Goal: Task Accomplishment & Management: Manage account settings

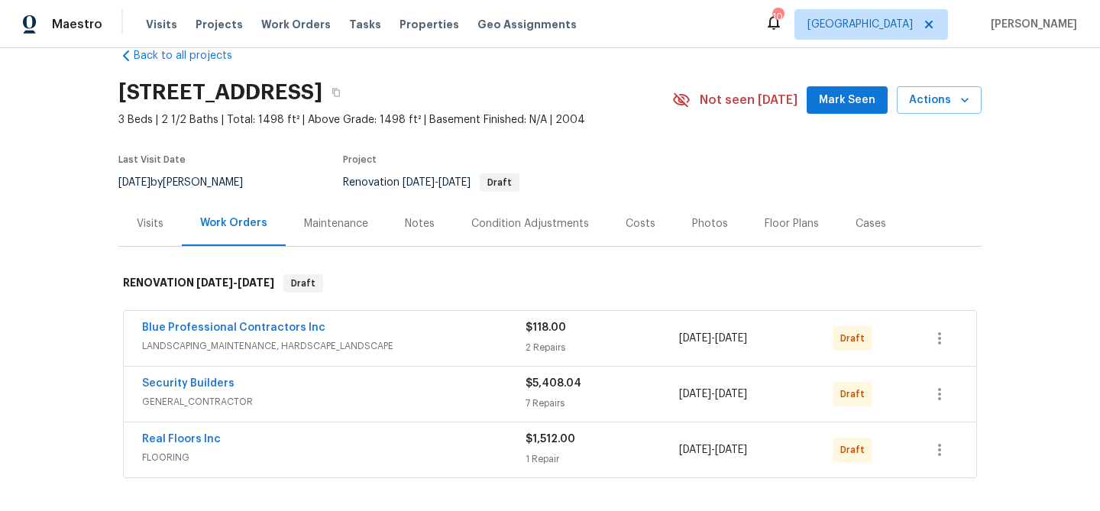
scroll to position [39, 0]
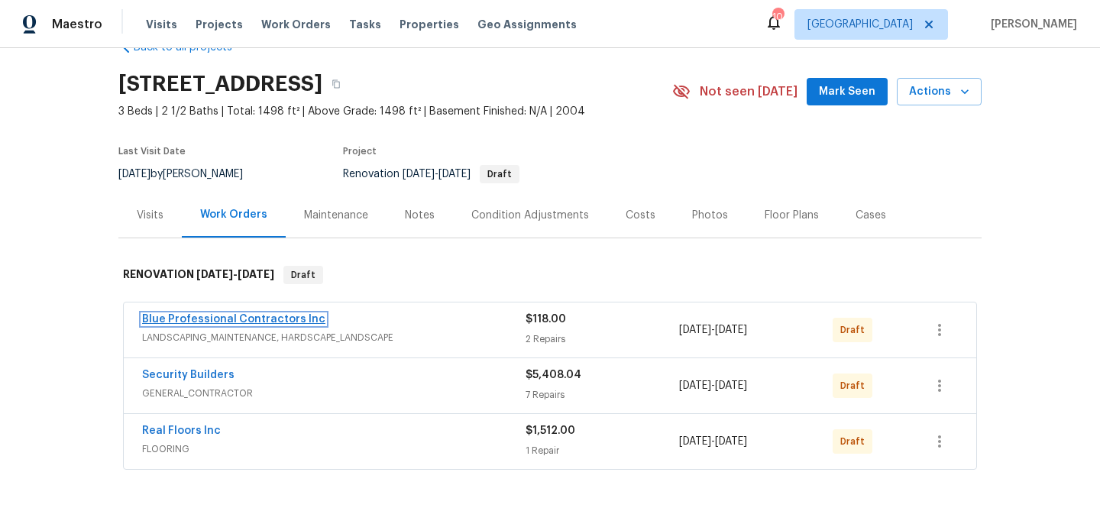
click at [218, 315] on link "Blue Professional Contractors Inc" at bounding box center [233, 319] width 183 height 11
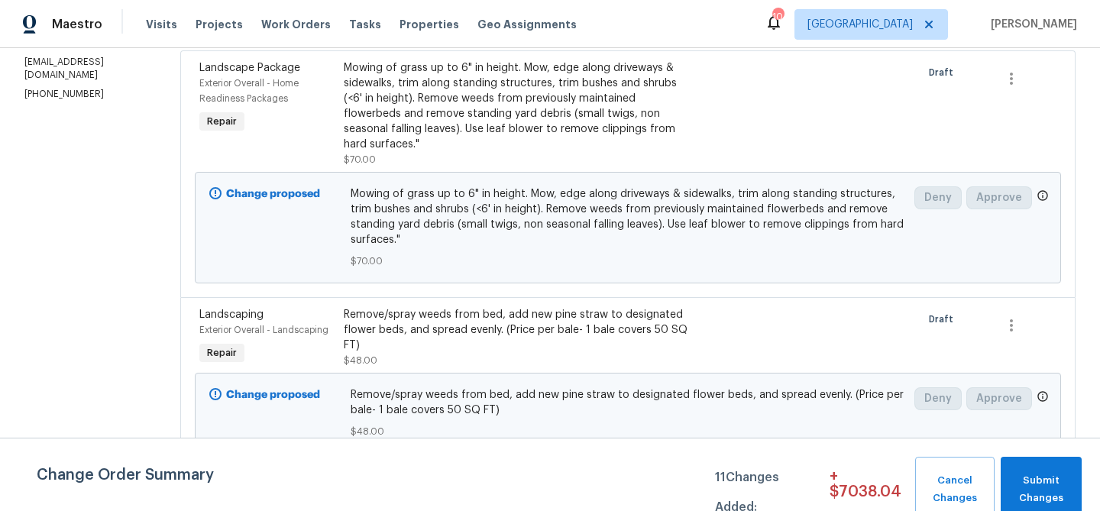
scroll to position [244, 0]
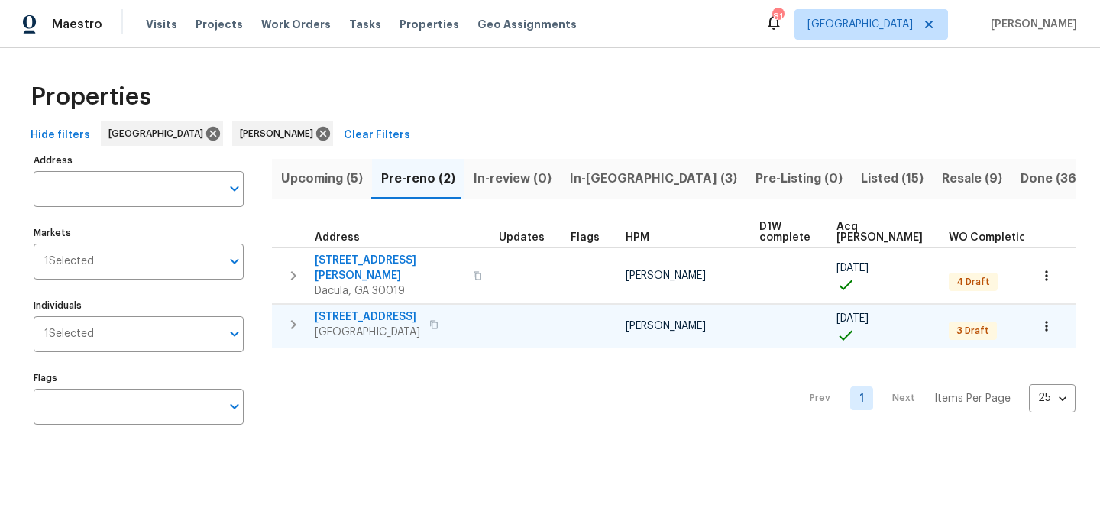
click at [350, 305] on td "983 Pike Forest Dr Lawrenceville, GA 30045" at bounding box center [382, 325] width 221 height 40
click at [348, 312] on span "[STREET_ADDRESS]" at bounding box center [367, 316] width 105 height 15
click at [443, 314] on button "button" at bounding box center [434, 324] width 18 height 21
click at [438, 320] on icon "button" at bounding box center [433, 324] width 9 height 9
click at [296, 316] on icon "button" at bounding box center [293, 324] width 18 height 18
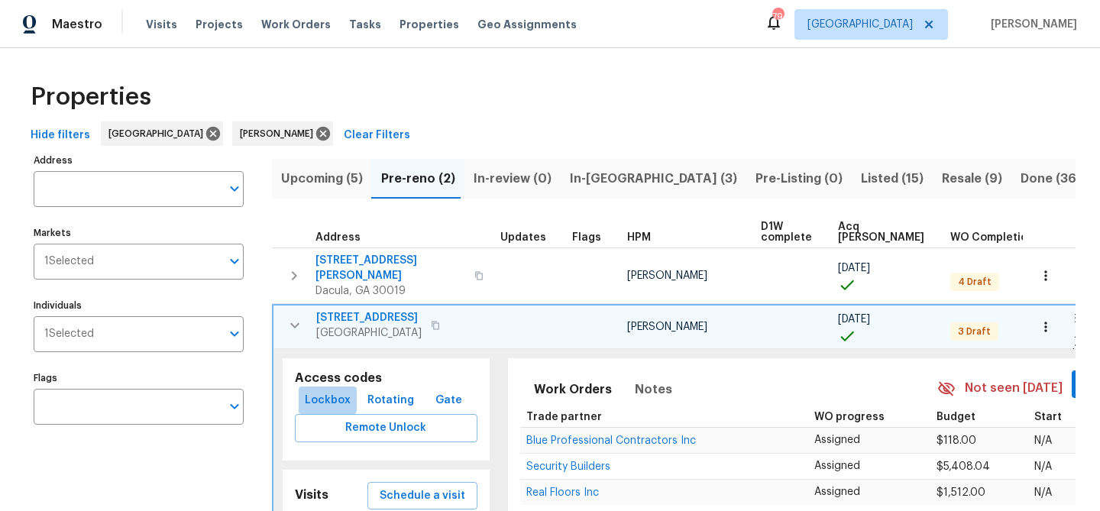
click at [317, 391] on span "Lockbox" at bounding box center [328, 400] width 46 height 19
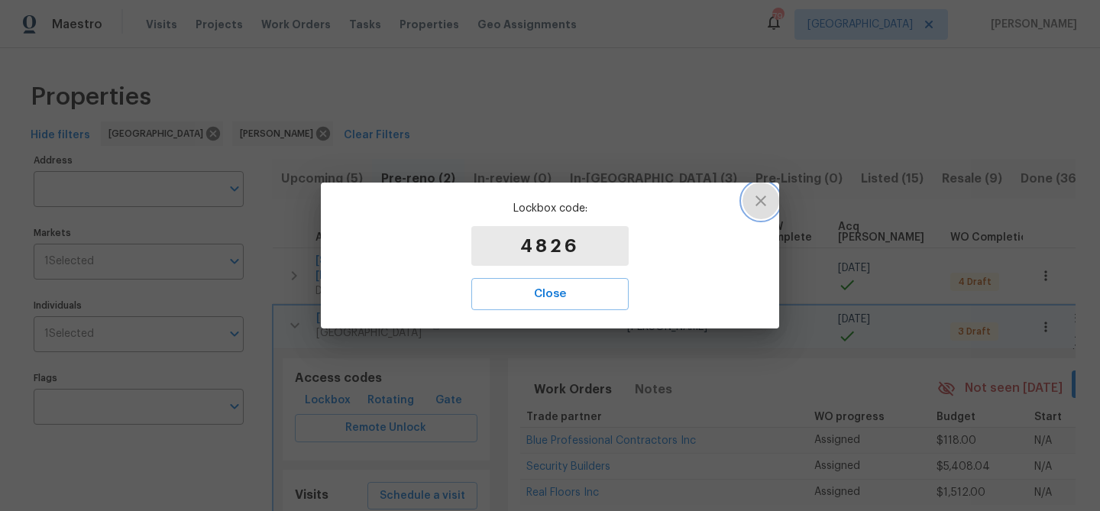
click at [756, 202] on icon "button" at bounding box center [761, 201] width 18 height 18
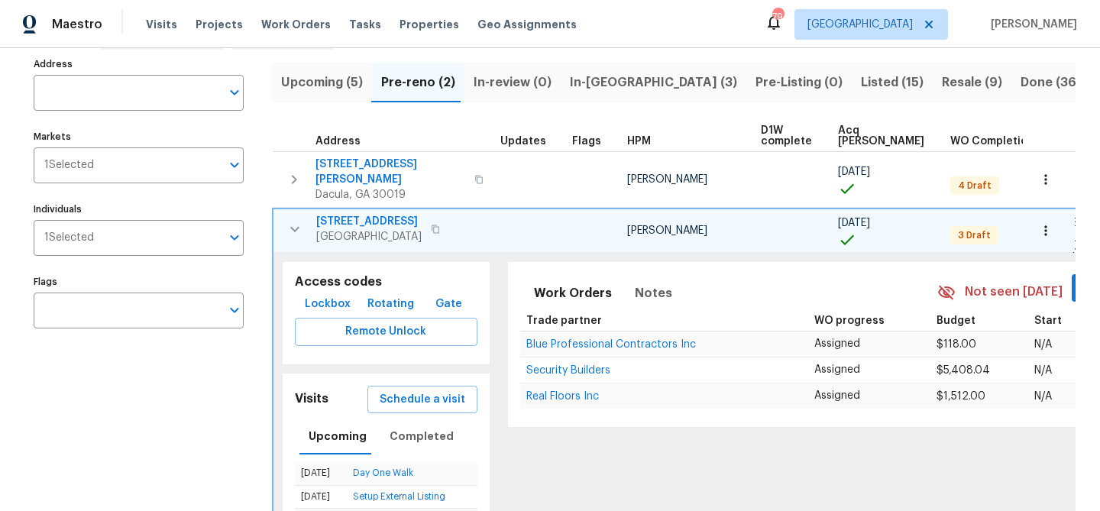
scroll to position [107, 0]
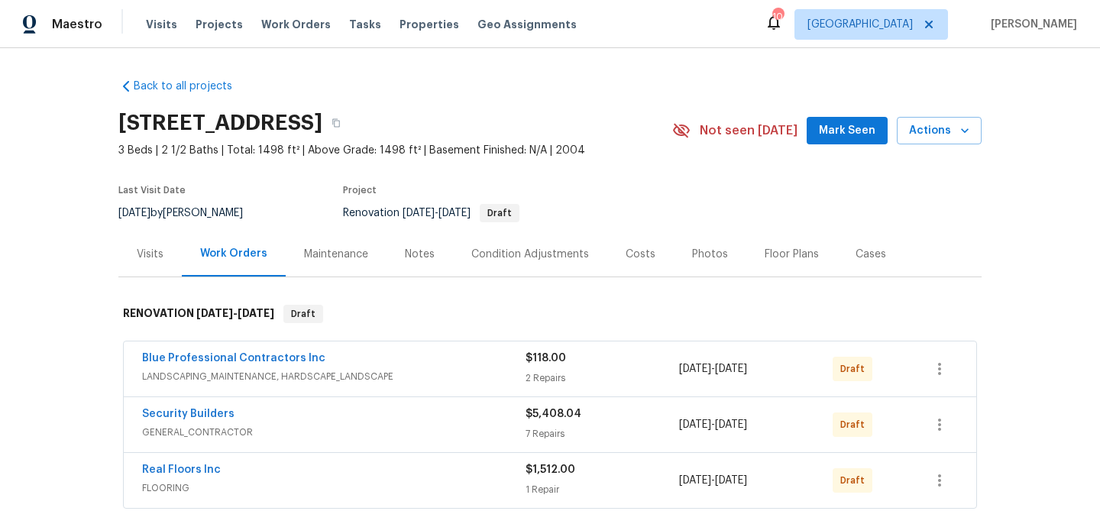
click at [829, 134] on span "Mark Seen" at bounding box center [847, 130] width 57 height 19
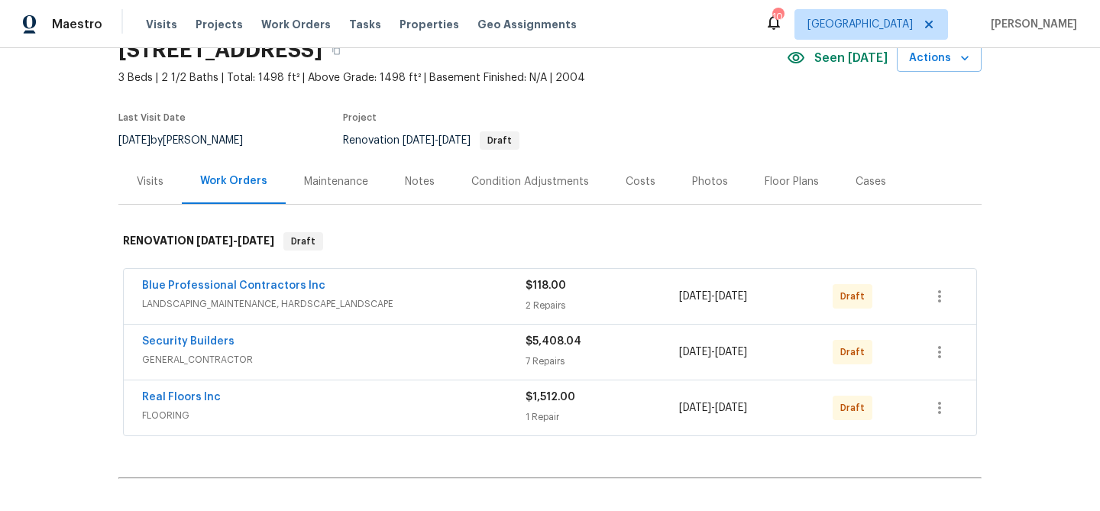
scroll to position [79, 0]
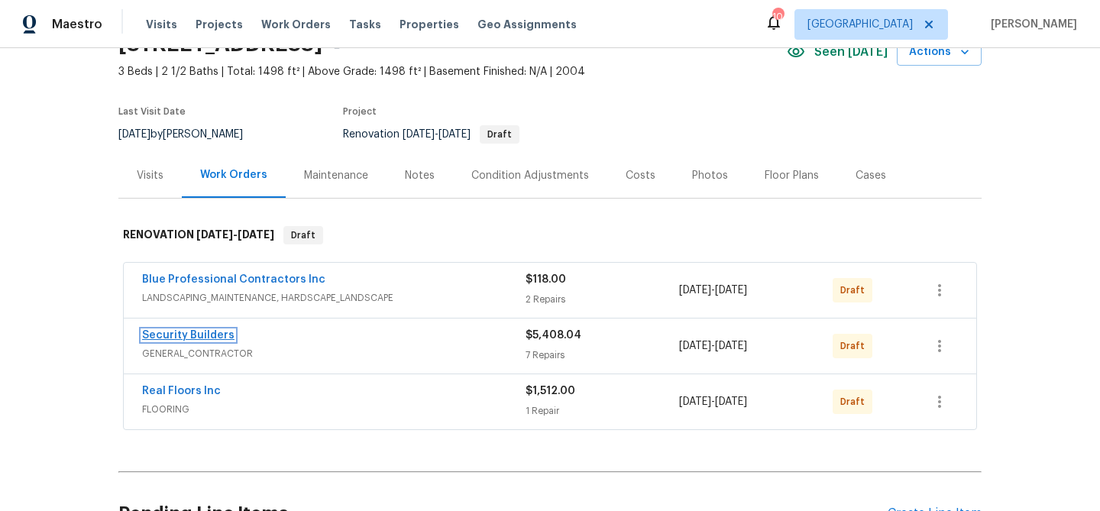
click at [198, 335] on link "Security Builders" at bounding box center [188, 335] width 92 height 11
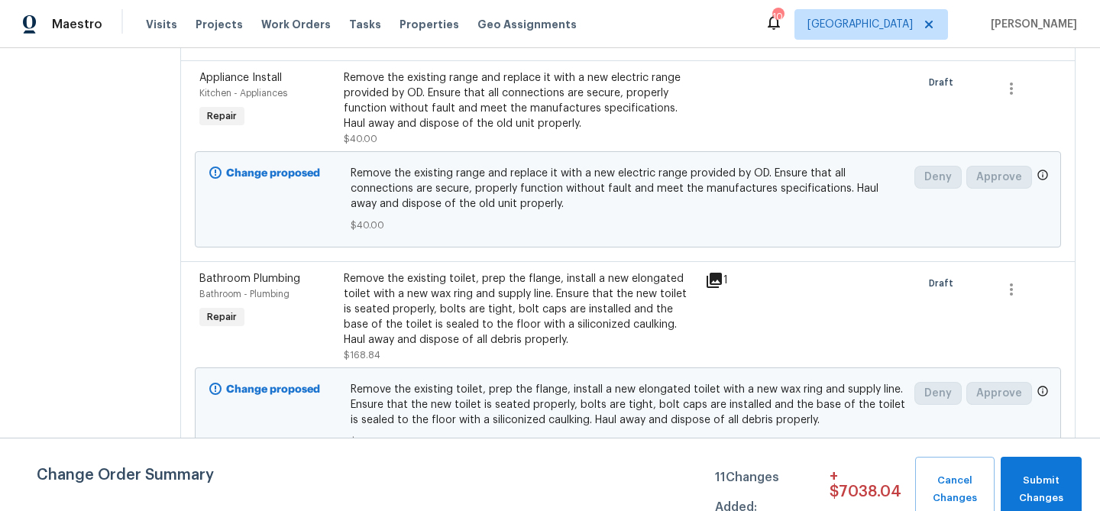
scroll to position [483, 0]
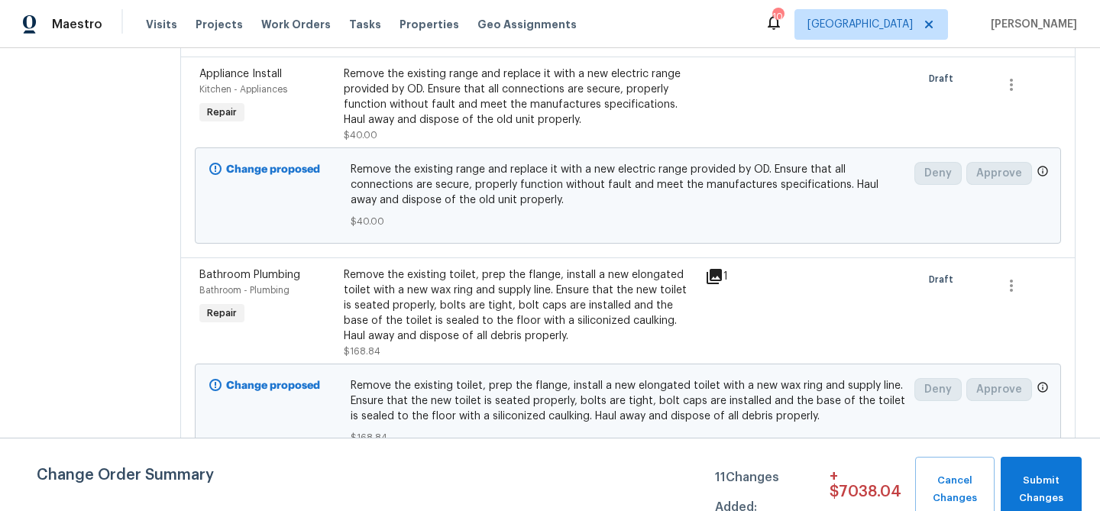
click at [722, 281] on icon at bounding box center [713, 276] width 15 height 15
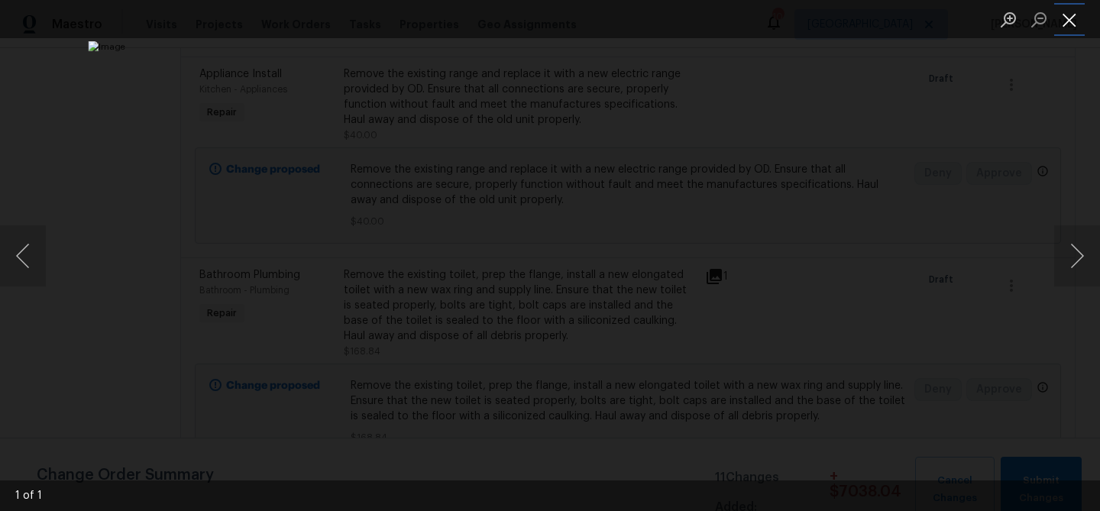
click at [1069, 23] on button "Close lightbox" at bounding box center [1069, 19] width 31 height 27
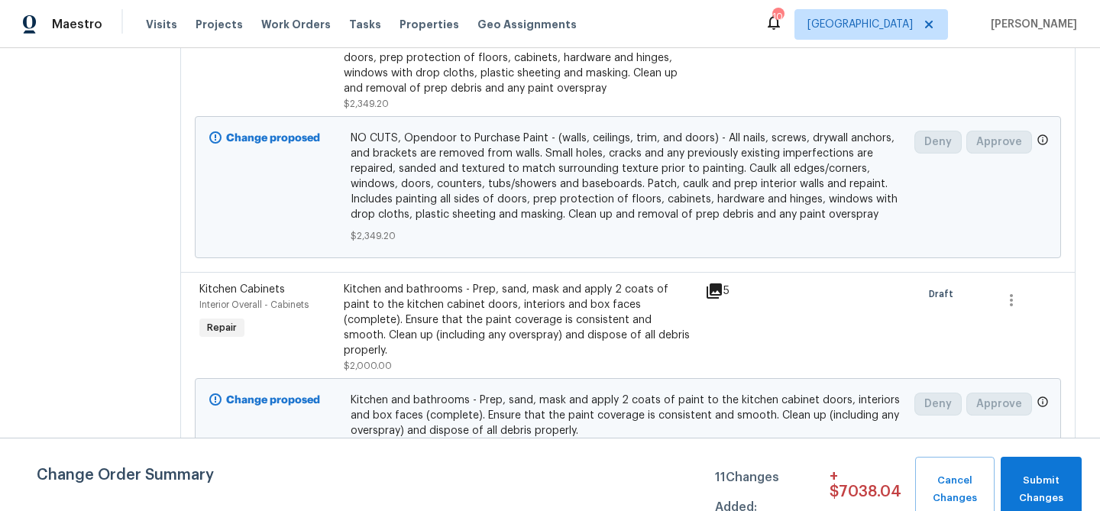
scroll to position [844, 0]
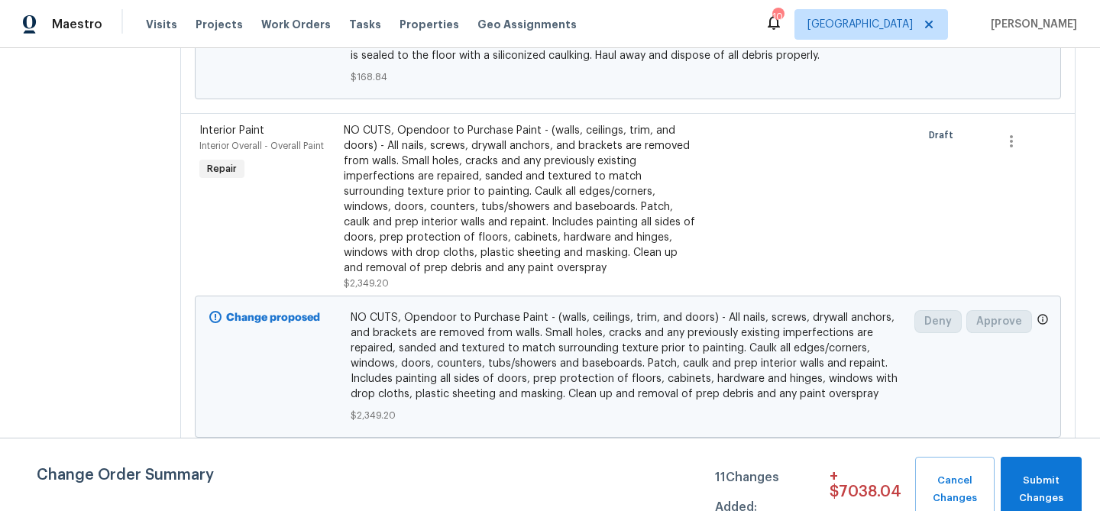
click at [581, 205] on div "NO CUTS, Opendoor to Purchase Paint - (walls, ceilings, trim, and doors) - All …" at bounding box center [520, 199] width 352 height 153
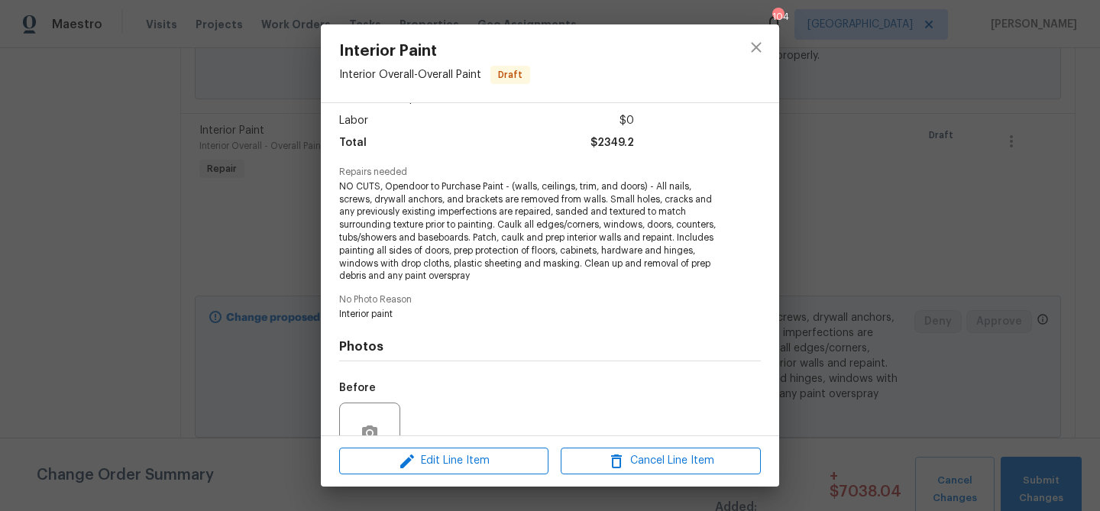
scroll to position [0, 0]
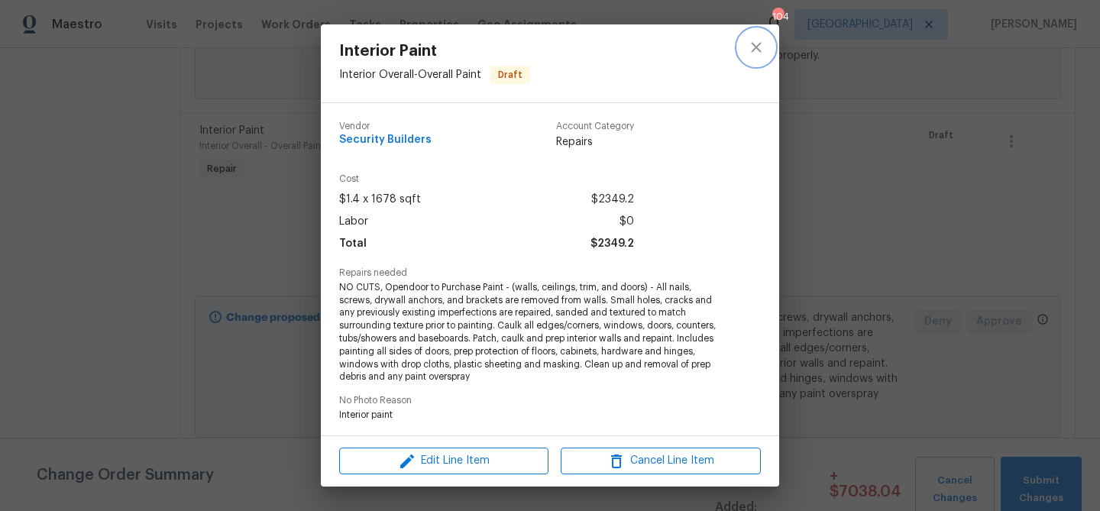
click at [758, 51] on icon "close" at bounding box center [756, 47] width 18 height 18
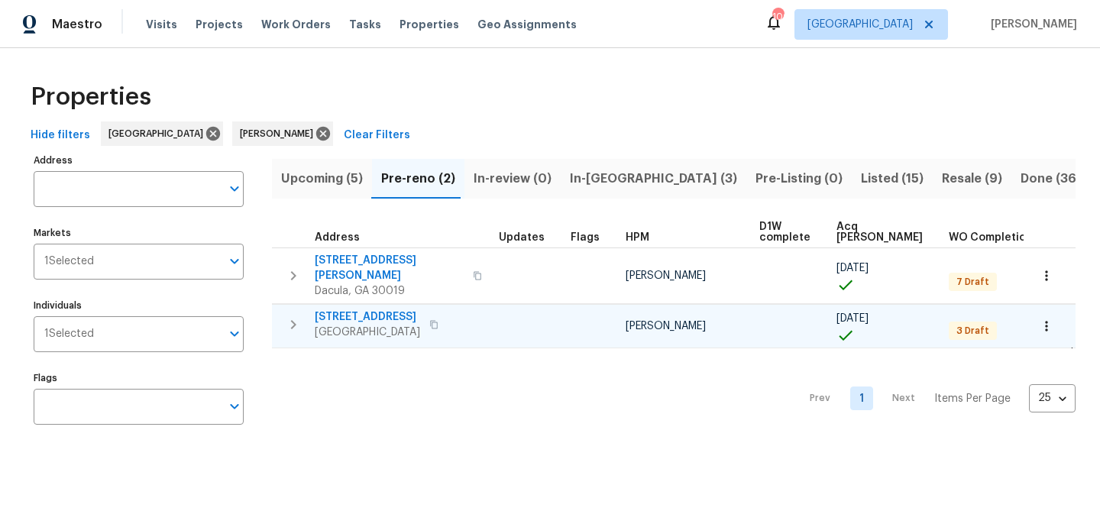
click at [342, 309] on span "[STREET_ADDRESS]" at bounding box center [367, 316] width 105 height 15
click at [443, 316] on button "button" at bounding box center [434, 324] width 18 height 21
click at [348, 309] on span "[STREET_ADDRESS]" at bounding box center [367, 316] width 105 height 15
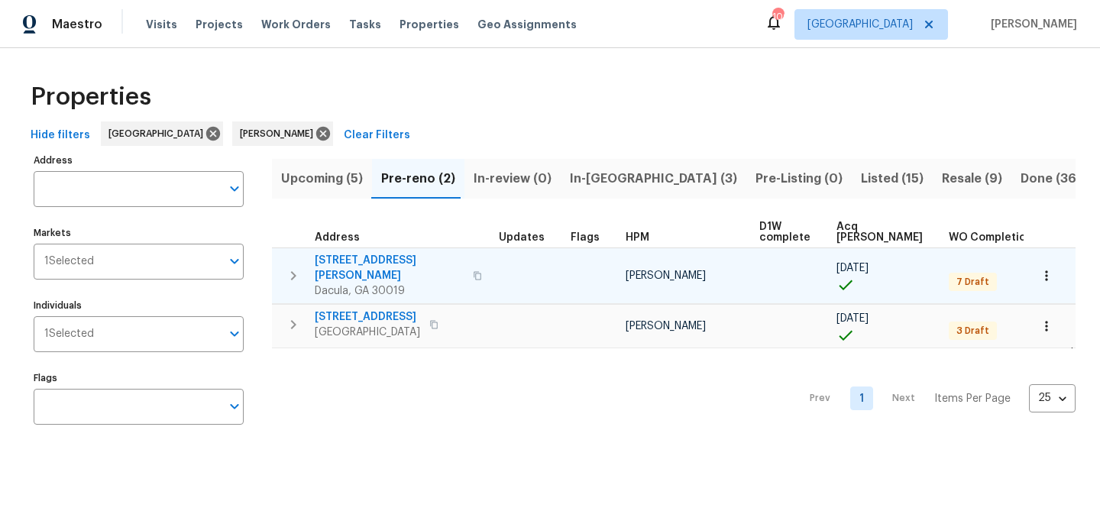
click at [366, 254] on span "3225 Mary Todd Ln" at bounding box center [389, 268] width 149 height 31
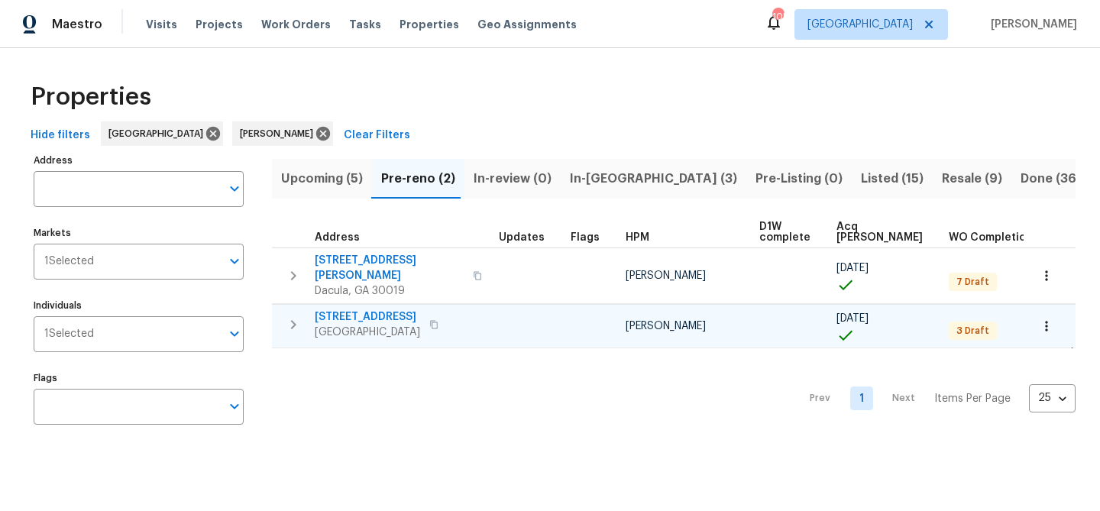
click at [336, 309] on span "[STREET_ADDRESS]" at bounding box center [367, 316] width 105 height 15
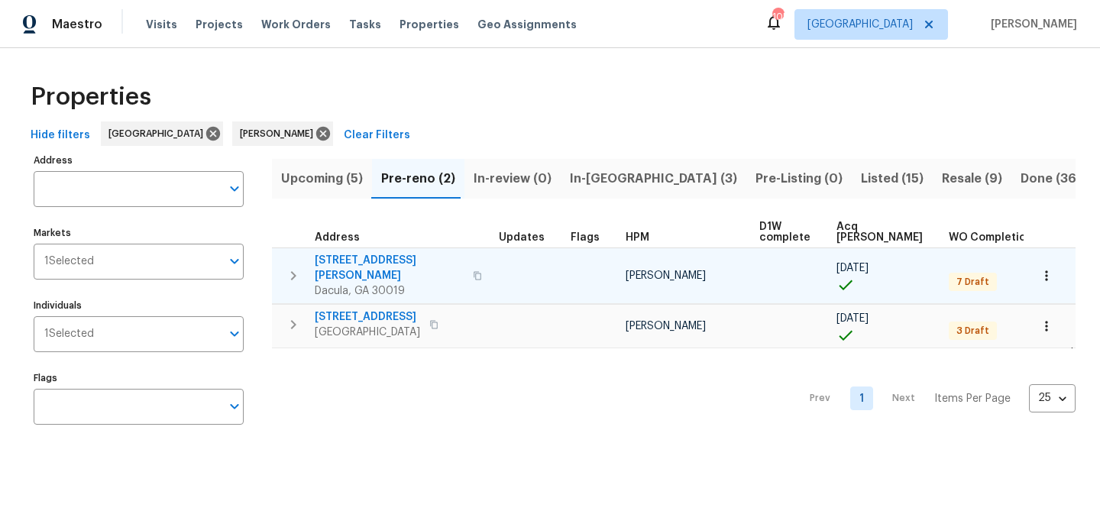
click at [296, 269] on icon "button" at bounding box center [293, 276] width 18 height 18
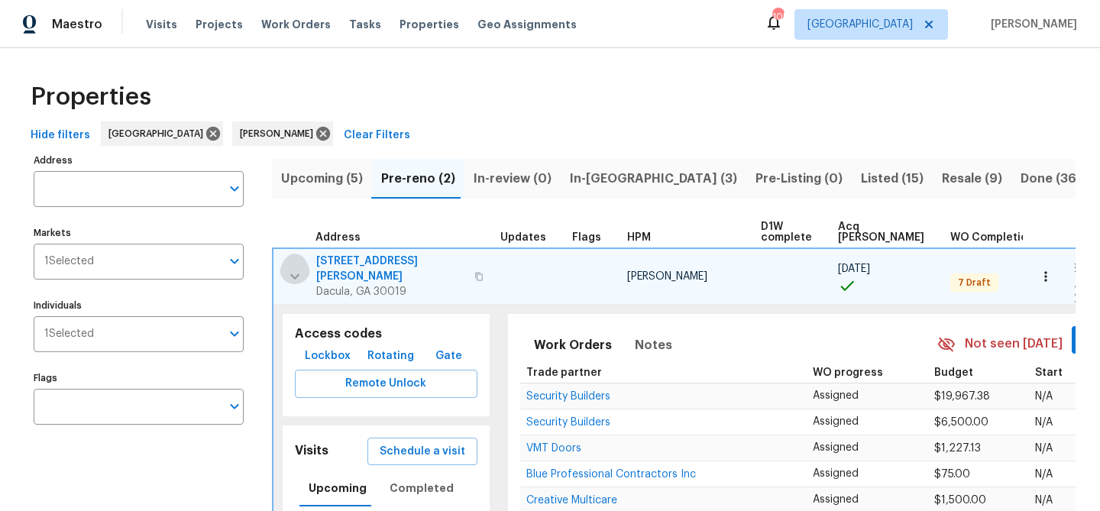
click at [296, 273] on icon "button" at bounding box center [294, 275] width 9 height 5
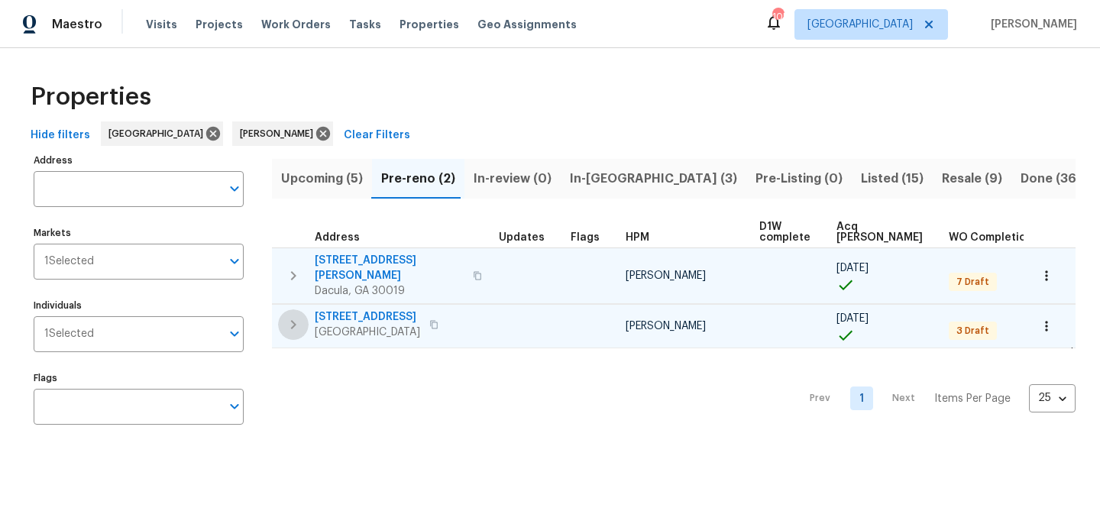
click at [296, 317] on icon "button" at bounding box center [293, 324] width 18 height 18
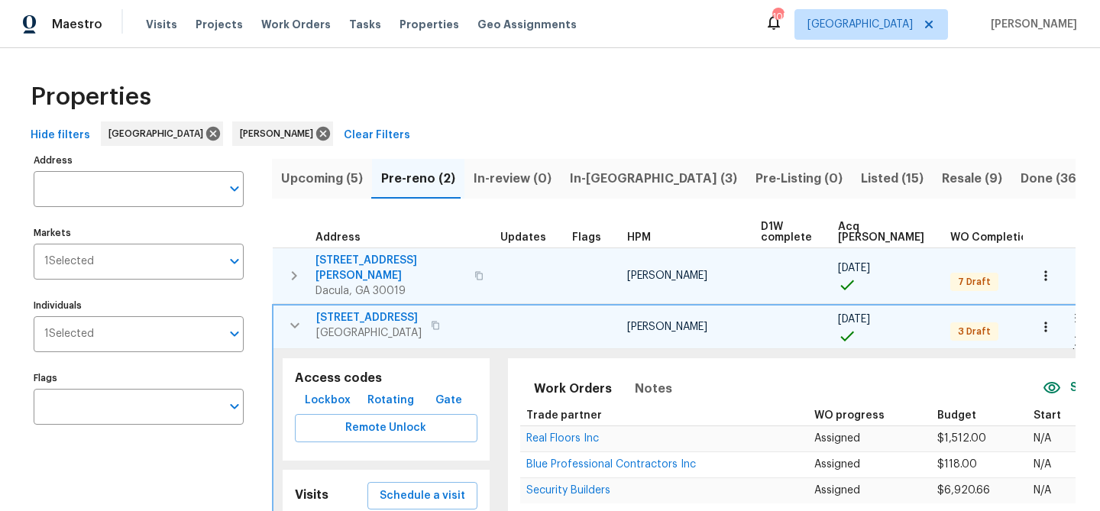
click at [326, 391] on span "Lockbox" at bounding box center [328, 400] width 46 height 19
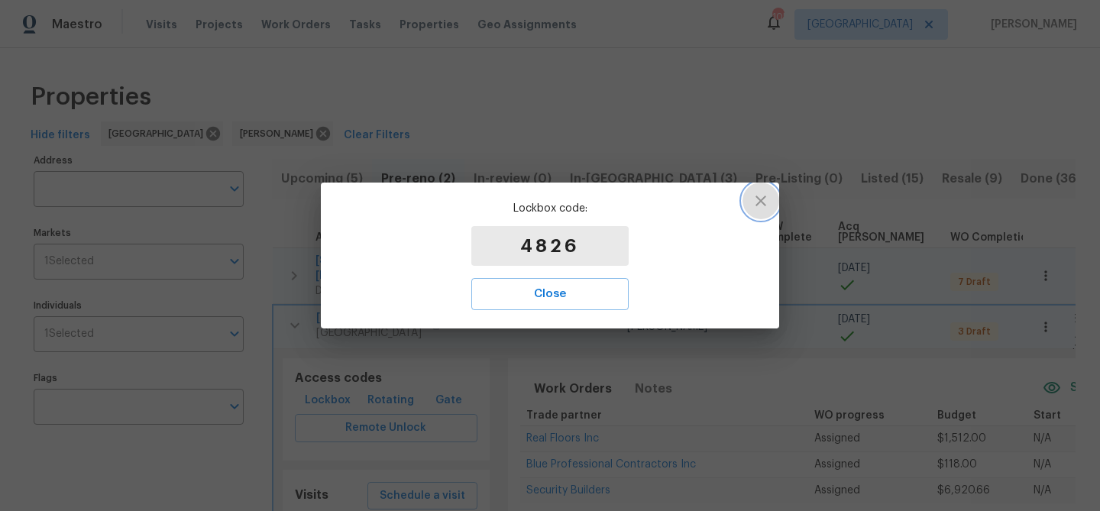
click at [759, 200] on icon "button" at bounding box center [761, 201] width 18 height 18
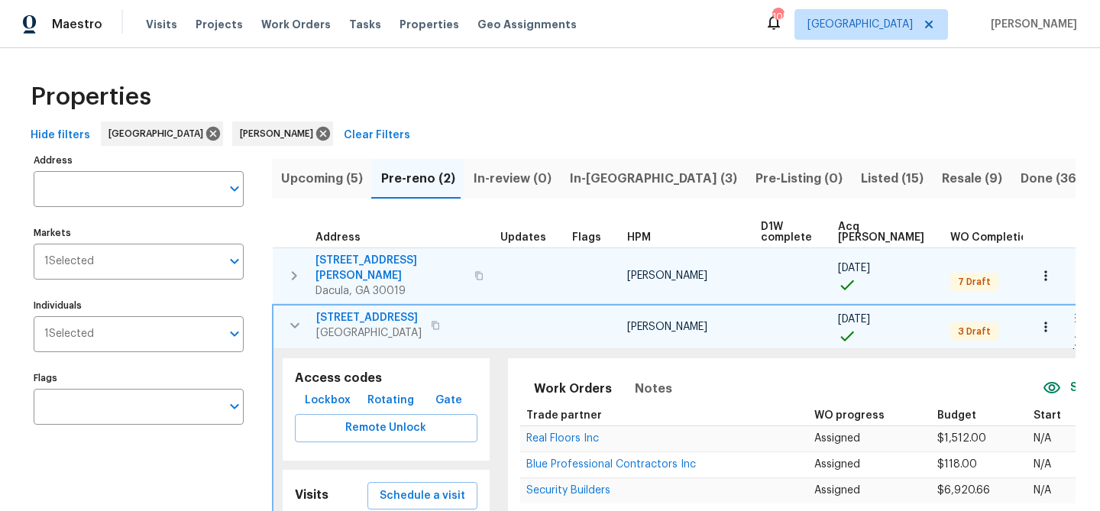
click at [344, 310] on span "[STREET_ADDRESS]" at bounding box center [368, 317] width 105 height 15
click at [357, 310] on span "[STREET_ADDRESS]" at bounding box center [368, 317] width 105 height 15
click at [291, 322] on icon "button" at bounding box center [294, 324] width 9 height 5
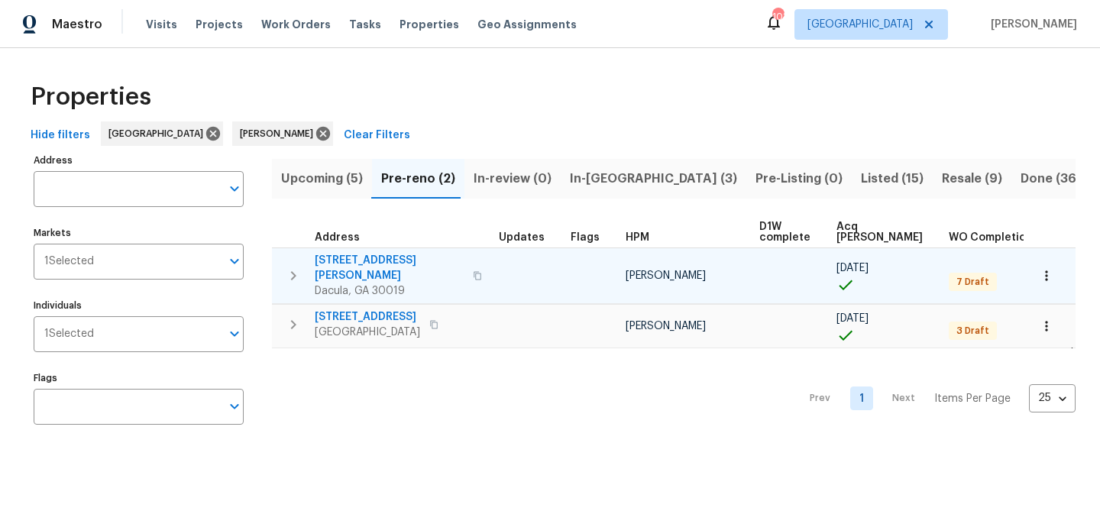
click at [323, 260] on span "3225 Mary Todd Ln" at bounding box center [389, 268] width 149 height 31
click at [364, 260] on span "3225 Mary Todd Ln" at bounding box center [389, 268] width 149 height 31
click at [373, 258] on span "3225 Mary Todd Ln" at bounding box center [389, 268] width 149 height 31
click at [474, 271] on icon "button" at bounding box center [478, 275] width 8 height 8
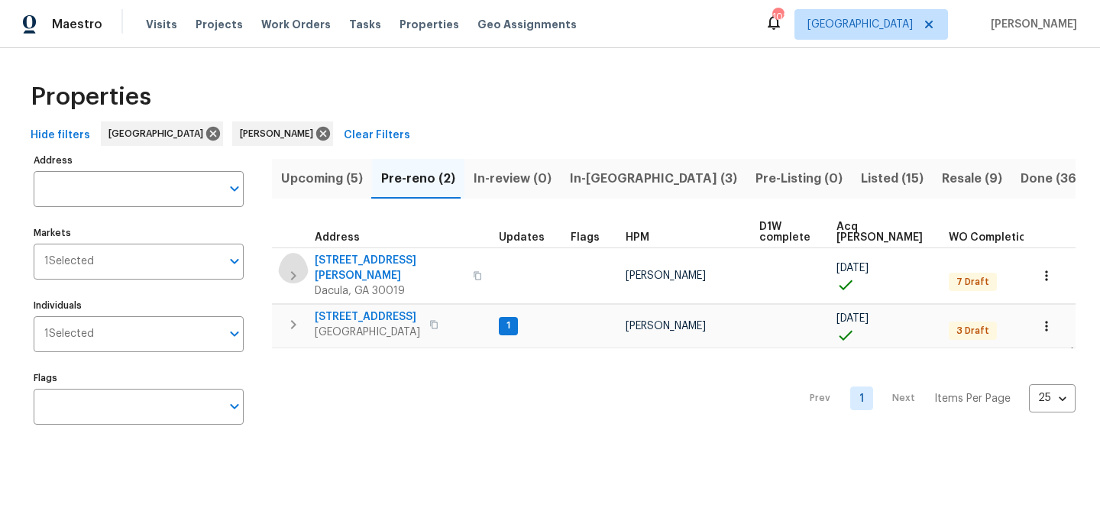
click at [299, 267] on icon "button" at bounding box center [293, 276] width 18 height 18
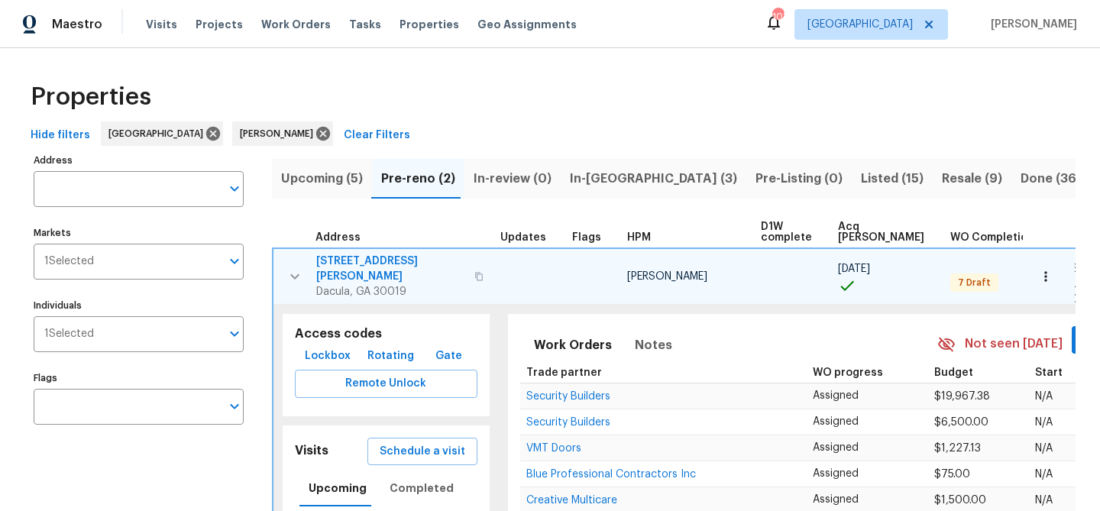
click at [331, 347] on span "Lockbox" at bounding box center [328, 356] width 46 height 19
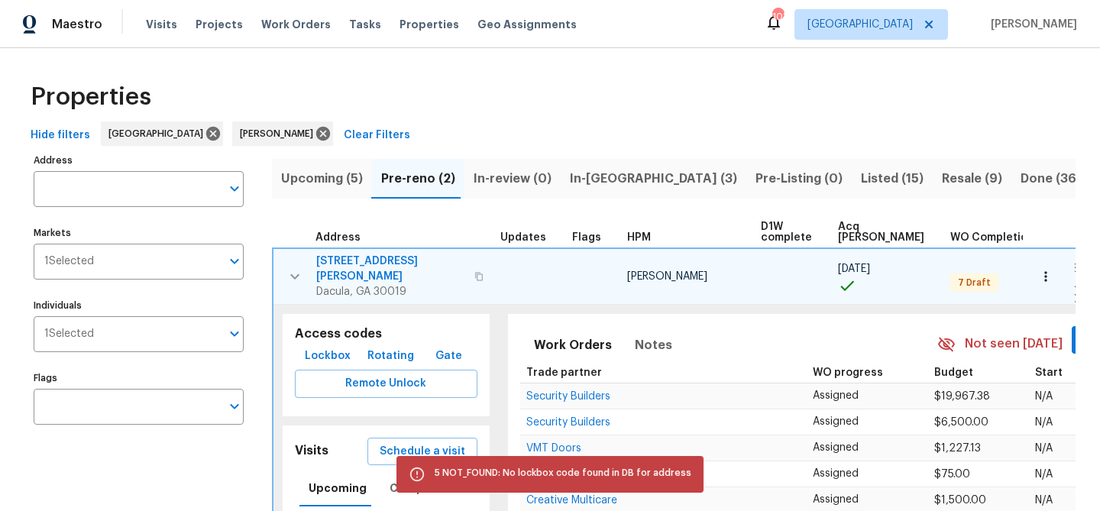
click at [321, 347] on span "Lockbox" at bounding box center [328, 356] width 46 height 19
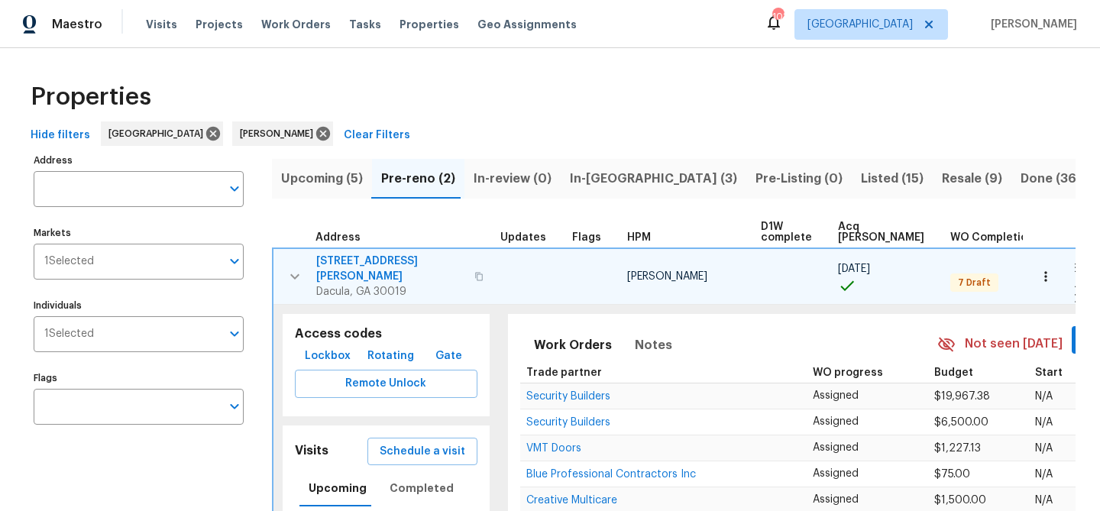
click at [321, 347] on span "Lockbox" at bounding box center [328, 356] width 46 height 19
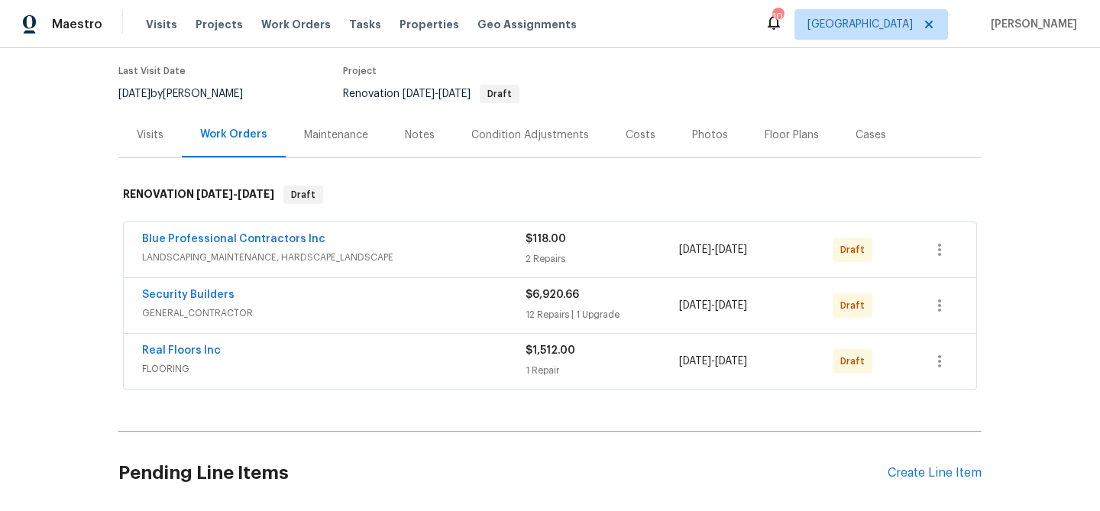
scroll to position [149, 0]
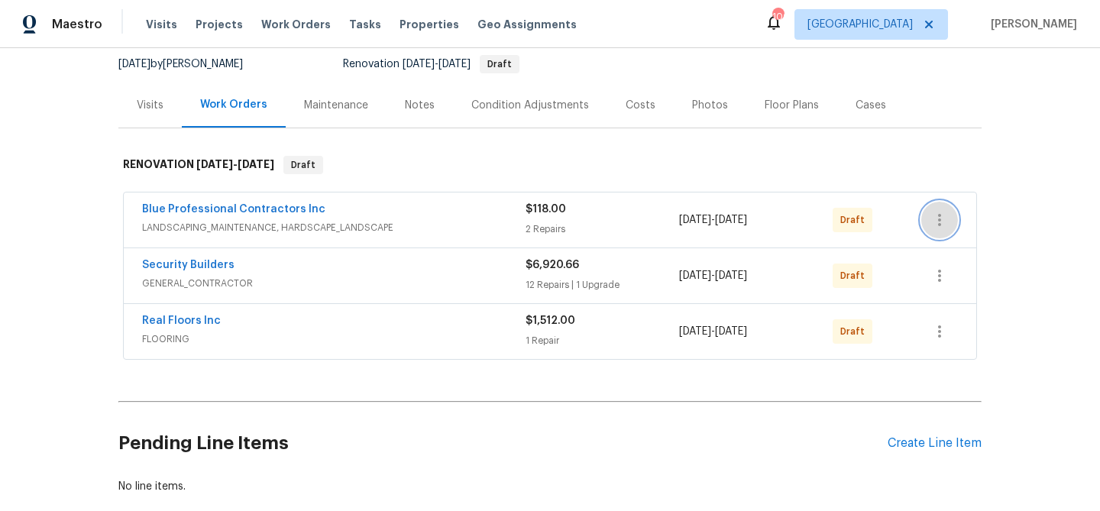
click at [946, 221] on icon "button" at bounding box center [939, 220] width 18 height 18
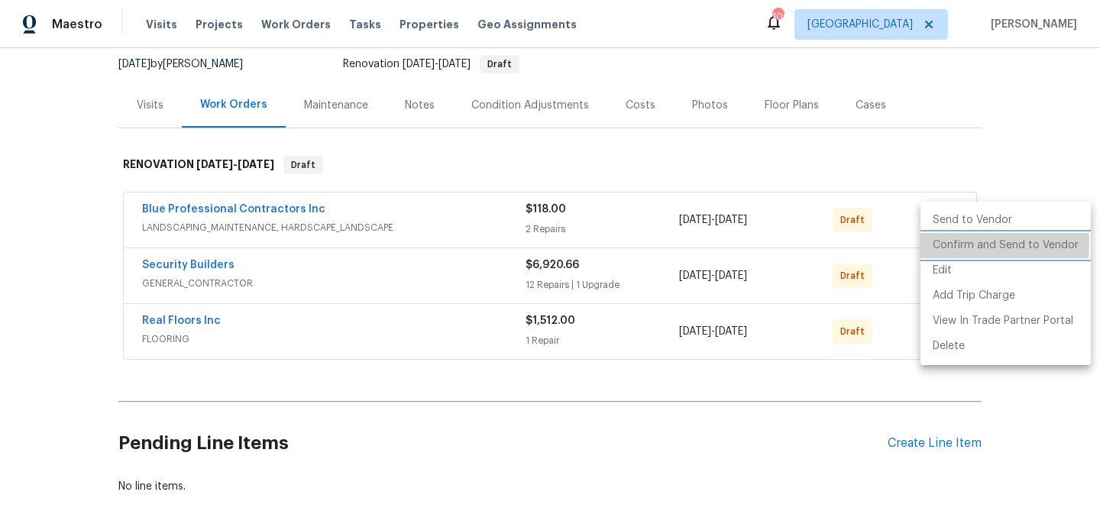
click at [946, 244] on li "Confirm and Send to Vendor" at bounding box center [1005, 245] width 170 height 25
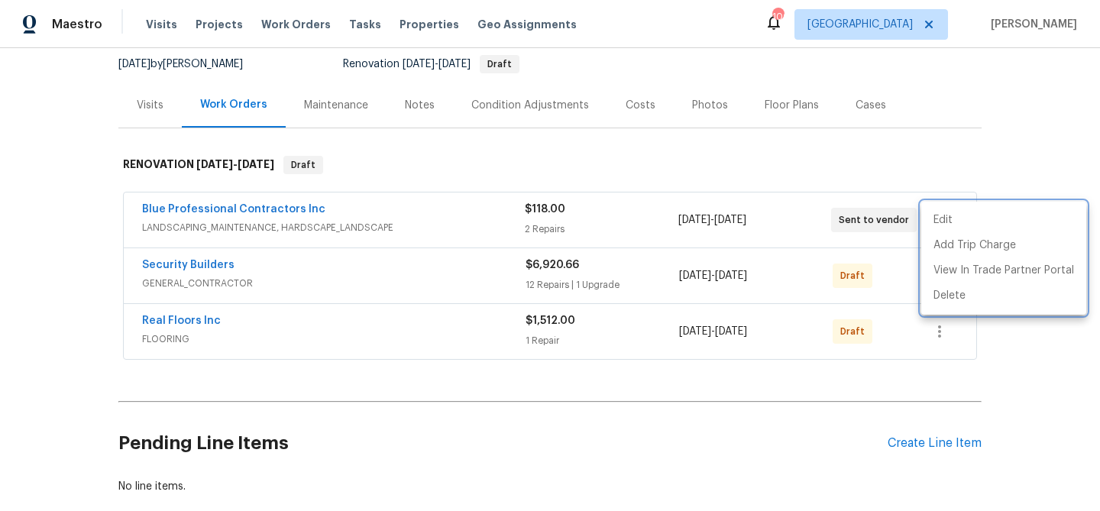
click at [203, 265] on div at bounding box center [550, 255] width 1100 height 511
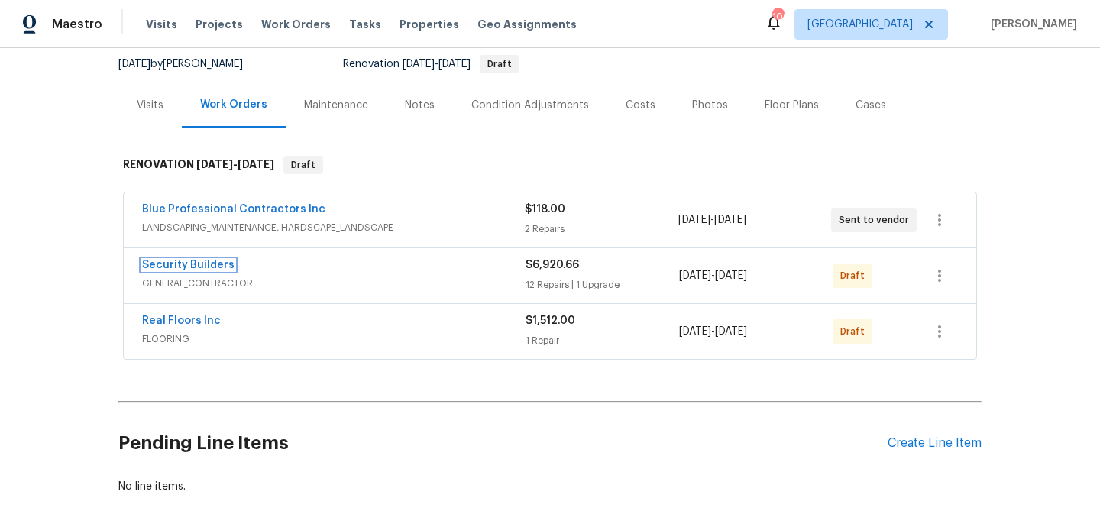
click at [203, 265] on link "Security Builders" at bounding box center [188, 265] width 92 height 11
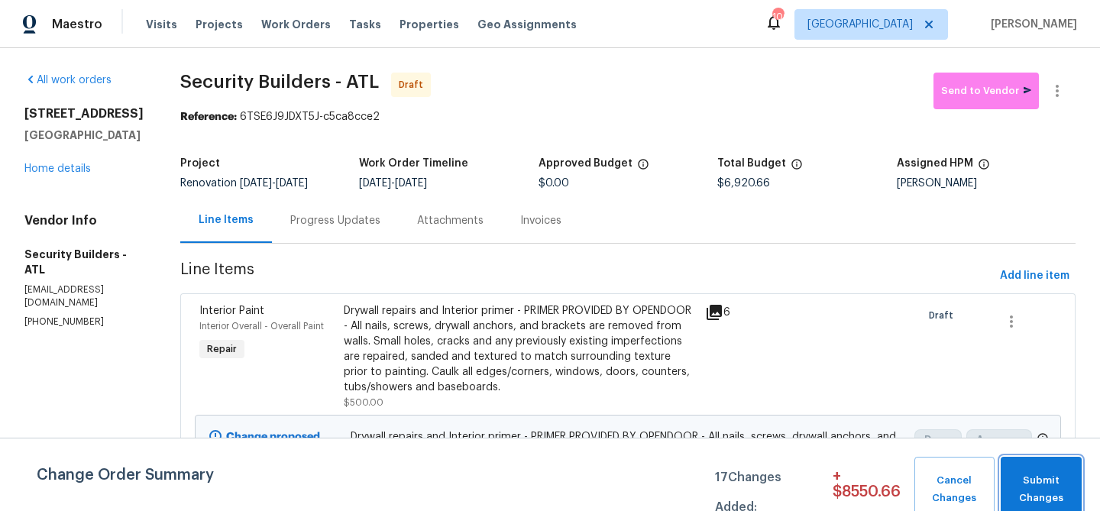
click at [1026, 481] on span "Submit Changes" at bounding box center [1041, 489] width 66 height 35
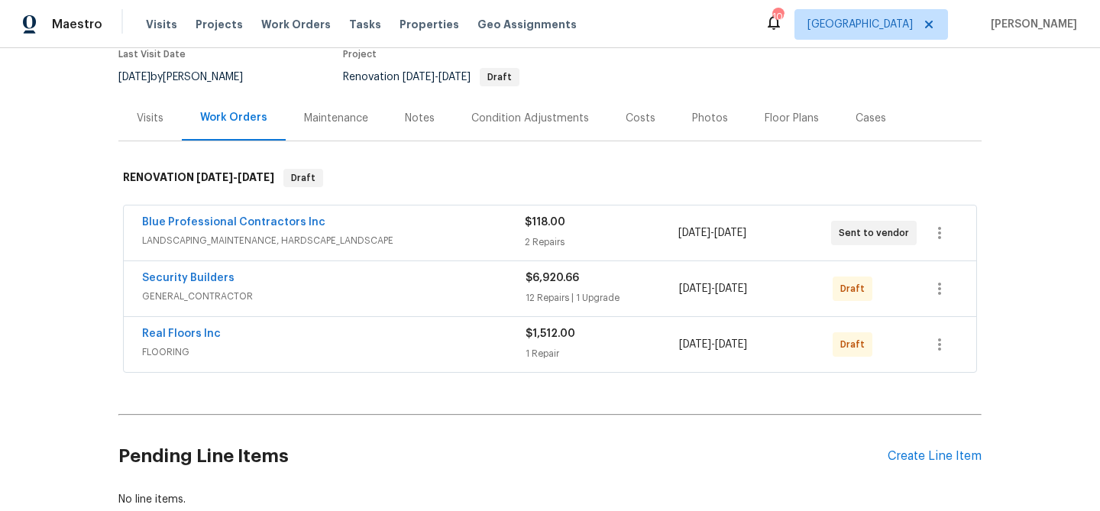
scroll to position [139, 0]
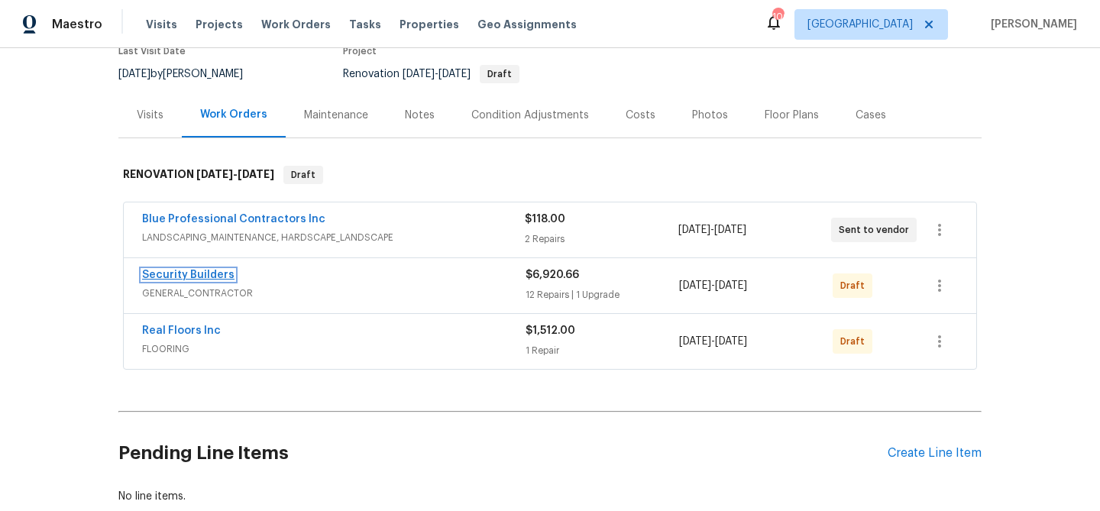
click at [195, 278] on link "Security Builders" at bounding box center [188, 275] width 92 height 11
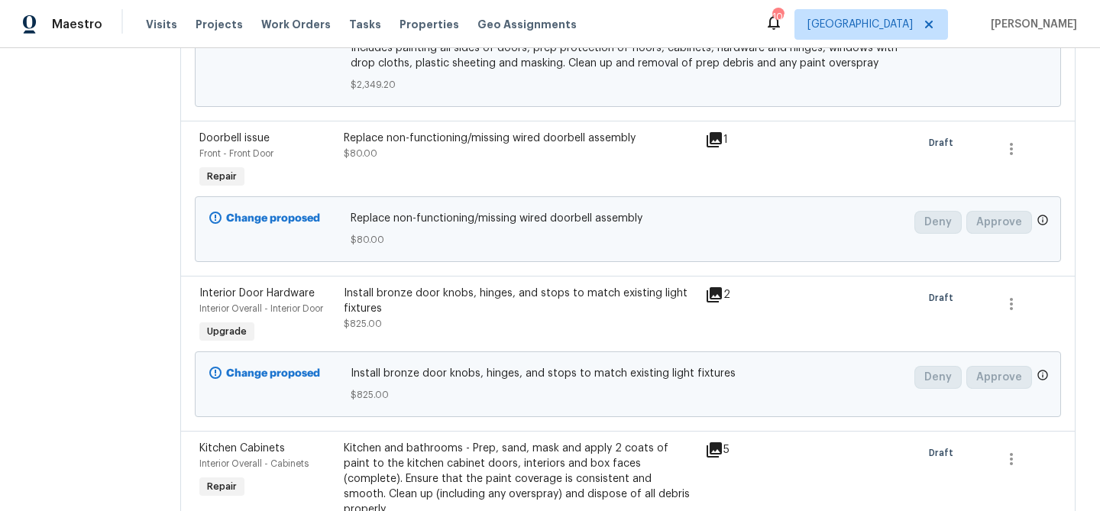
scroll to position [1347, 0]
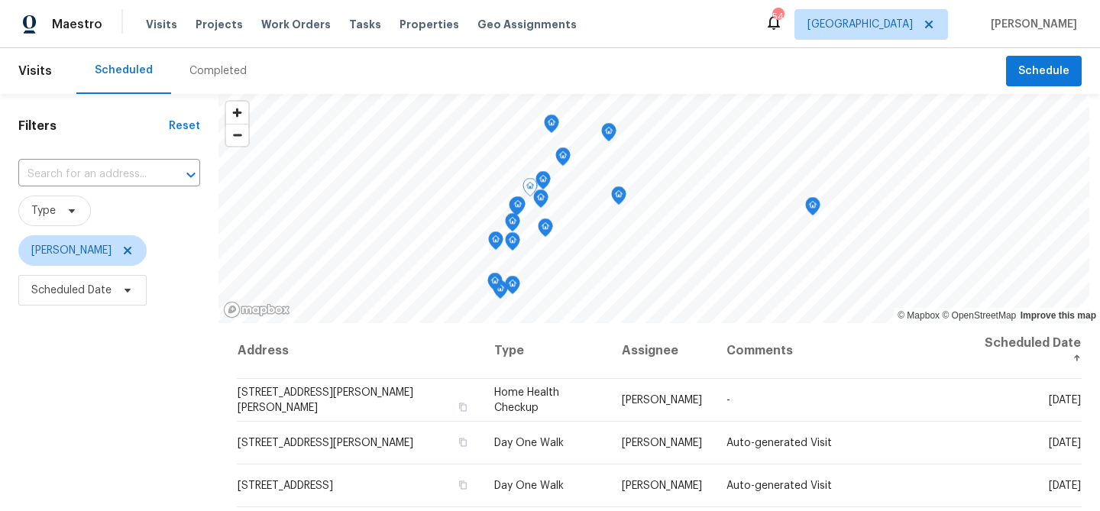
scroll to position [209, 0]
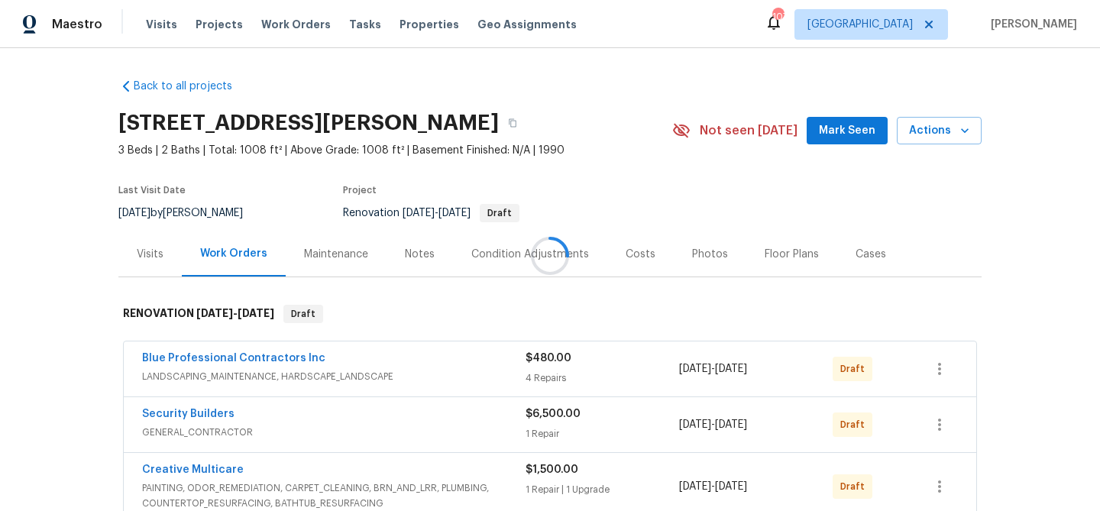
click at [854, 128] on div at bounding box center [550, 255] width 1100 height 511
click at [839, 134] on span "Mark Seen" at bounding box center [847, 130] width 57 height 19
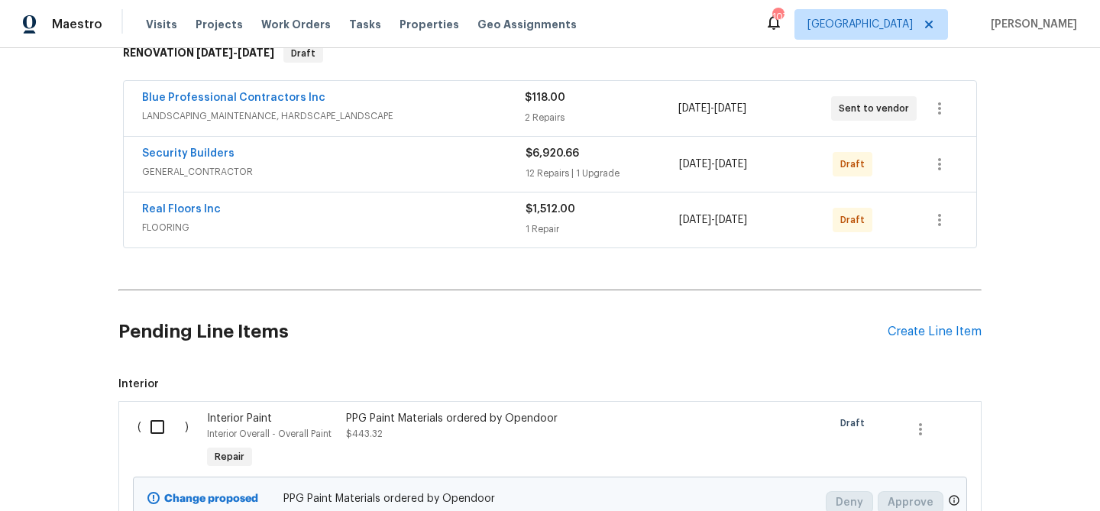
scroll to position [354, 0]
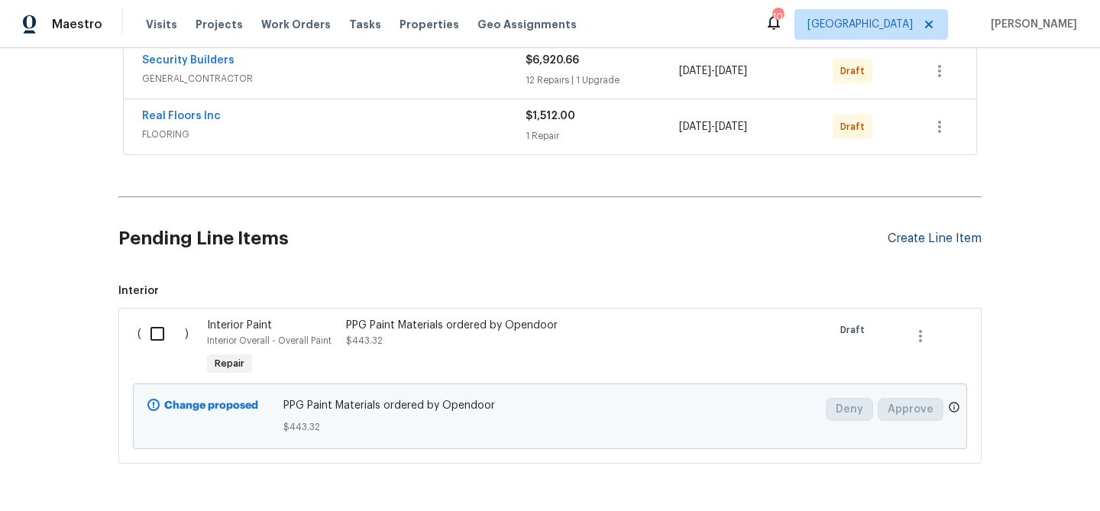
click at [907, 238] on div "Create Line Item" at bounding box center [935, 238] width 94 height 15
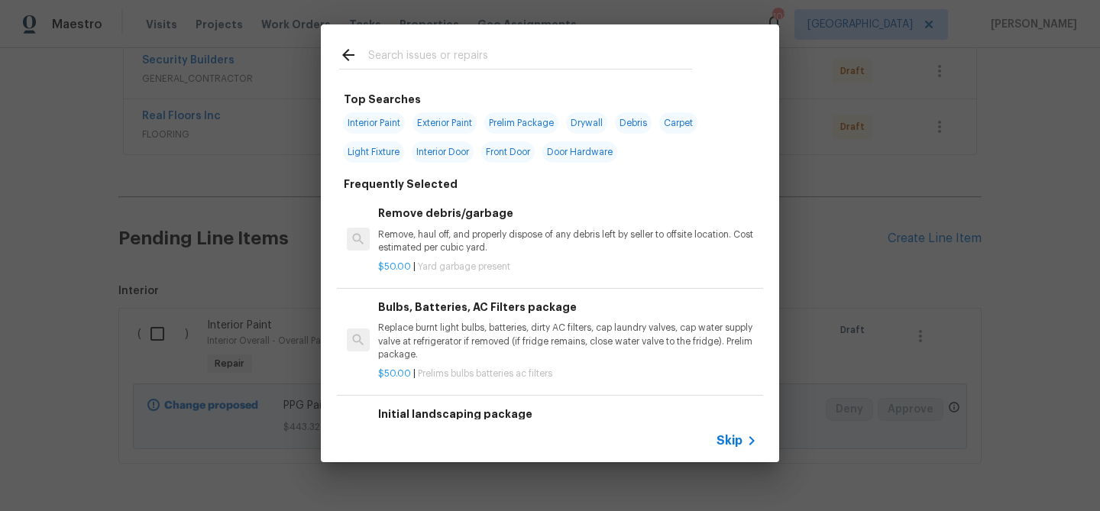
click at [445, 60] on input "text" at bounding box center [530, 57] width 324 height 23
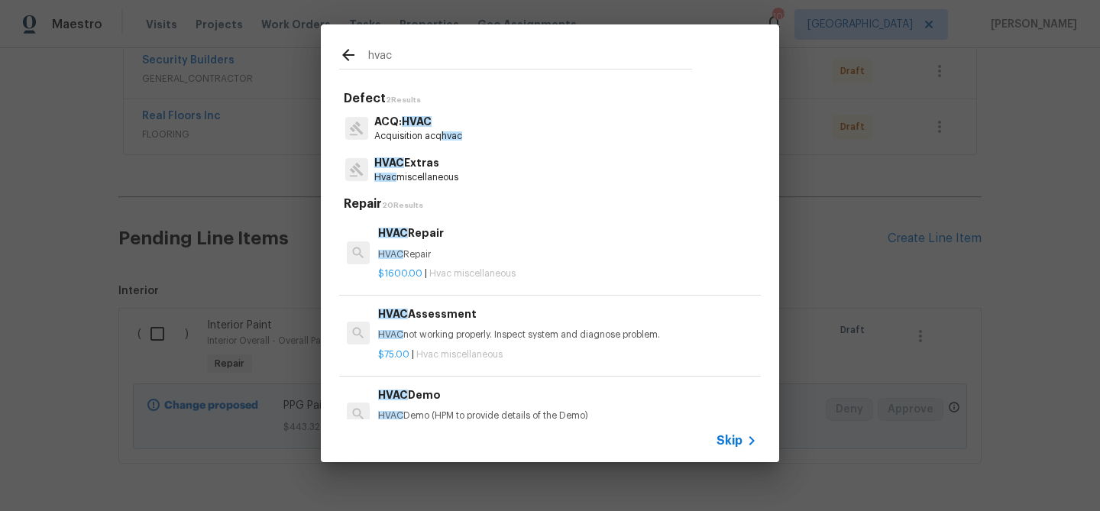
type input "hvac"
click at [422, 165] on p "HVAC Extras" at bounding box center [416, 163] width 84 height 16
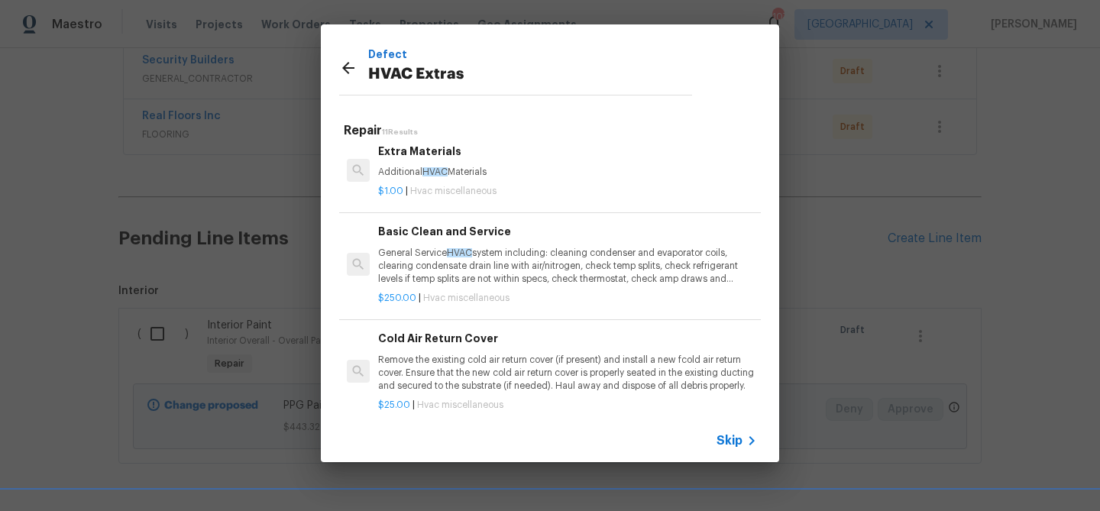
scroll to position [335, 0]
click at [454, 257] on p "General Service HVAC system including: cleaning condenser and evaporator coils,…" at bounding box center [567, 263] width 379 height 39
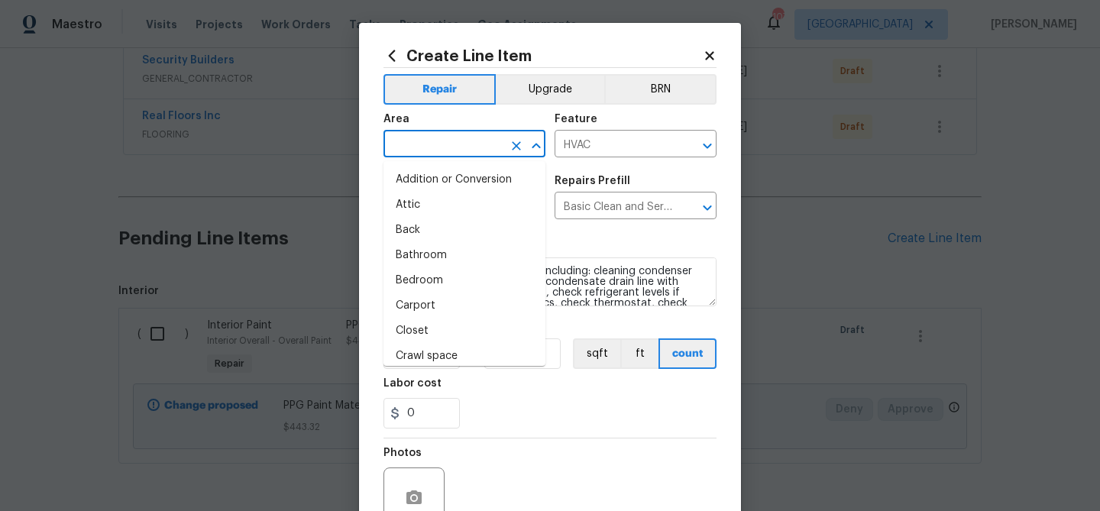
click at [464, 148] on input "text" at bounding box center [442, 146] width 119 height 24
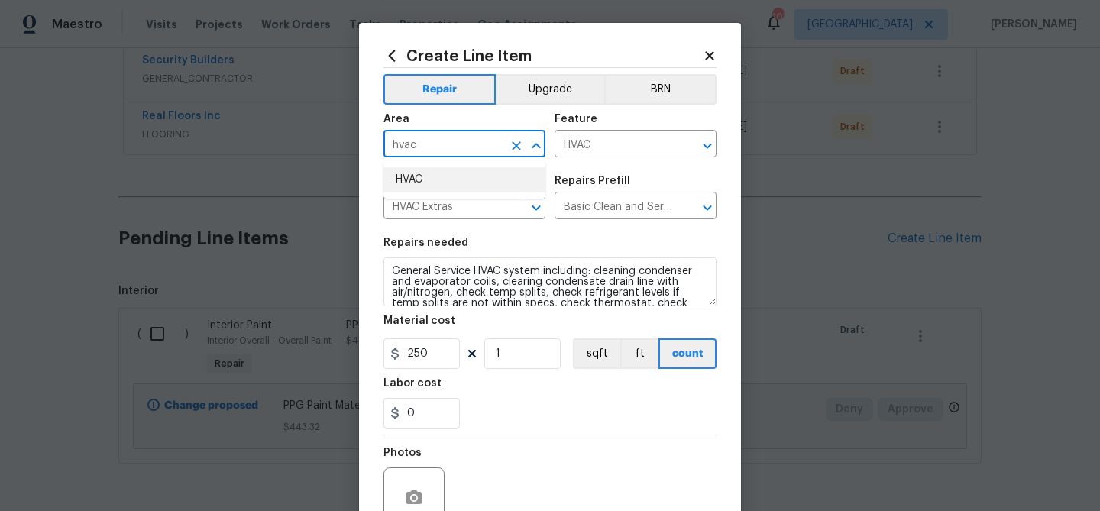
click at [456, 179] on li "HVAC" at bounding box center [464, 179] width 162 height 25
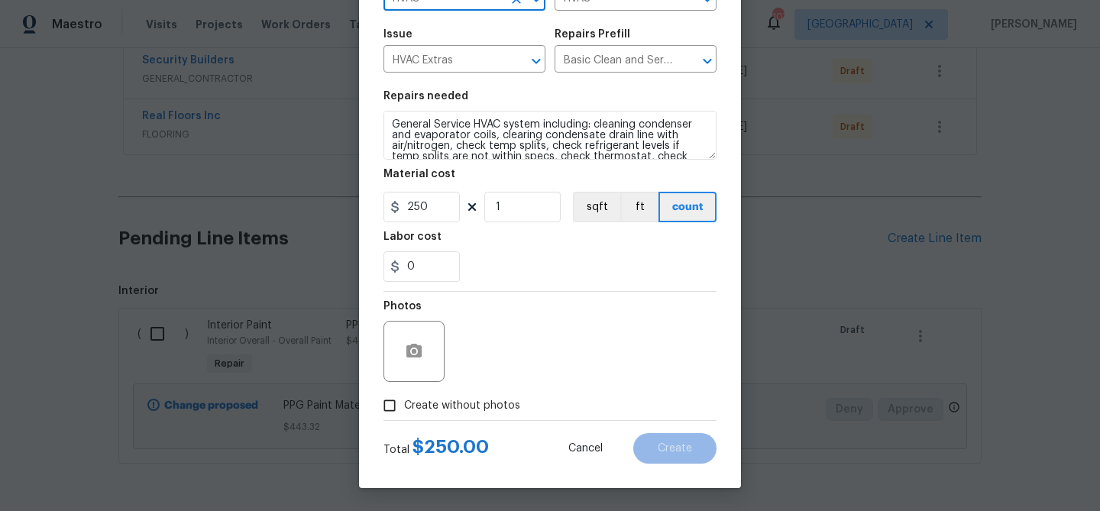
type input "HVAC"
click at [414, 398] on span "Create without photos" at bounding box center [462, 406] width 116 height 16
click at [404, 397] on input "Create without photos" at bounding box center [389, 405] width 29 height 29
checkbox input "true"
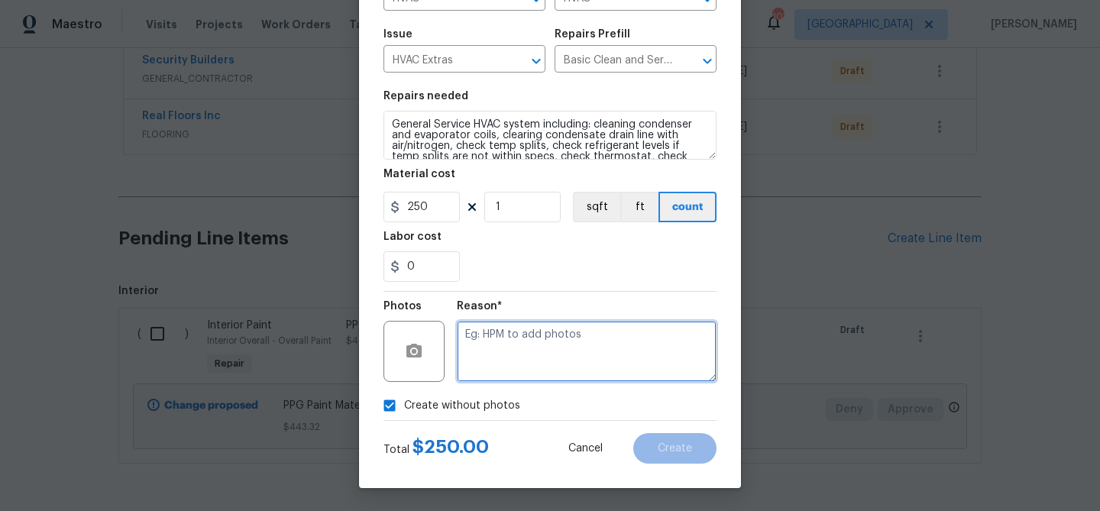
click at [523, 350] on textarea at bounding box center [587, 351] width 260 height 61
type textarea "HVAC Service"
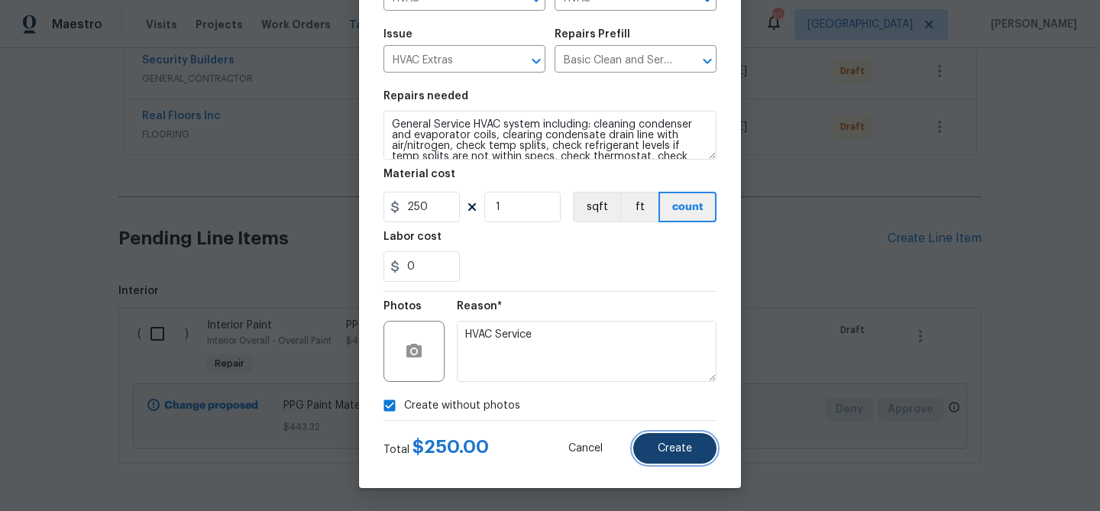
click at [672, 447] on span "Create" at bounding box center [675, 448] width 34 height 11
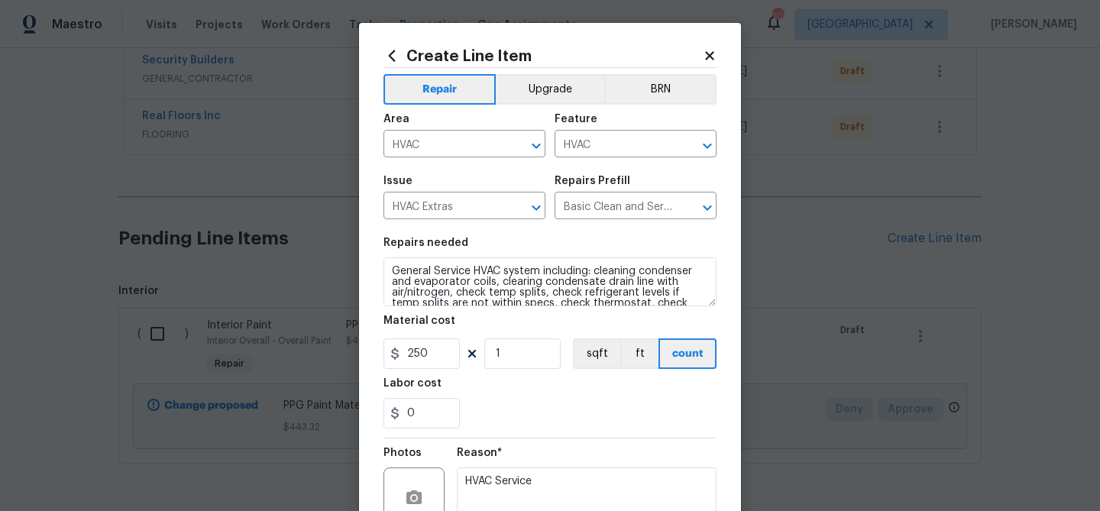
click at [542, 405] on div "0" at bounding box center [549, 413] width 333 height 31
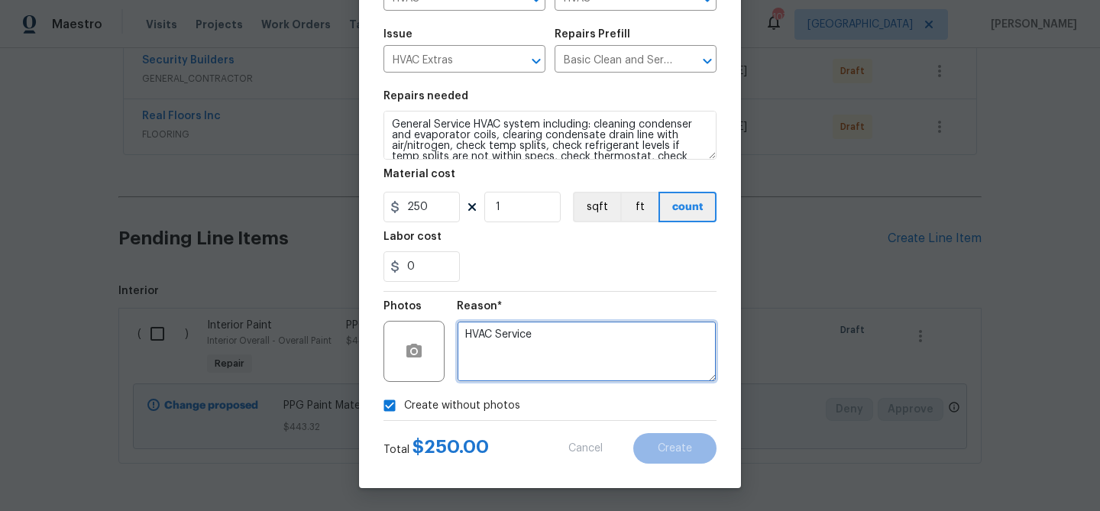
click at [527, 343] on textarea "HVAC Service" at bounding box center [587, 351] width 260 height 61
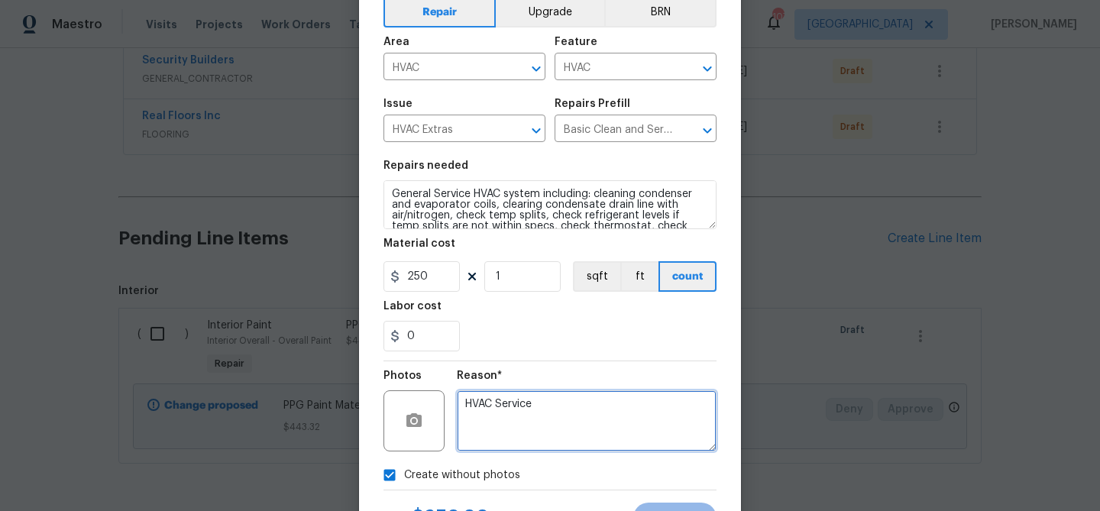
scroll to position [76, 0]
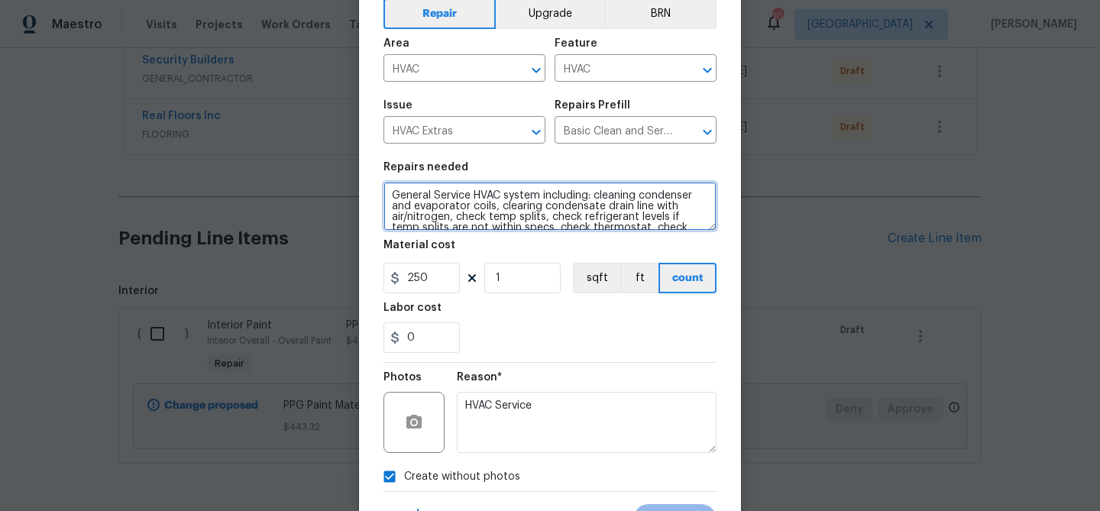
click at [496, 218] on textarea "General Service HVAC system including: cleaning condenser and evaporator coils,…" at bounding box center [549, 206] width 333 height 49
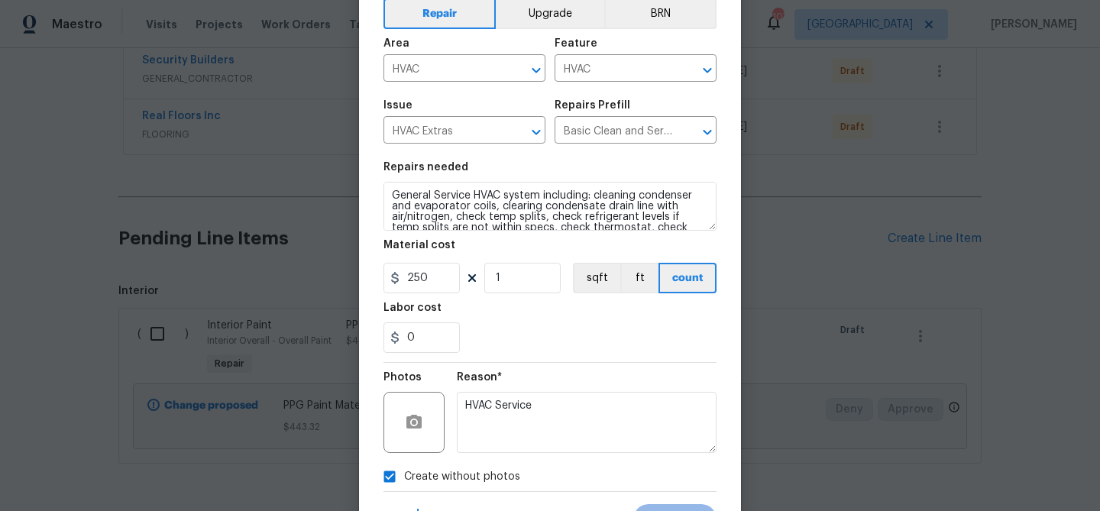
click at [519, 341] on div "0" at bounding box center [549, 337] width 333 height 31
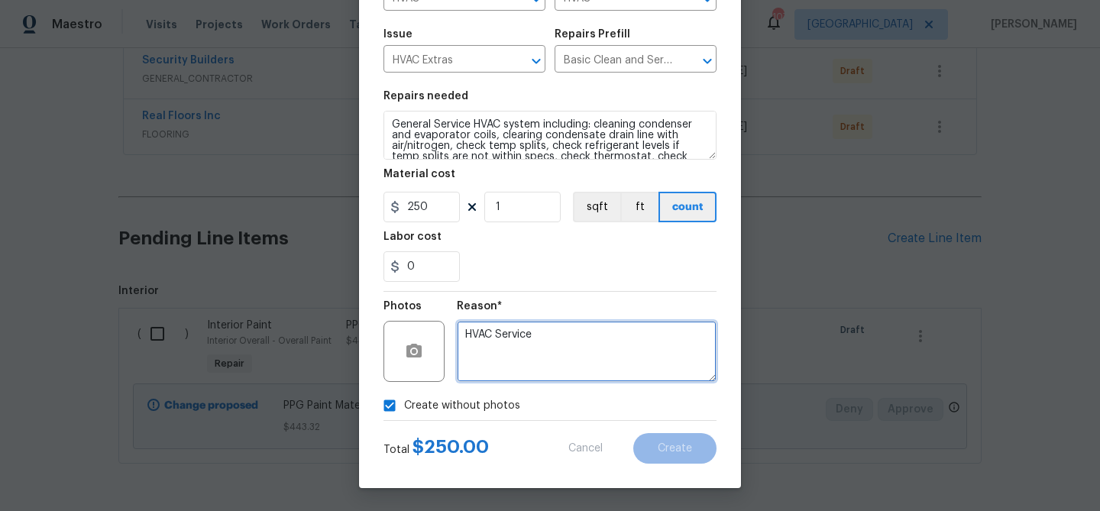
click at [632, 371] on textarea "HVAC Service" at bounding box center [587, 351] width 260 height 61
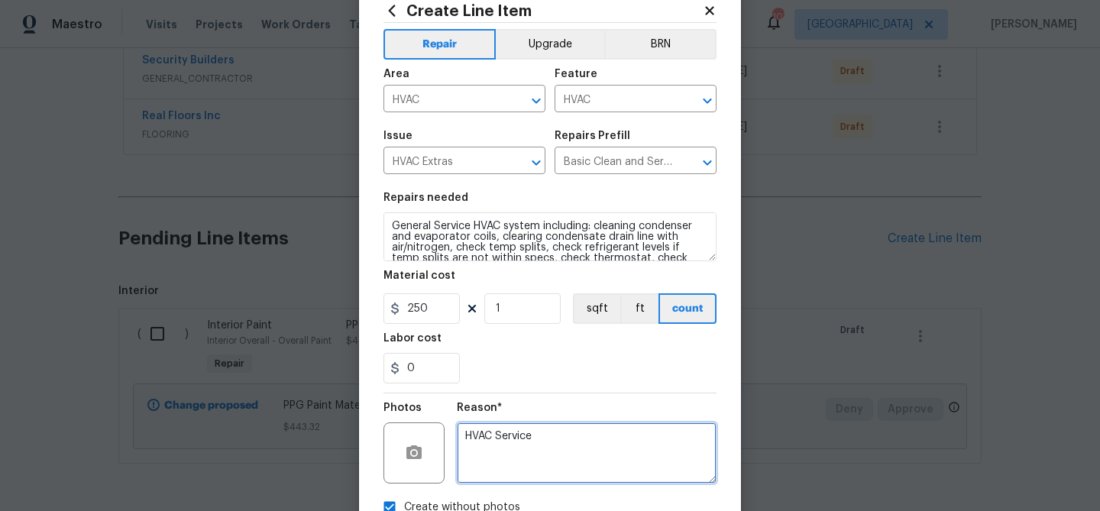
scroll to position [0, 0]
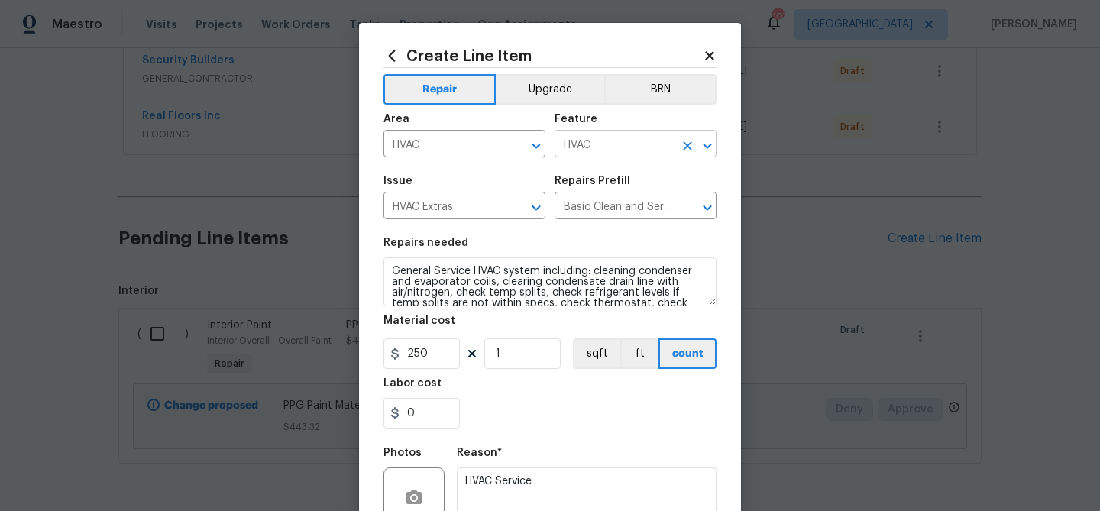
click at [585, 147] on input "HVAC" at bounding box center [614, 146] width 119 height 24
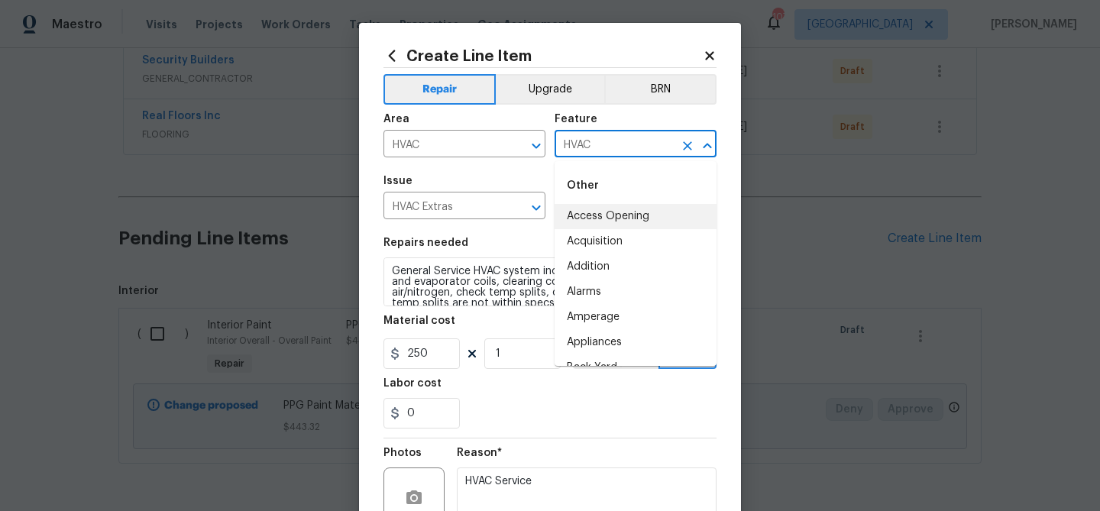
click at [497, 170] on span "Issue HVAC Extras ​" at bounding box center [464, 198] width 162 height 62
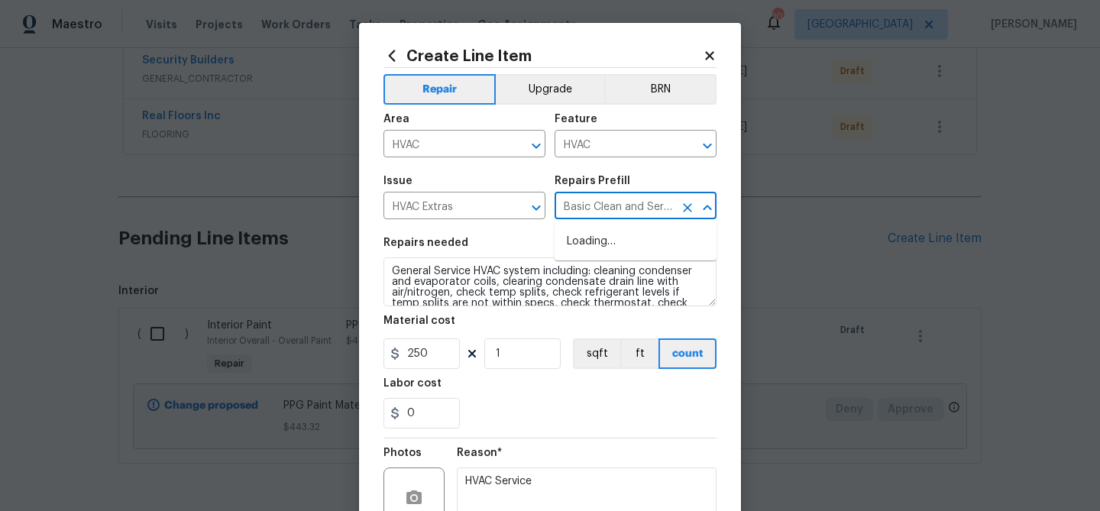
click at [590, 212] on input "Basic Clean and Service $250.00" at bounding box center [614, 208] width 119 height 24
click at [509, 163] on span "Area HVAC ​" at bounding box center [464, 136] width 162 height 62
click at [594, 210] on input "Basic Clean and Service $250.00" at bounding box center [614, 208] width 119 height 24
click at [603, 202] on input "Basic Clean and Service $250.00" at bounding box center [614, 208] width 119 height 24
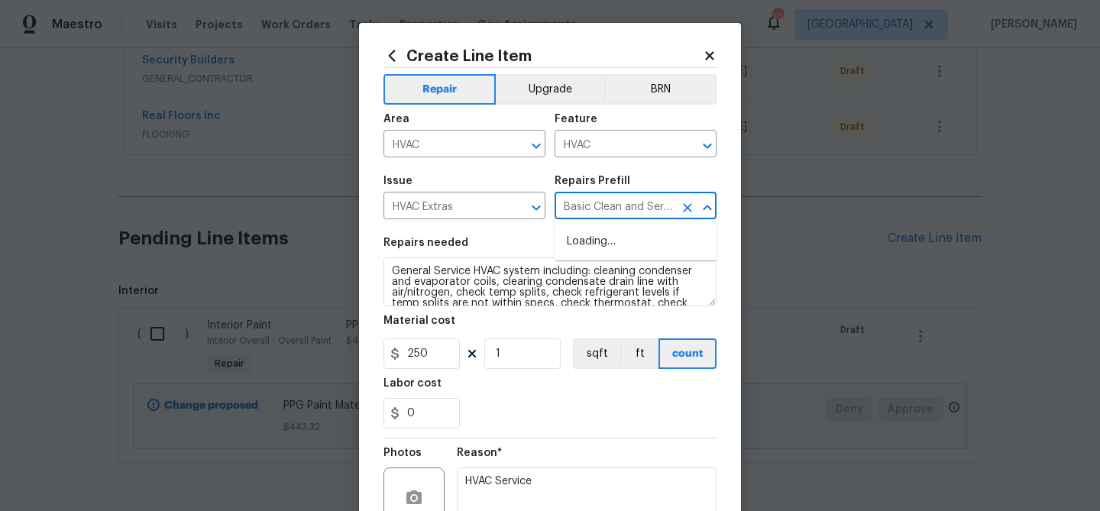
click at [603, 202] on input "Basic Clean and Service $250.00" at bounding box center [614, 208] width 119 height 24
click at [490, 277] on textarea "General Service HVAC system including: cleaning condenser and evaporator coils,…" at bounding box center [549, 281] width 333 height 49
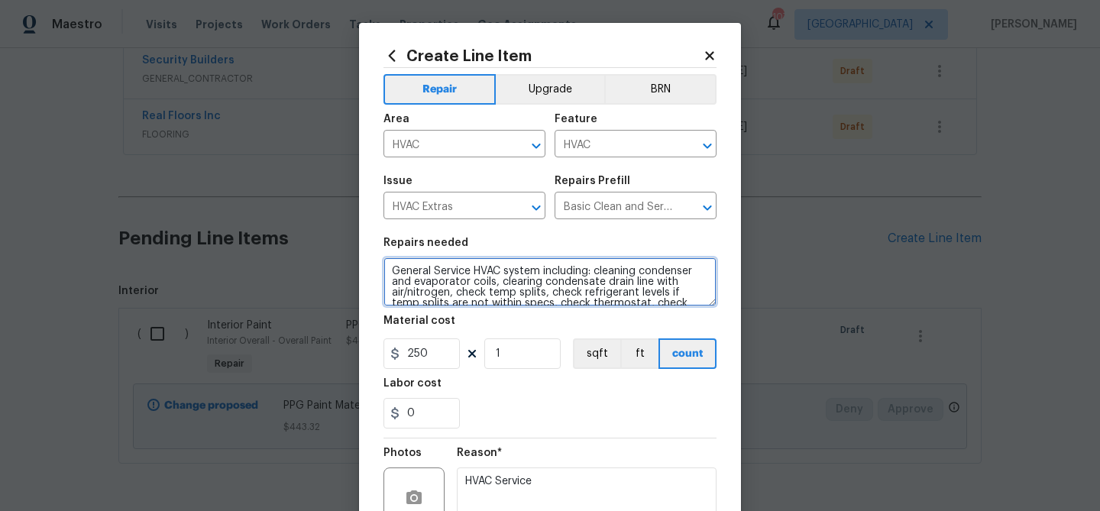
scroll to position [147, 0]
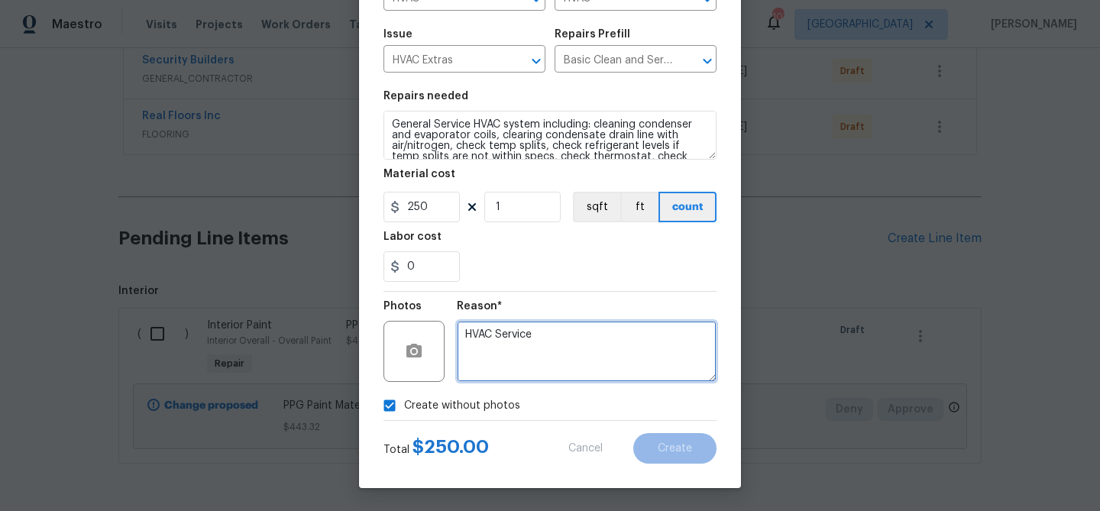
click at [567, 334] on textarea "HVAC Service" at bounding box center [587, 351] width 260 height 61
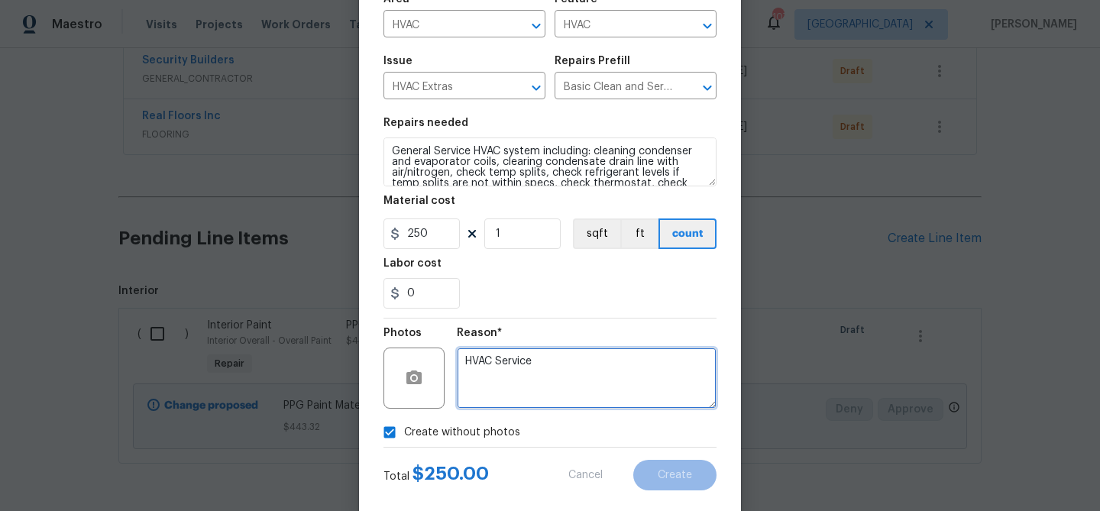
scroll to position [0, 0]
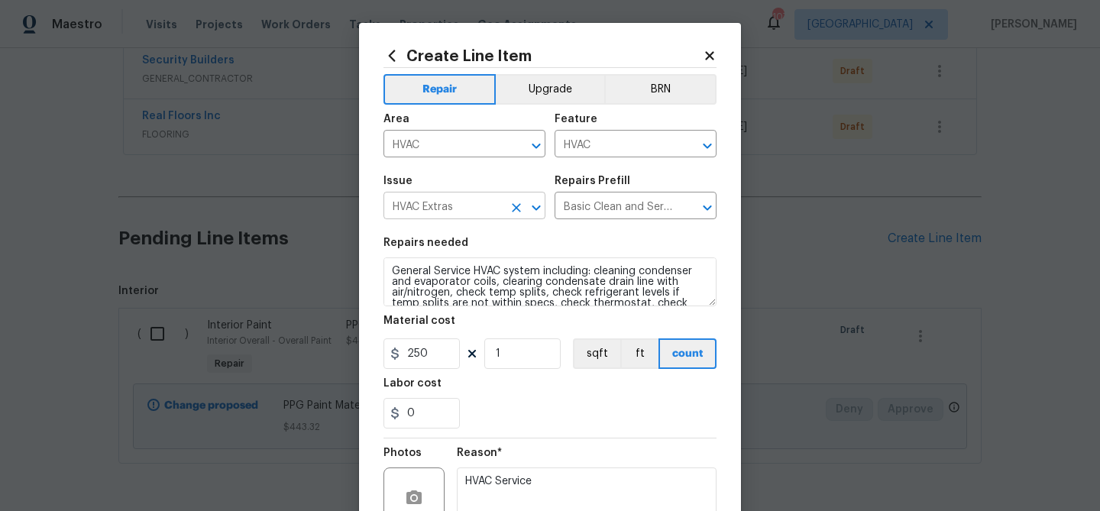
click at [490, 208] on input "HVAC Extras" at bounding box center [442, 208] width 119 height 24
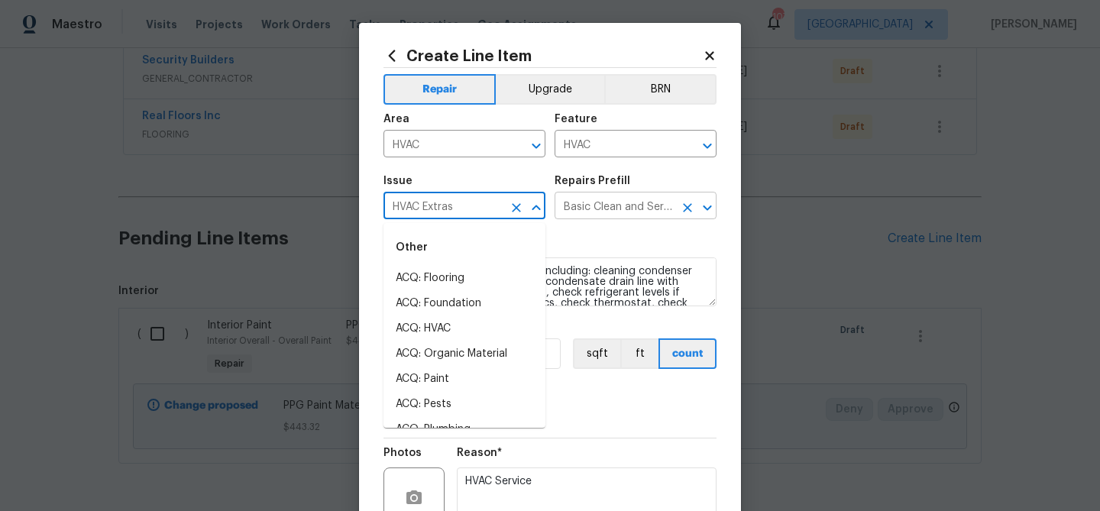
click at [603, 215] on input "Basic Clean and Service $250.00" at bounding box center [614, 208] width 119 height 24
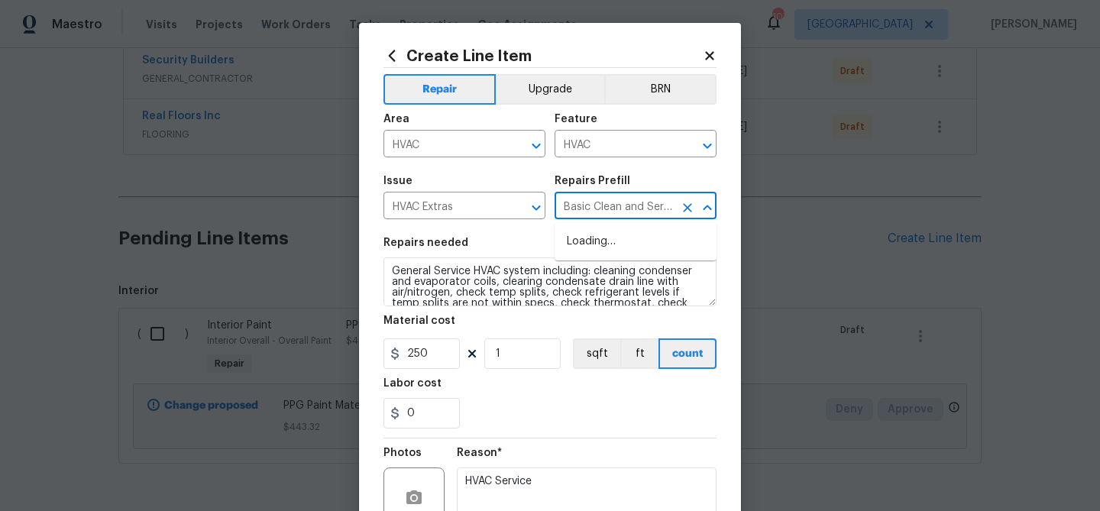
click at [708, 54] on icon at bounding box center [709, 55] width 8 height 8
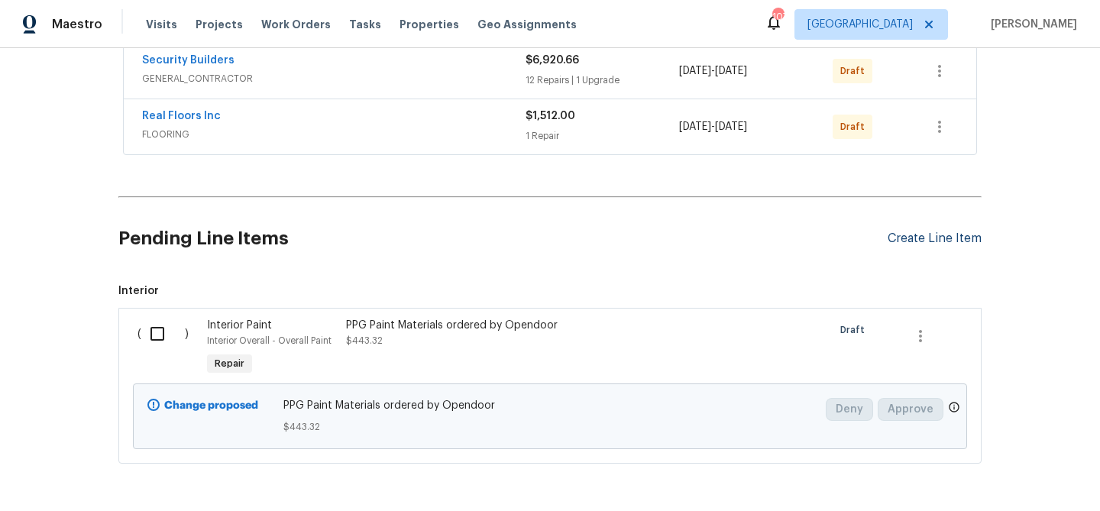
click at [888, 242] on div "Create Line Item" at bounding box center [935, 238] width 94 height 15
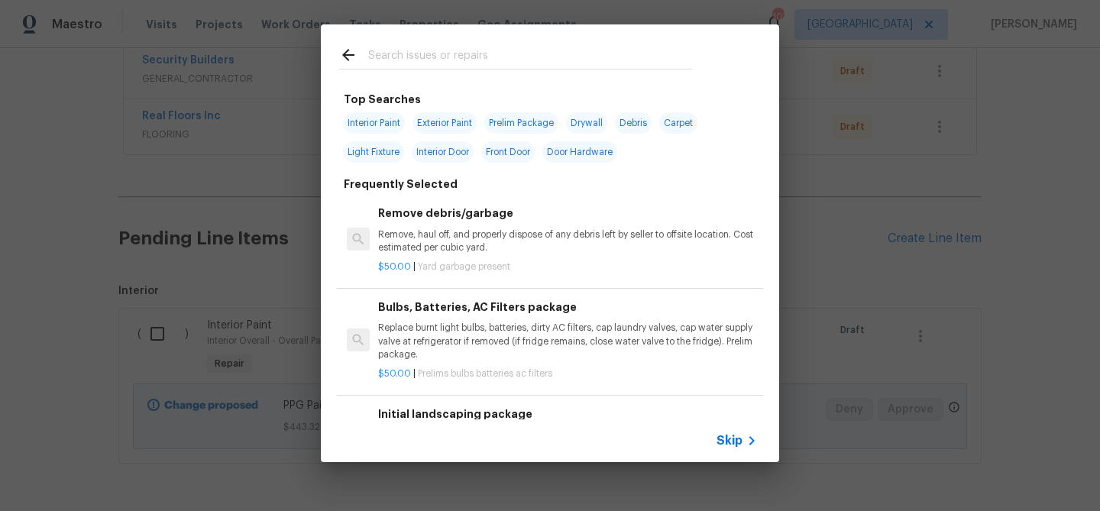
click at [448, 57] on input "text" at bounding box center [530, 57] width 324 height 23
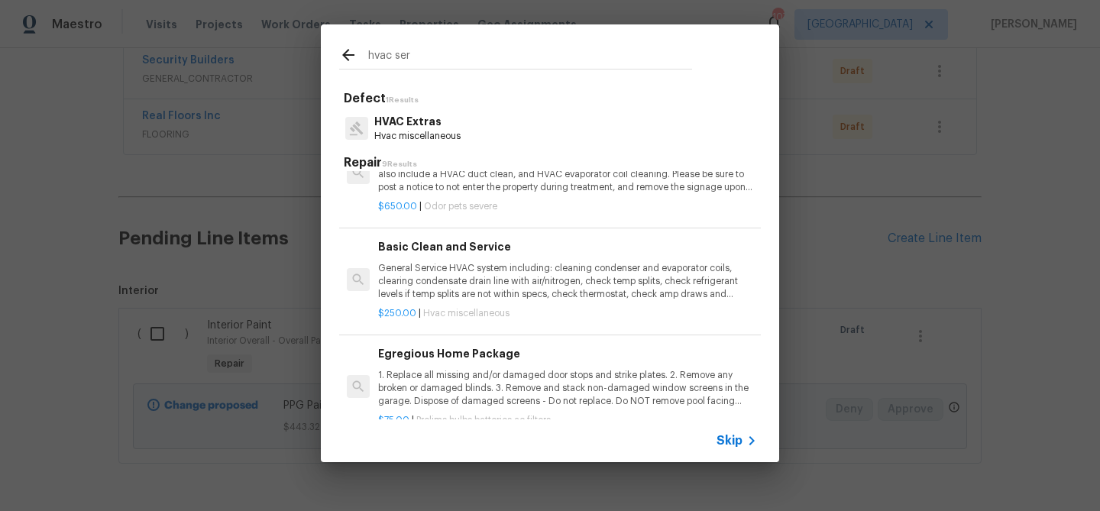
scroll to position [416, 0]
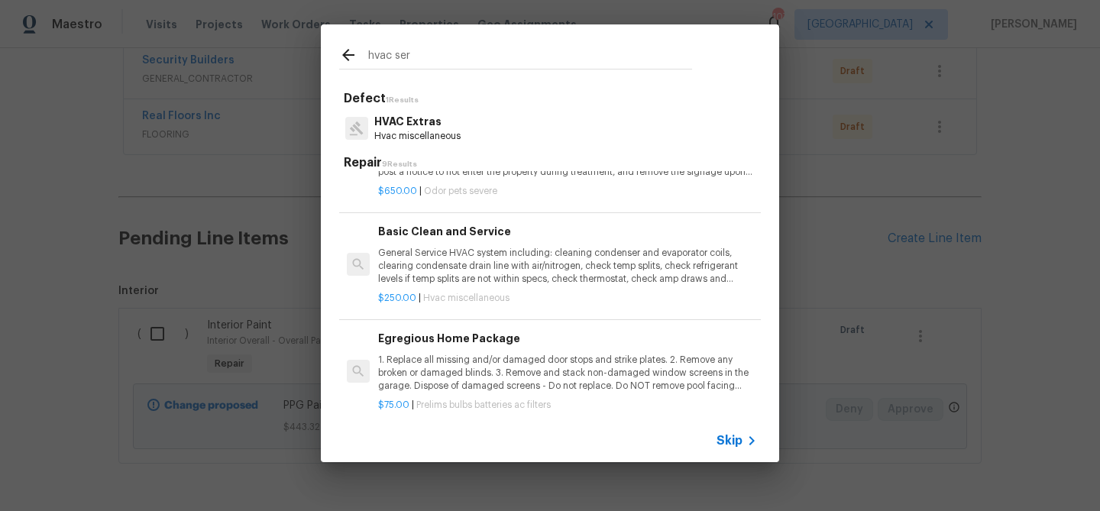
type input "hvac ser"
click at [428, 252] on p "General Service HVAC system including: cleaning condenser and evaporator coils,…" at bounding box center [567, 266] width 379 height 39
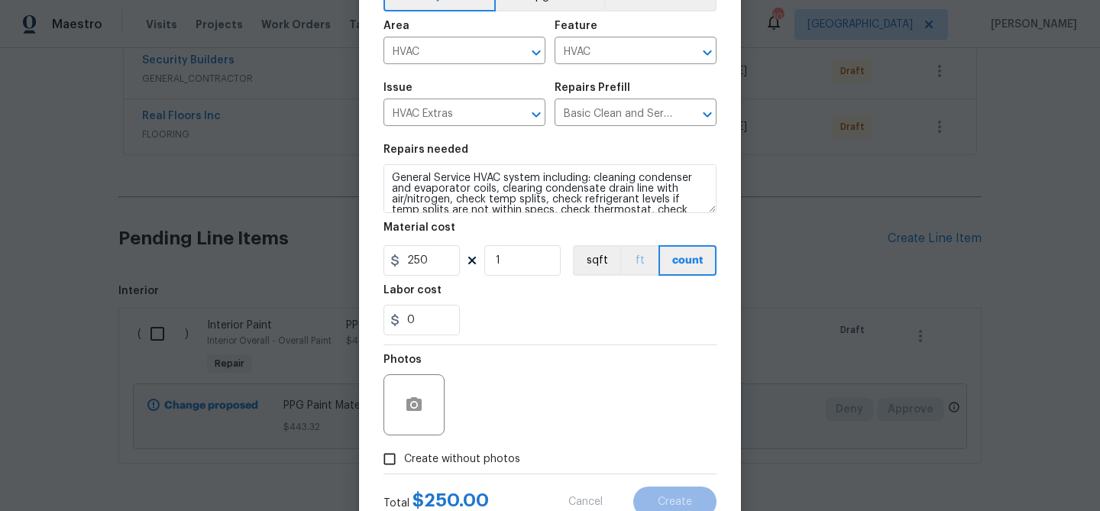
scroll to position [147, 0]
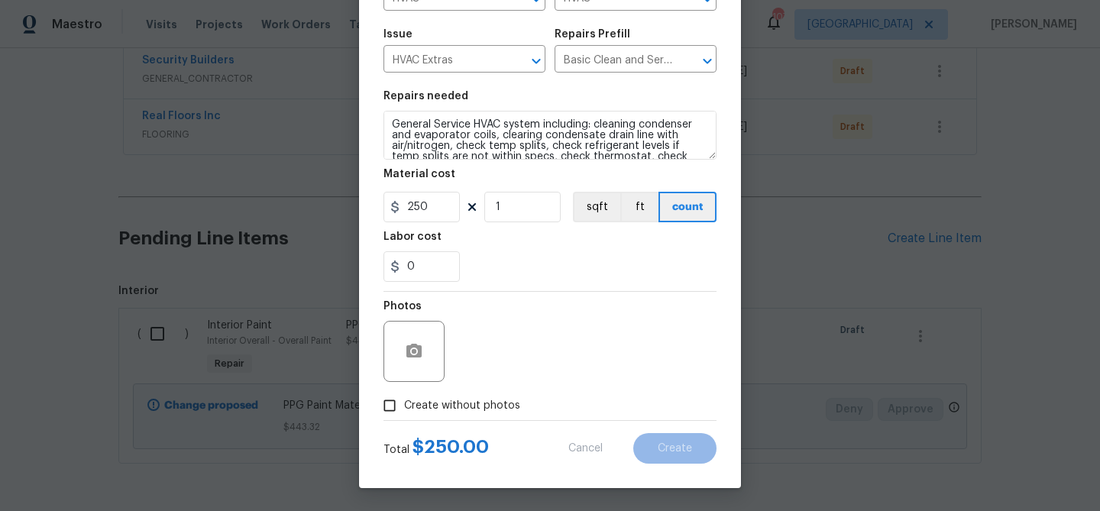
click at [451, 403] on span "Create without photos" at bounding box center [462, 406] width 116 height 16
click at [404, 403] on input "Create without photos" at bounding box center [389, 405] width 29 height 29
checkbox input "true"
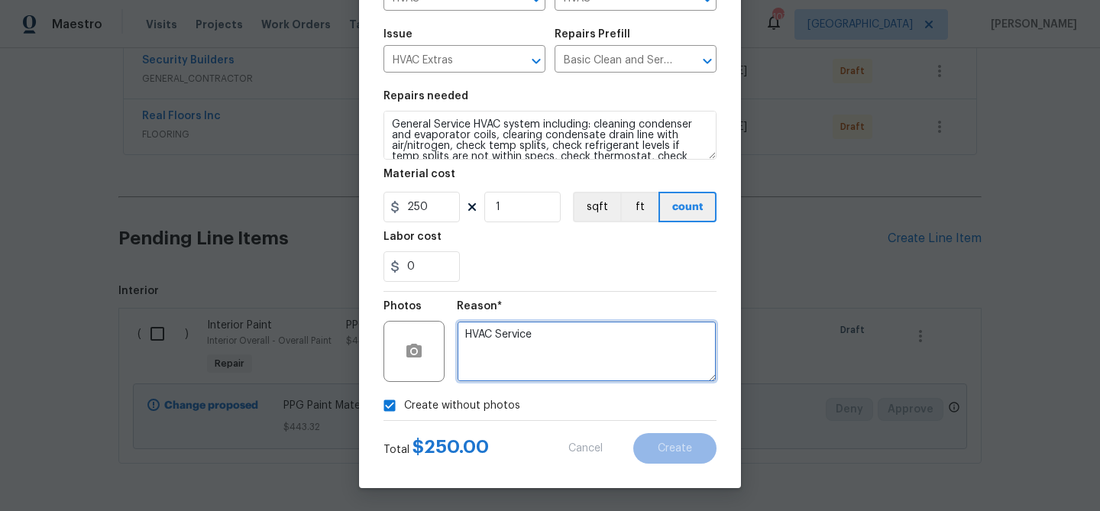
click at [509, 363] on textarea "HVAC Service" at bounding box center [587, 351] width 260 height 61
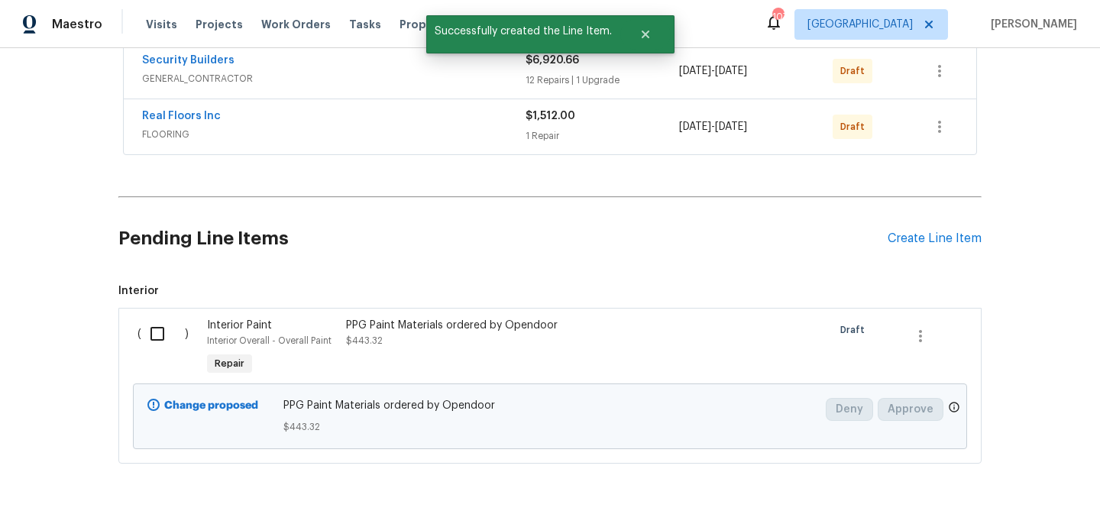
scroll to position [410, 0]
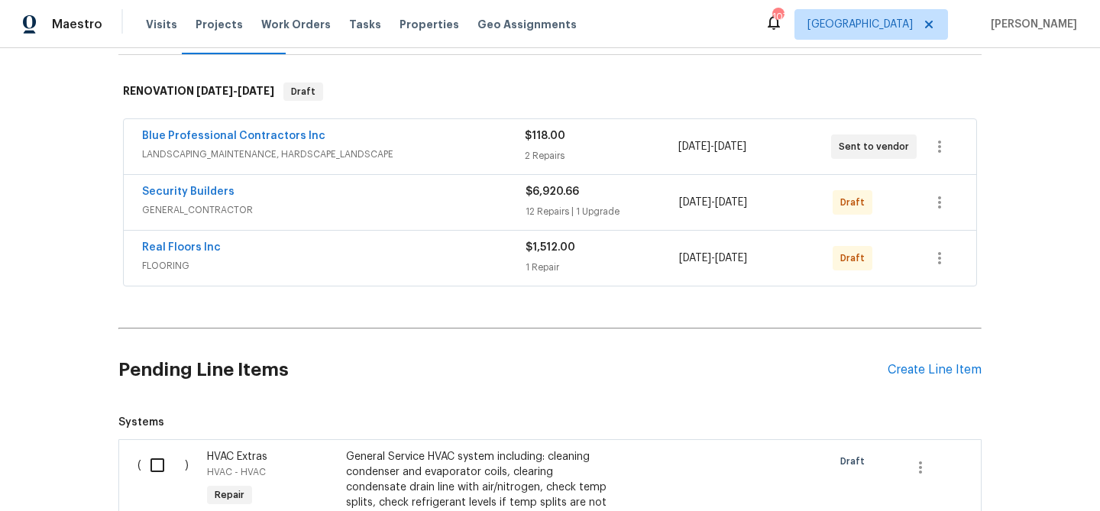
scroll to position [493, 0]
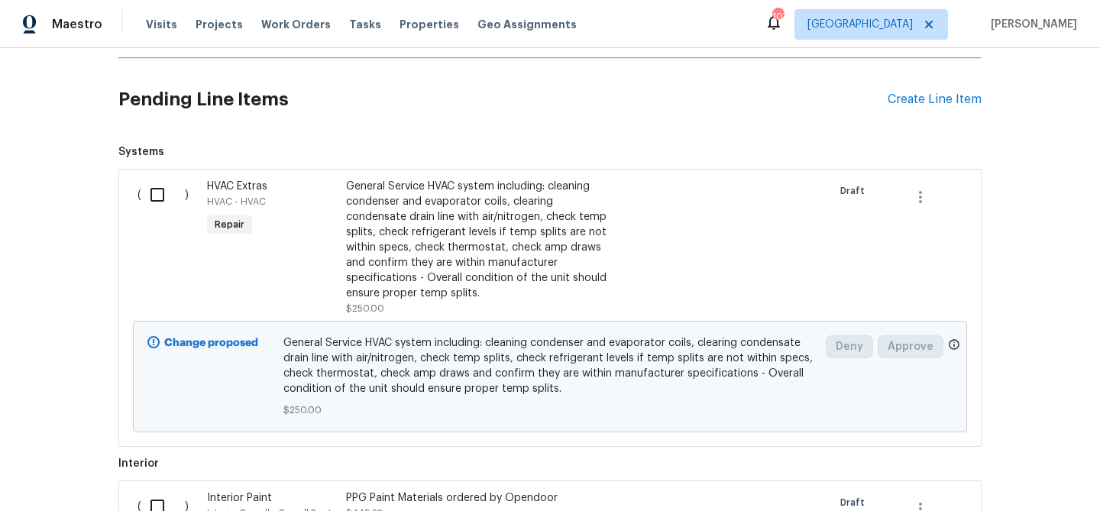
click at [160, 195] on input "checkbox" at bounding box center [163, 195] width 44 height 32
checkbox input "true"
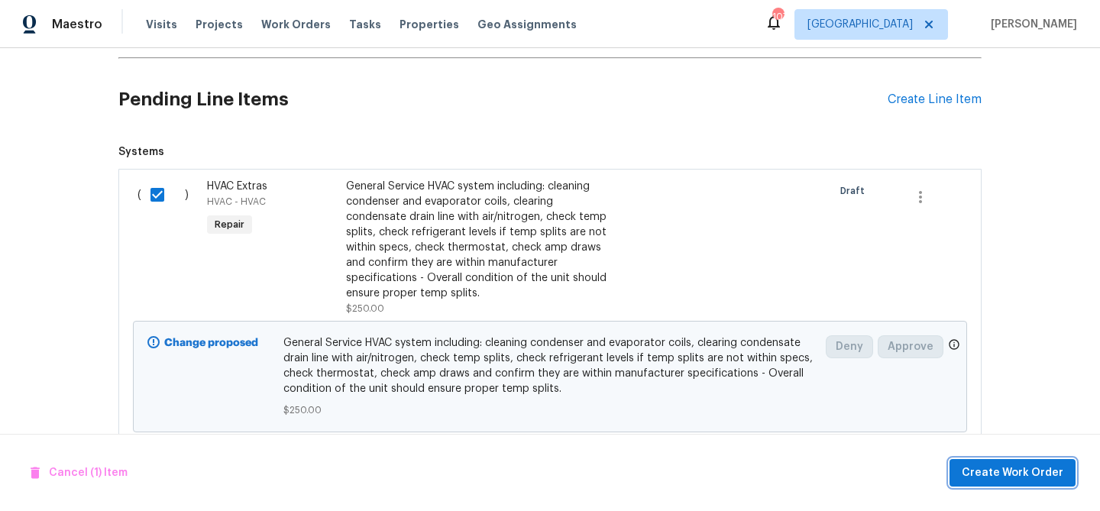
click at [1016, 470] on span "Create Work Order" at bounding box center [1013, 473] width 102 height 19
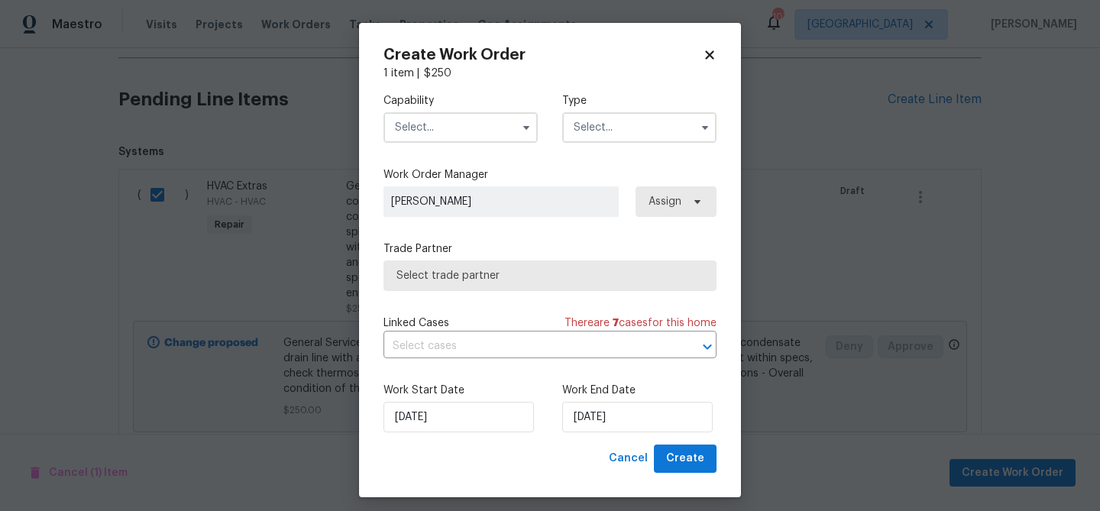
click at [453, 123] on input "text" at bounding box center [460, 127] width 154 height 31
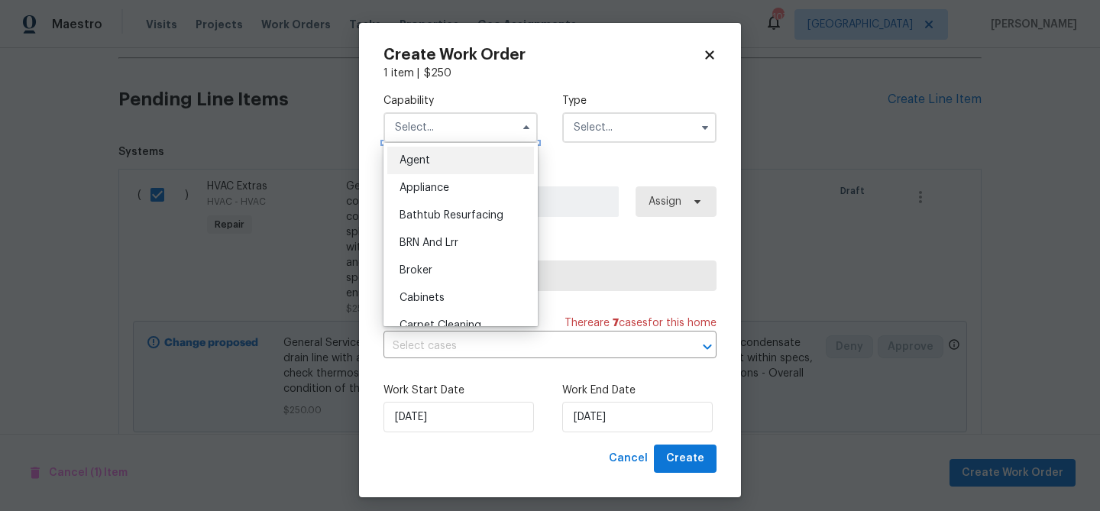
click at [436, 129] on input "text" at bounding box center [460, 127] width 154 height 31
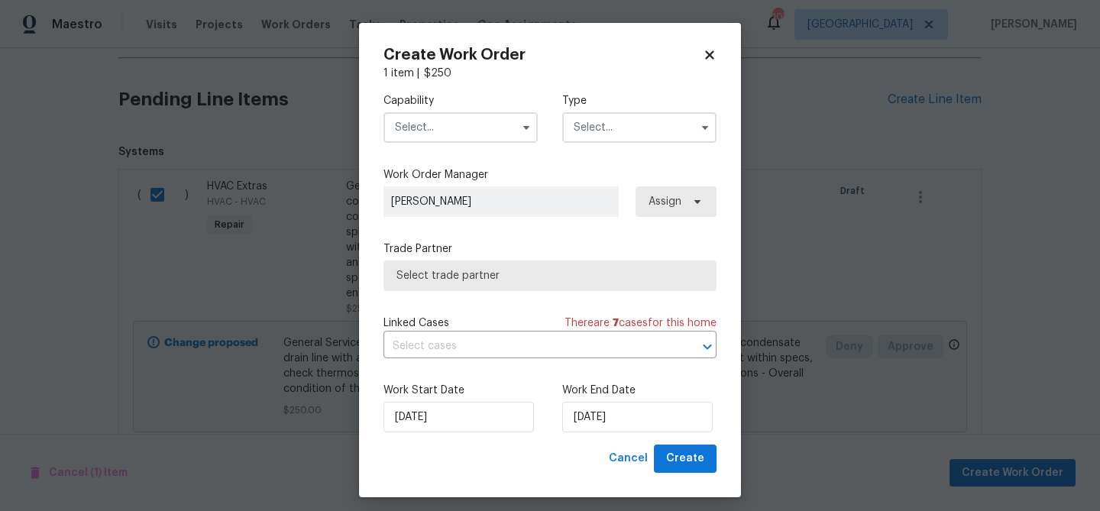
click at [436, 129] on input "text" at bounding box center [460, 127] width 154 height 31
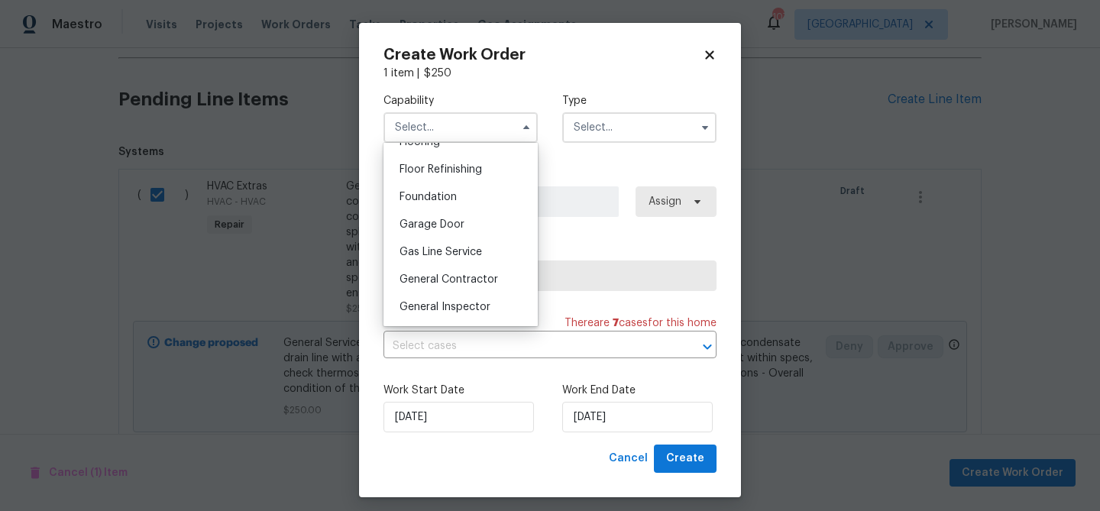
scroll to position [622, 0]
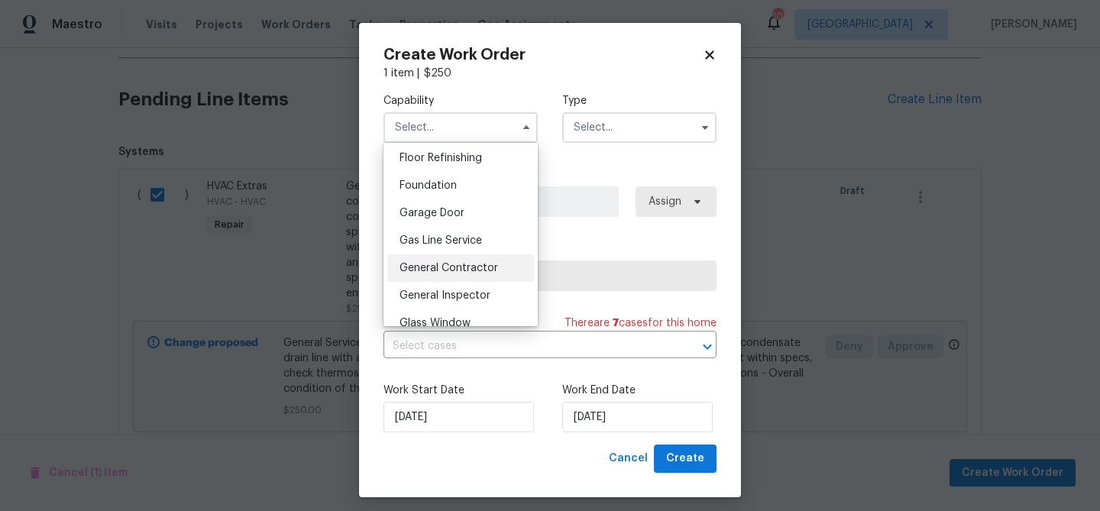
click at [454, 270] on span "General Contractor" at bounding box center [448, 268] width 99 height 11
type input "General Contractor"
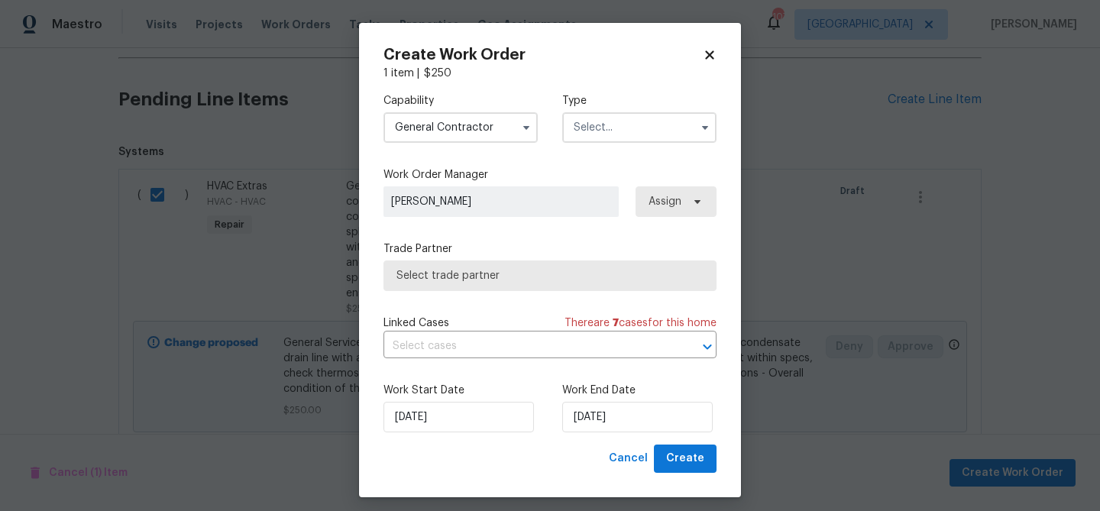
click at [600, 128] on input "text" at bounding box center [639, 127] width 154 height 31
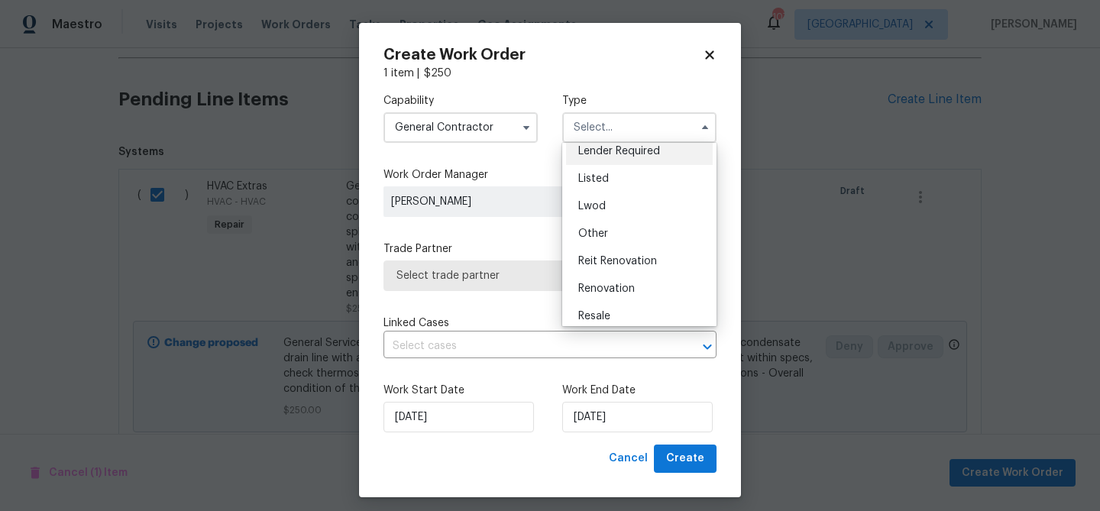
scroll to position [182, 0]
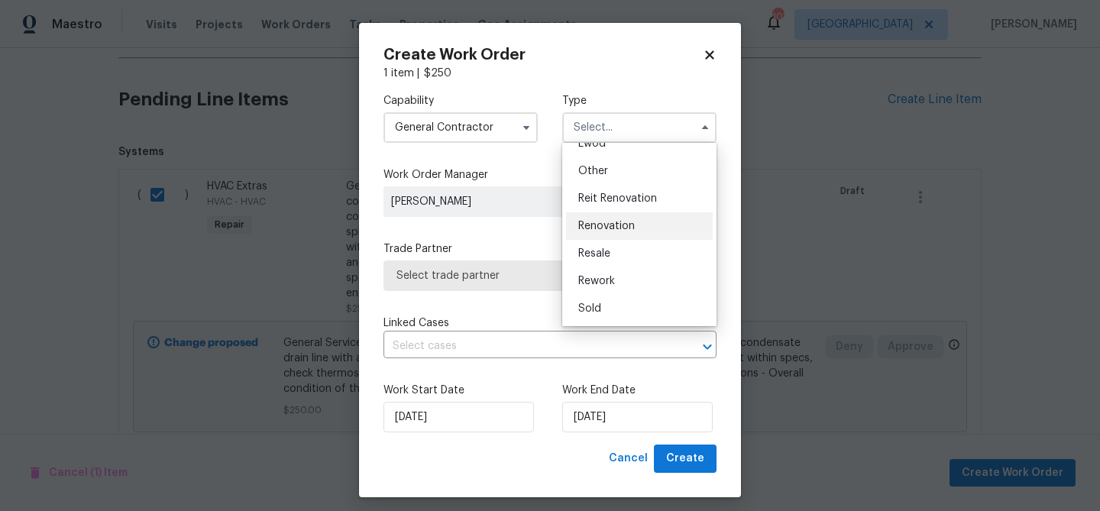
click at [607, 217] on div "Renovation" at bounding box center [639, 225] width 147 height 27
type input "Renovation"
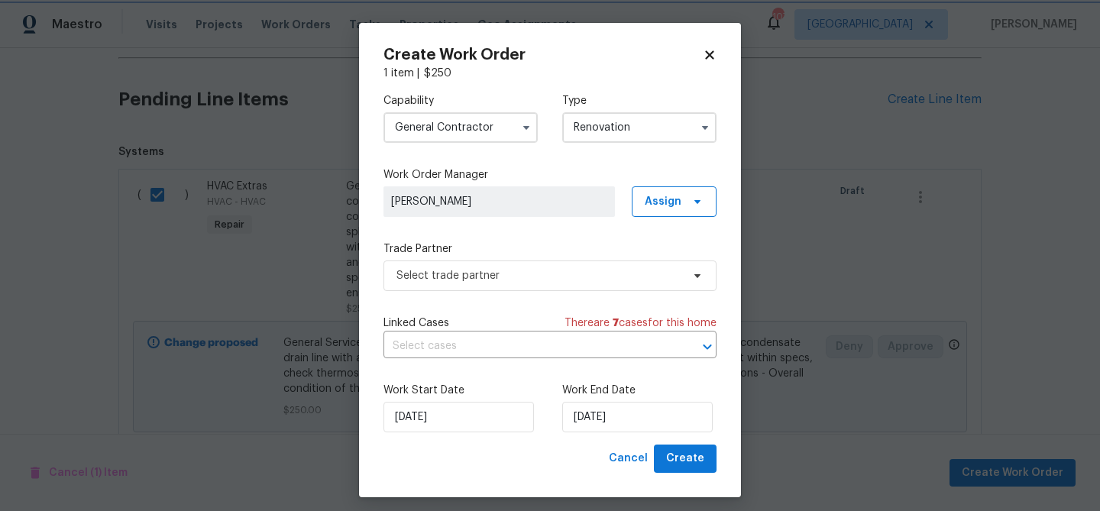
scroll to position [0, 0]
click at [554, 280] on span "Select trade partner" at bounding box center [538, 275] width 285 height 15
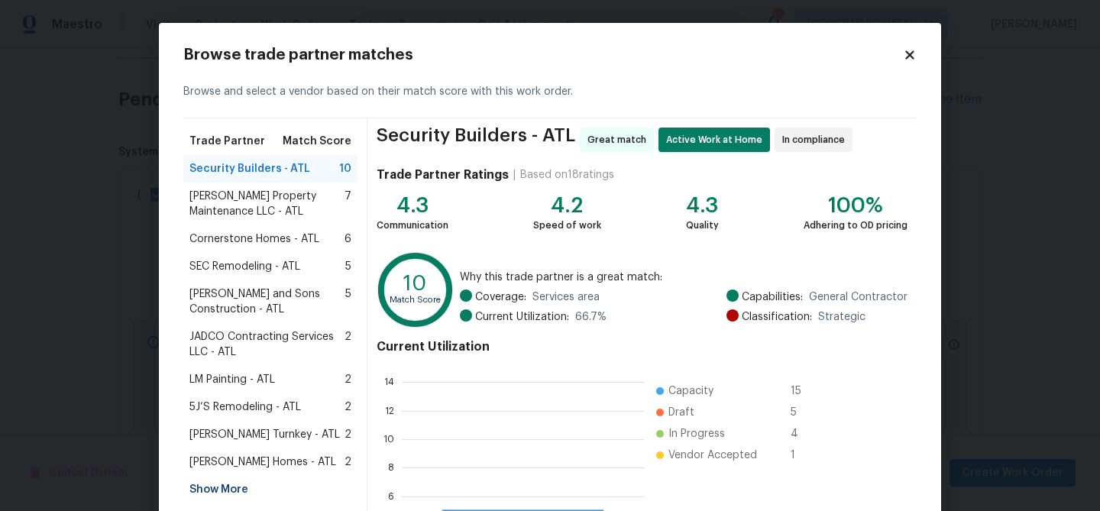
scroll to position [214, 242]
click at [244, 168] on span "Security Builders - ATL" at bounding box center [249, 168] width 121 height 15
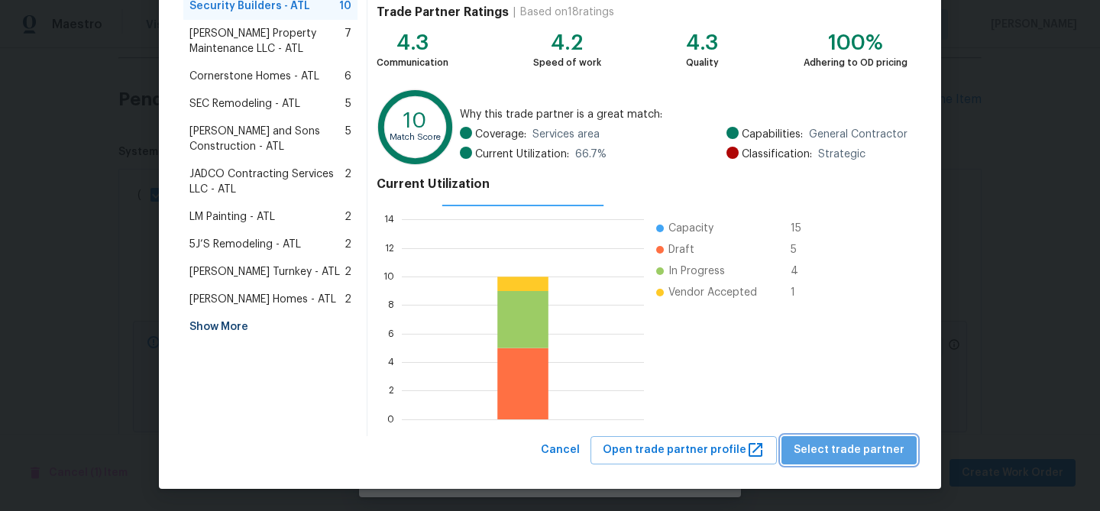
click at [864, 459] on button "Select trade partner" at bounding box center [848, 450] width 135 height 28
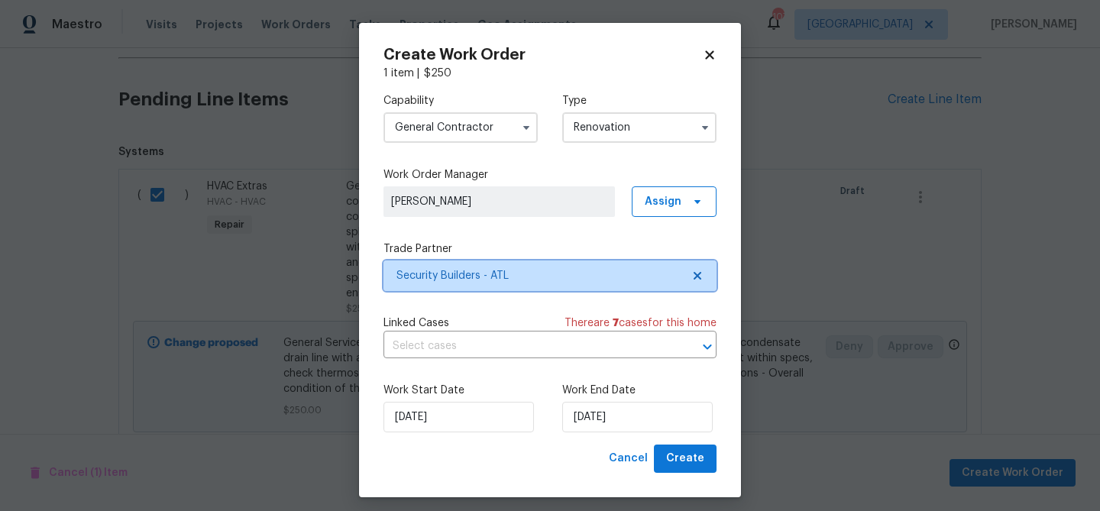
scroll to position [0, 0]
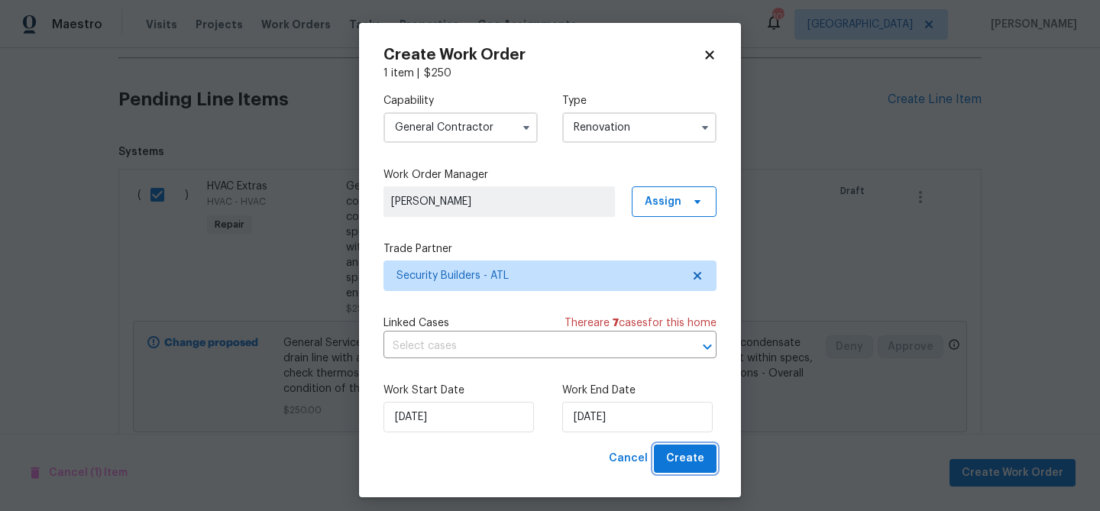
click at [701, 456] on span "Create" at bounding box center [685, 458] width 38 height 19
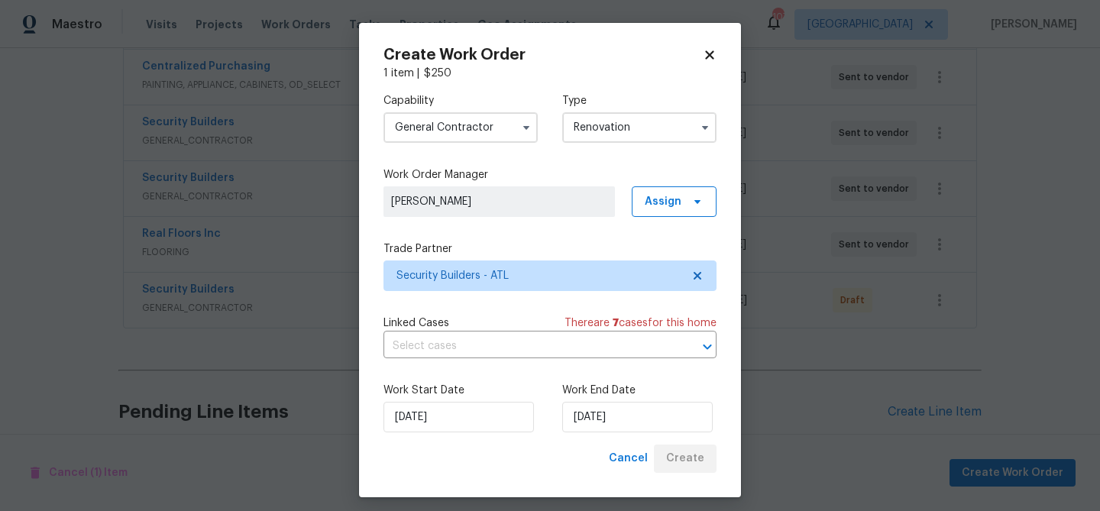
scroll to position [403, 0]
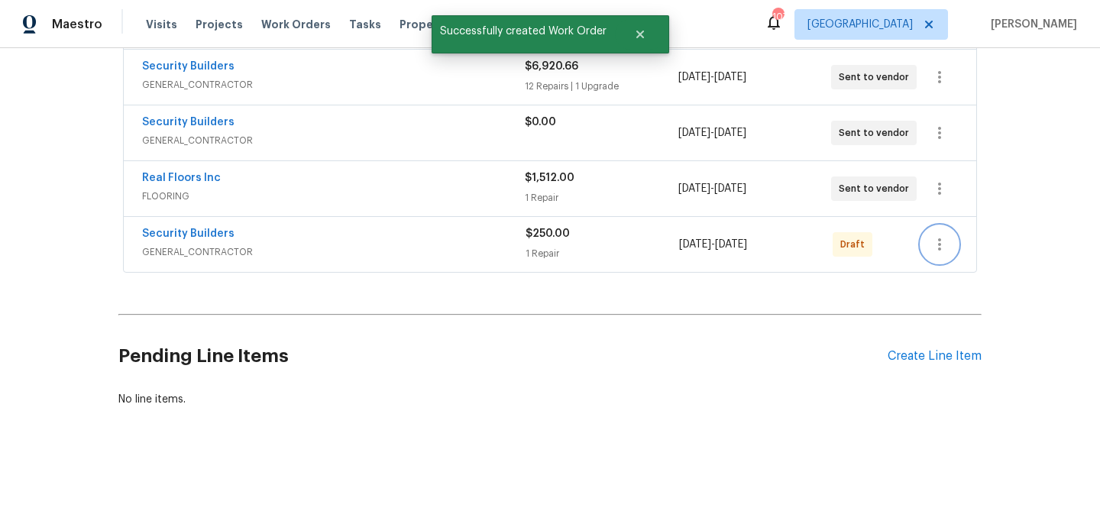
click at [943, 236] on icon "button" at bounding box center [939, 244] width 18 height 18
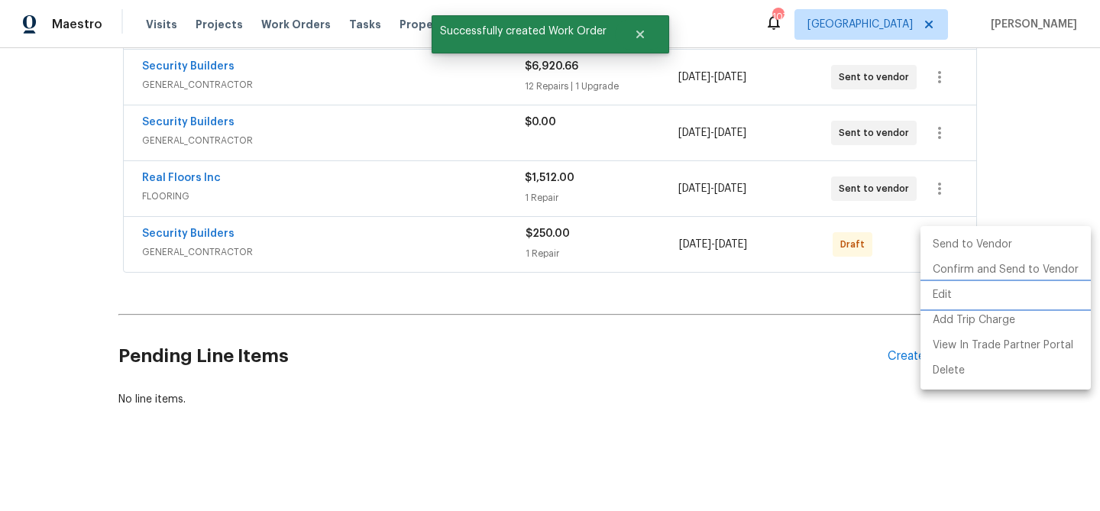
click at [941, 295] on li "Edit" at bounding box center [1005, 295] width 170 height 25
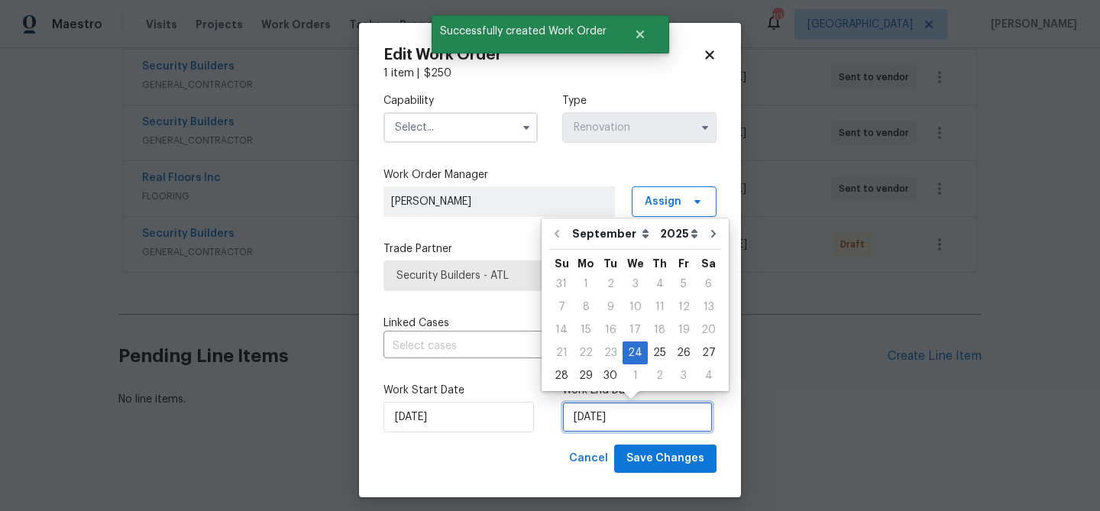
click at [605, 418] on input "[DATE]" at bounding box center [637, 417] width 150 height 31
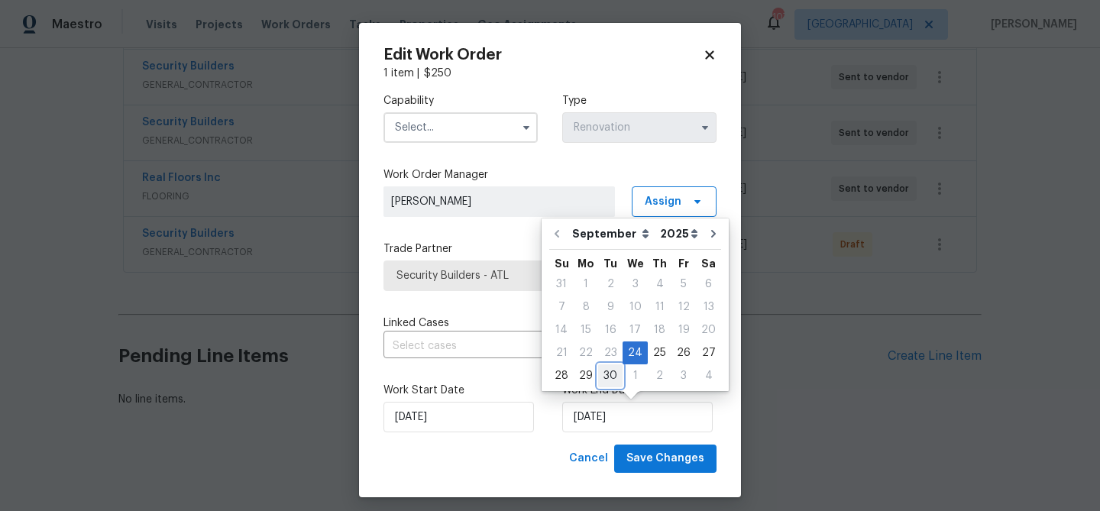
click at [606, 377] on div "30" at bounding box center [610, 375] width 24 height 21
type input "[DATE]"
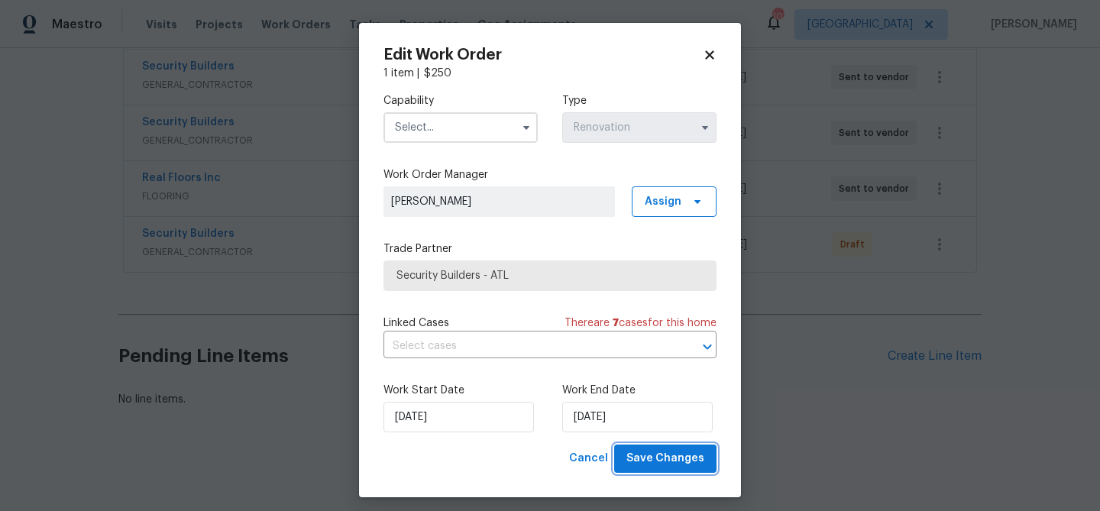
click at [645, 452] on span "Save Changes" at bounding box center [665, 458] width 78 height 19
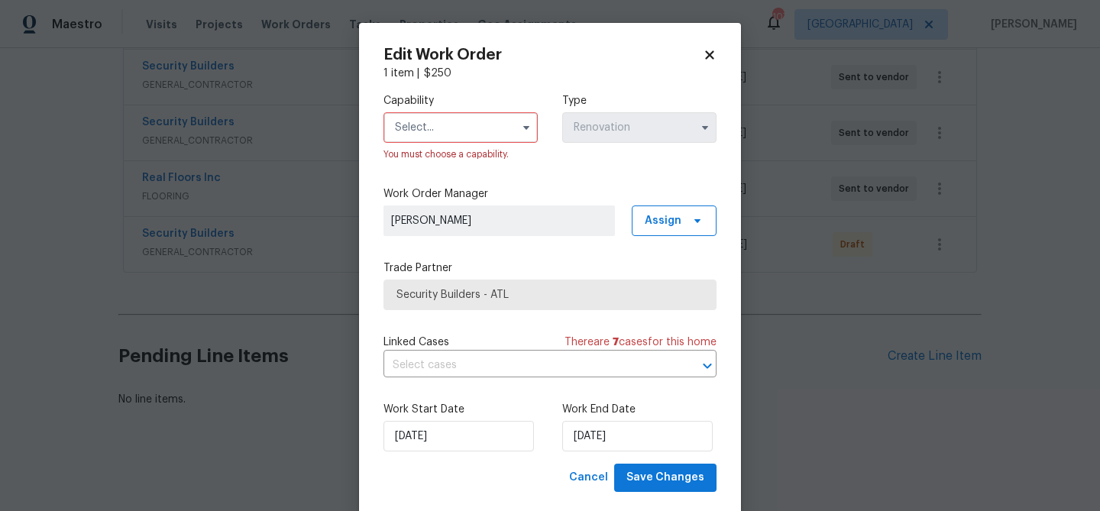
click at [477, 126] on input "text" at bounding box center [460, 127] width 154 height 31
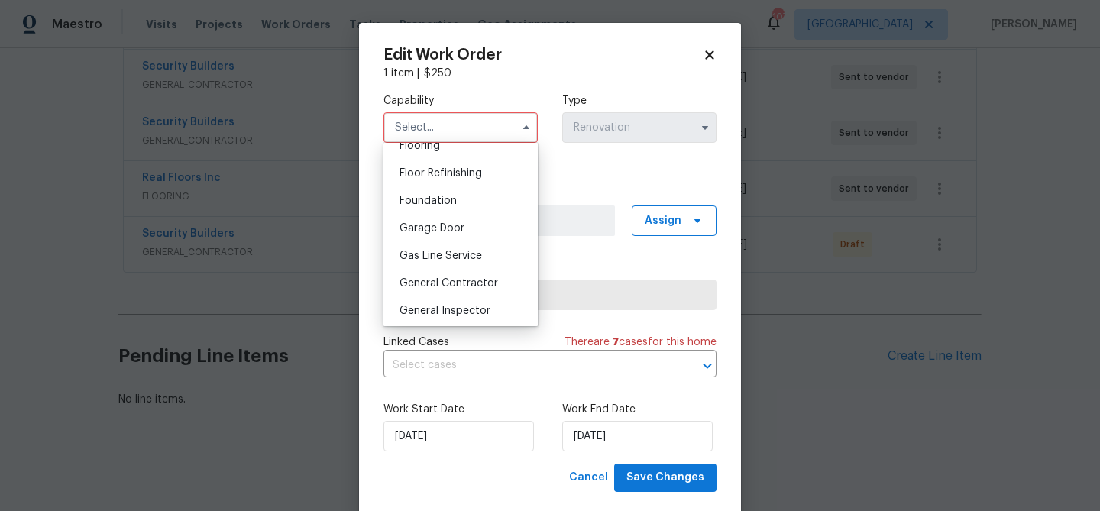
scroll to position [612, 0]
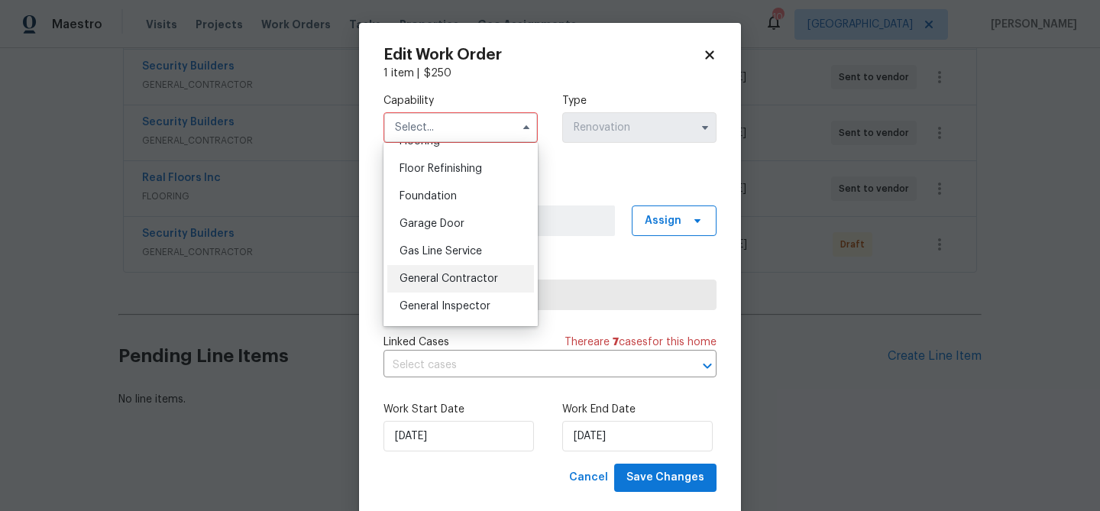
click at [473, 273] on span "General Contractor" at bounding box center [448, 278] width 99 height 11
type input "General Contractor"
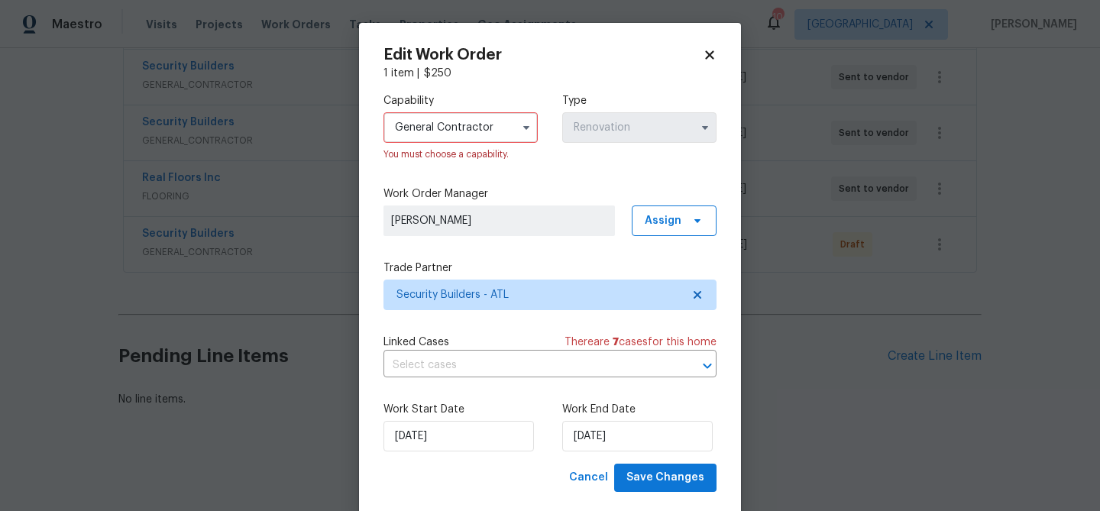
click at [514, 167] on div "Capability General Contractor You must choose a capability. Type Renovation" at bounding box center [549, 127] width 333 height 93
click at [706, 63] on div "Edit Work Order 1 item | $ 250 Capability General Contractor You must choose a …" at bounding box center [549, 269] width 333 height 445
click at [707, 50] on icon at bounding box center [710, 55] width 14 height 14
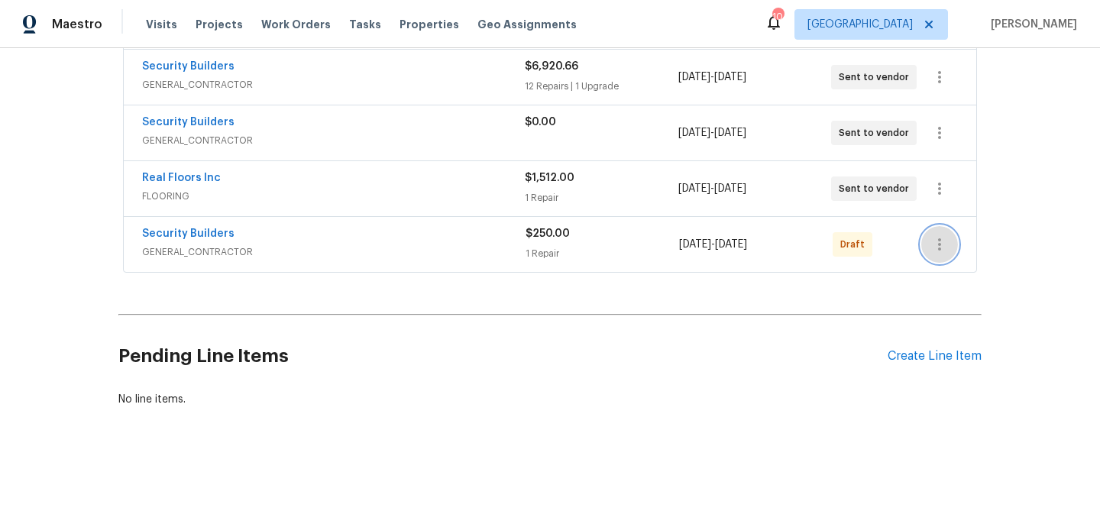
click at [930, 241] on button "button" at bounding box center [939, 244] width 37 height 37
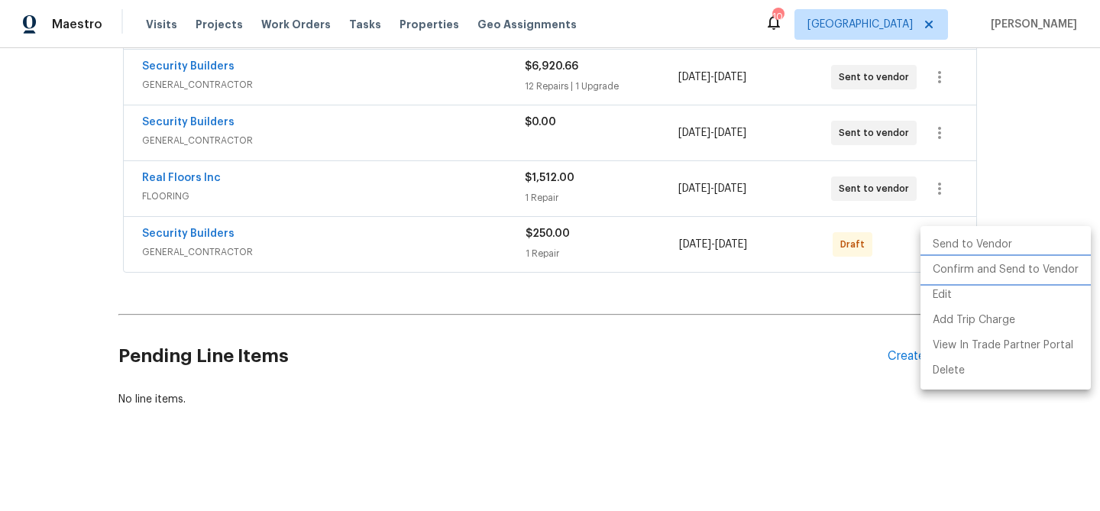
click at [943, 273] on li "Confirm and Send to Vendor" at bounding box center [1005, 269] width 170 height 25
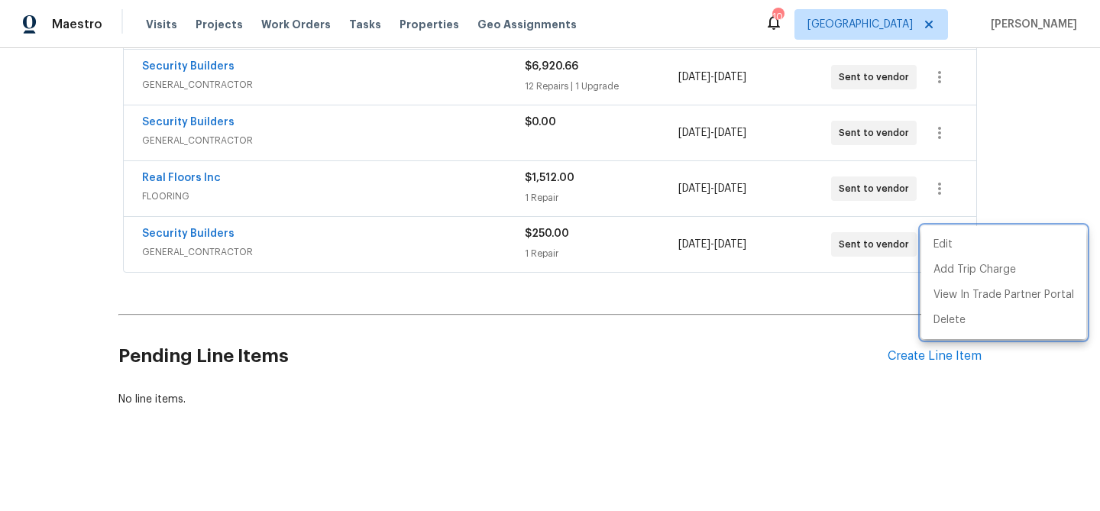
click at [415, 220] on div at bounding box center [550, 255] width 1100 height 511
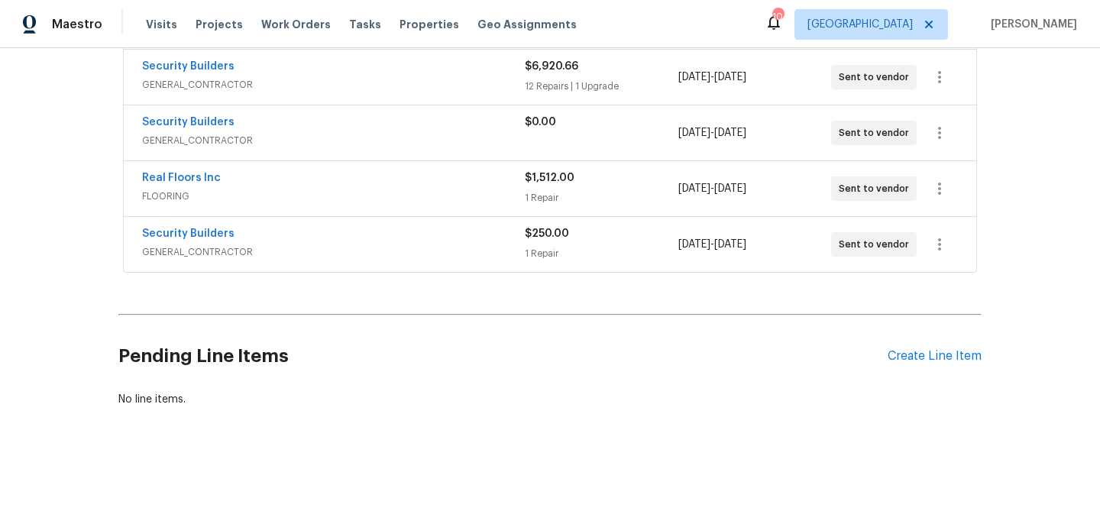
click at [432, 131] on div "Security Builders" at bounding box center [333, 124] width 383 height 18
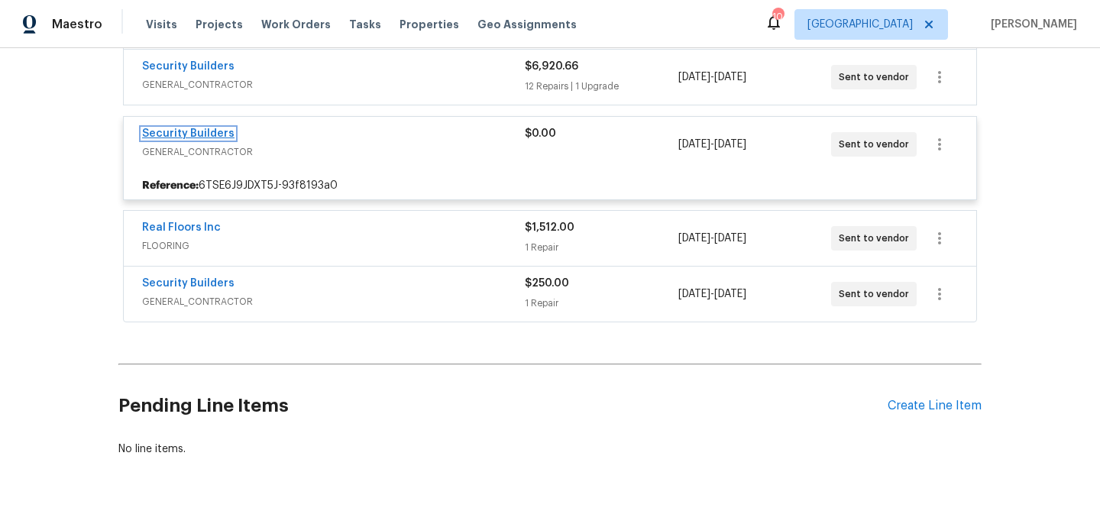
click at [225, 131] on link "Security Builders" at bounding box center [188, 133] width 92 height 11
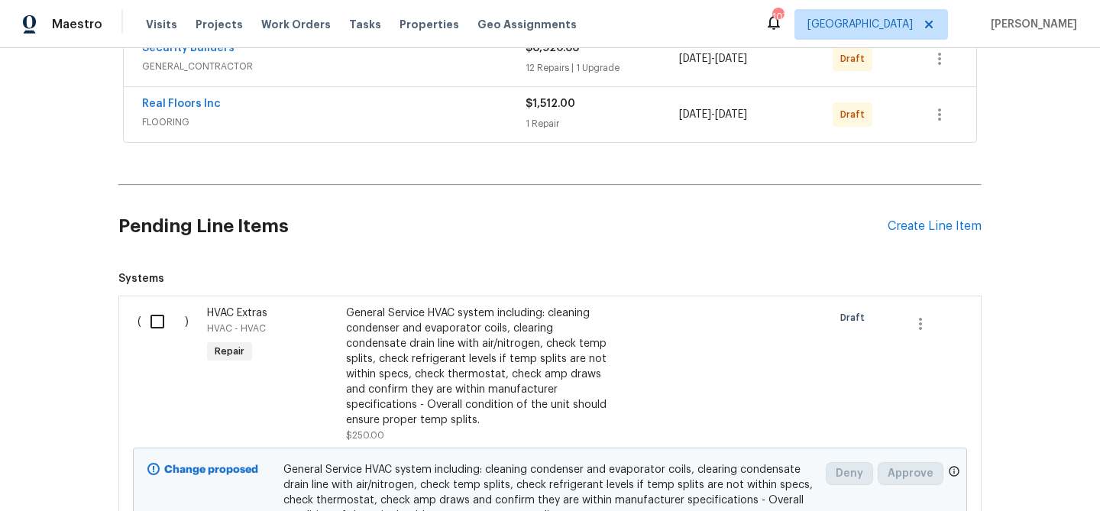
scroll to position [423, 0]
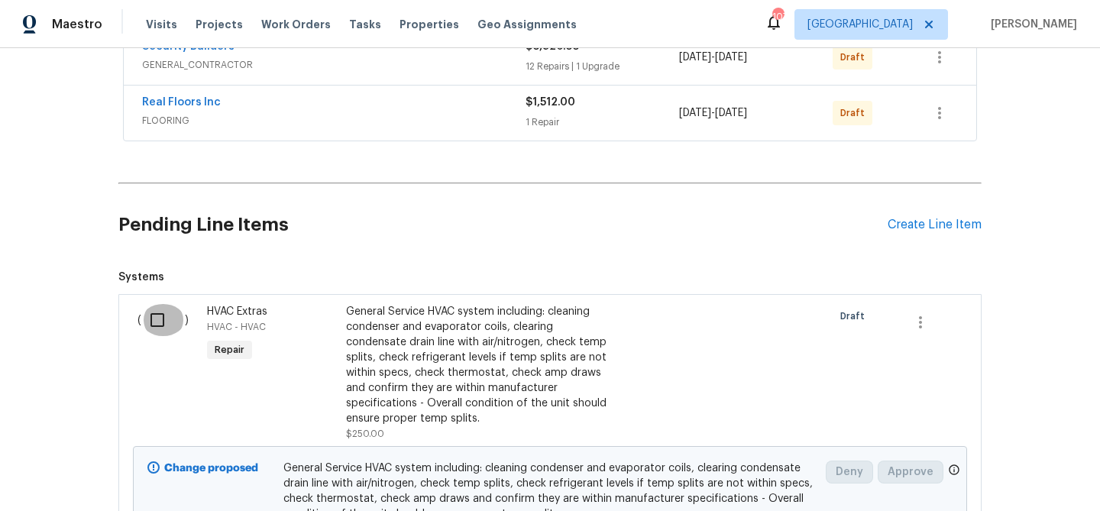
click at [160, 318] on input "checkbox" at bounding box center [163, 320] width 44 height 32
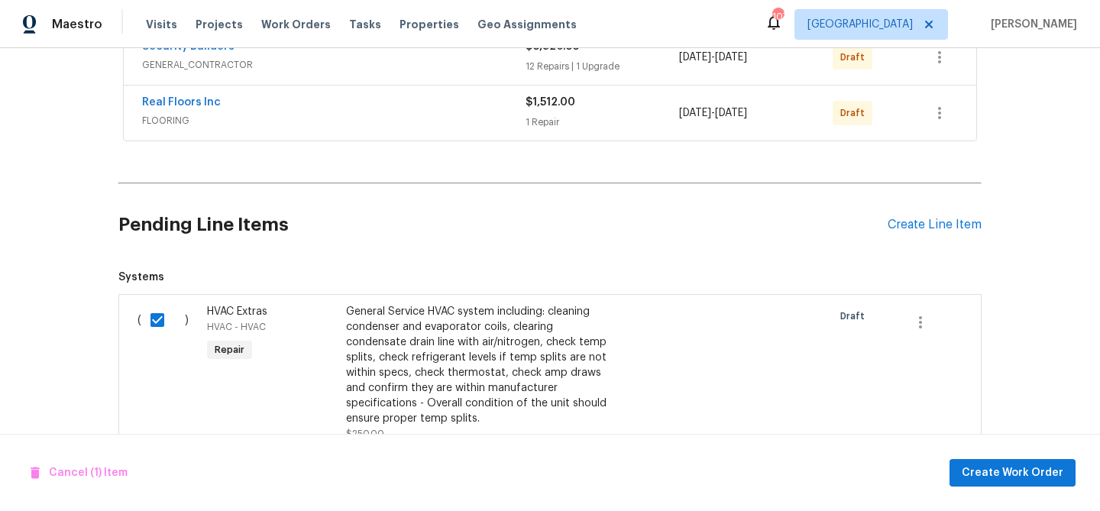
click at [1011, 456] on div "Cancel (1) Item Create Work Order" at bounding box center [550, 473] width 1100 height 78
click at [1010, 464] on span "Create Work Order" at bounding box center [1013, 473] width 102 height 19
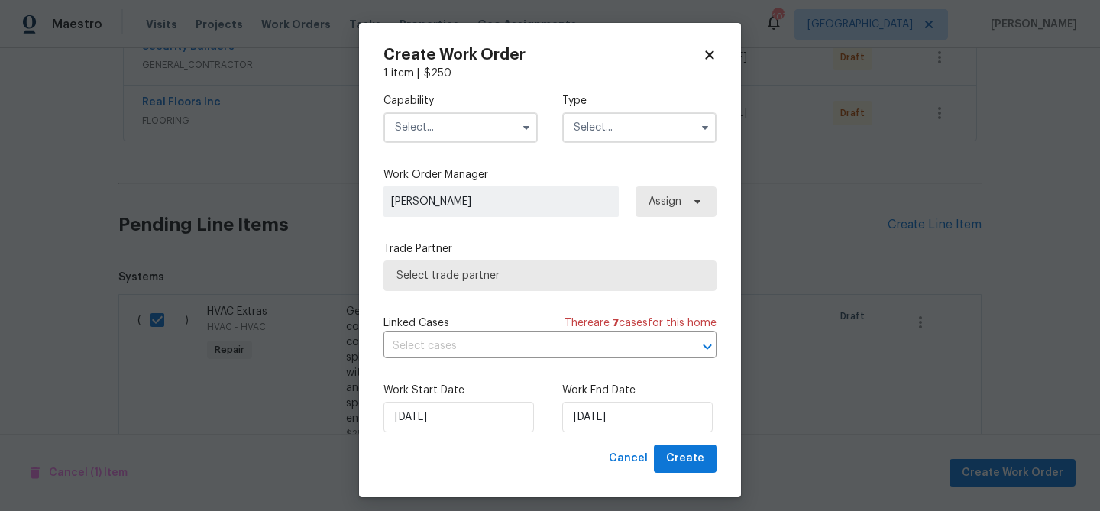
click at [467, 120] on input "text" at bounding box center [460, 127] width 154 height 31
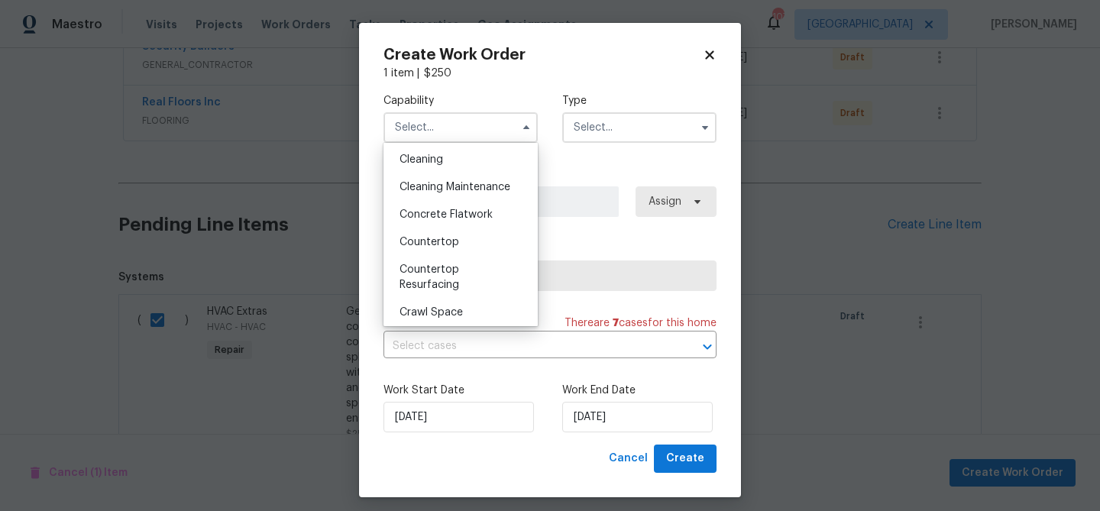
scroll to position [226, 0]
checkbox input "false"
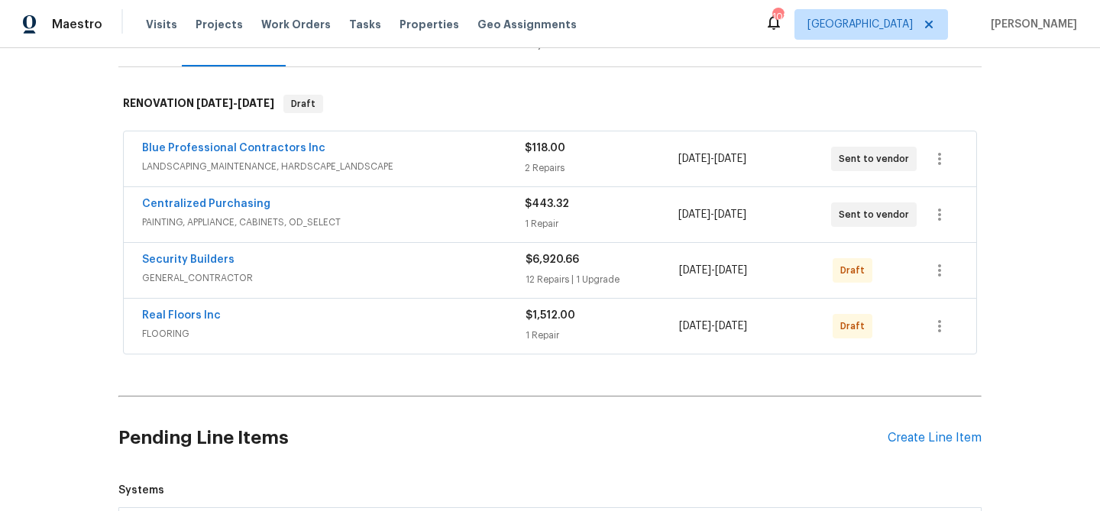
scroll to position [367, 0]
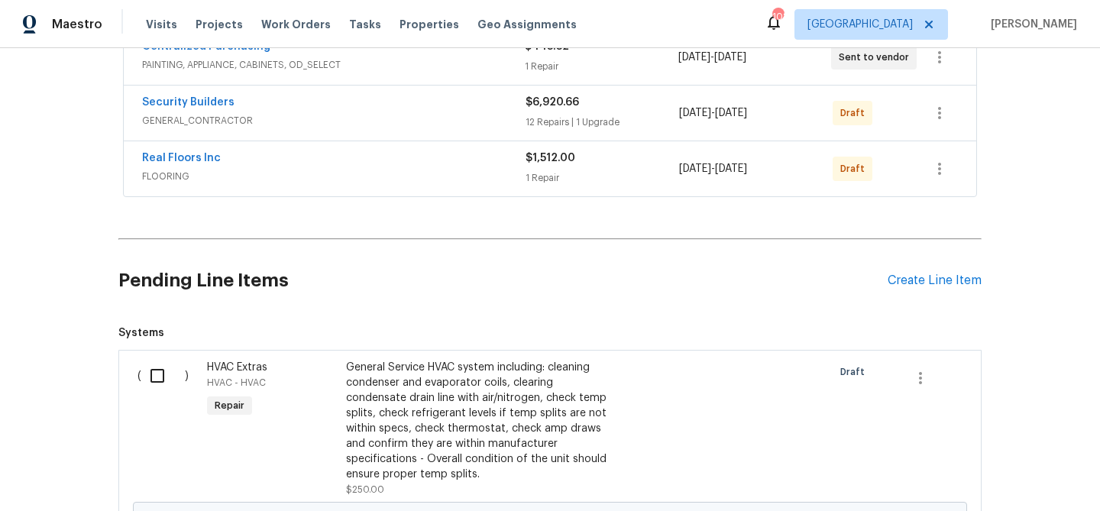
click at [154, 378] on input "checkbox" at bounding box center [163, 376] width 44 height 32
checkbox input "true"
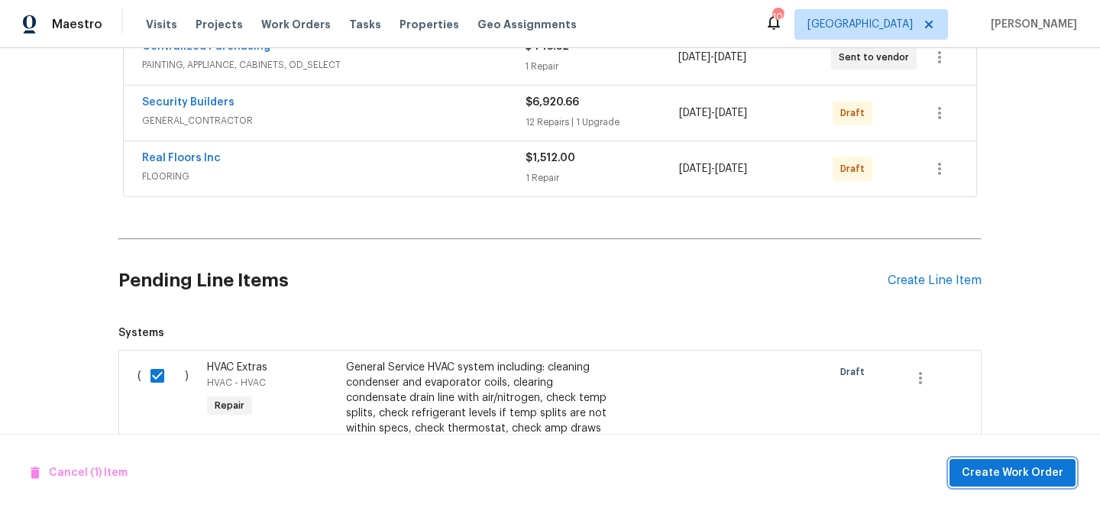
click at [1015, 477] on span "Create Work Order" at bounding box center [1013, 473] width 102 height 19
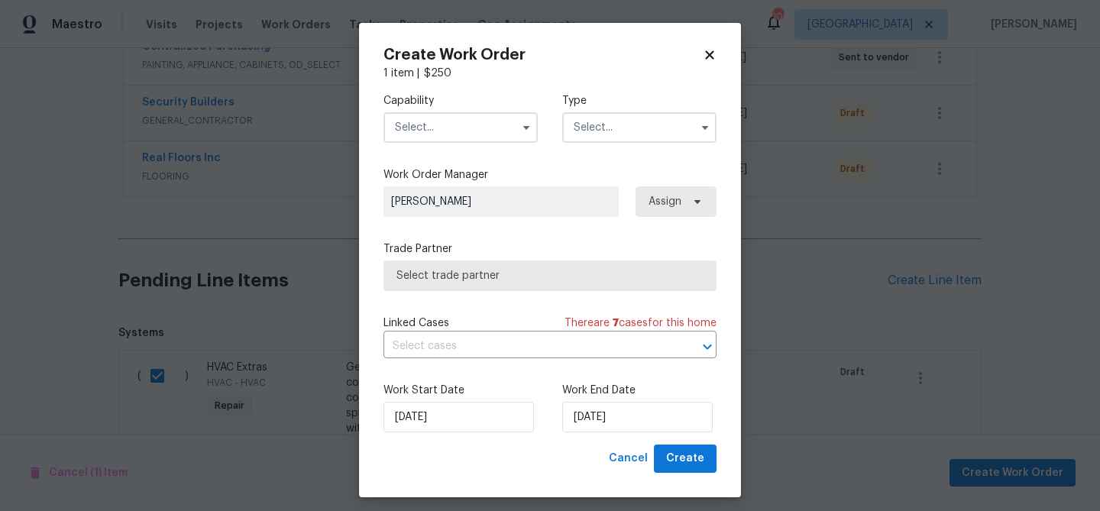
click at [425, 128] on input "text" at bounding box center [460, 127] width 154 height 31
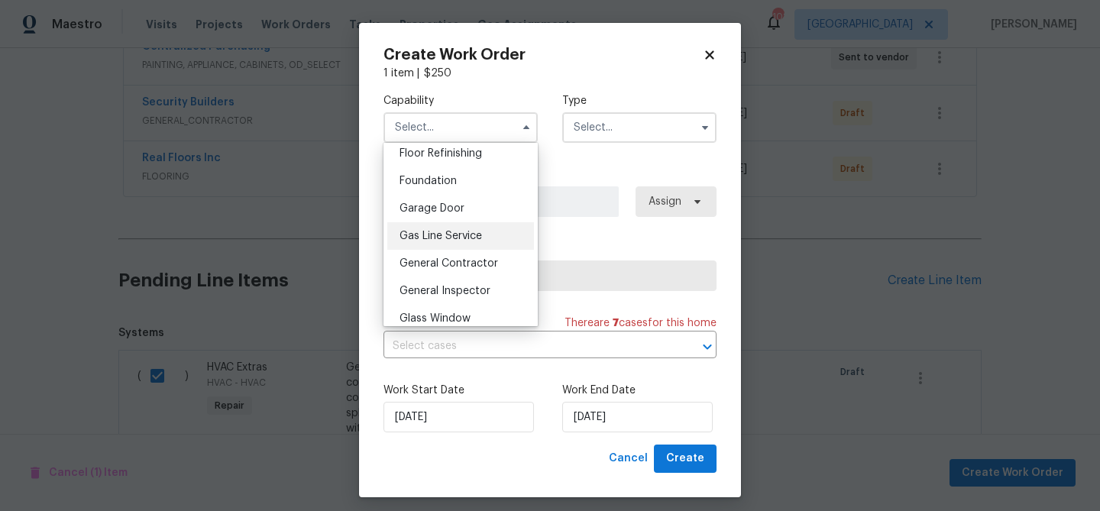
scroll to position [664, 0]
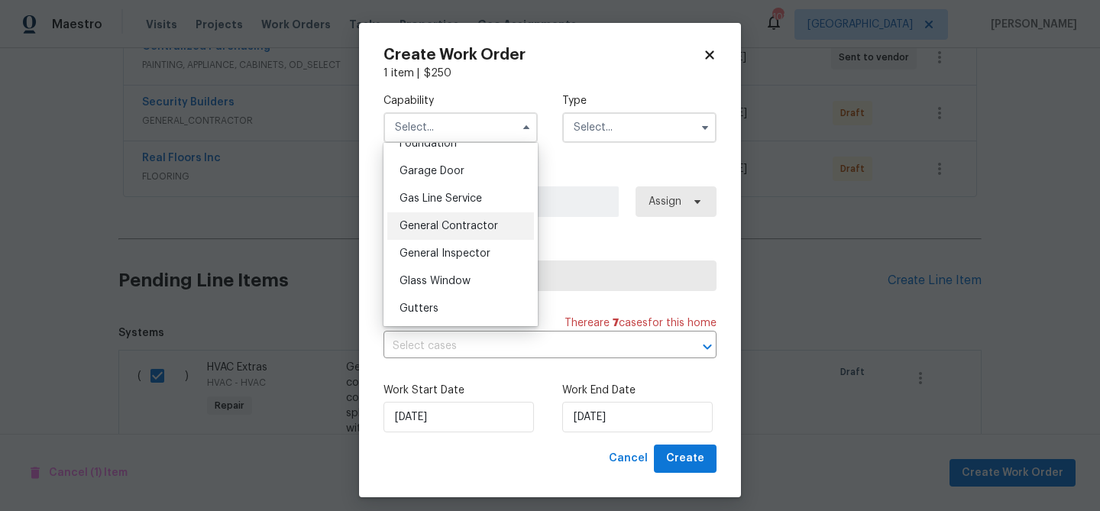
click at [434, 233] on div "General Contractor" at bounding box center [460, 225] width 147 height 27
type input "General Contractor"
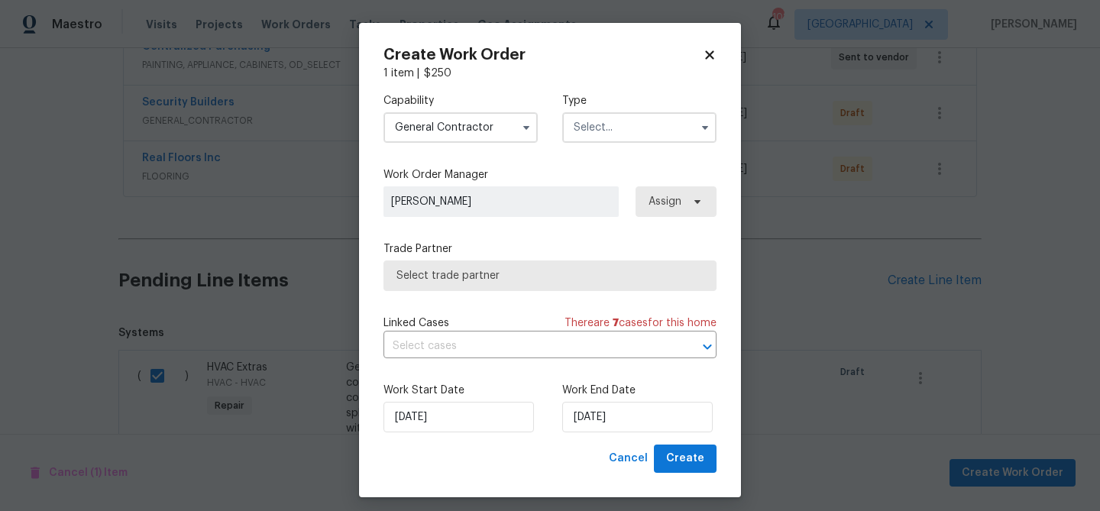
click at [616, 115] on input "text" at bounding box center [639, 127] width 154 height 31
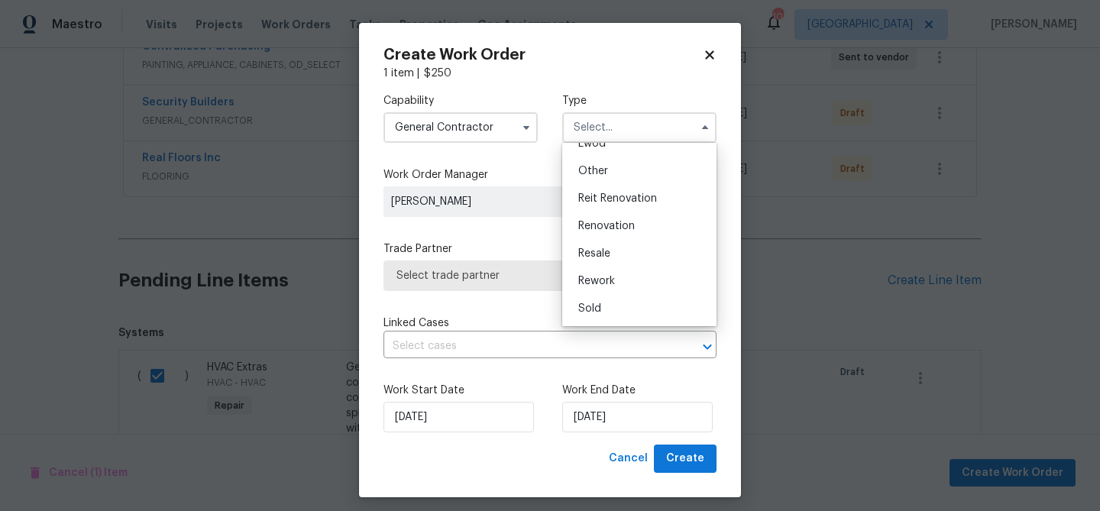
scroll to position [9, 0]
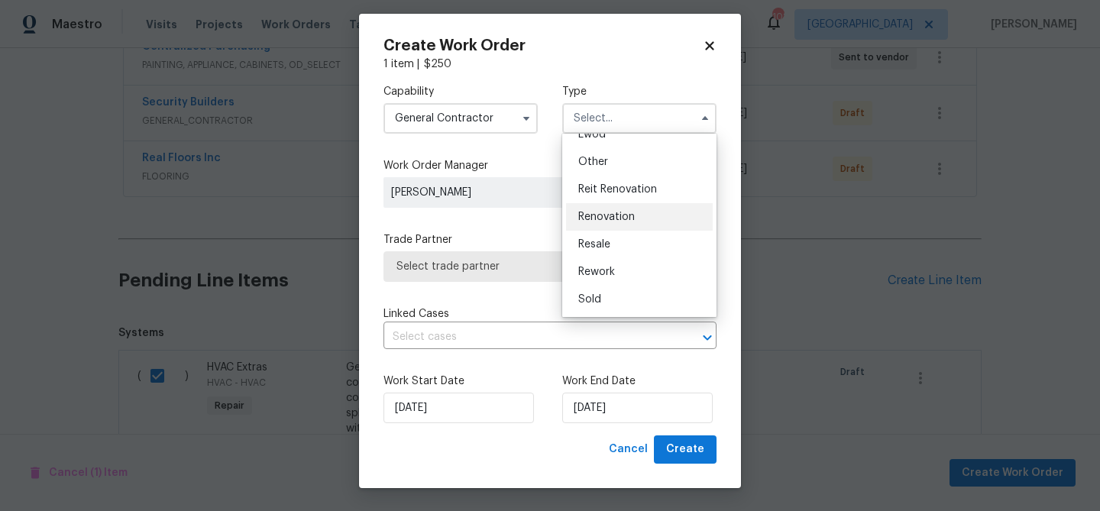
click at [614, 214] on span "Renovation" at bounding box center [606, 217] width 57 height 11
type input "Renovation"
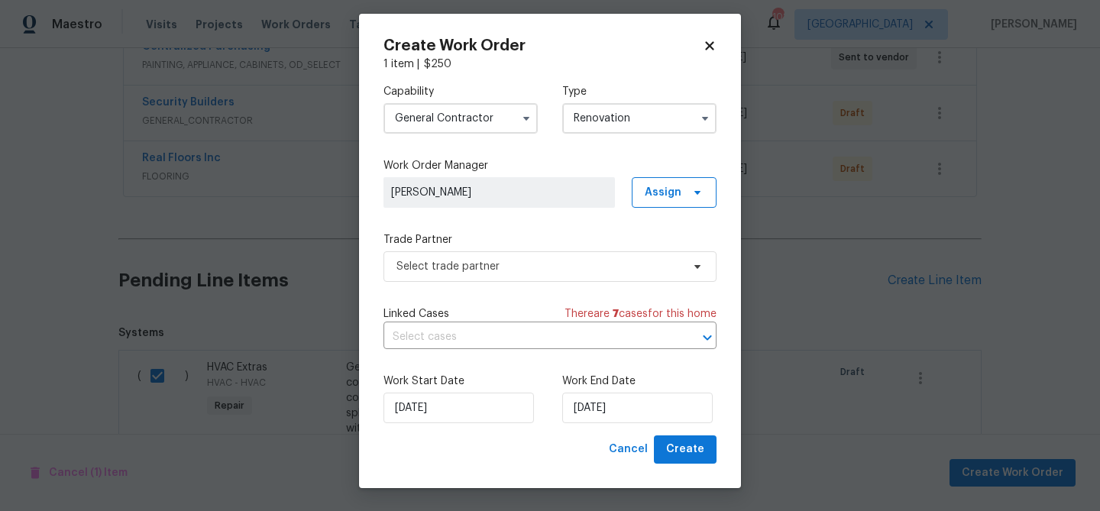
scroll to position [0, 0]
click at [517, 262] on span "Select trade partner" at bounding box center [538, 266] width 285 height 15
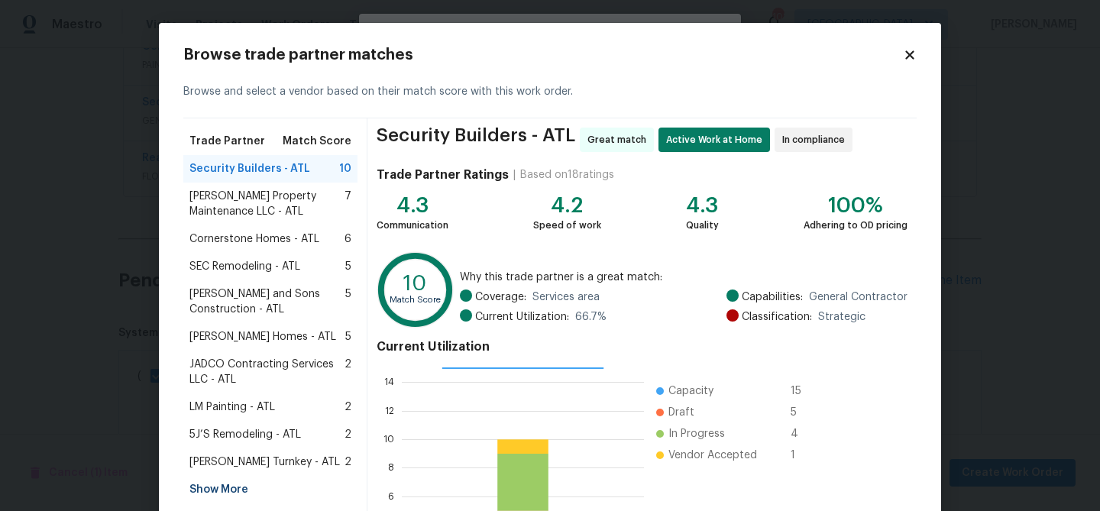
scroll to position [163, 0]
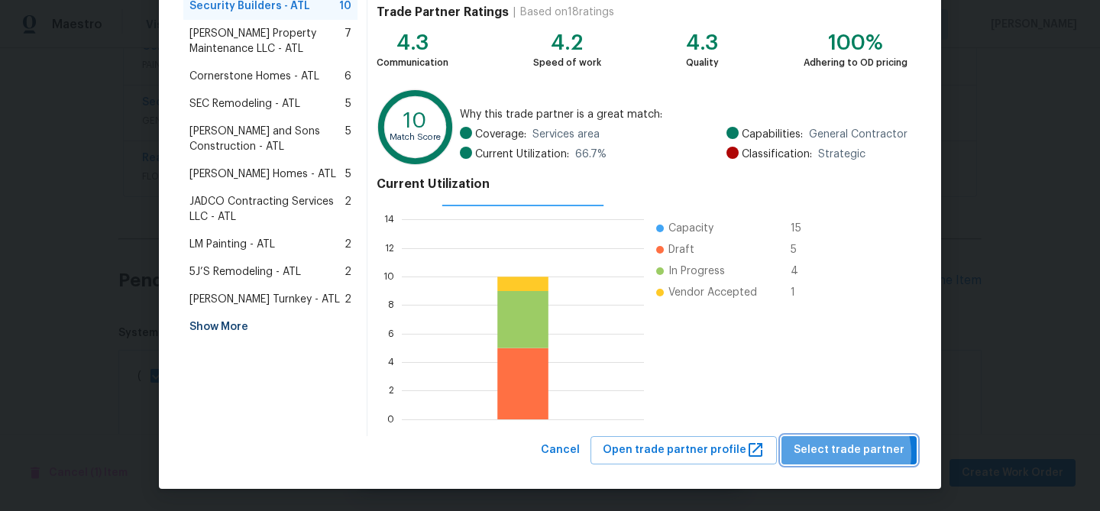
click at [843, 454] on span "Select trade partner" at bounding box center [849, 450] width 111 height 19
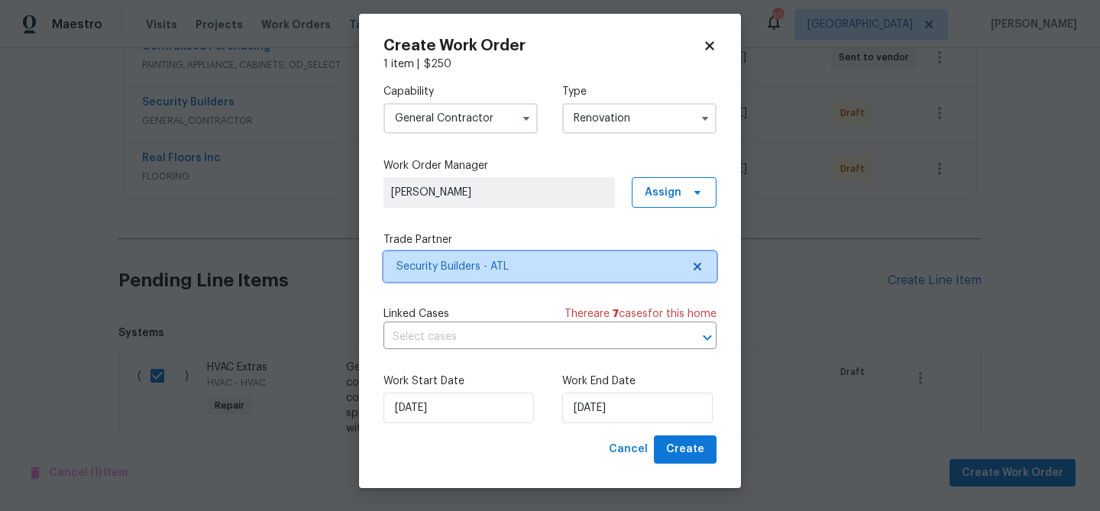
scroll to position [0, 0]
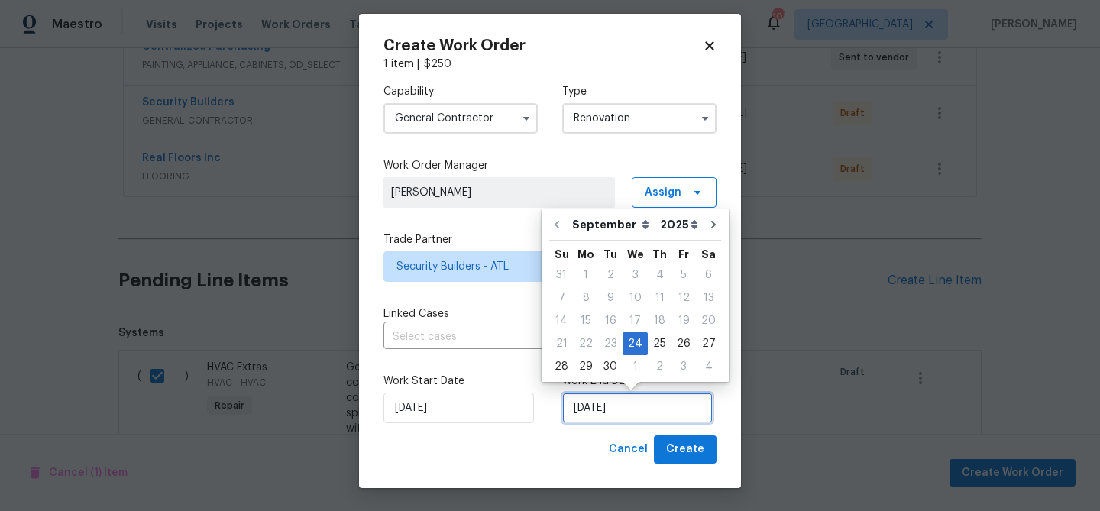
click at [612, 410] on input "[DATE]" at bounding box center [637, 408] width 150 height 31
click at [632, 366] on div "1" at bounding box center [634, 366] width 25 height 21
type input "[DATE]"
select select "9"
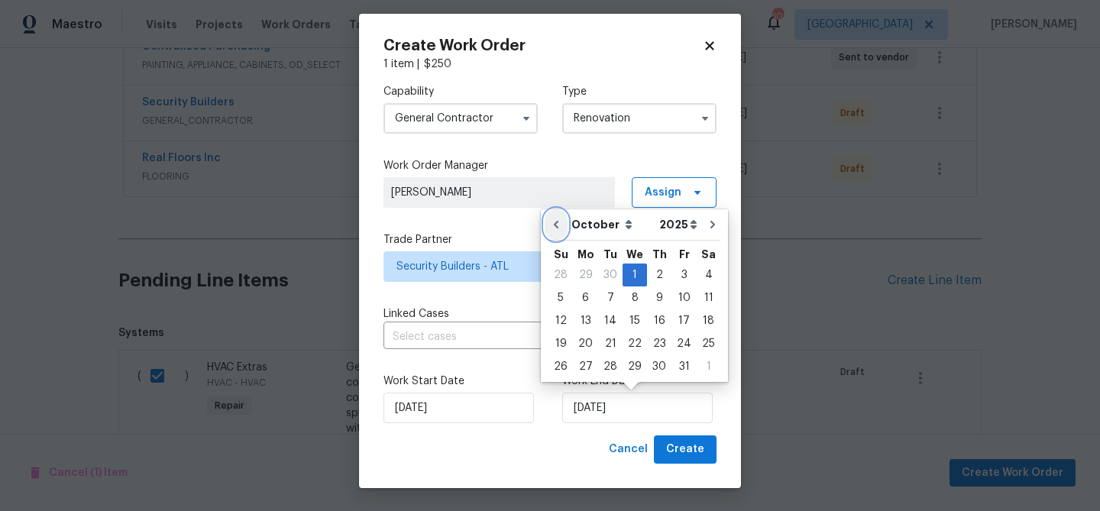
click at [555, 220] on icon "Go to previous month" at bounding box center [556, 224] width 12 height 12
type input "[DATE]"
select select "8"
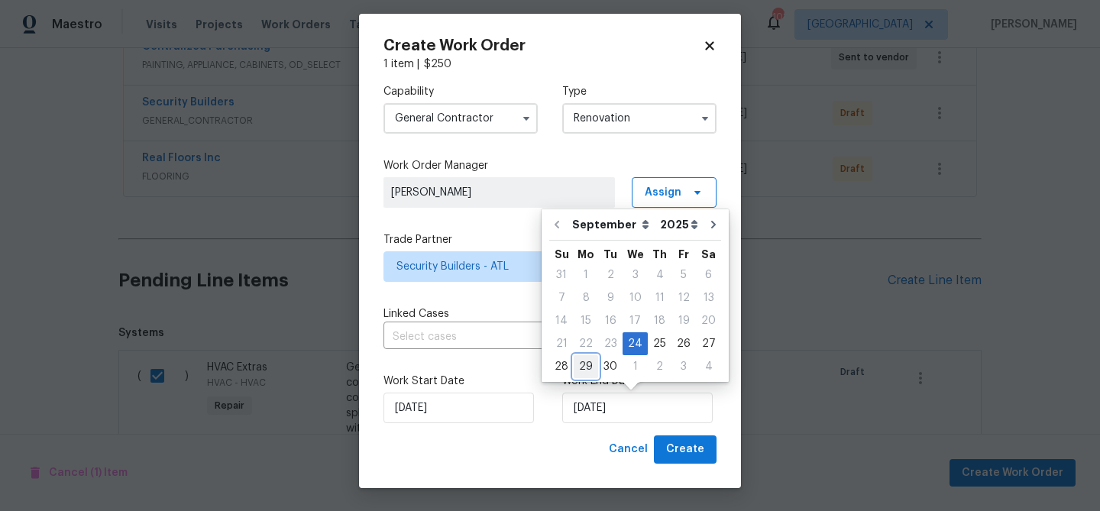
click at [591, 362] on div "29" at bounding box center [586, 366] width 24 height 21
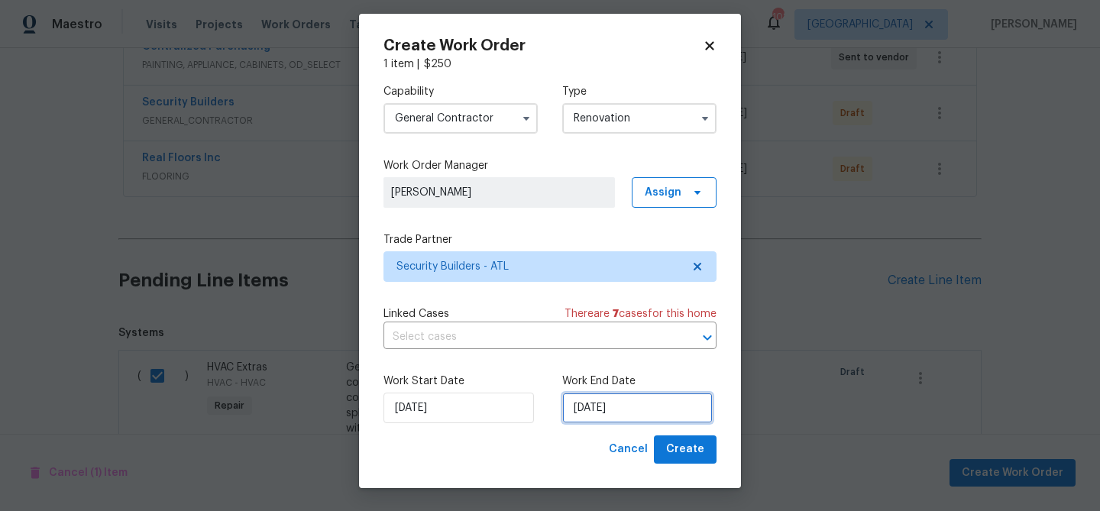
click at [644, 406] on input "[DATE]" at bounding box center [637, 408] width 150 height 31
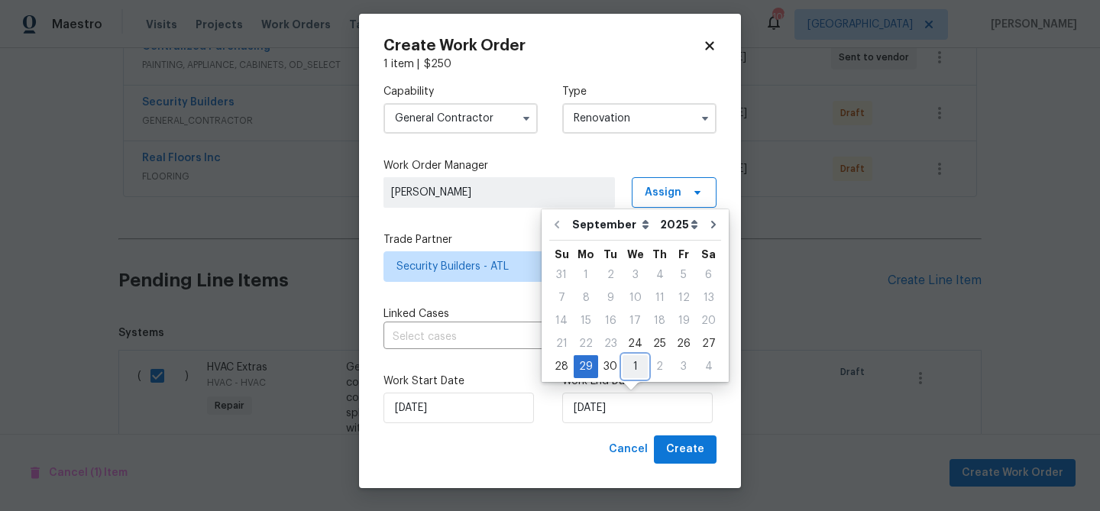
click at [631, 366] on div "1" at bounding box center [634, 366] width 25 height 21
type input "[DATE]"
select select "9"
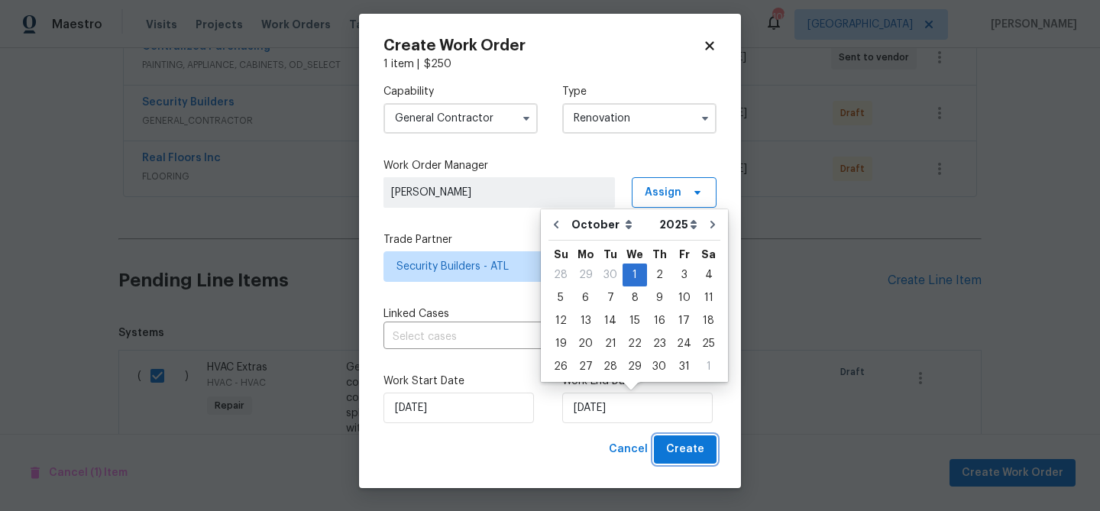
click at [679, 454] on span "Create" at bounding box center [685, 449] width 38 height 19
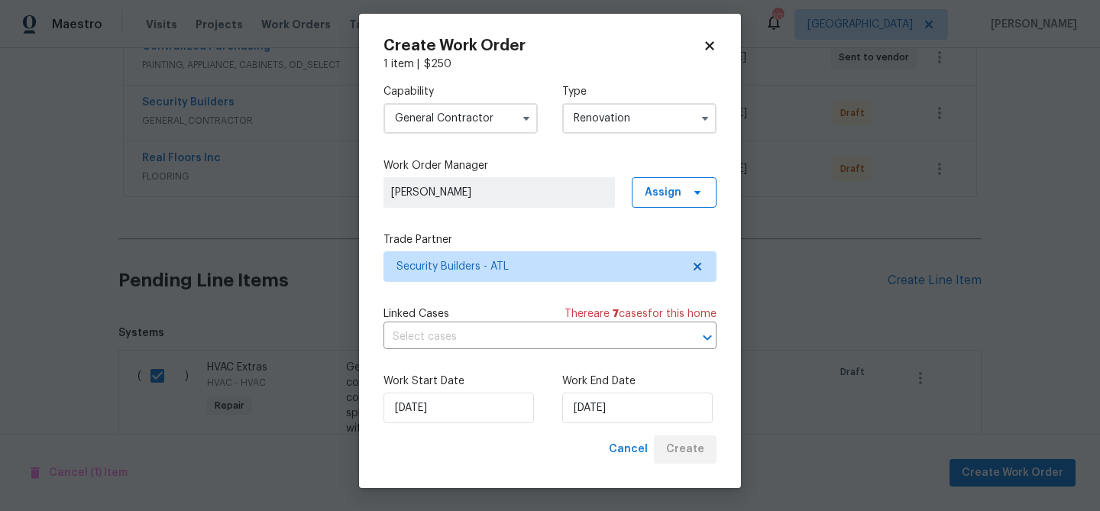
checkbox input "false"
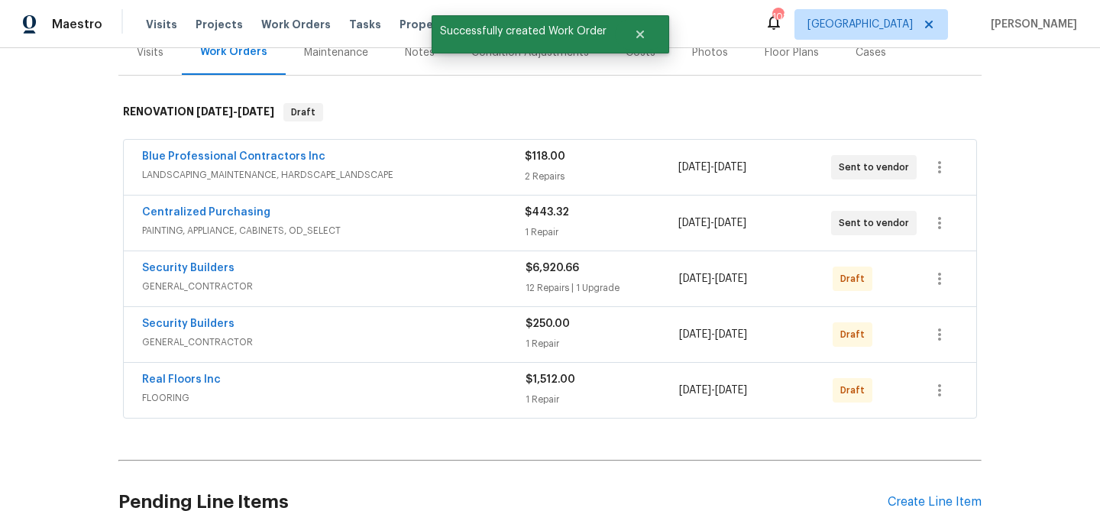
scroll to position [206, 0]
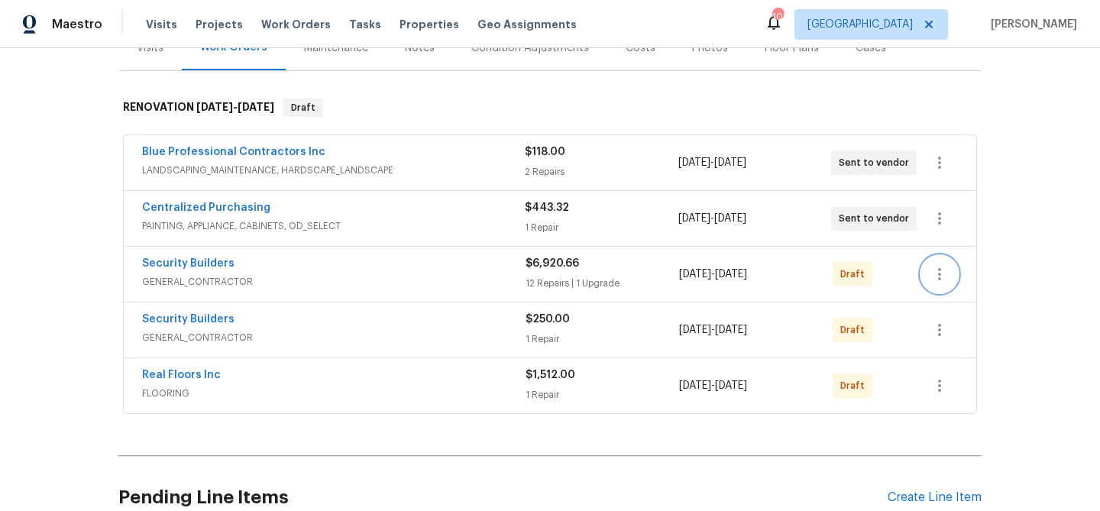
click at [937, 269] on icon "button" at bounding box center [939, 274] width 18 height 18
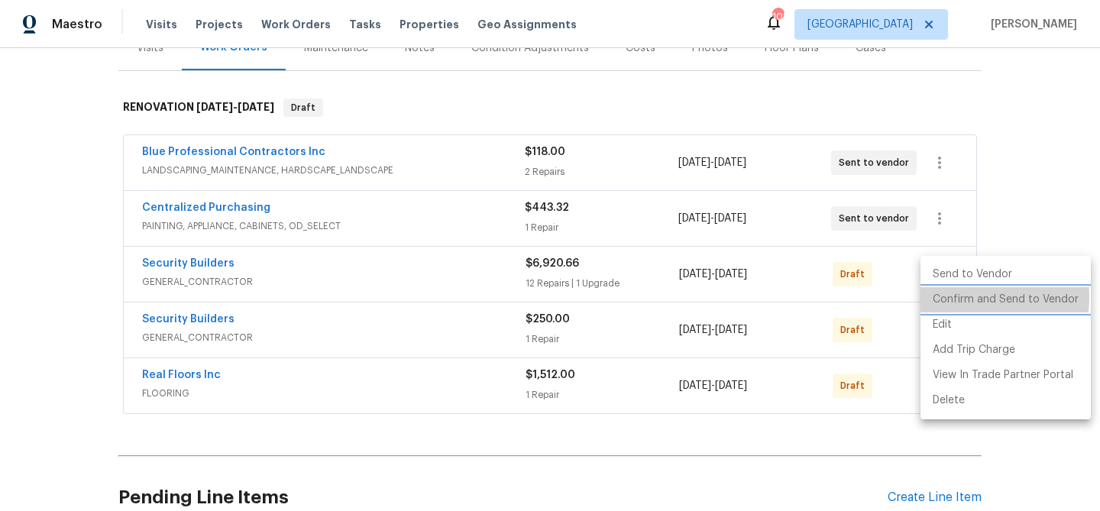
click at [944, 297] on li "Confirm and Send to Vendor" at bounding box center [1005, 299] width 170 height 25
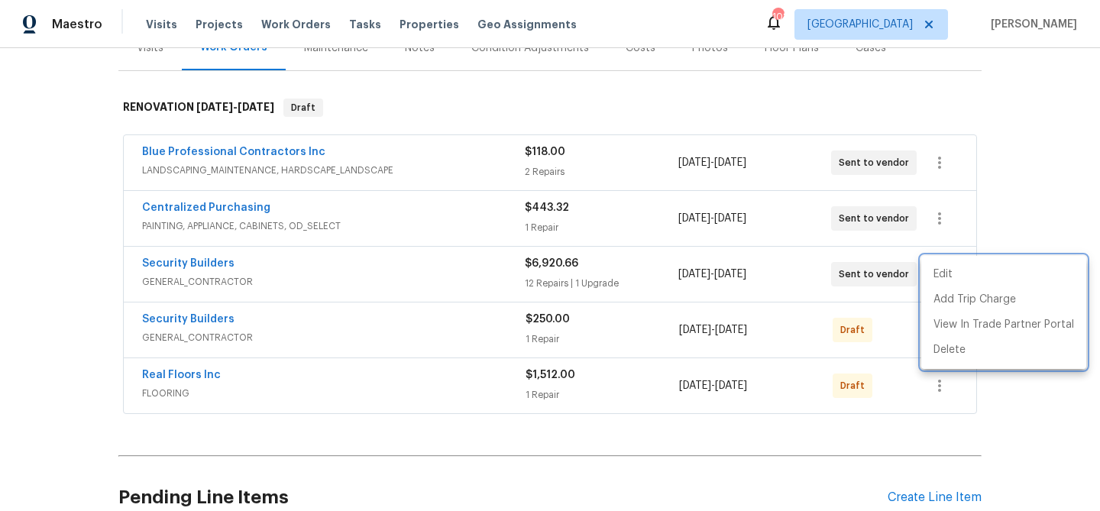
click at [900, 313] on div at bounding box center [550, 255] width 1100 height 511
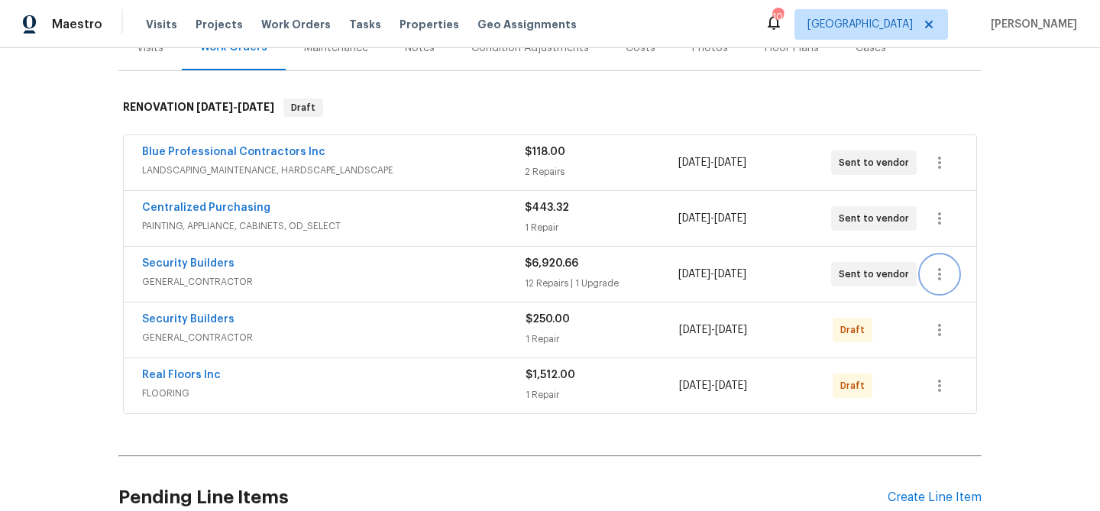
click at [936, 277] on icon "button" at bounding box center [939, 274] width 18 height 18
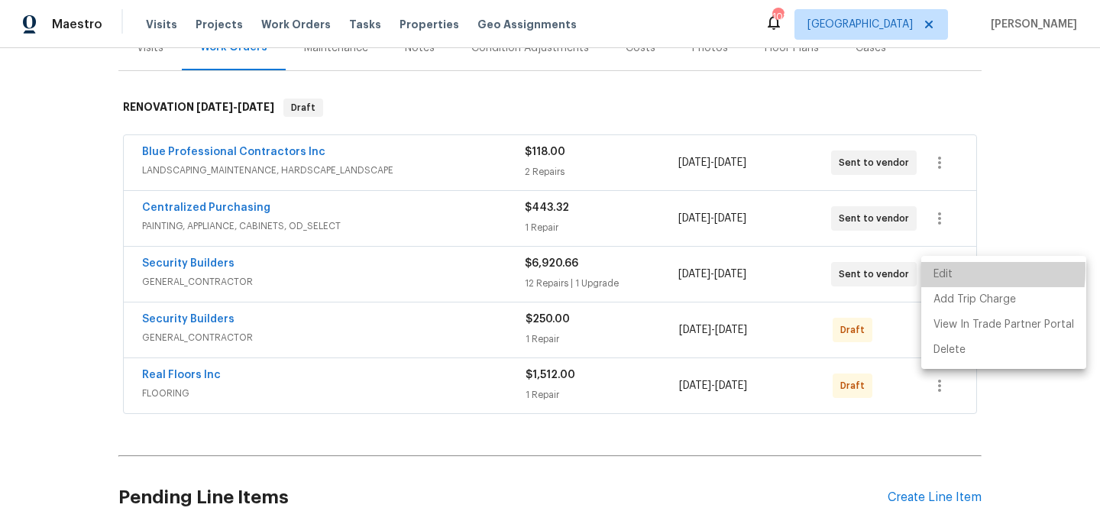
click at [934, 270] on li "Edit" at bounding box center [1003, 274] width 165 height 25
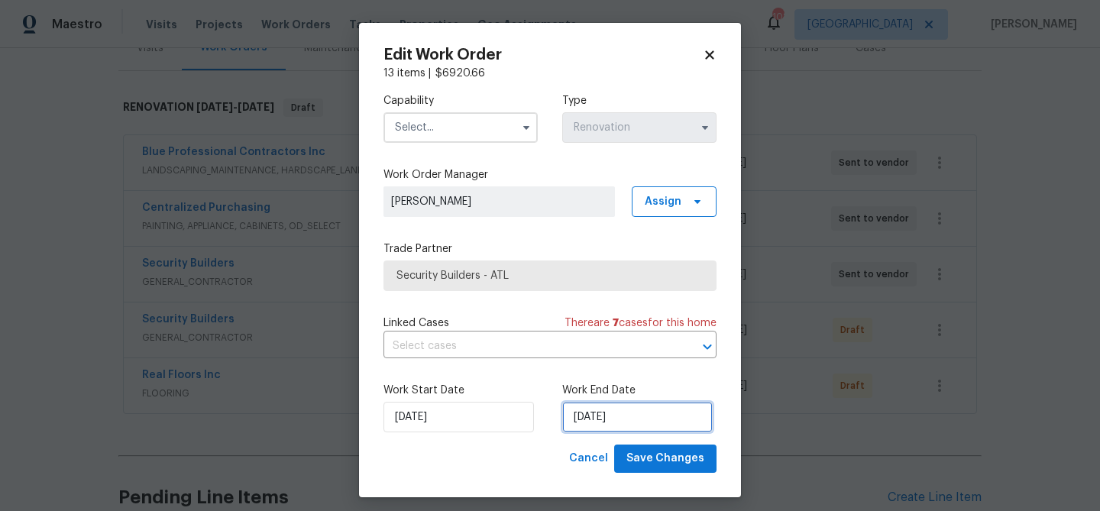
click at [600, 425] on input "[DATE]" at bounding box center [637, 417] width 150 height 31
select select "9"
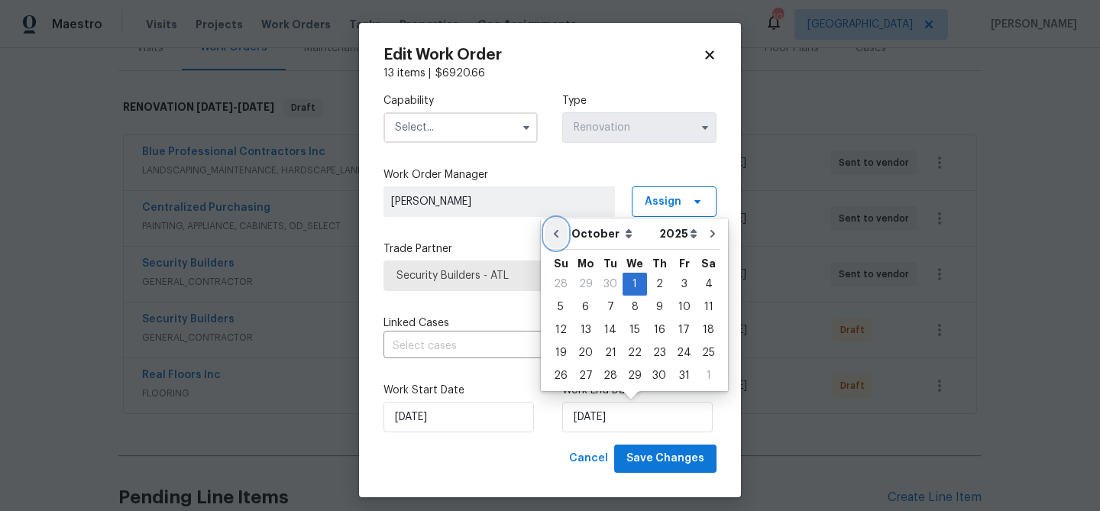
click at [555, 237] on icon "Go to previous month" at bounding box center [556, 234] width 12 height 12
type input "[DATE]"
select select "8"
click at [625, 380] on div "1" at bounding box center [634, 375] width 25 height 21
type input "[DATE]"
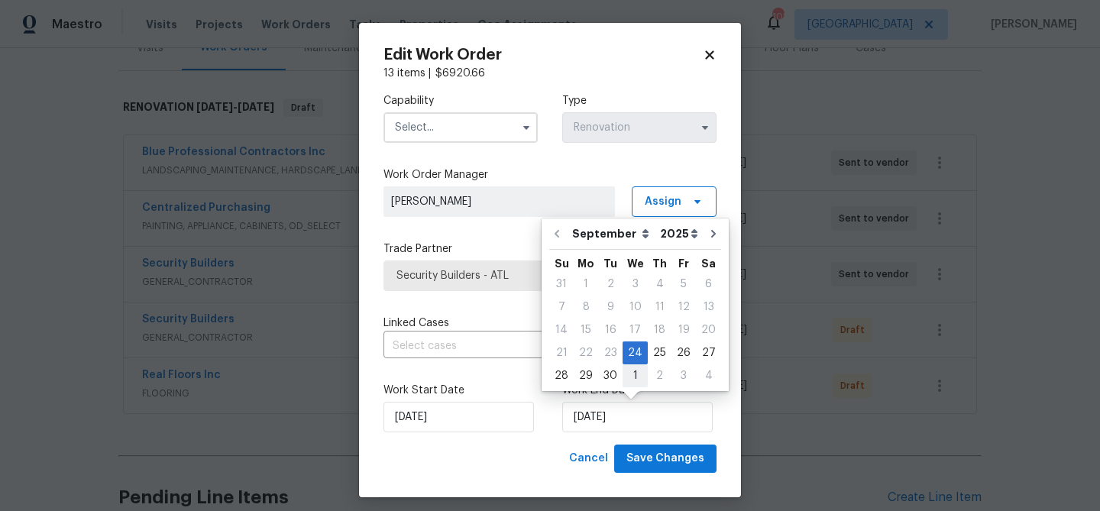
select select "9"
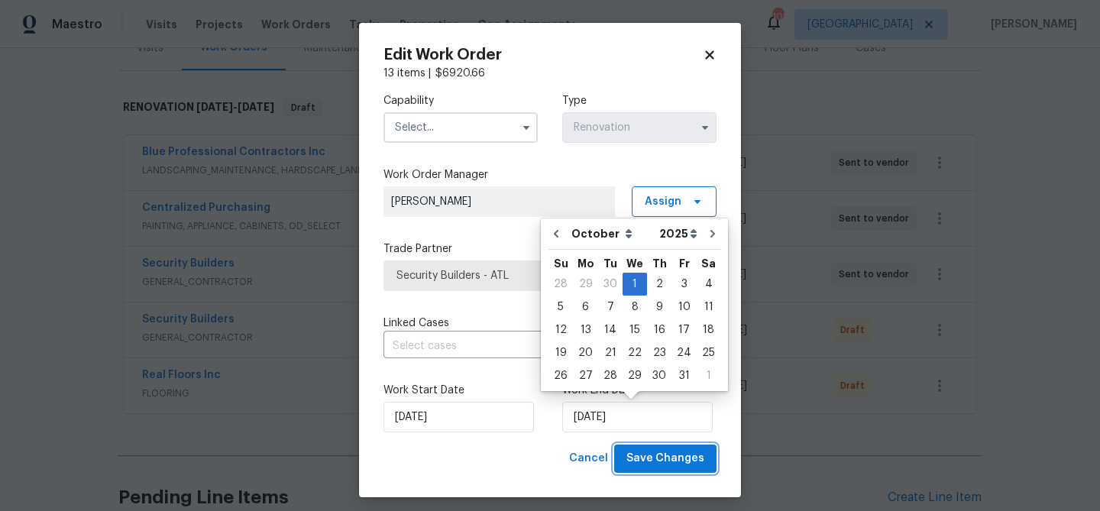
click at [652, 461] on span "Save Changes" at bounding box center [665, 458] width 78 height 19
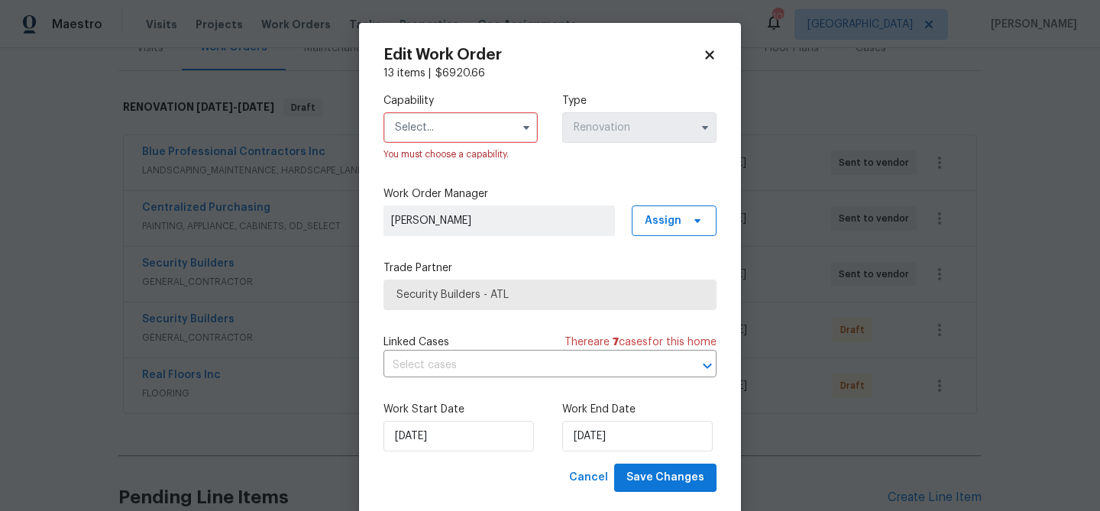
click at [711, 54] on icon at bounding box center [710, 55] width 14 height 14
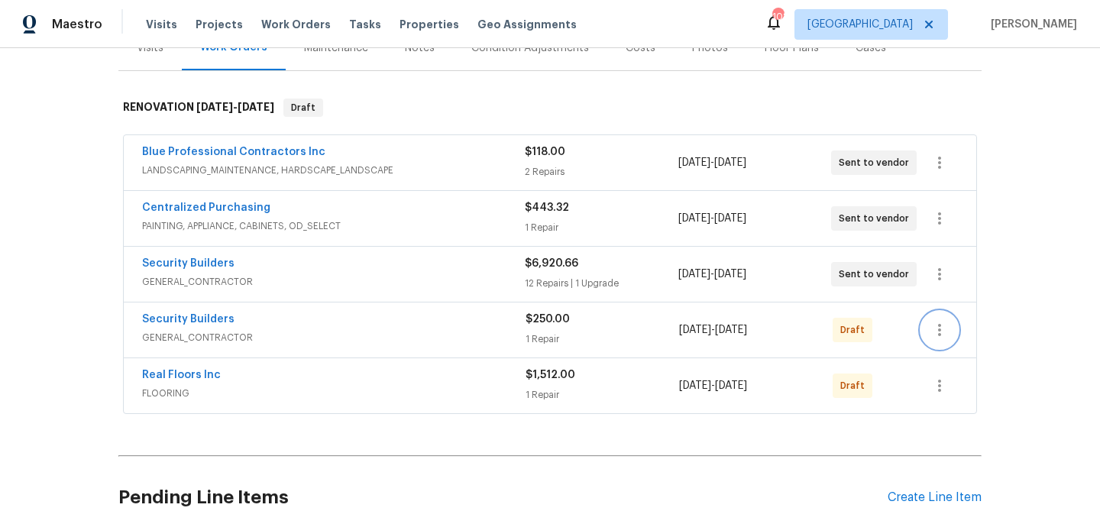
click at [947, 318] on button "button" at bounding box center [939, 330] width 37 height 37
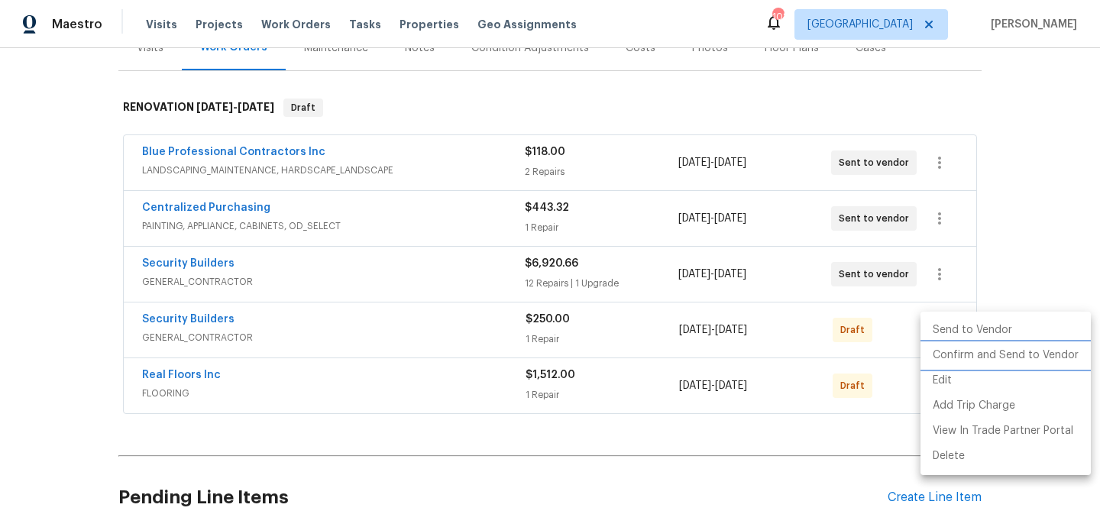
click at [941, 353] on li "Confirm and Send to Vendor" at bounding box center [1005, 355] width 170 height 25
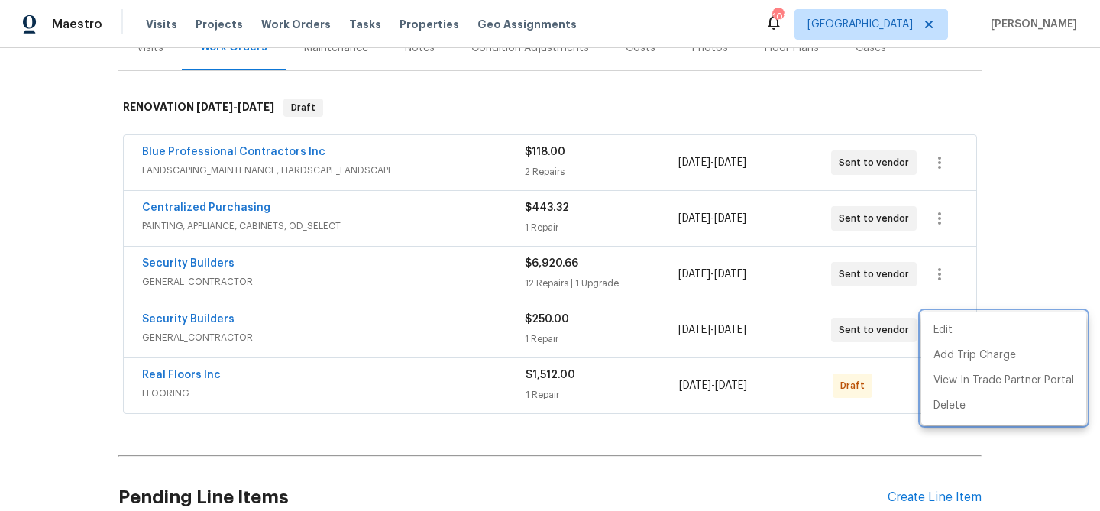
click at [883, 381] on div at bounding box center [550, 255] width 1100 height 511
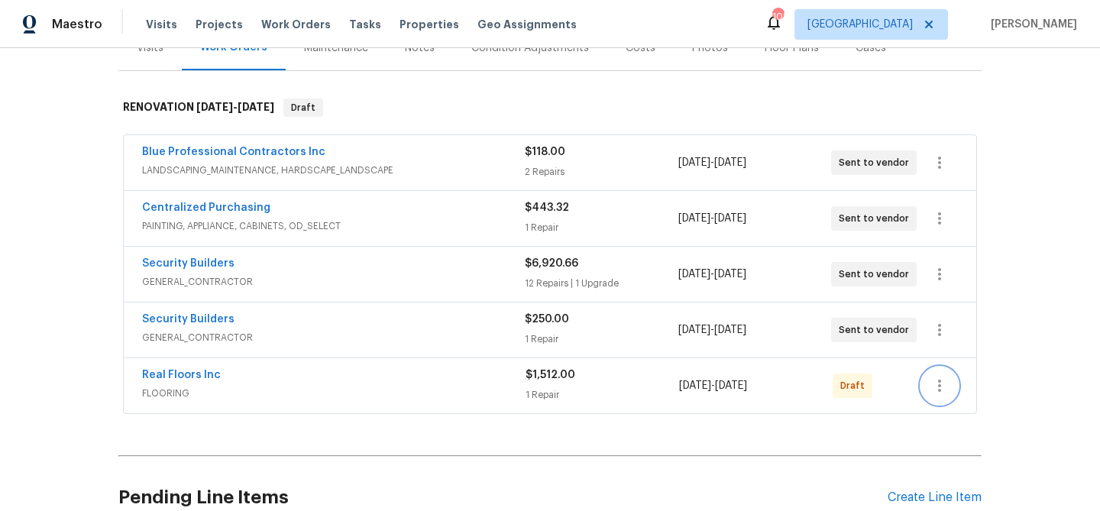
click at [935, 394] on icon "button" at bounding box center [939, 386] width 18 height 18
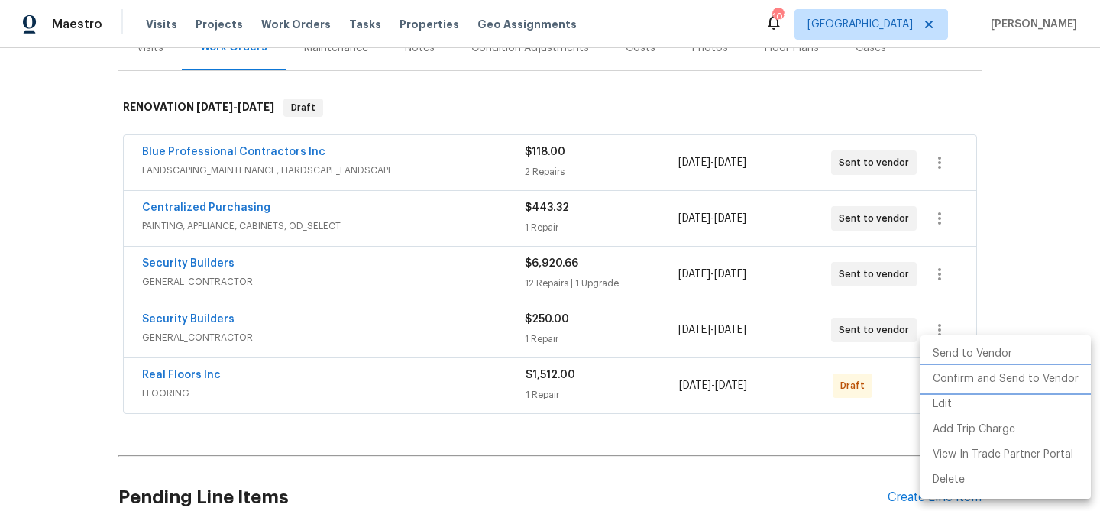
click at [937, 380] on li "Confirm and Send to Vendor" at bounding box center [1005, 379] width 170 height 25
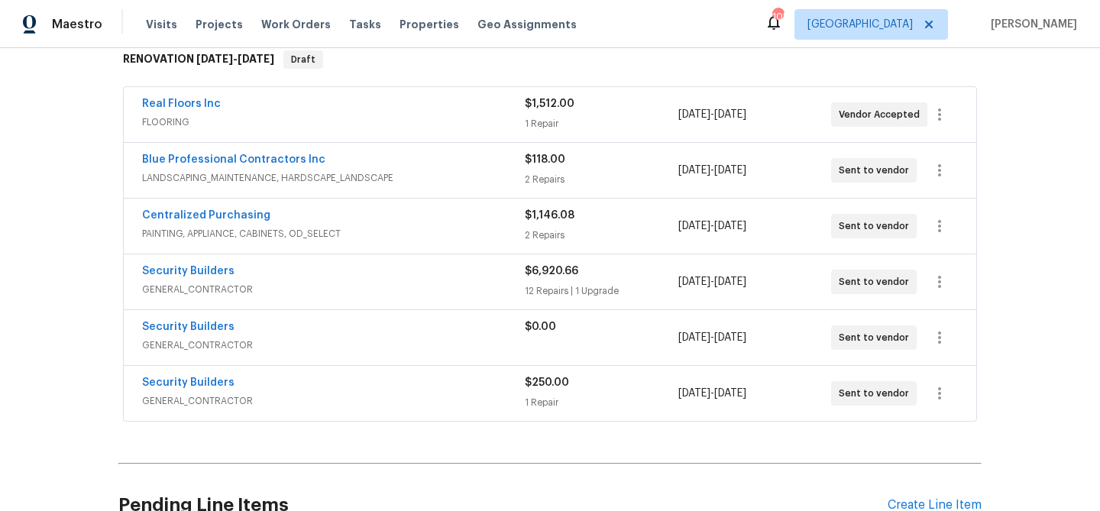
scroll to position [258, 0]
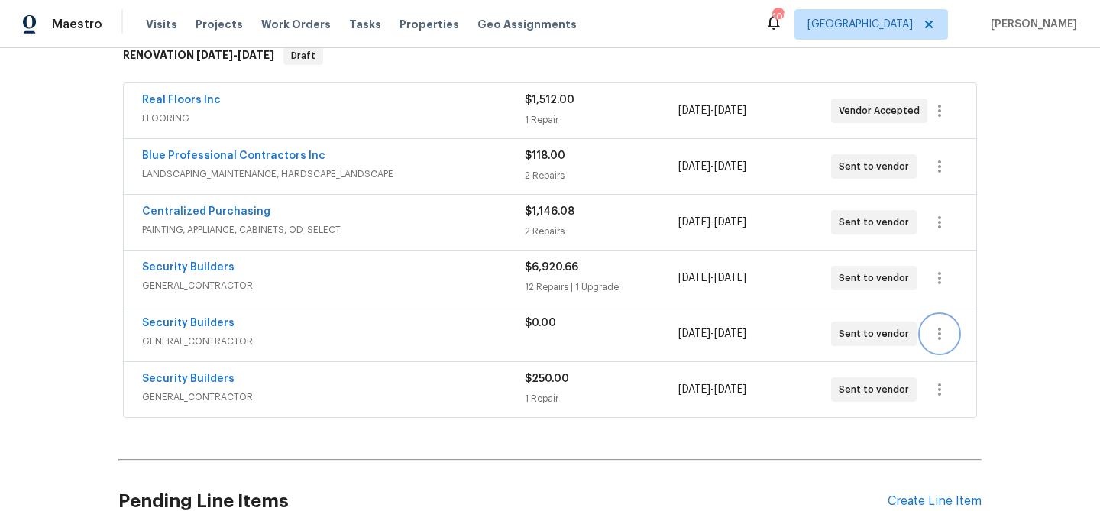
click at [944, 330] on icon "button" at bounding box center [939, 334] width 18 height 18
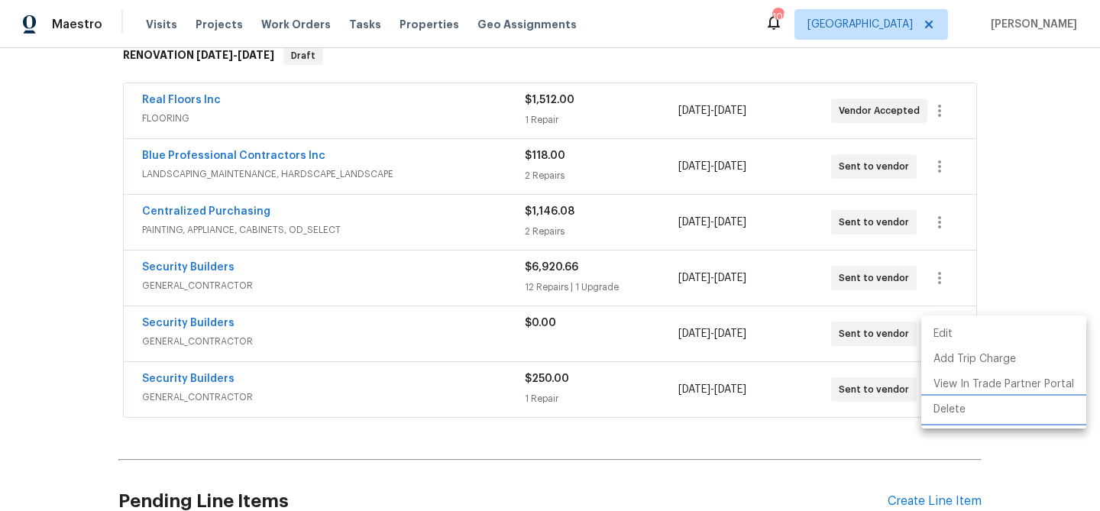
click at [931, 413] on li "Delete" at bounding box center [1003, 409] width 165 height 25
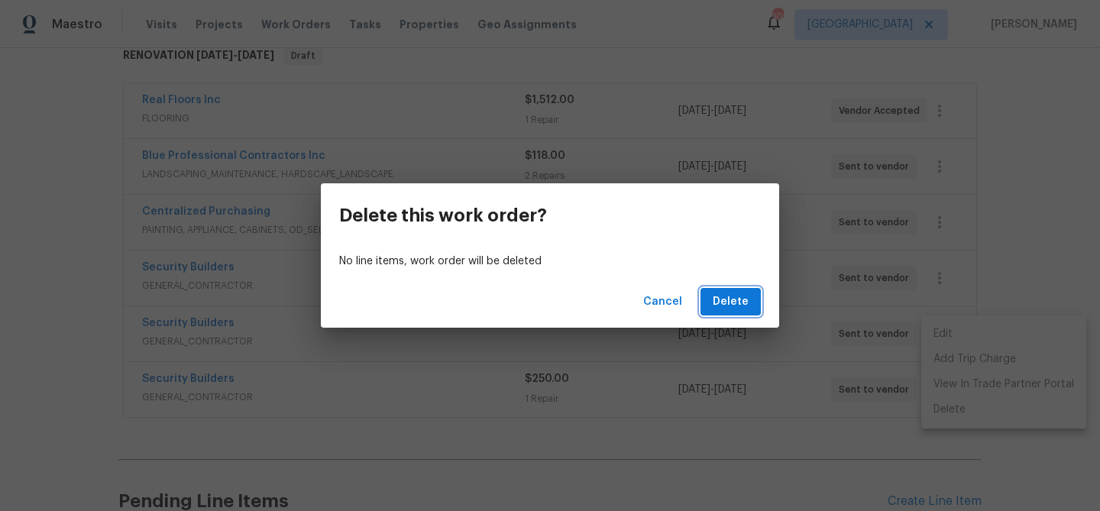
click at [737, 301] on span "Delete" at bounding box center [731, 302] width 36 height 19
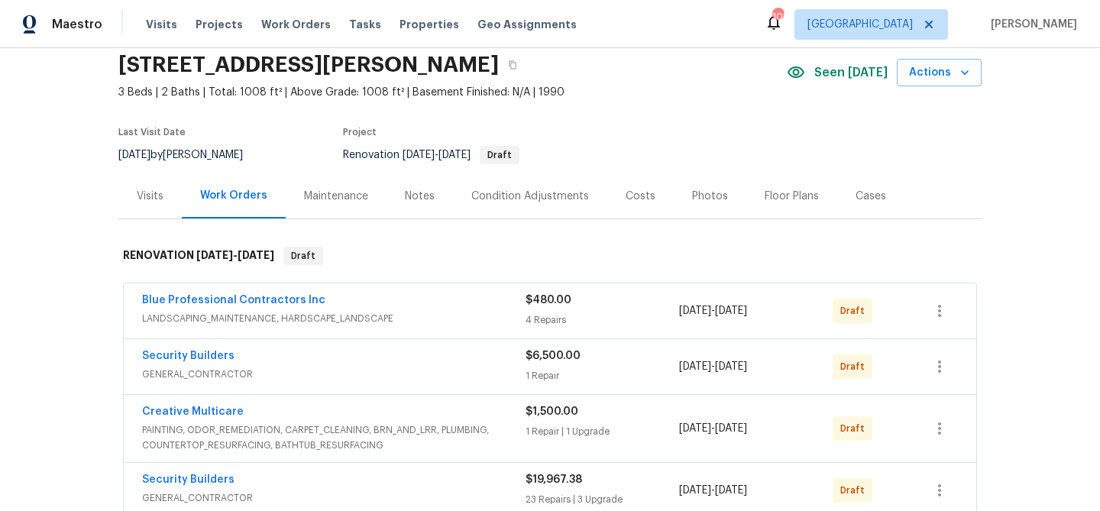
scroll to position [158, 0]
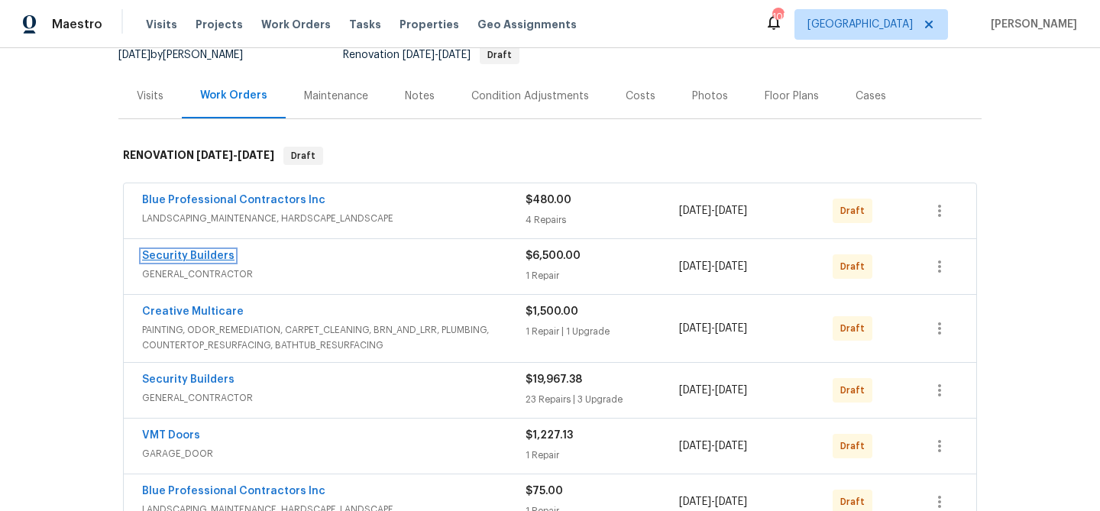
click at [215, 254] on link "Security Builders" at bounding box center [188, 256] width 92 height 11
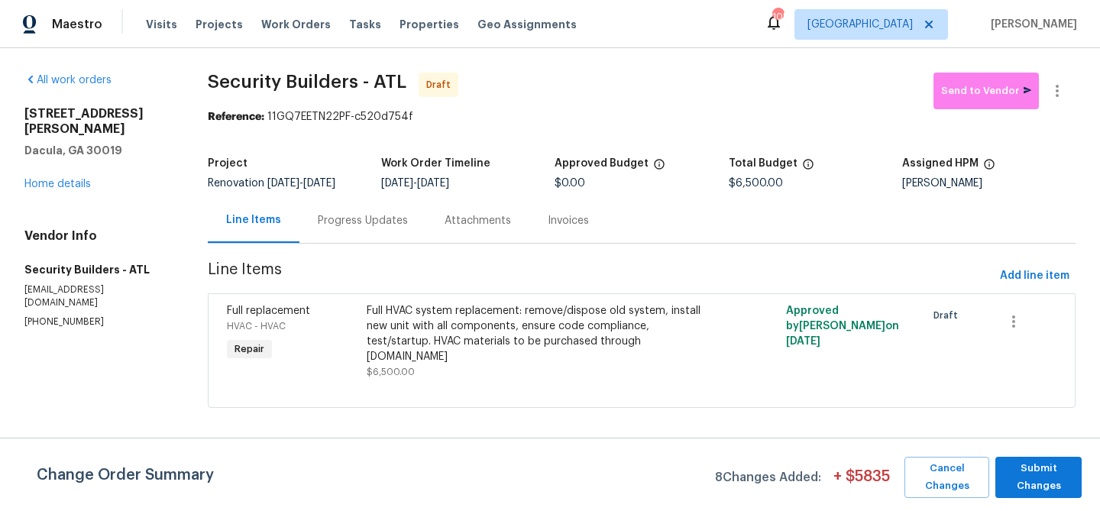
click at [482, 320] on div "Full HVAC system replacement: remove/dispose old system, install new unit with …" at bounding box center [537, 333] width 341 height 61
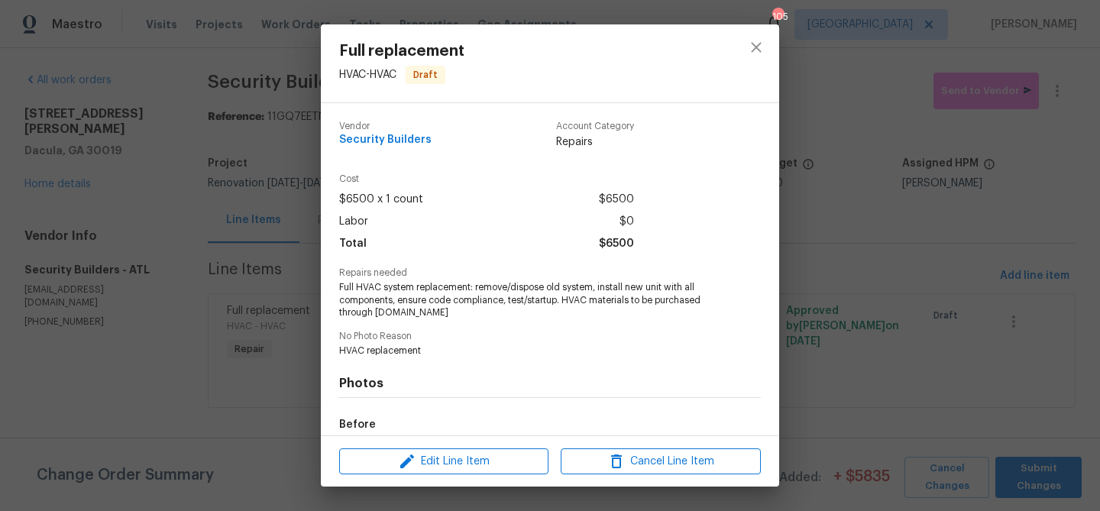
scroll to position [179, 0]
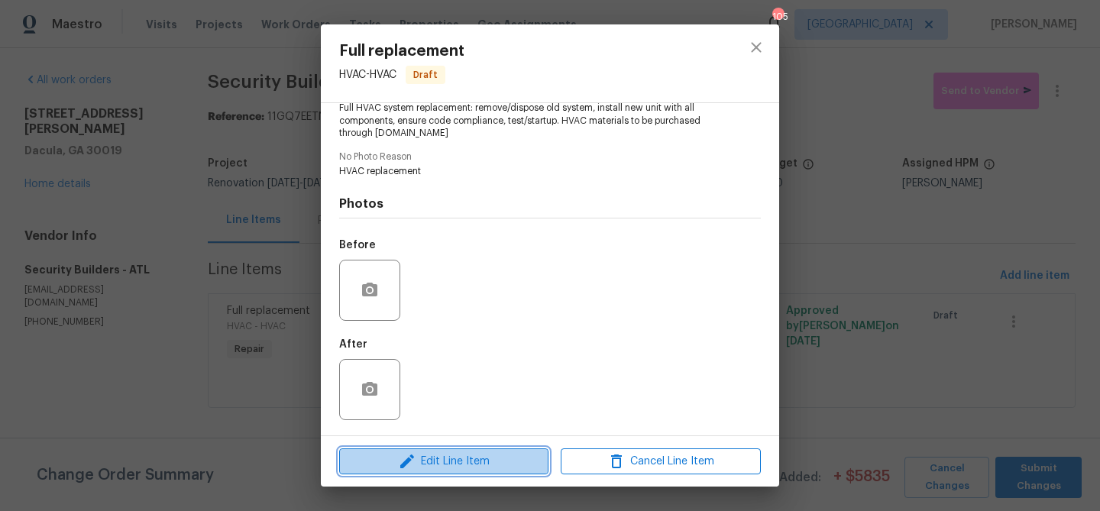
click at [462, 465] on span "Edit Line Item" at bounding box center [444, 461] width 200 height 19
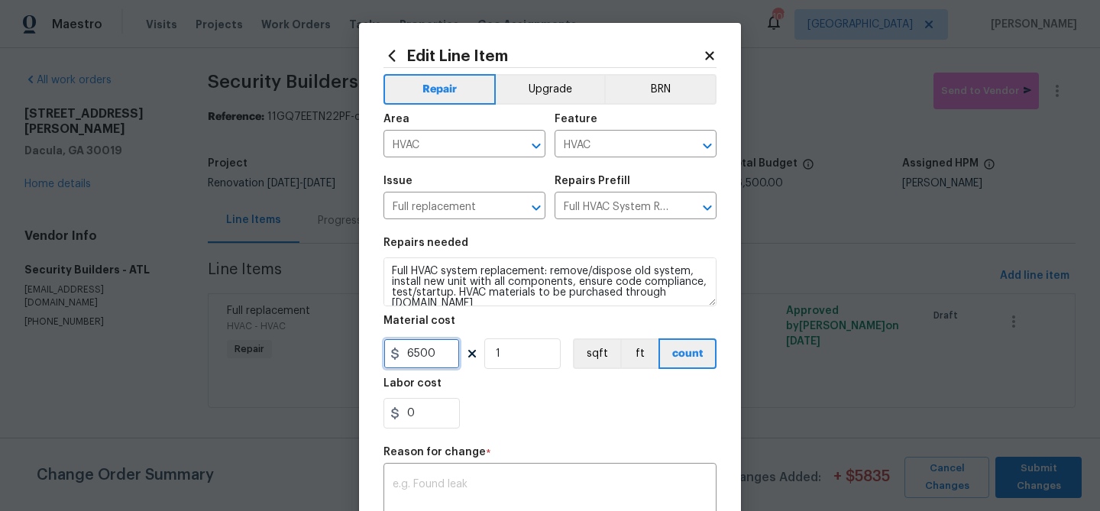
click at [432, 349] on input "6500" at bounding box center [421, 353] width 76 height 31
type input "5800"
click at [547, 486] on textarea at bounding box center [550, 495] width 315 height 32
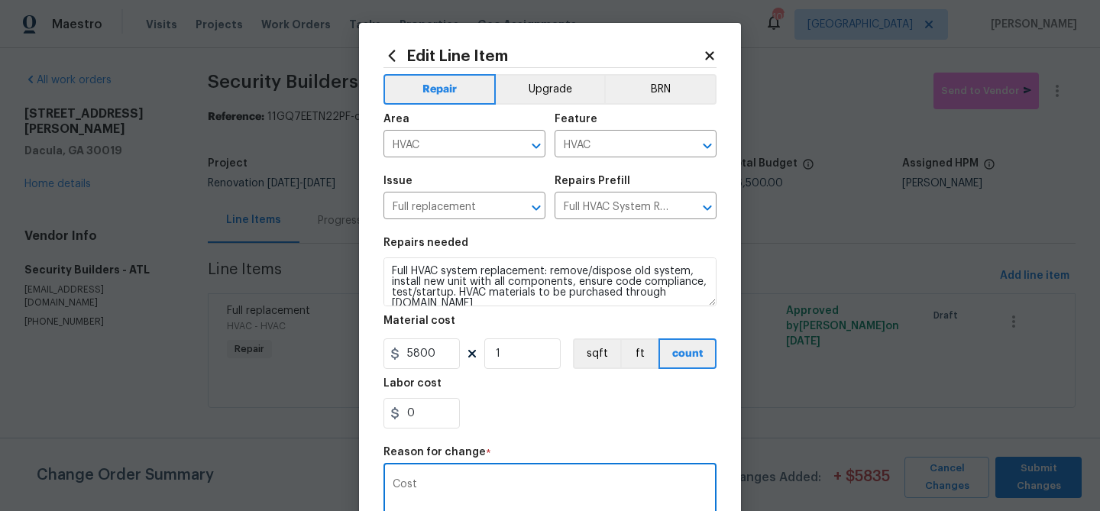
type textarea "Cost"
click at [601, 459] on div "Reason for change *" at bounding box center [549, 457] width 333 height 20
click at [601, 443] on div "Repair Upgrade BRN Area HVAC ​ Feature HVAC ​ Issue Full replacement ​ Repairs …" at bounding box center [549, 364] width 333 height 593
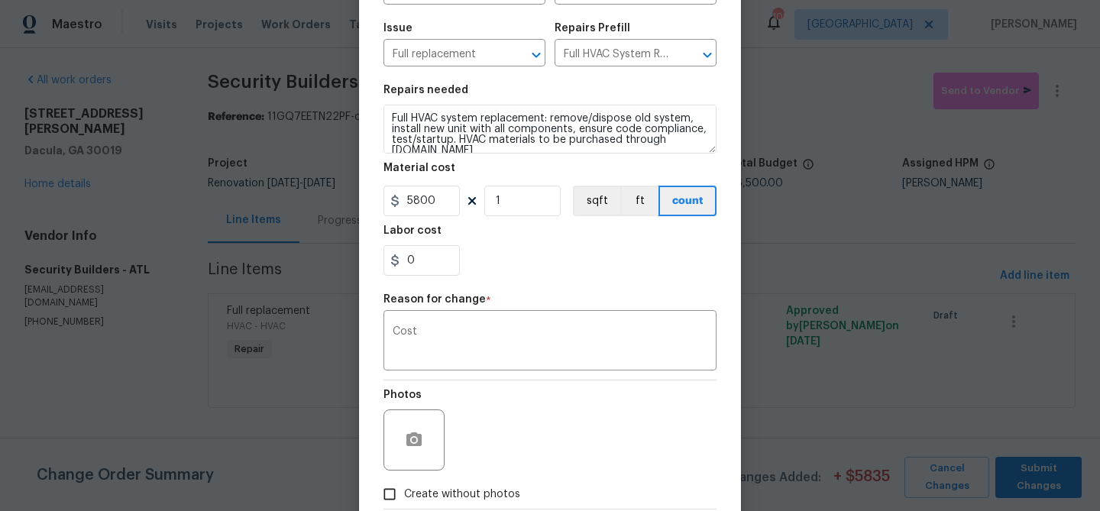
scroll to position [242, 0]
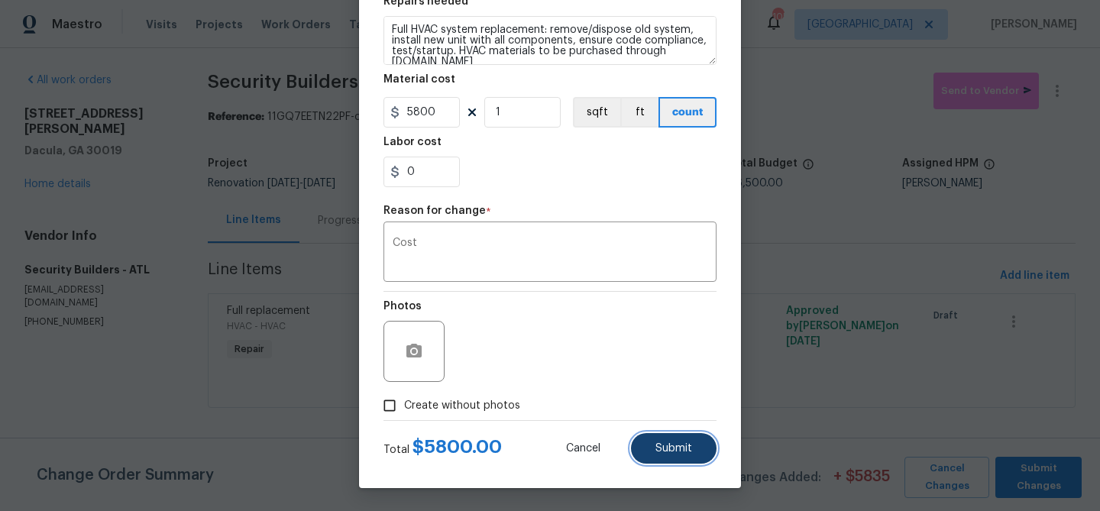
click at [648, 436] on button "Submit" at bounding box center [674, 448] width 86 height 31
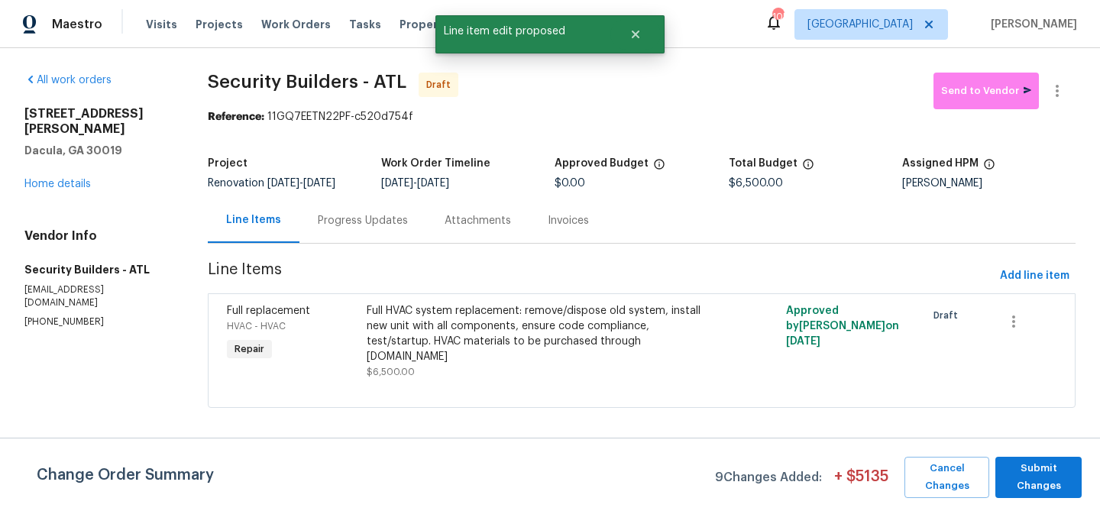
scroll to position [0, 0]
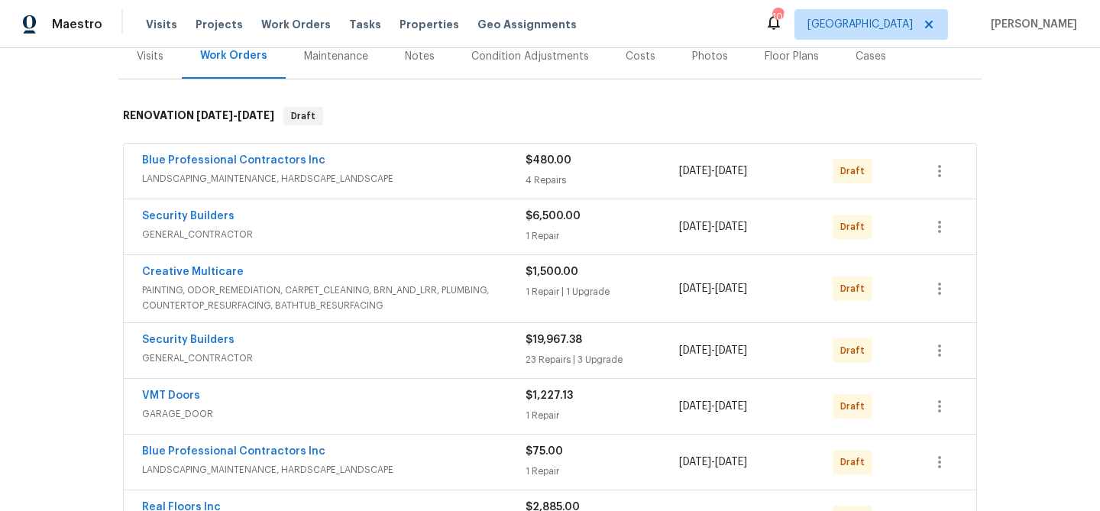
scroll to position [200, 0]
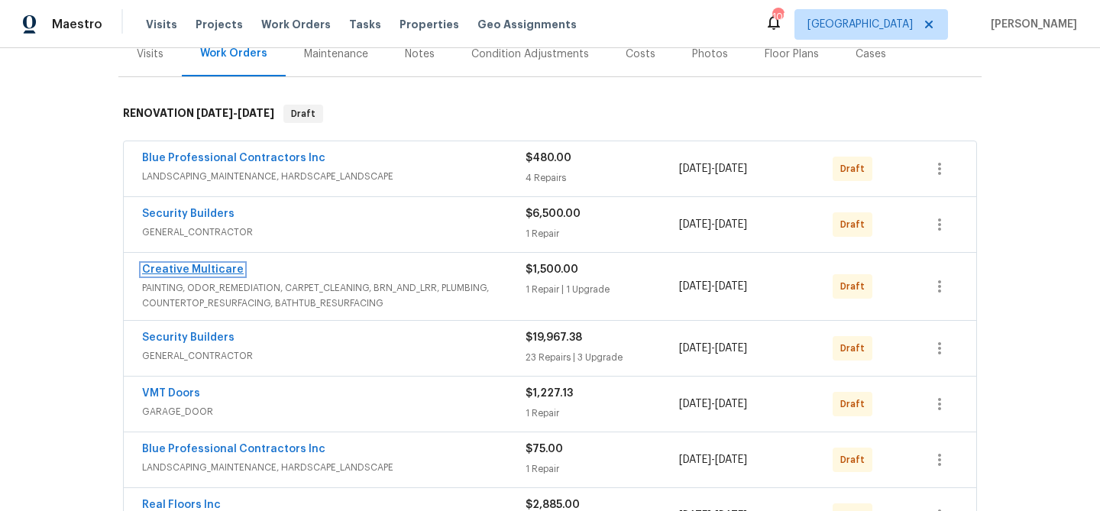
click at [221, 267] on link "Creative Multicare" at bounding box center [193, 269] width 102 height 11
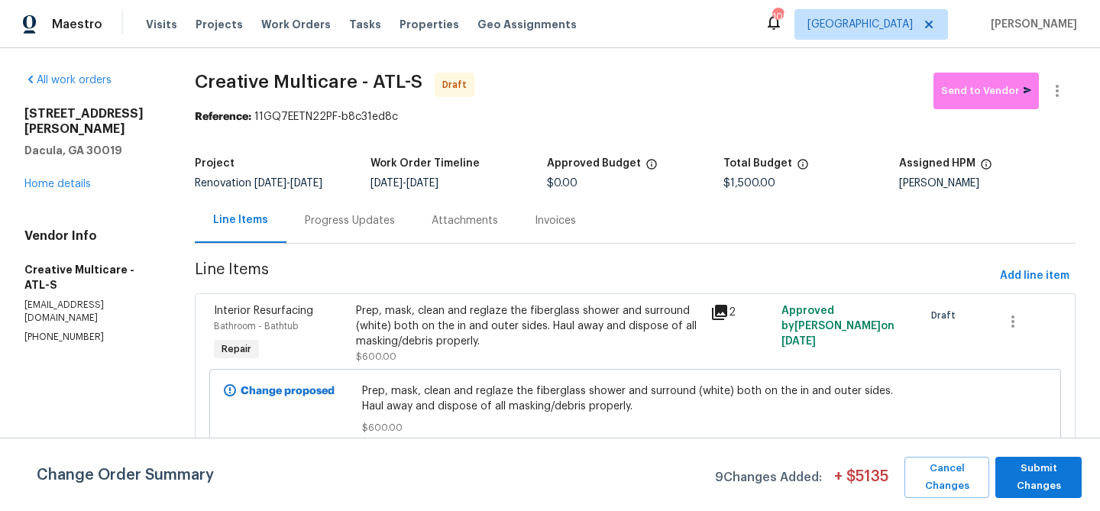
scroll to position [111, 0]
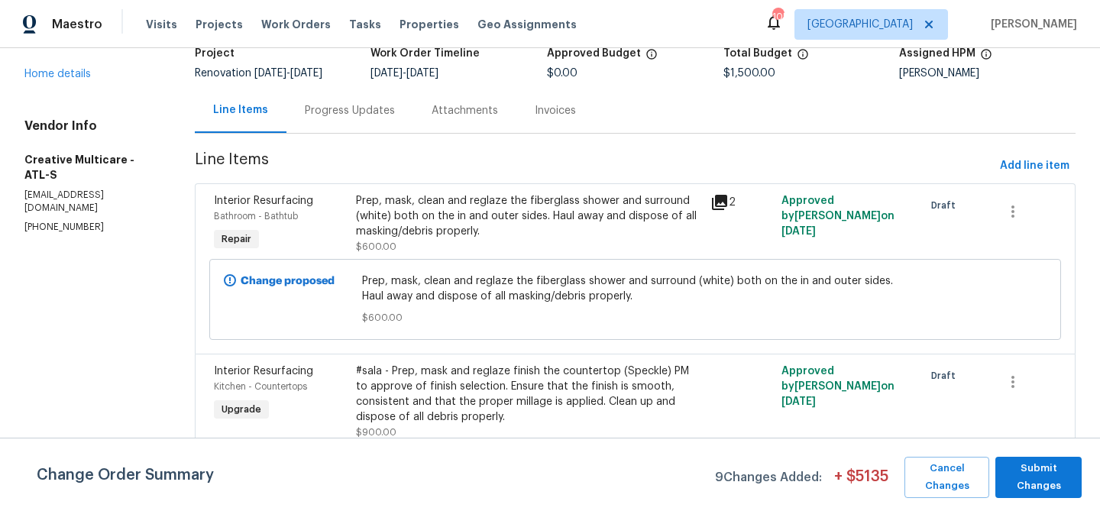
click at [474, 380] on div "#sala - Prep, mask and reglaze finish the countertop (Speckle) PM to approve of…" at bounding box center [529, 394] width 346 height 61
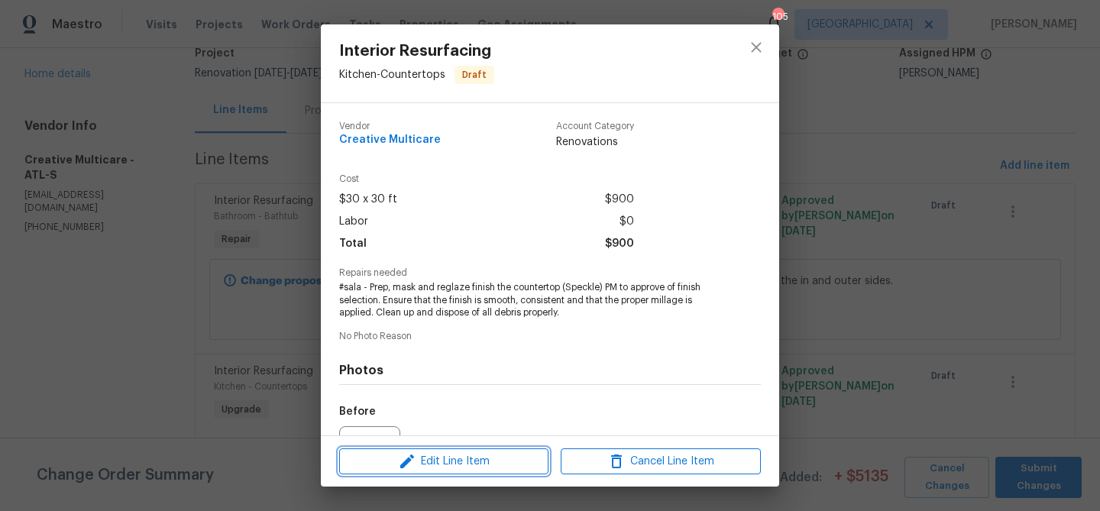
click at [480, 454] on span "Edit Line Item" at bounding box center [444, 461] width 200 height 19
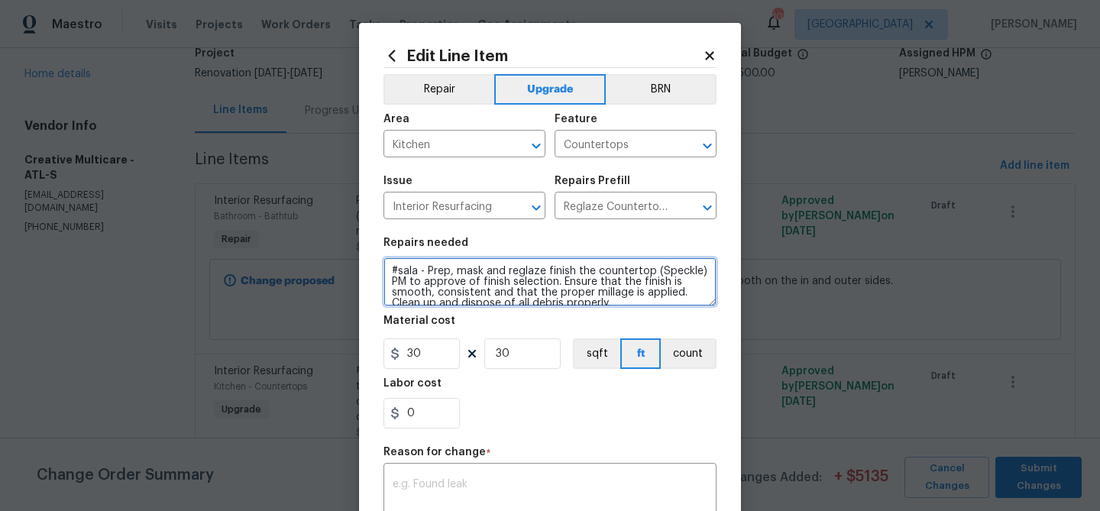
click at [651, 273] on textarea "#sala - Prep, mask and reglaze finish the countertop (Speckle) PM to approve of…" at bounding box center [549, 281] width 333 height 49
click at [668, 271] on textarea "#sala - Prep, mask and reglaze finish the countertops and bathetub/surrounds - …" at bounding box center [549, 281] width 333 height 49
click at [437, 281] on textarea "#sala - Prep, mask and reglaze finish the countertops AND bathetub/surrounds - …" at bounding box center [549, 281] width 333 height 49
type textarea "#sala - Prep, mask and reglaze finish the countertops AND bathetubs/surrounds -…"
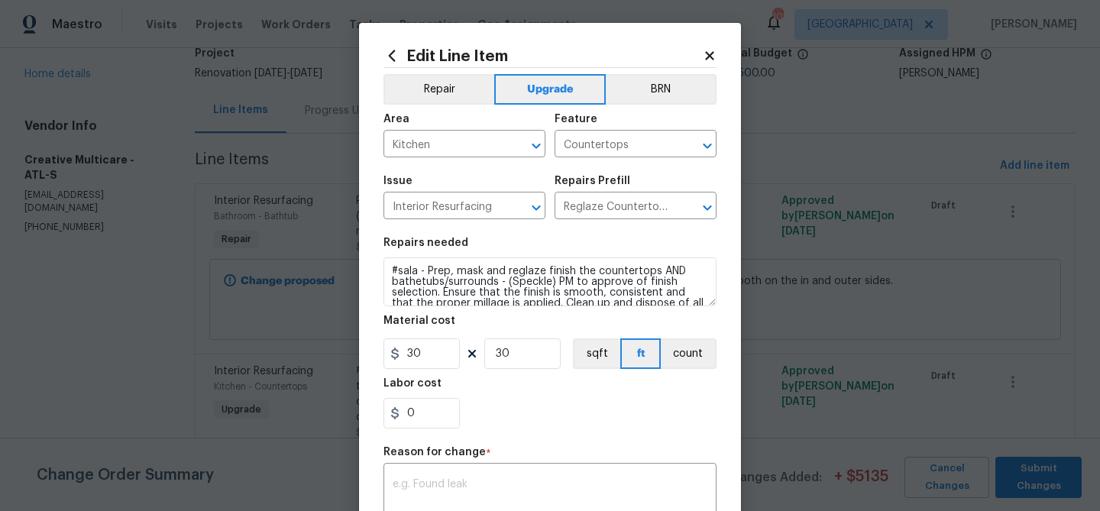
click at [512, 400] on div "0" at bounding box center [549, 413] width 333 height 31
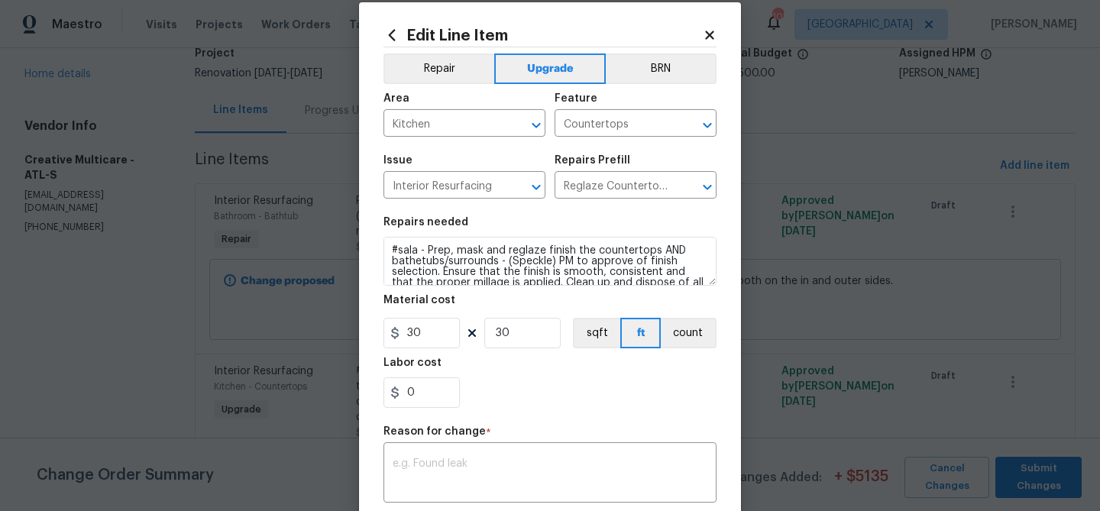
scroll to position [26, 0]
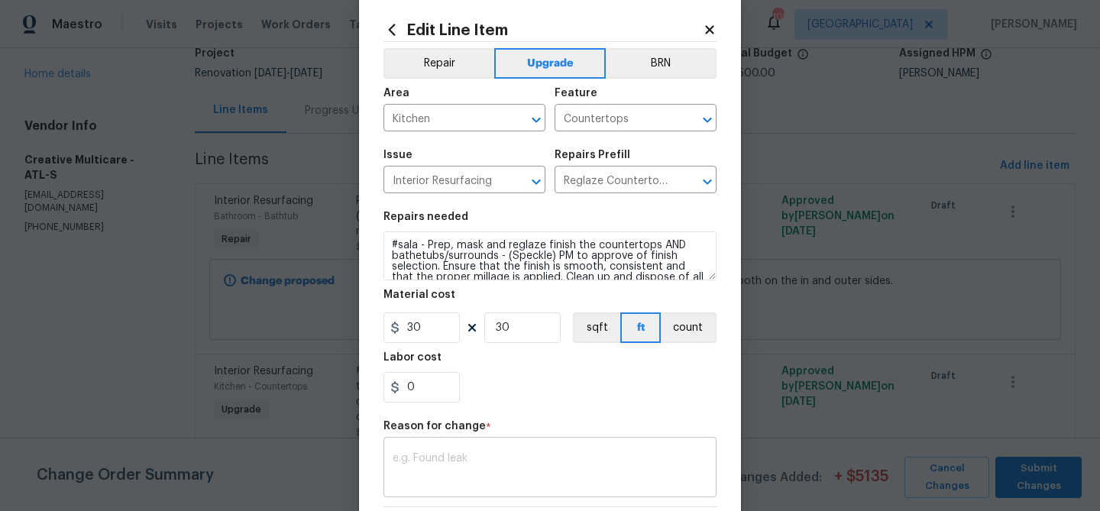
click at [490, 457] on textarea at bounding box center [550, 469] width 315 height 32
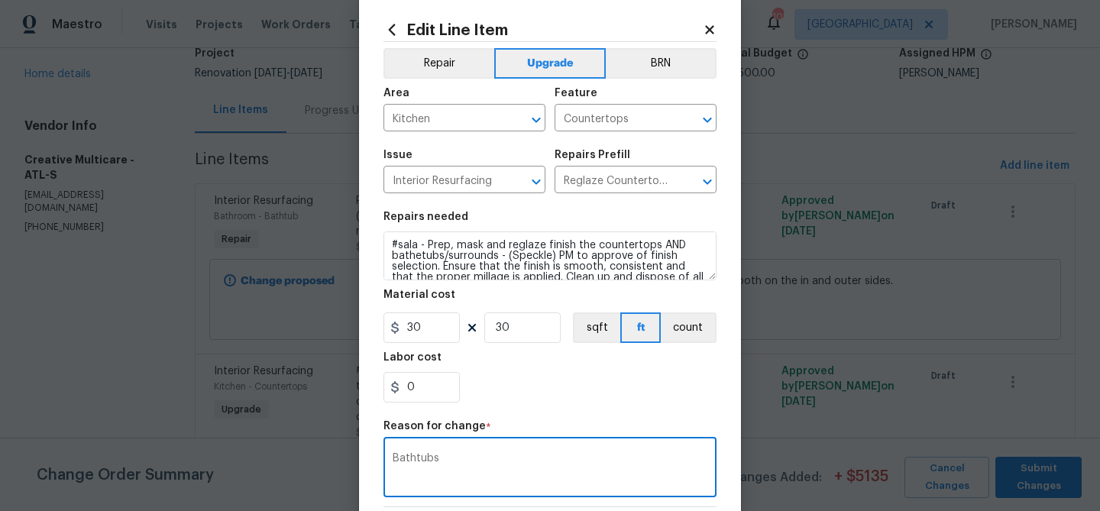
type textarea "Bathtubs"
click at [580, 383] on div "0" at bounding box center [549, 387] width 333 height 31
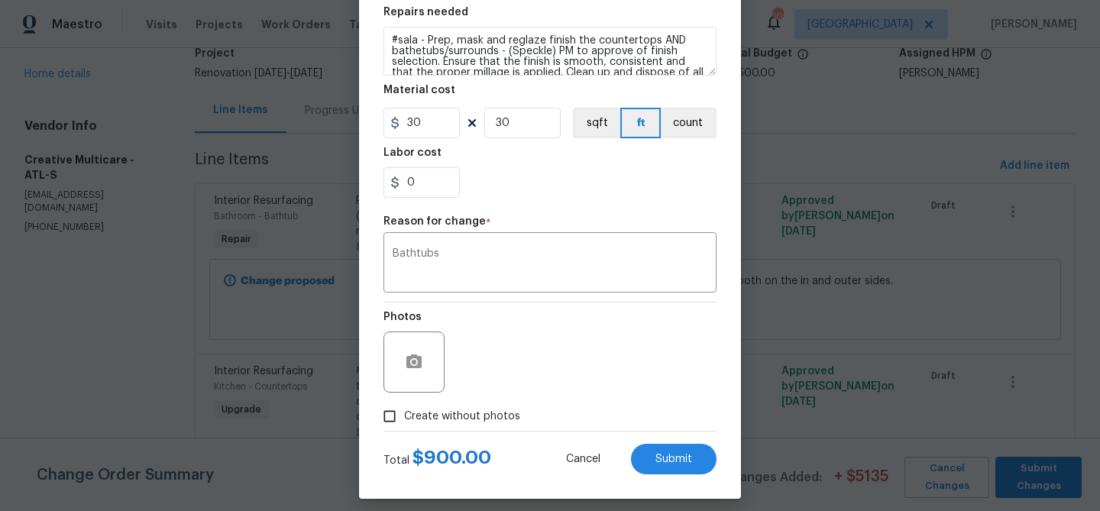
scroll to position [242, 0]
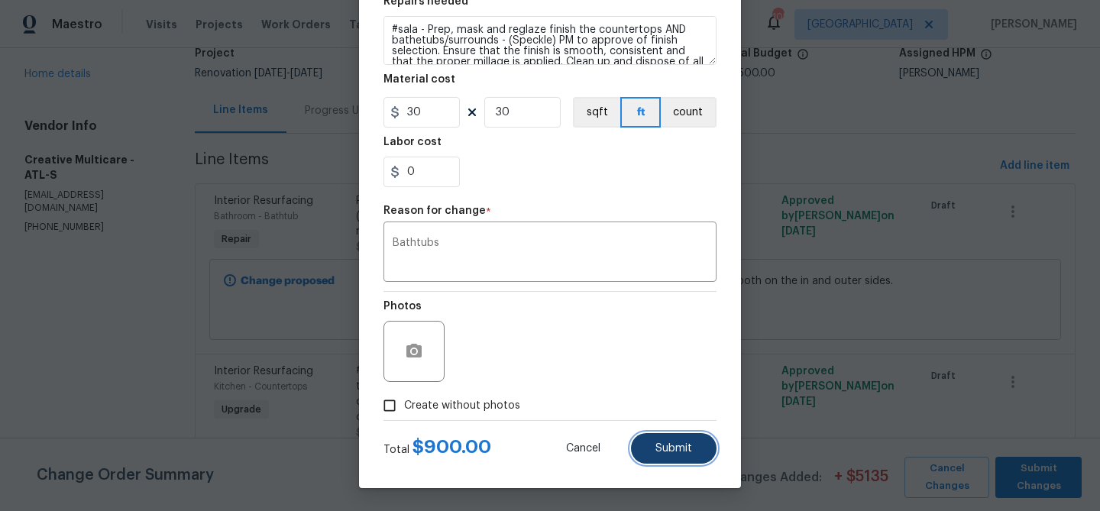
click at [689, 450] on span "Submit" at bounding box center [673, 448] width 37 height 11
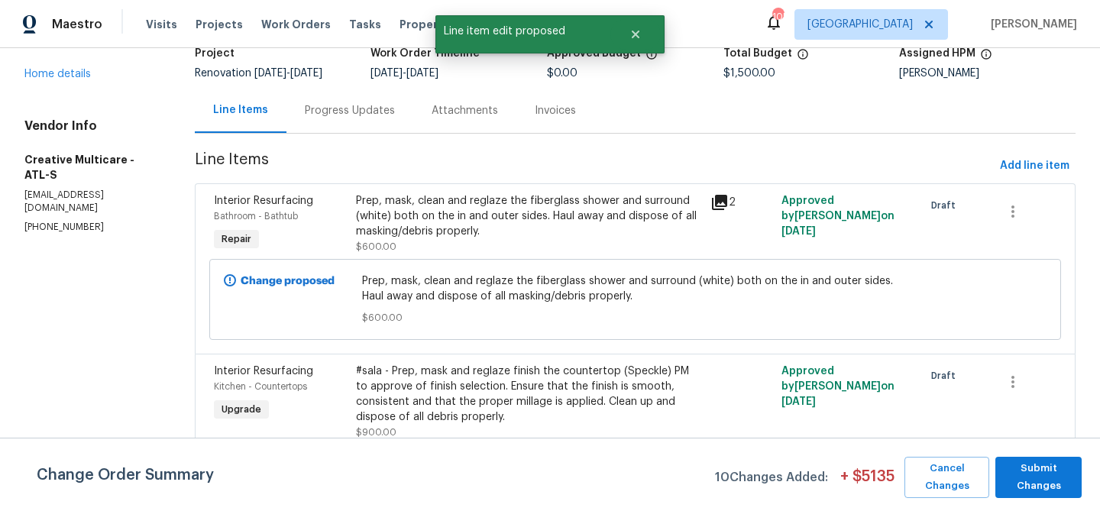
scroll to position [0, 0]
click at [1009, 210] on icon "button" at bounding box center [1013, 211] width 18 height 18
click at [1009, 212] on li "Cancel" at bounding box center [1026, 211] width 59 height 25
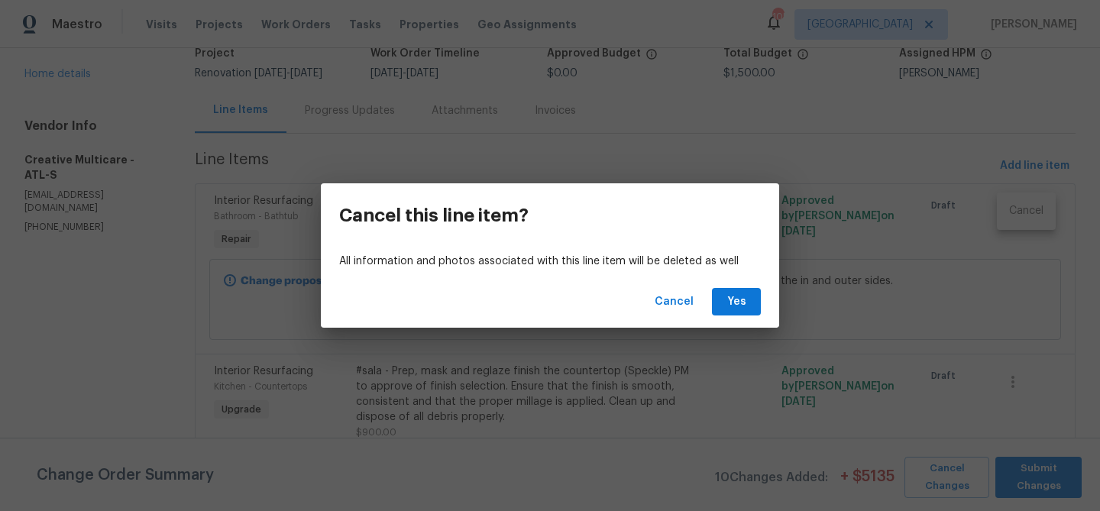
click at [747, 283] on div "Cancel Yes" at bounding box center [550, 302] width 458 height 53
click at [746, 297] on span "Yes" at bounding box center [736, 302] width 24 height 19
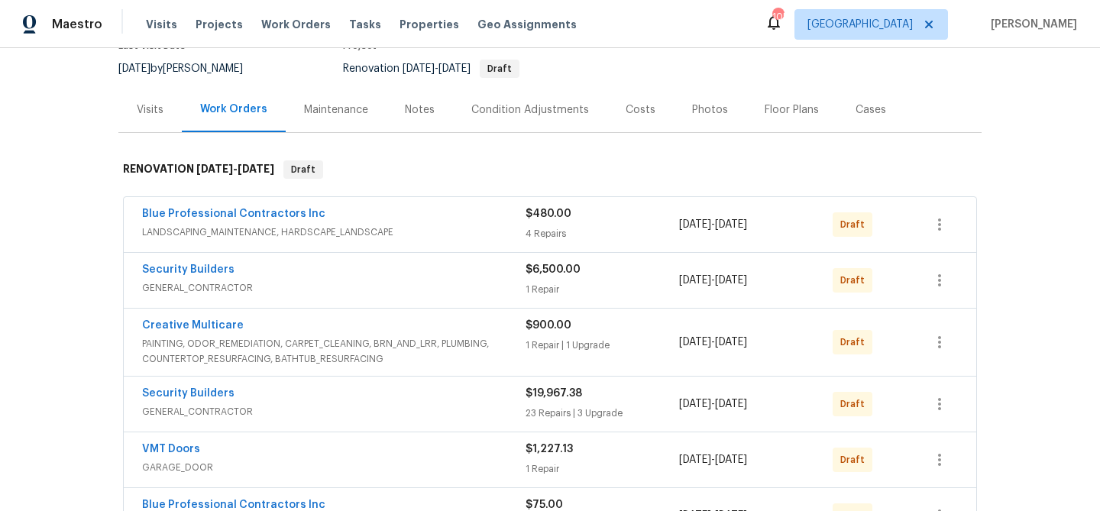
scroll to position [148, 0]
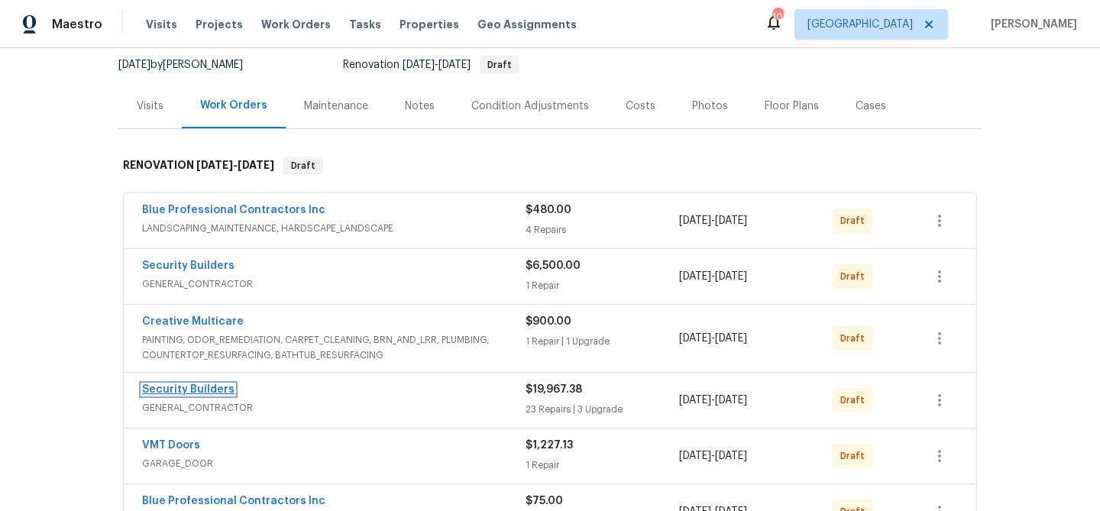
click at [183, 390] on link "Security Builders" at bounding box center [188, 389] width 92 height 11
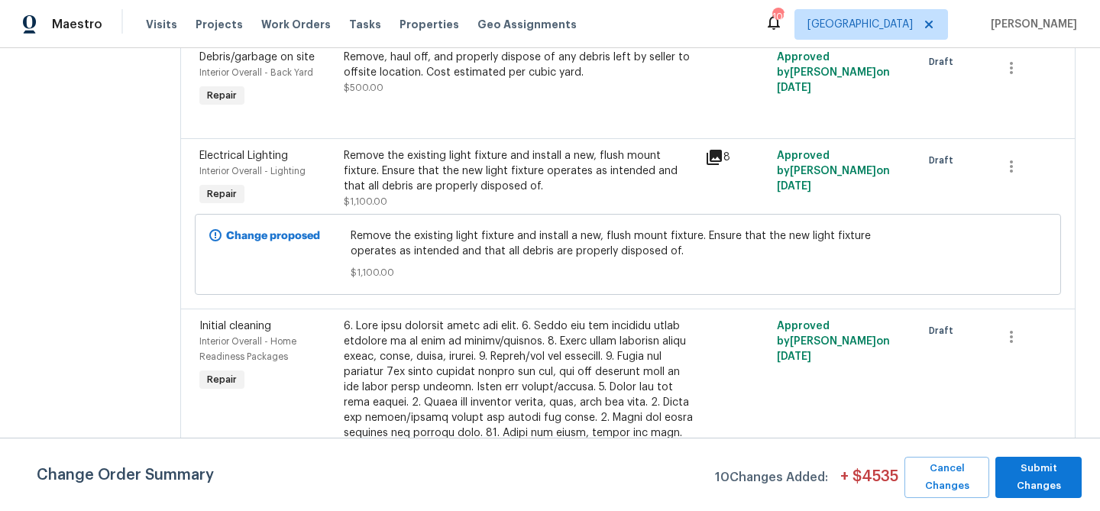
scroll to position [477, 0]
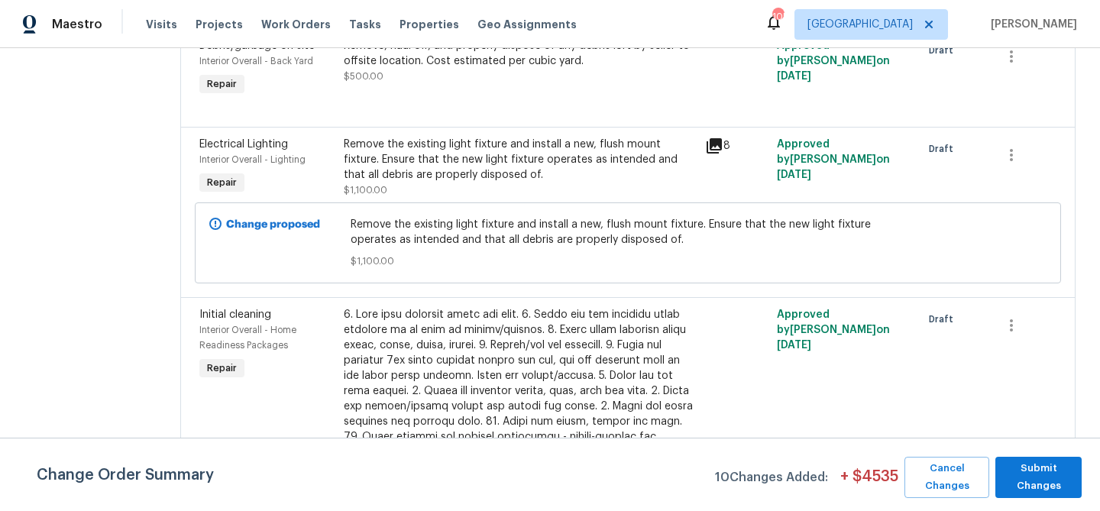
click at [513, 170] on div "Remove the existing light fixture and install a new, flush mount fixture. Ensur…" at bounding box center [520, 160] width 352 height 46
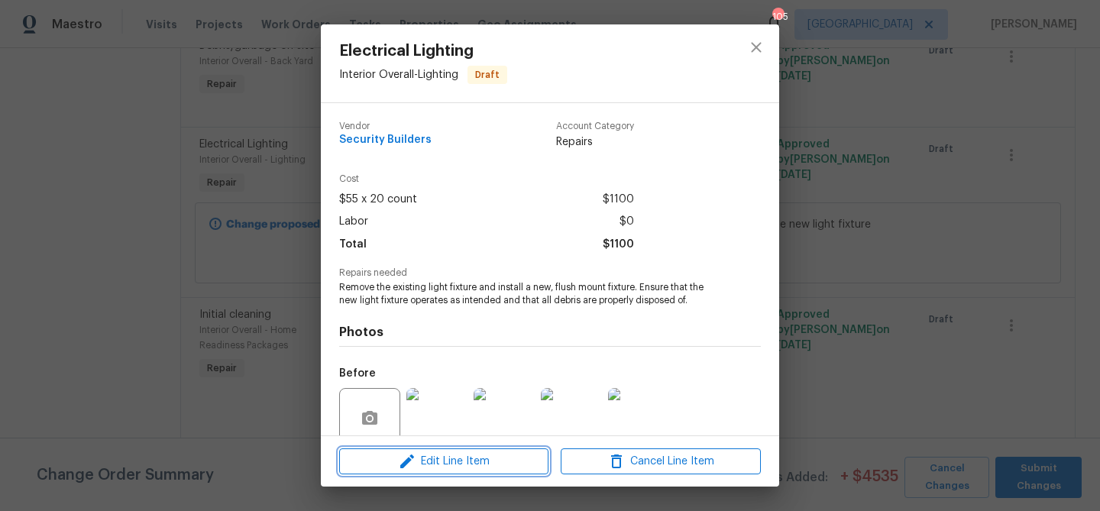
click at [472, 454] on span "Edit Line Item" at bounding box center [444, 461] width 200 height 19
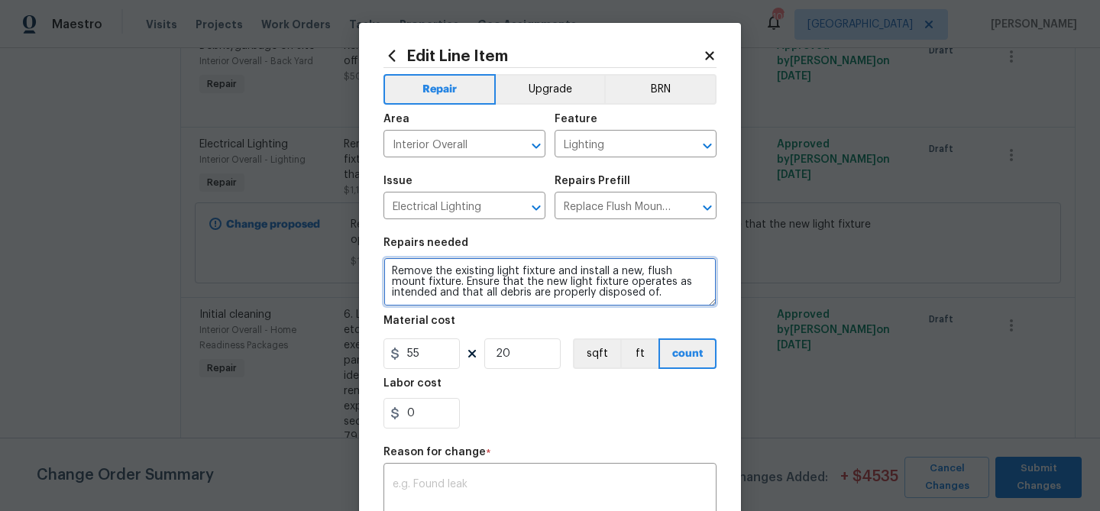
click at [433, 270] on textarea "Remove the existing light fixture and install a new, flush mount fixture. Ensur…" at bounding box center [549, 281] width 333 height 49
click at [619, 272] on textarea "Remove damaged/smoke damaged the existing light fixture and install a new, flus…" at bounding box center [549, 281] width 333 height 49
click at [538, 273] on textarea "Remove damaged/smoke damaged the light fixture and install a new, flush mount f…" at bounding box center [549, 281] width 333 height 49
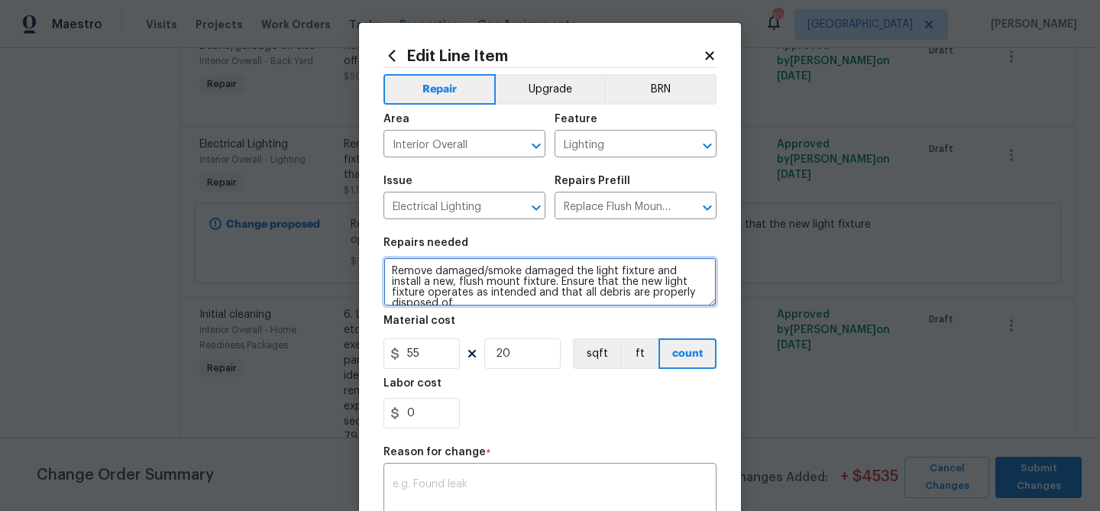
click at [647, 268] on textarea "Remove damaged/smoke damaged the light fixture and install a new, flush mount f…" at bounding box center [549, 281] width 333 height 49
click at [471, 285] on textarea "Remove damaged/smoke damaged the light fixtures and install a new, flush mount …" at bounding box center [549, 281] width 333 height 49
type textarea "Remove damaged/smoke damaged the light fixtures and install a new, fixtures. En…"
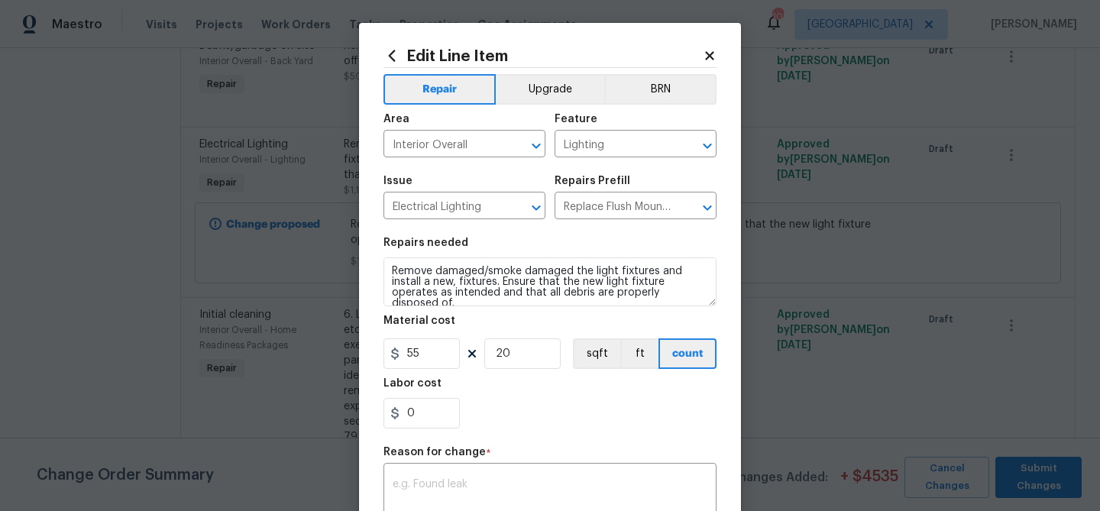
click at [493, 325] on div "Material cost" at bounding box center [549, 325] width 333 height 20
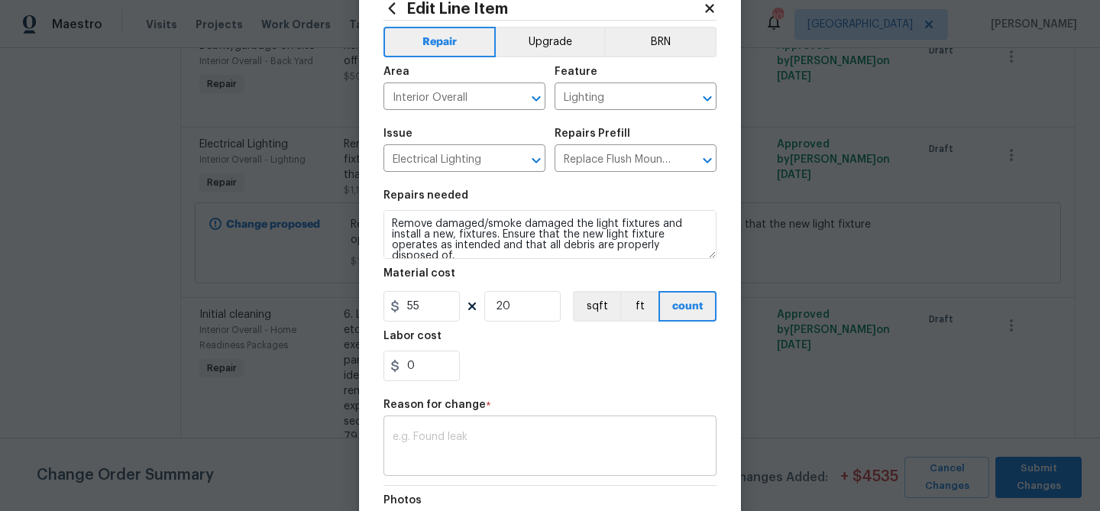
click at [456, 448] on textarea at bounding box center [550, 448] width 315 height 32
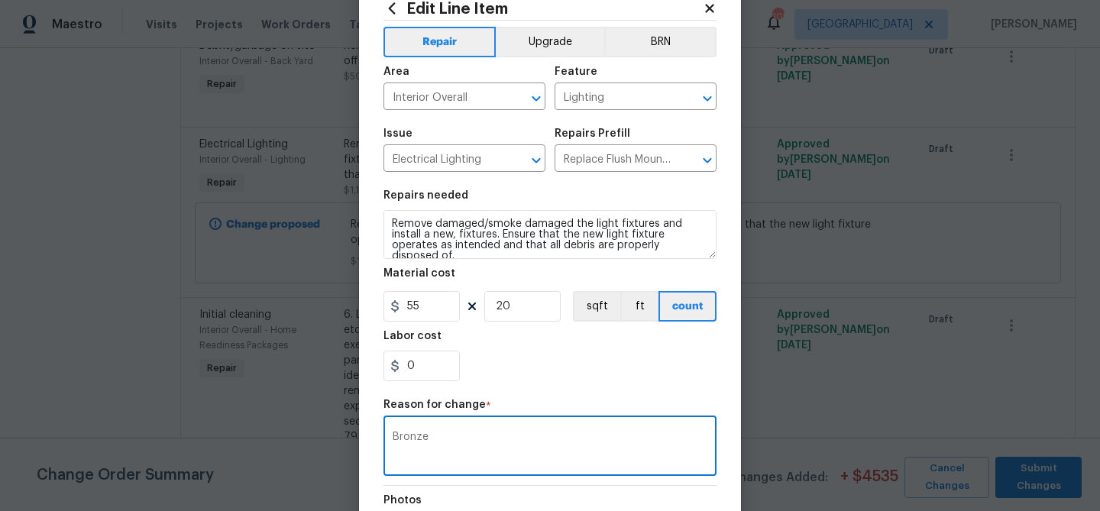
type textarea "Bronze"
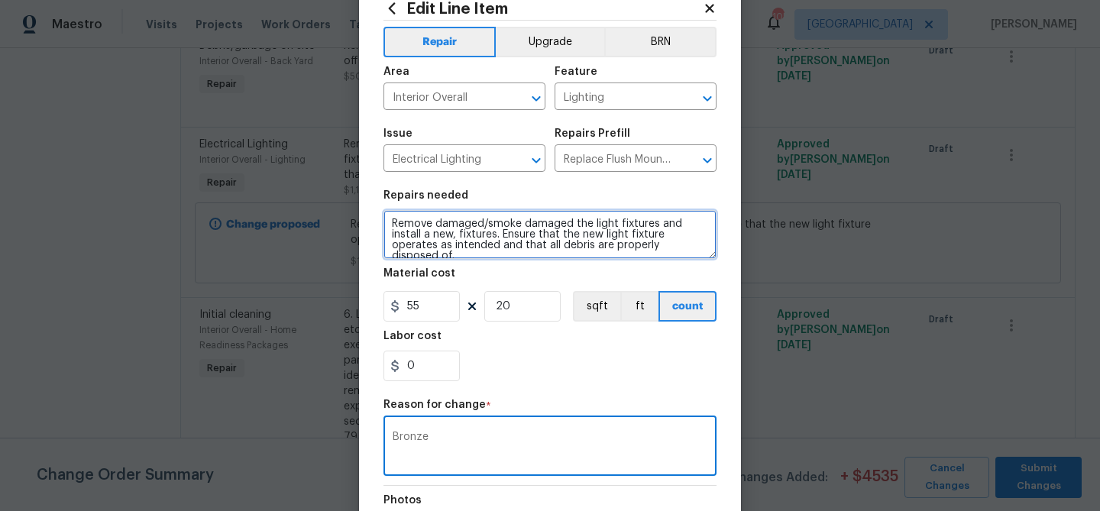
click at [393, 228] on textarea "Remove damaged/smoke damaged the light fixtures and install a new, fixtures. En…" at bounding box center [549, 234] width 333 height 49
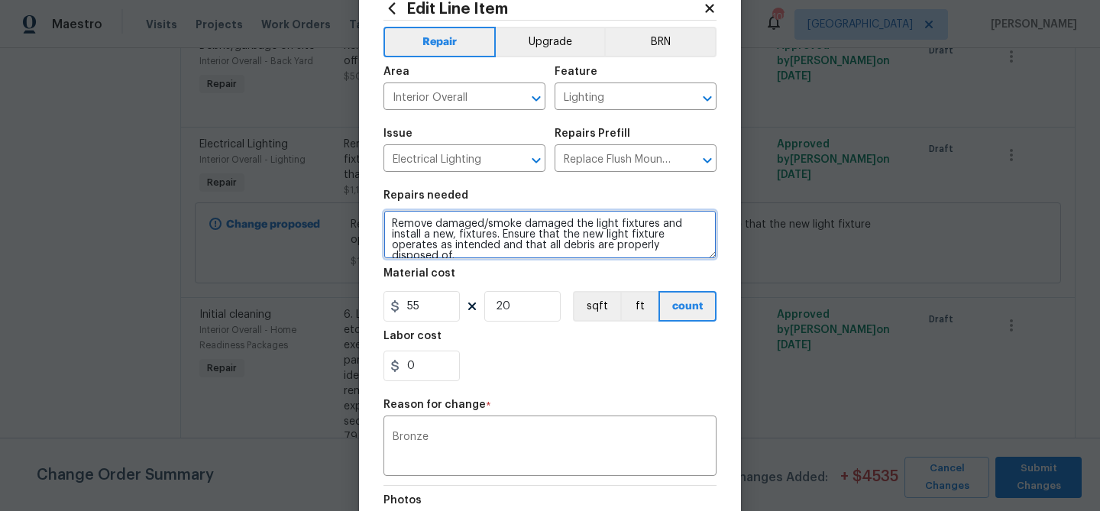
click at [425, 232] on textarea "Remove damaged/smoke damaged the light fixtures and install a new, fixtures. En…" at bounding box center [549, 234] width 333 height 49
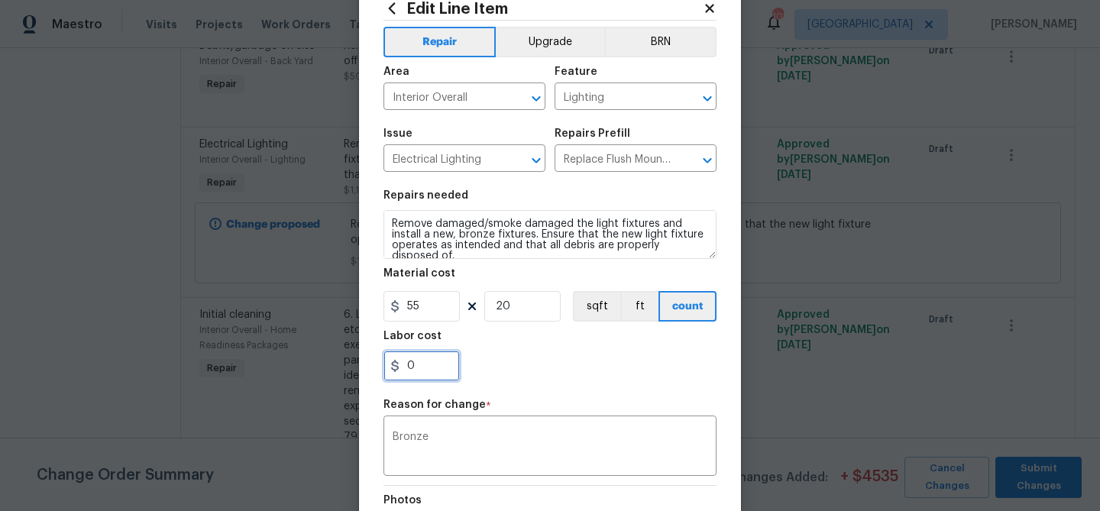
click at [456, 362] on input "0" at bounding box center [421, 366] width 76 height 31
click at [522, 441] on textarea "Bronze" at bounding box center [550, 448] width 315 height 32
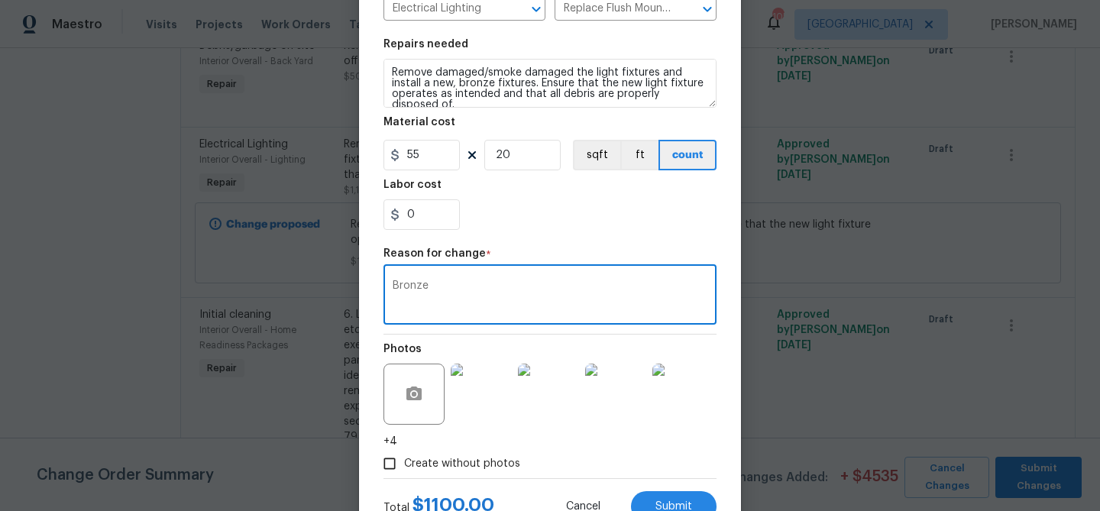
scroll to position [241, 0]
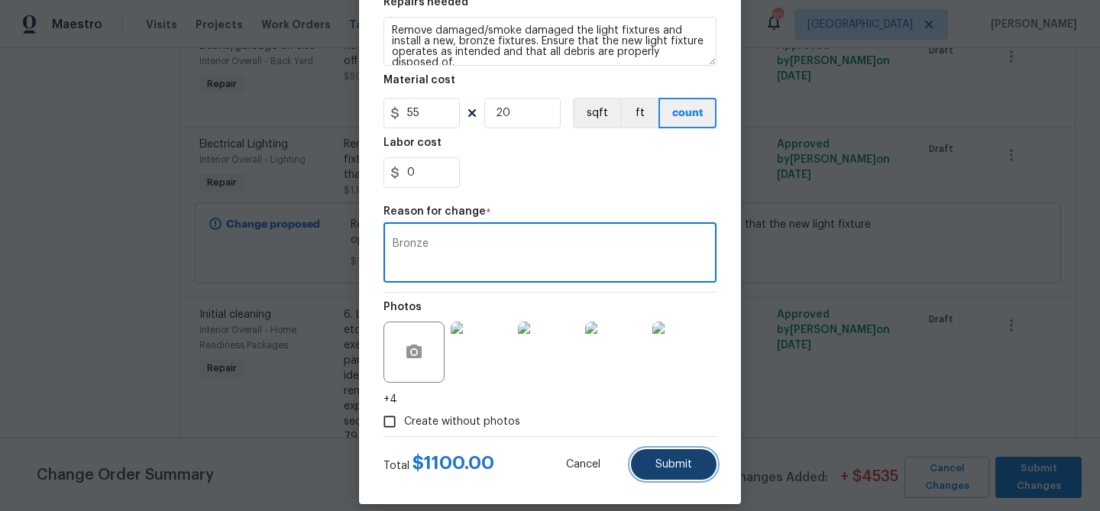
click at [668, 466] on span "Submit" at bounding box center [673, 464] width 37 height 11
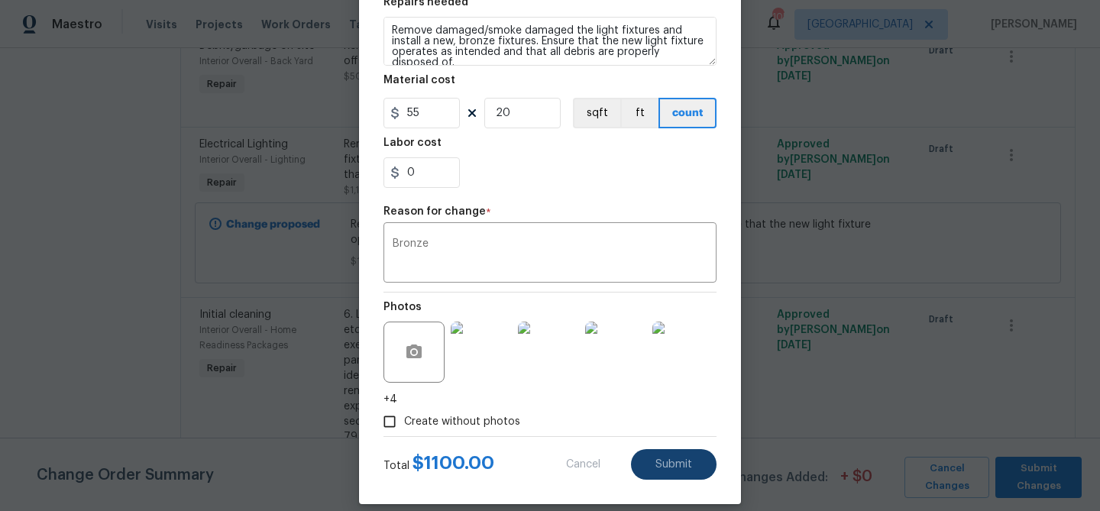
type textarea "Remove the existing light fixture and install a new, flush mount fixture. Ensur…"
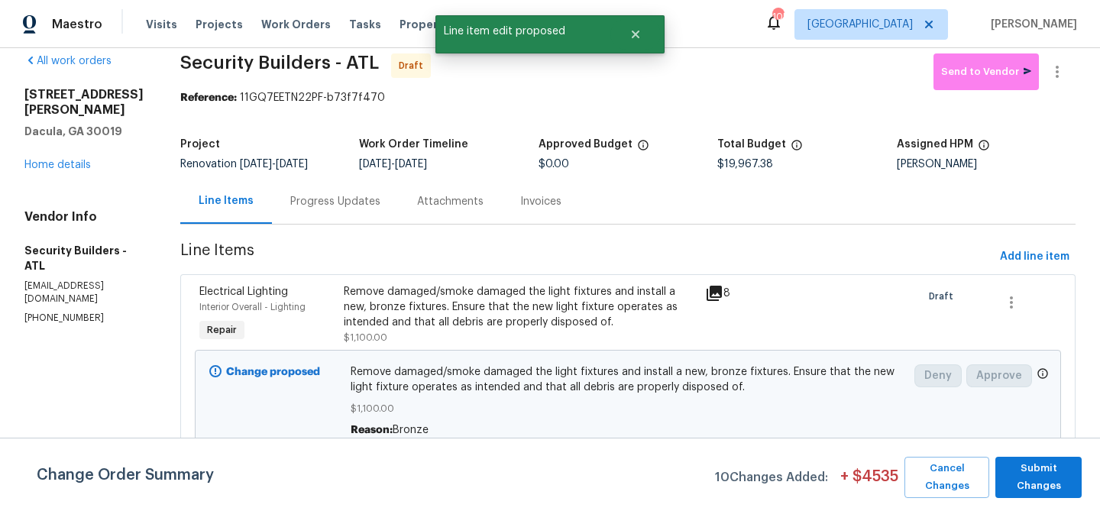
scroll to position [76, 0]
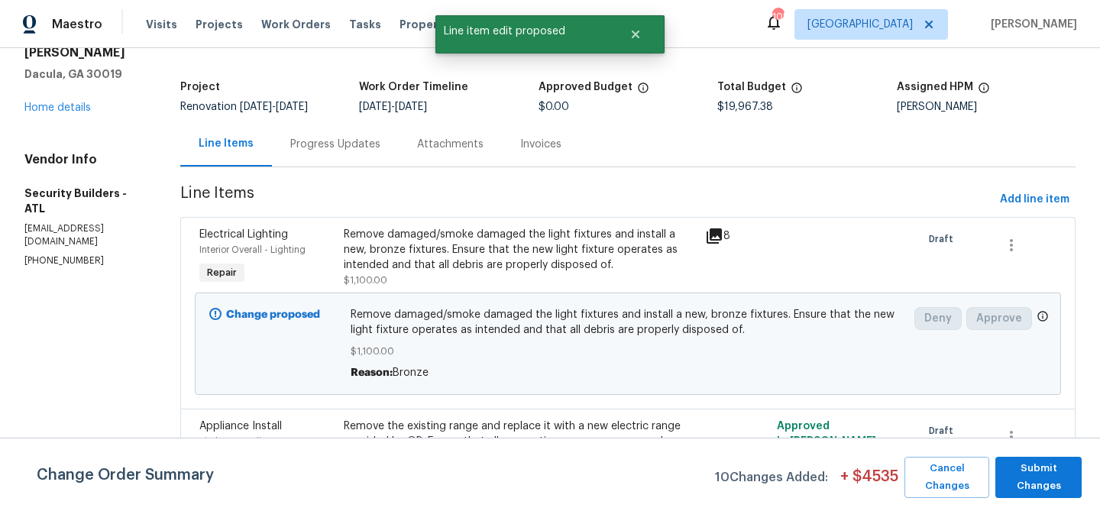
click at [535, 325] on span "Remove damaged/smoke damaged the light fixtures and install a new, bronze fixtu…" at bounding box center [628, 322] width 555 height 31
click at [523, 222] on div "Remove damaged/smoke damaged the light fixtures and install a new, bronze fixtu…" at bounding box center [519, 257] width 361 height 70
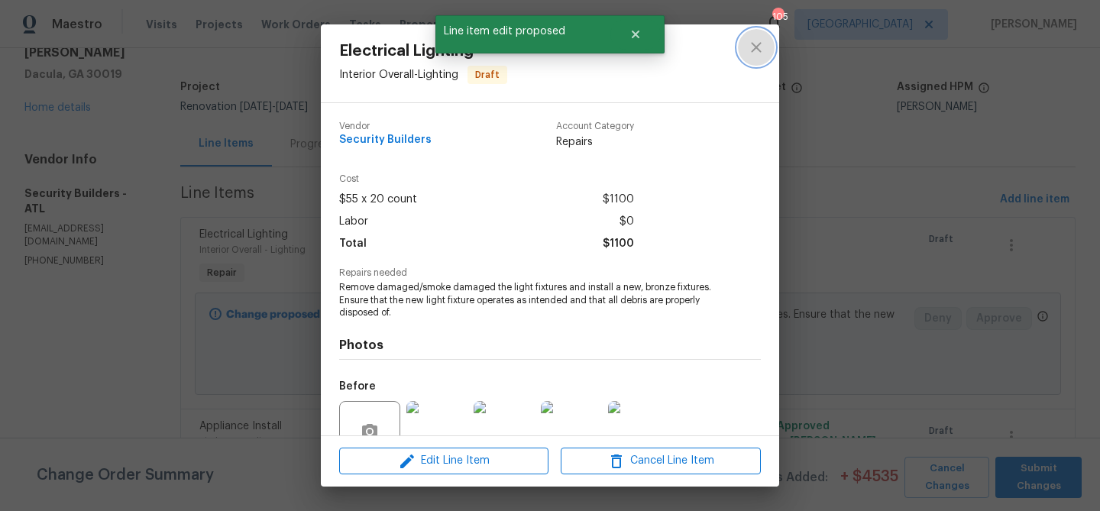
click at [755, 49] on icon "close" at bounding box center [756, 47] width 10 height 10
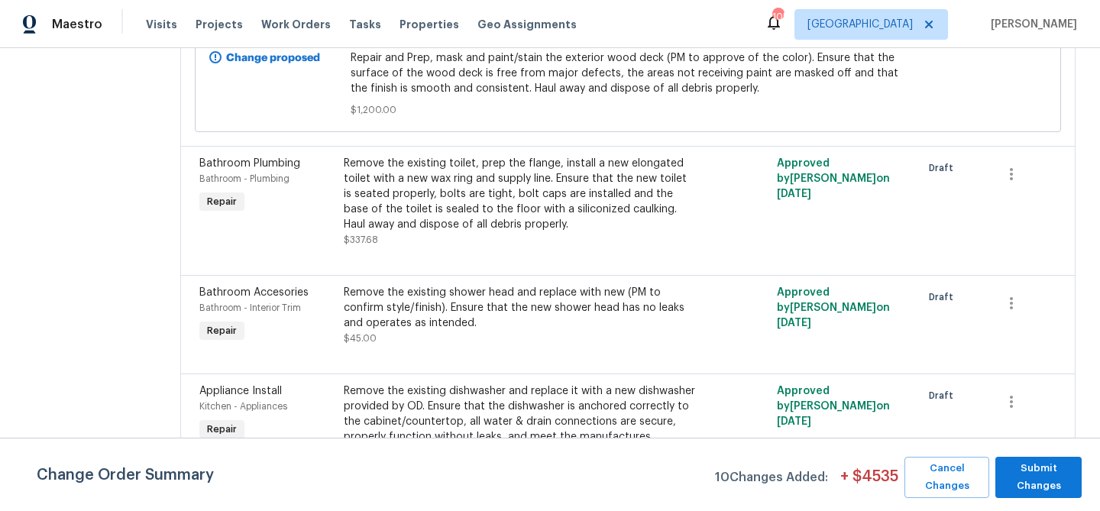
scroll to position [1499, 0]
click at [1013, 167] on icon "button" at bounding box center [1011, 173] width 3 height 12
click at [1010, 161] on li "Cancel" at bounding box center [1024, 161] width 59 height 25
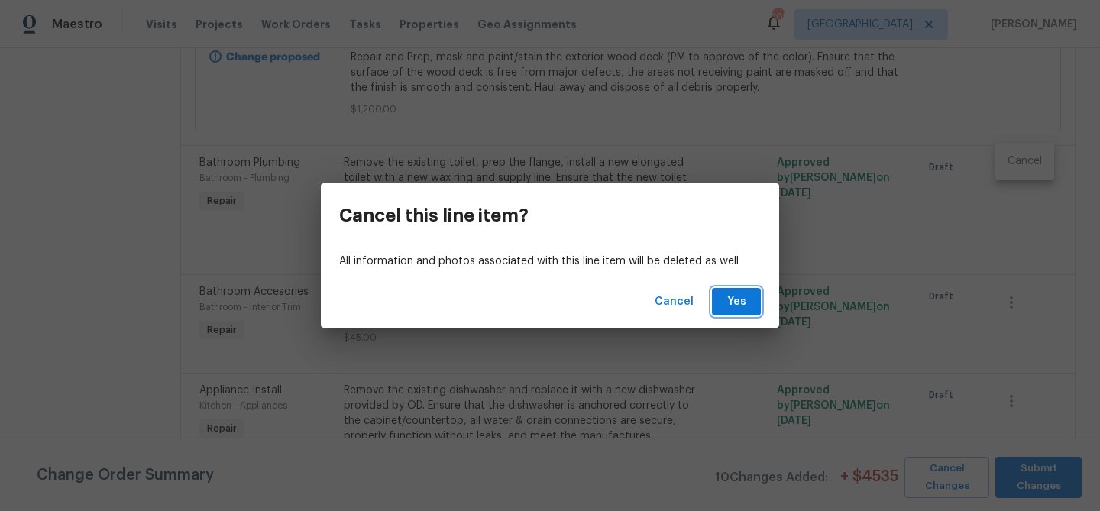
click at [742, 303] on span "Yes" at bounding box center [736, 302] width 24 height 19
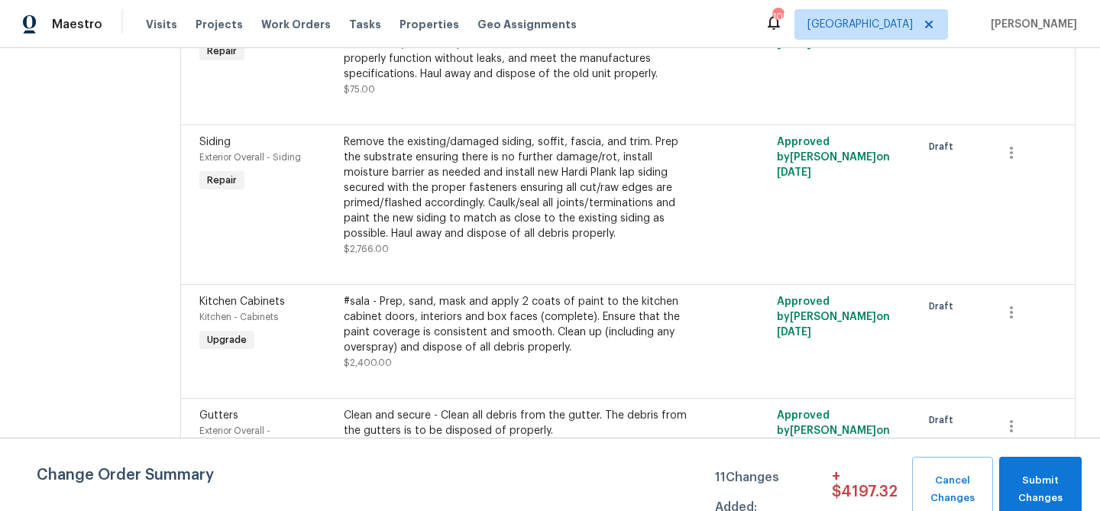
scroll to position [1755, 0]
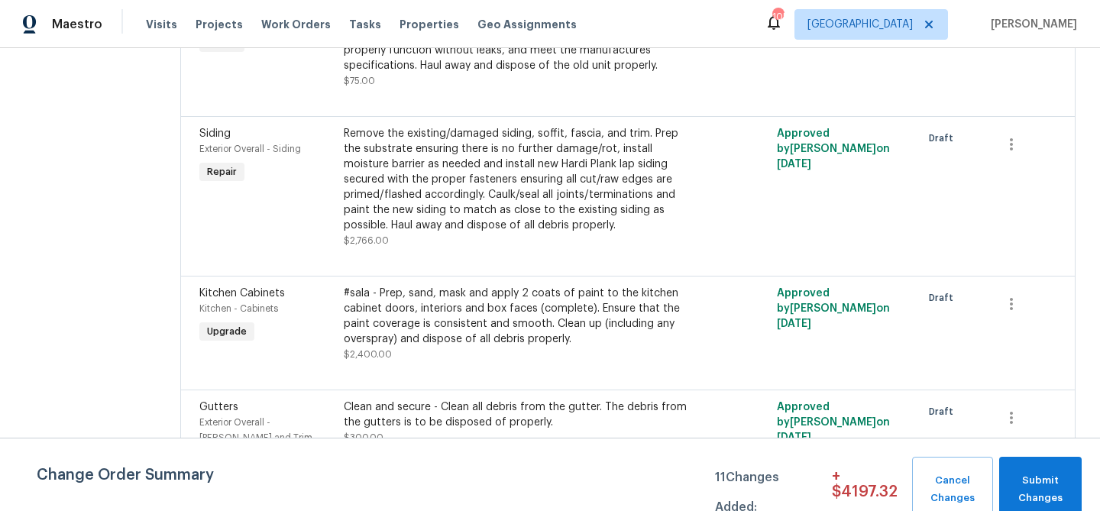
click at [531, 314] on div "#sala - Prep, sand, mask and apply 2 coats of paint to the kitchen cabinet door…" at bounding box center [520, 316] width 352 height 61
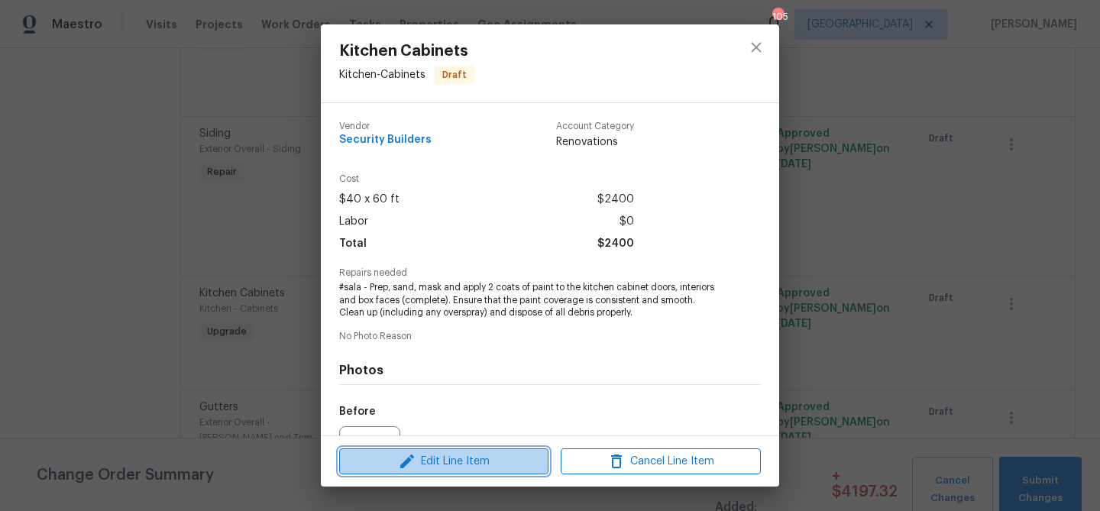
click at [464, 467] on span "Edit Line Item" at bounding box center [444, 461] width 200 height 19
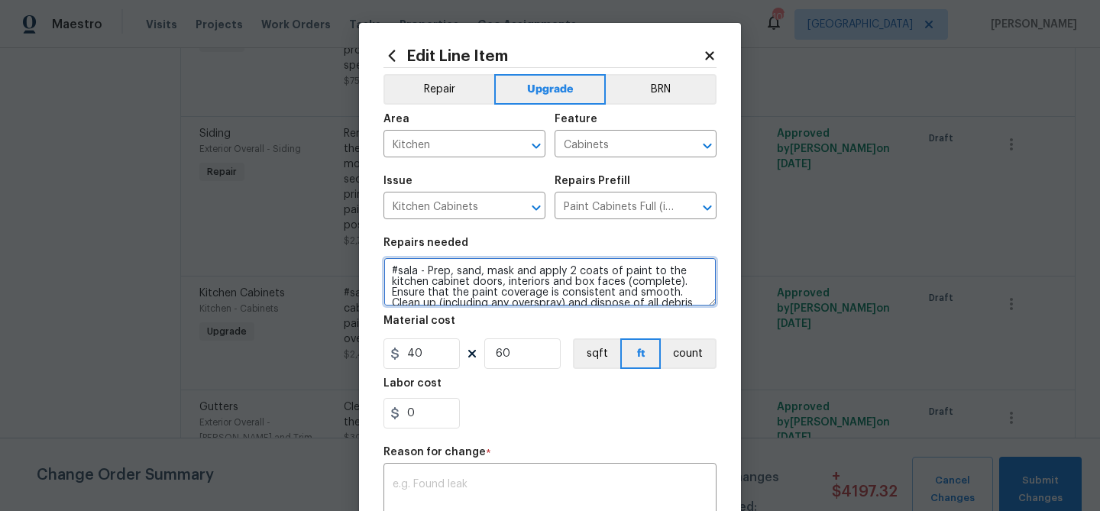
click at [425, 269] on textarea "#sala - Prep, sand, mask and apply 2 coats of paint to the kitchen cabinet door…" at bounding box center [549, 281] width 333 height 49
type textarea "#sala - Kitchen and bathrooms - Prep, sand, mask and apply 2 coats of paint to …"
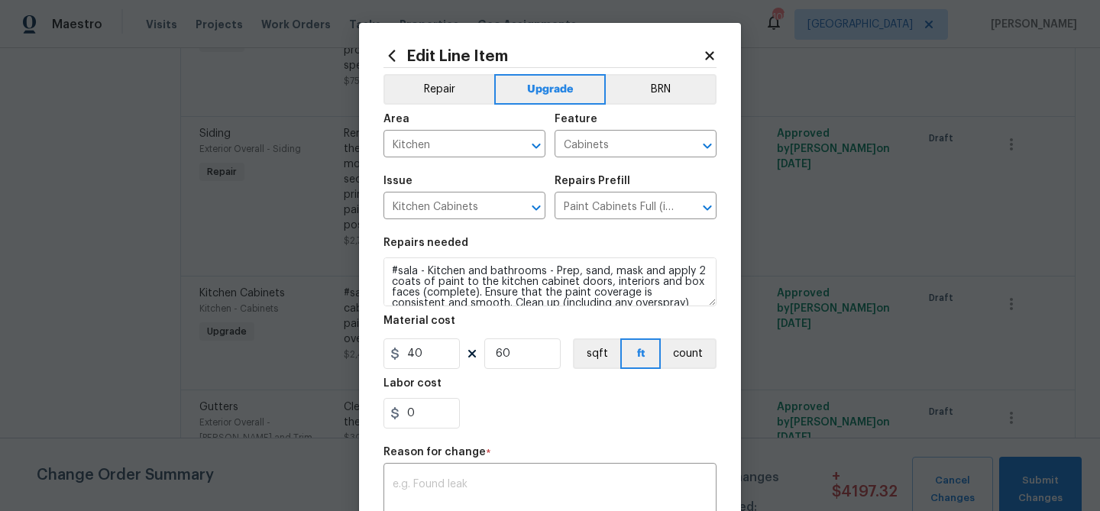
click at [532, 404] on div "0" at bounding box center [549, 413] width 333 height 31
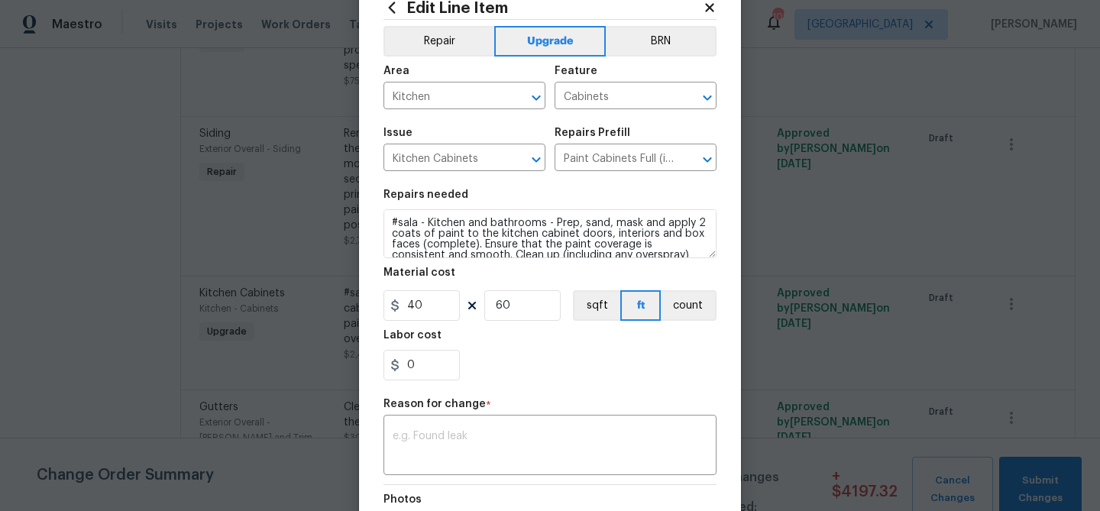
scroll to position [54, 0]
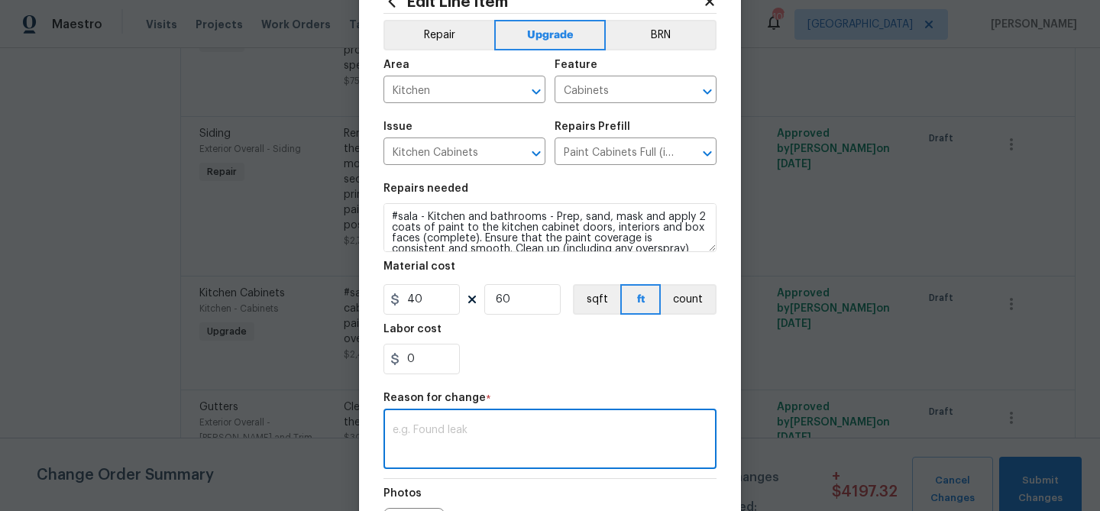
click at [505, 425] on textarea at bounding box center [550, 441] width 315 height 32
type textarea "Kitchen and bathrooms"
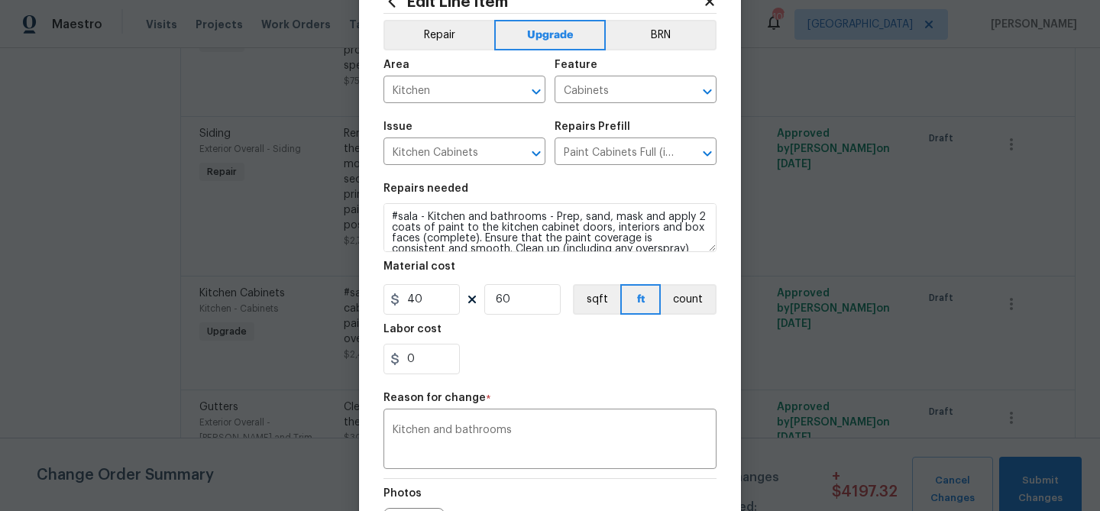
click at [639, 348] on div "0" at bounding box center [549, 359] width 333 height 31
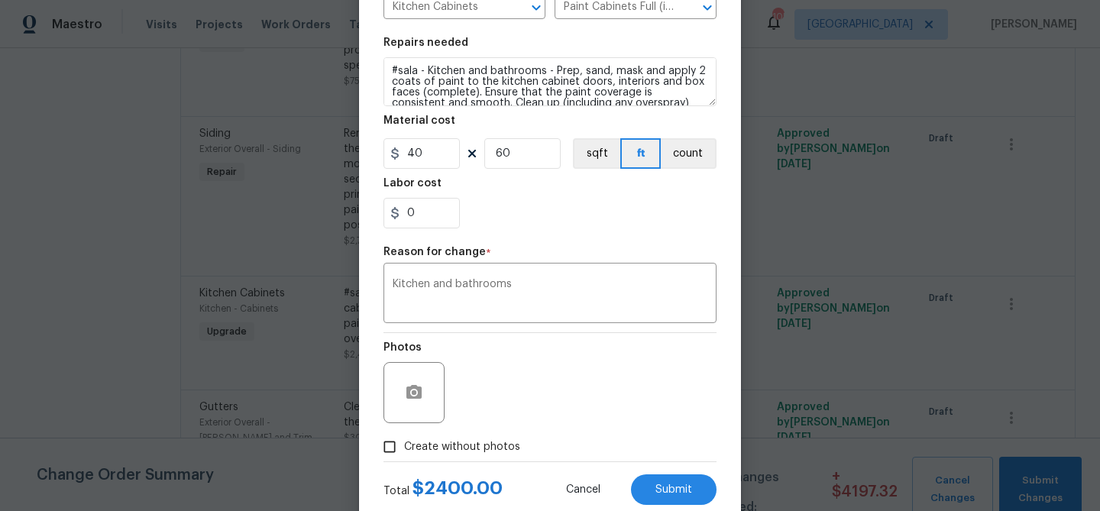
click at [454, 438] on label "Create without photos" at bounding box center [447, 446] width 145 height 29
click at [404, 438] on input "Create without photos" at bounding box center [389, 446] width 29 height 29
checkbox input "true"
click at [502, 152] on input "60" at bounding box center [522, 153] width 76 height 31
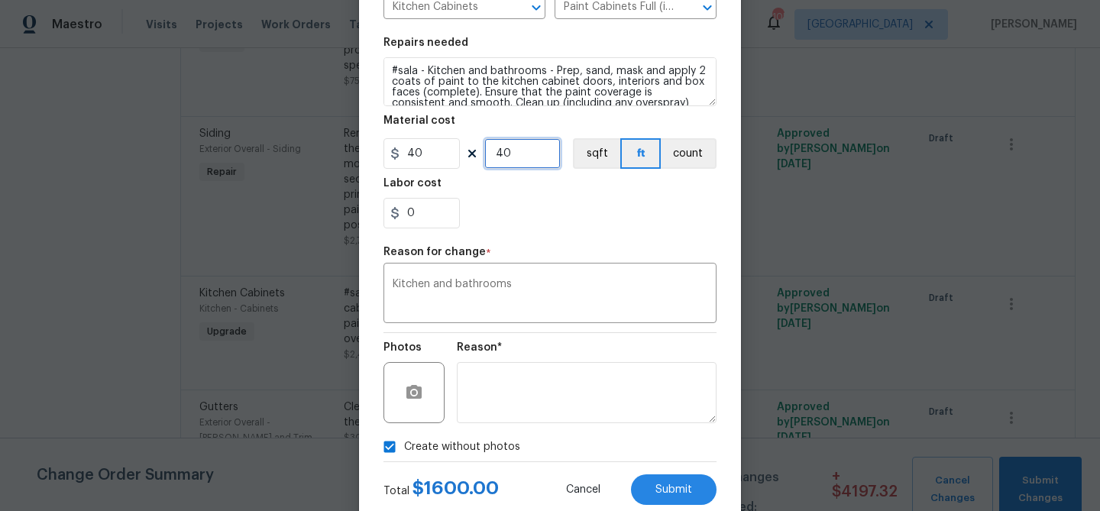
click at [503, 155] on input "40" at bounding box center [522, 153] width 76 height 31
type input "50"
click at [543, 194] on div "Labor cost" at bounding box center [549, 188] width 333 height 20
click at [674, 488] on span "Submit" at bounding box center [673, 489] width 37 height 11
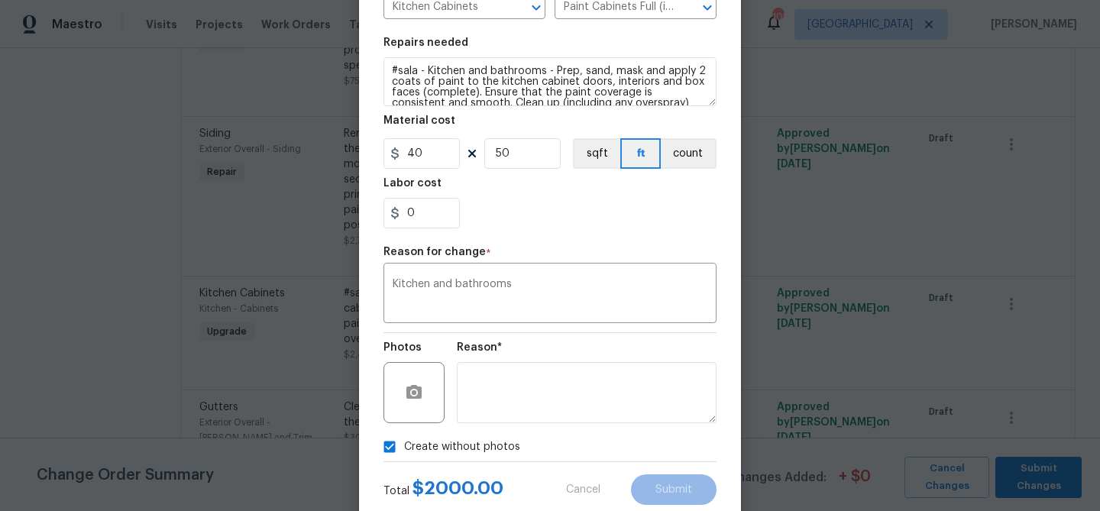
type textarea "#sala - Prep, sand, mask and apply 2 coats of paint to the kitchen cabinet door…"
type input "60"
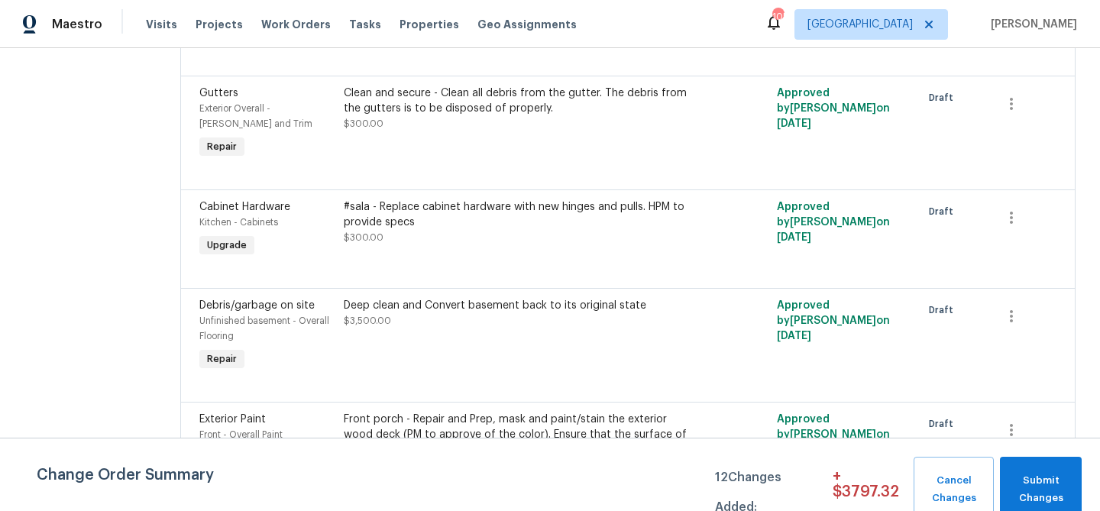
scroll to position [2203, 0]
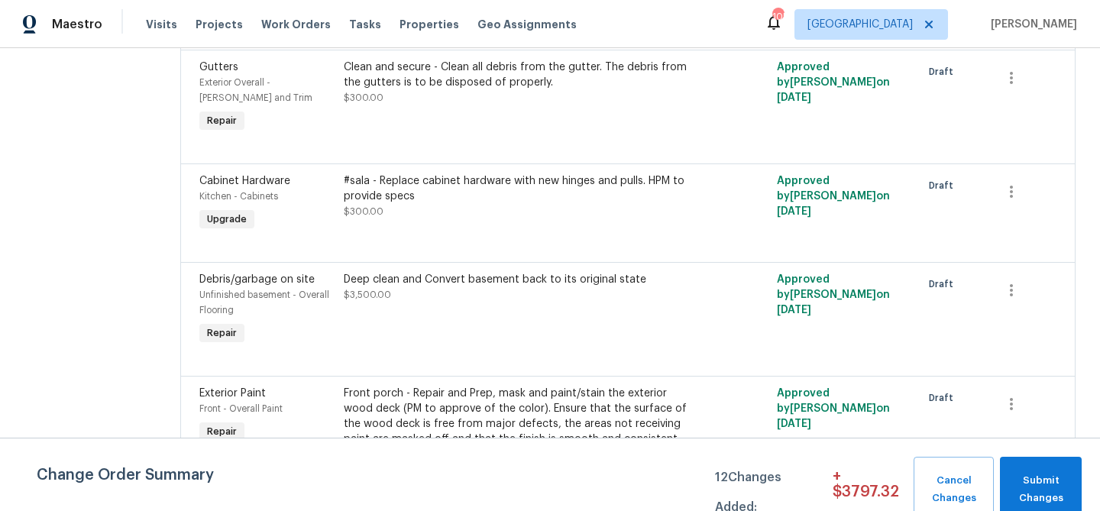
click at [494, 214] on div "#sala - Replace cabinet hardware with new hinges and pulls. HPM to provide spec…" at bounding box center [520, 196] width 352 height 46
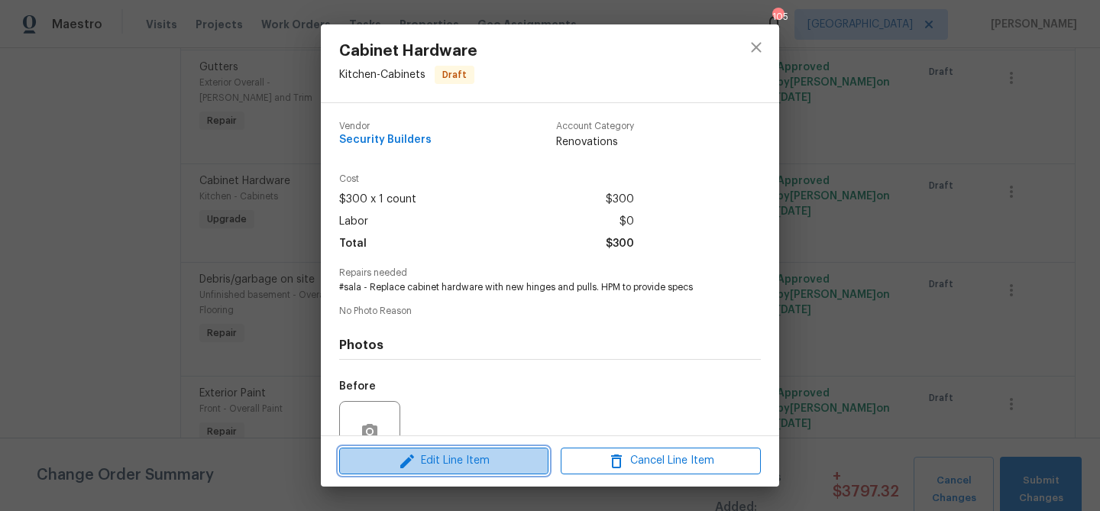
click at [425, 454] on span "Edit Line Item" at bounding box center [444, 460] width 200 height 19
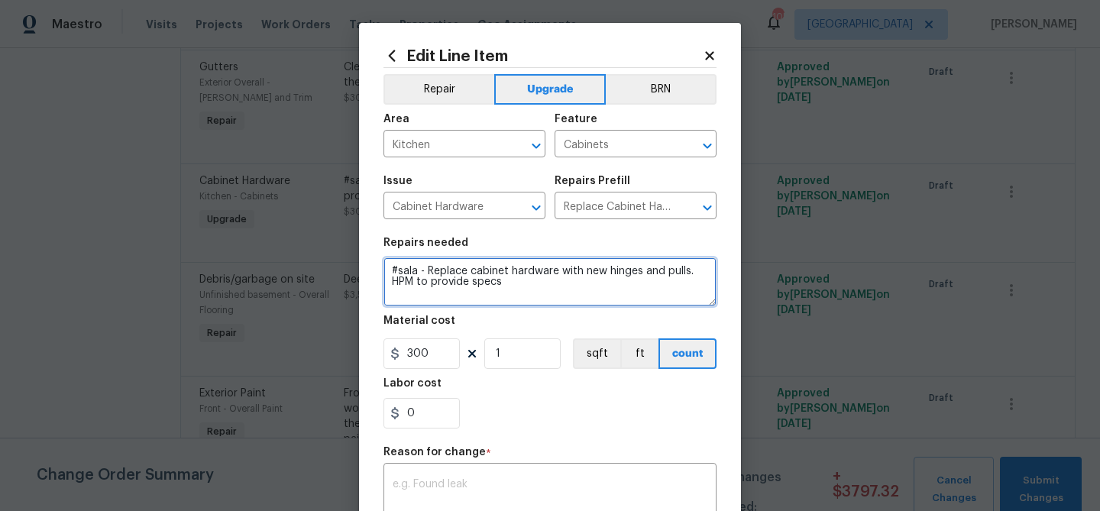
click at [426, 267] on textarea "#sala - Replace cabinet hardware with new hinges and pulls. HPM to provide specs" at bounding box center [549, 281] width 333 height 49
type textarea "#sala - Kitchen and bathrooms - Replace cabinet hardware with new hinges and pu…"
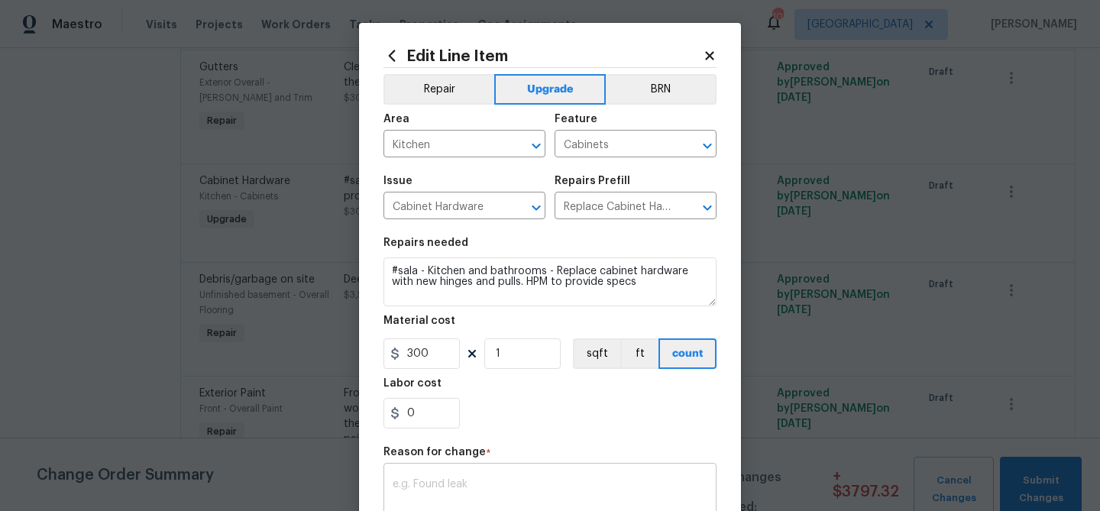
click at [480, 480] on textarea at bounding box center [550, 495] width 315 height 32
type textarea "Kitchen and bathrooms"
click at [553, 398] on div "Labor cost" at bounding box center [549, 388] width 333 height 20
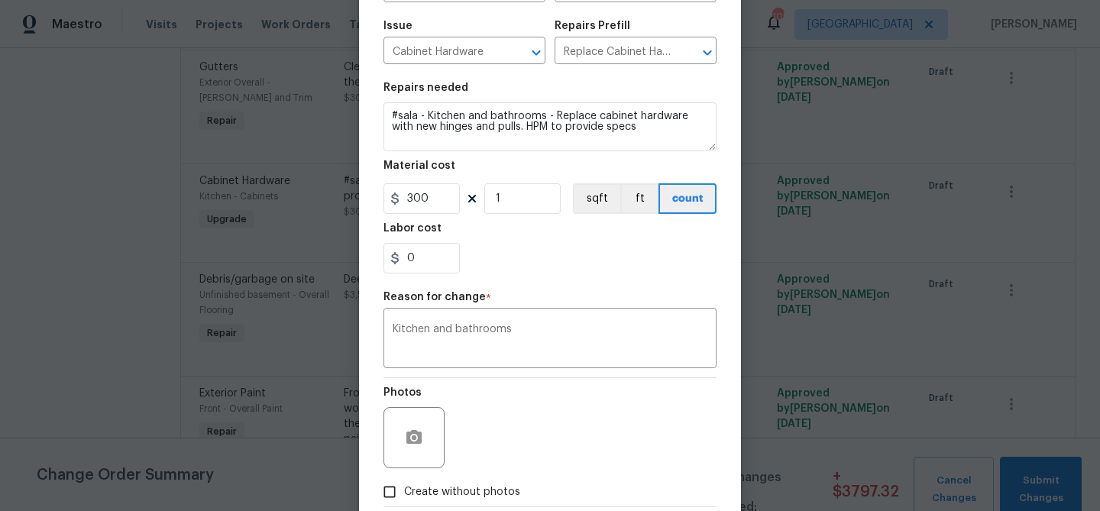
scroll to position [187, 0]
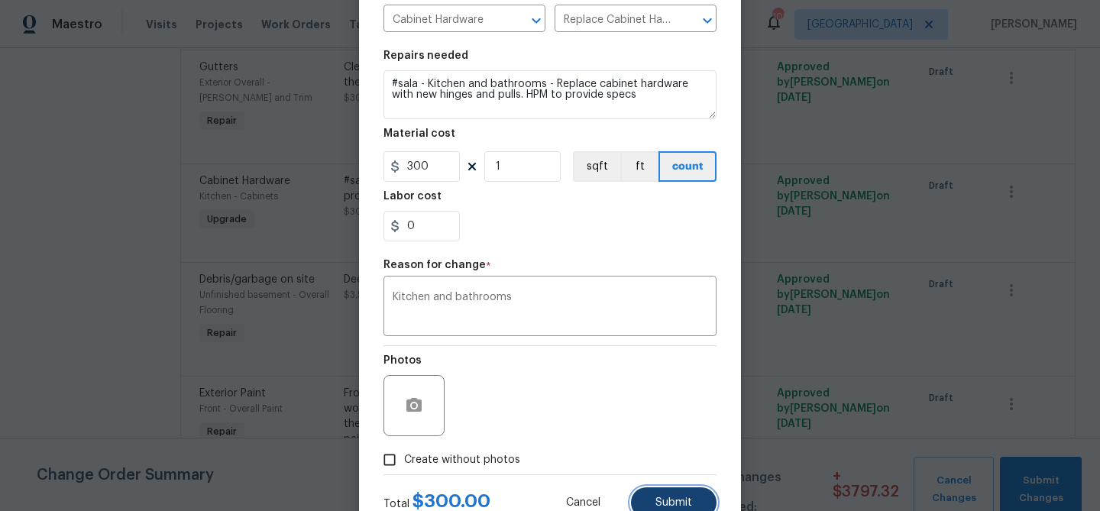
click at [655, 500] on button "Submit" at bounding box center [674, 502] width 86 height 31
type textarea "#sala - Replace cabinet hardware with new hinges and pulls. HPM to provide specs"
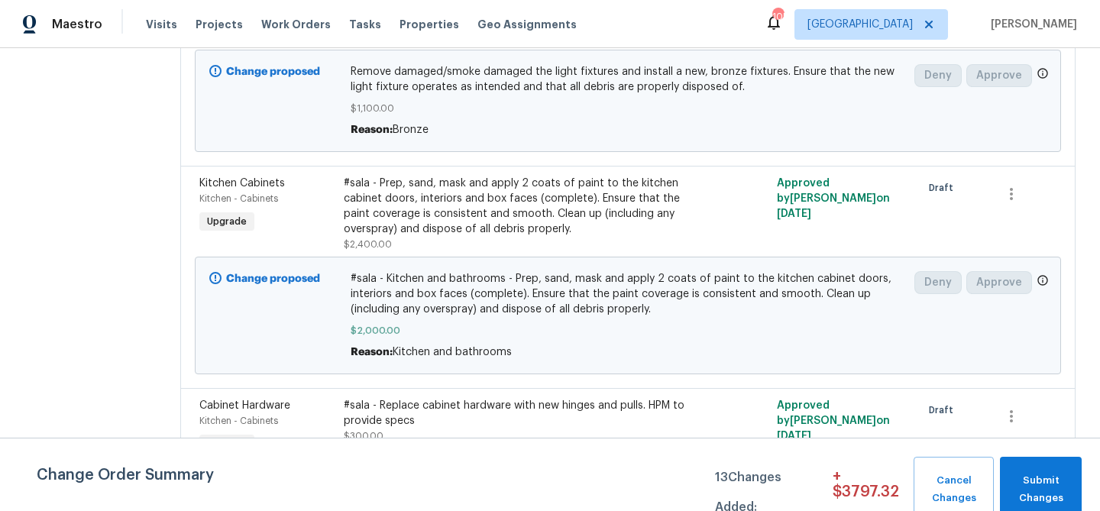
scroll to position [159, 0]
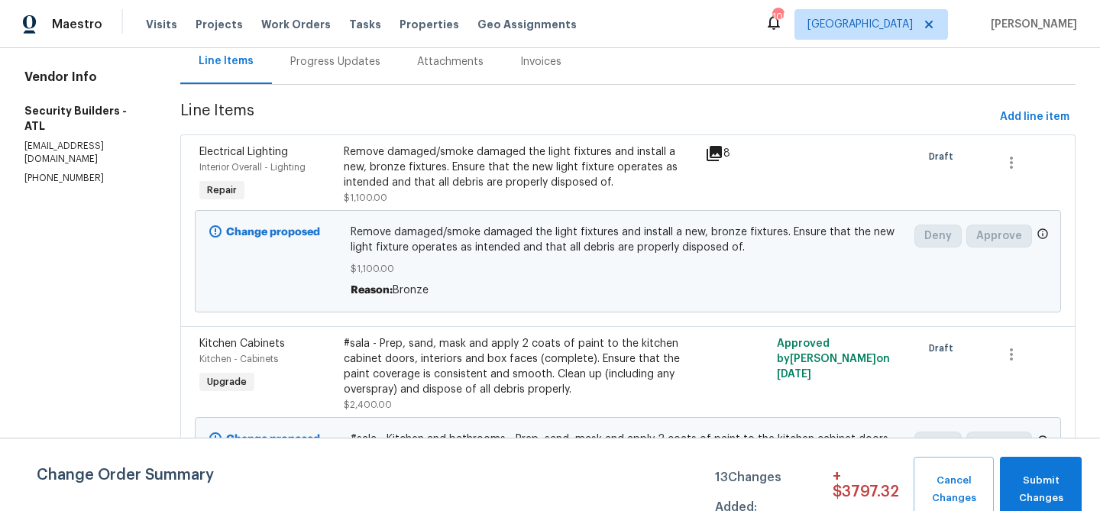
click at [551, 242] on span "Remove damaged/smoke damaged the light fixtures and install a new, bronze fixtu…" at bounding box center [628, 240] width 555 height 31
click at [428, 165] on div "Remove damaged/smoke damaged the light fixtures and install a new, bronze fixtu…" at bounding box center [520, 167] width 352 height 46
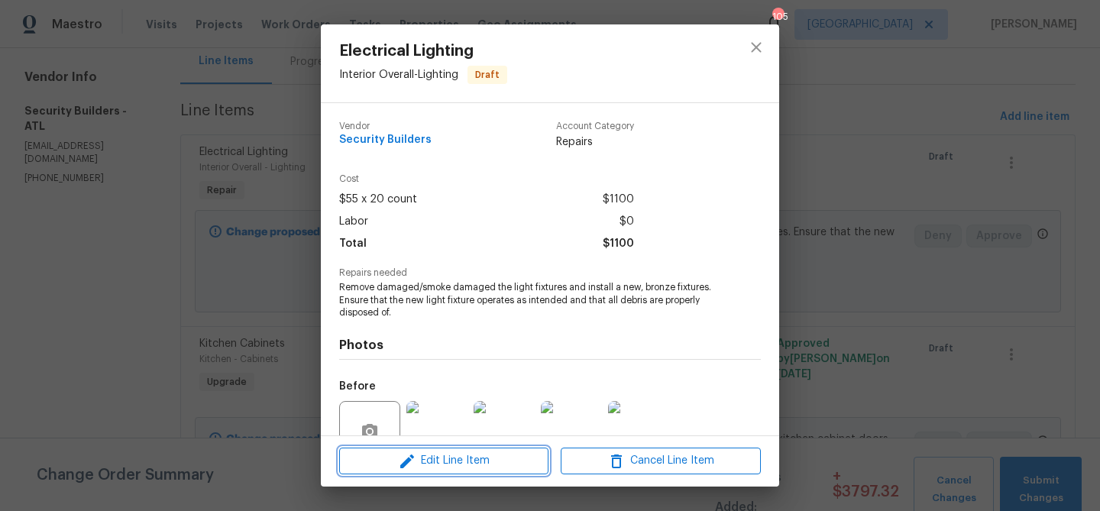
click at [467, 460] on span "Edit Line Item" at bounding box center [444, 460] width 200 height 19
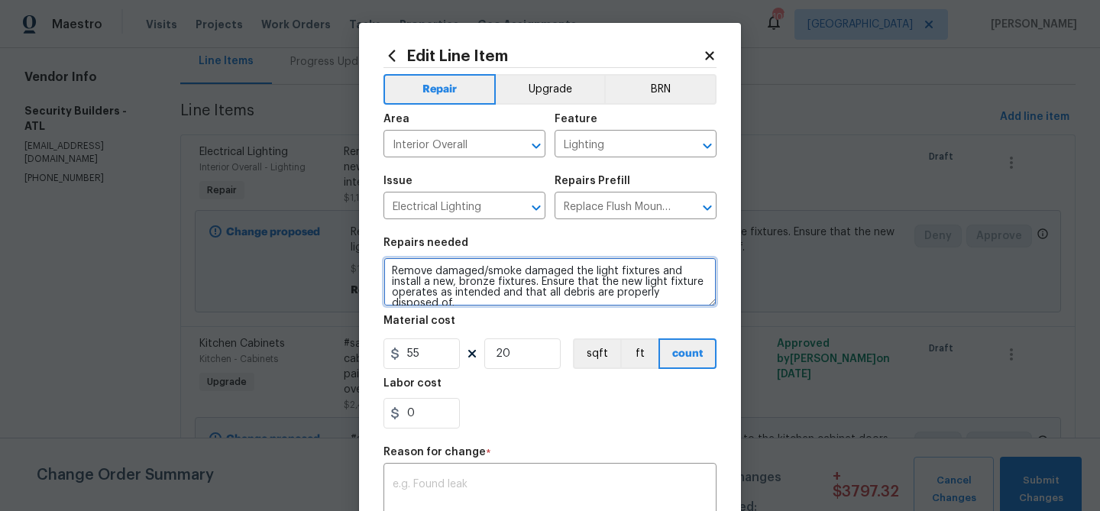
click at [449, 286] on textarea "Remove damaged/smoke damaged the light fixtures and install a new, bronze fixtu…" at bounding box center [549, 281] width 333 height 49
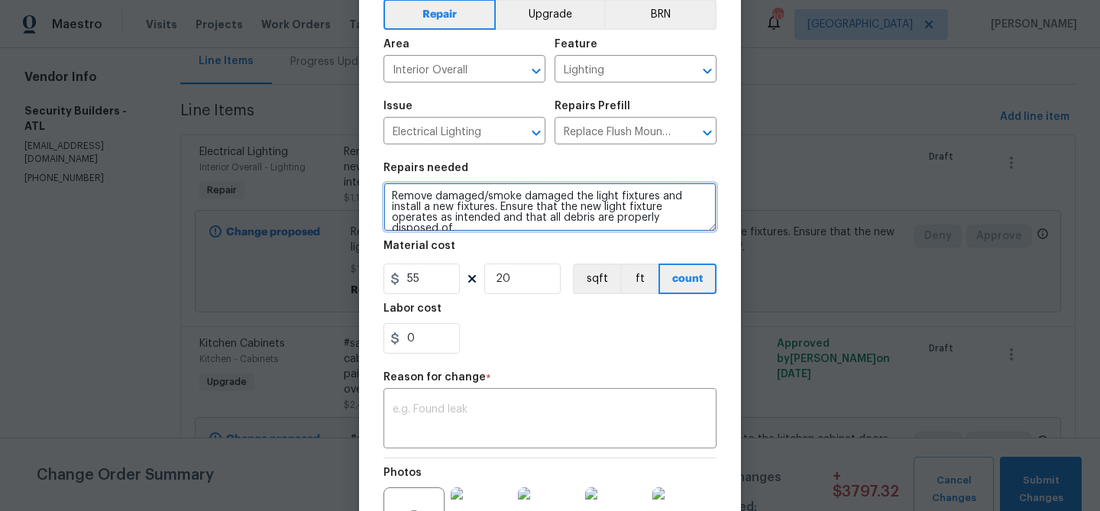
scroll to position [76, 0]
type textarea "Remove damaged/smoke damaged the light fixtures and install a new fixtures. Ens…"
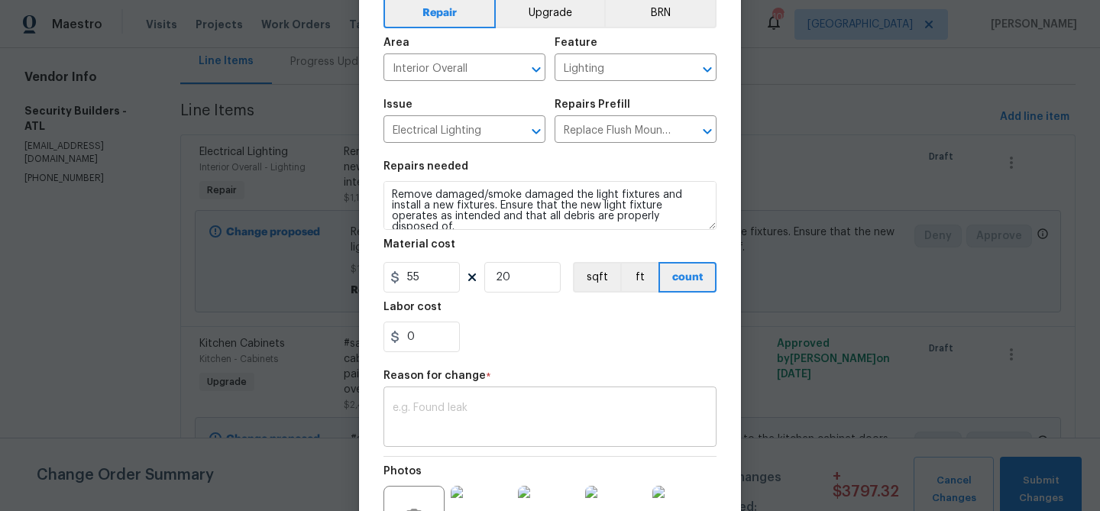
click at [499, 407] on textarea at bounding box center [550, 419] width 315 height 32
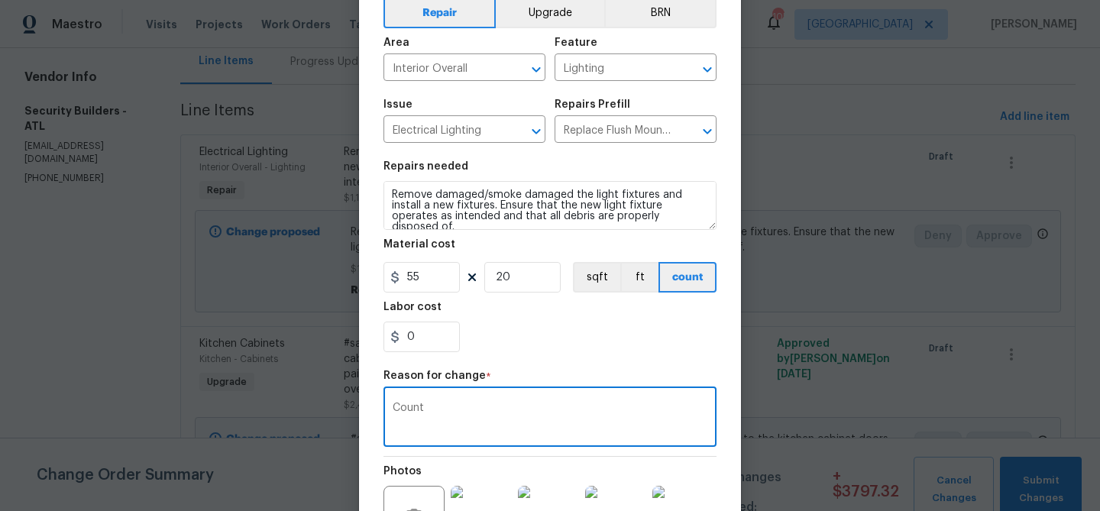
type textarea "Count"
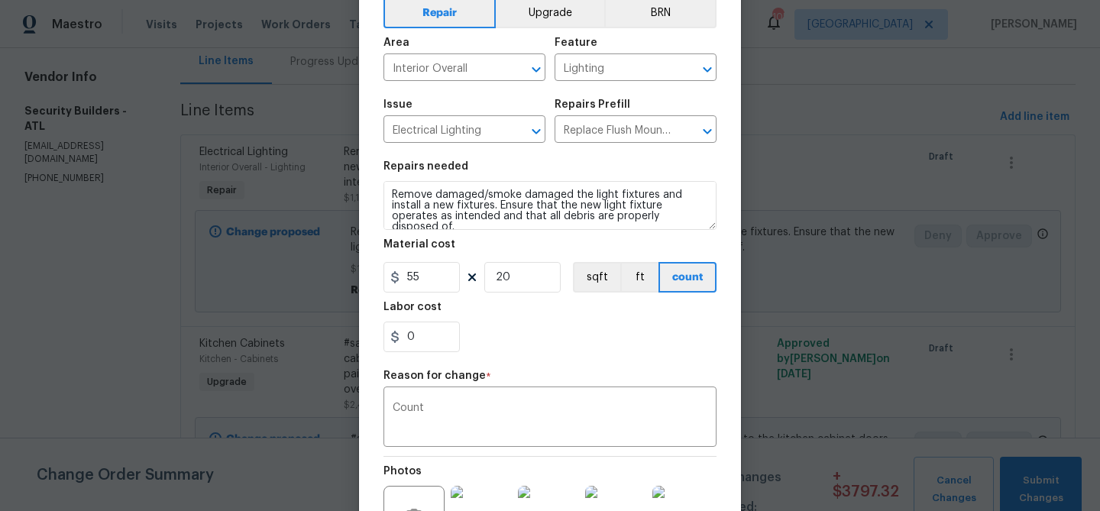
click at [573, 347] on div "0" at bounding box center [549, 337] width 333 height 31
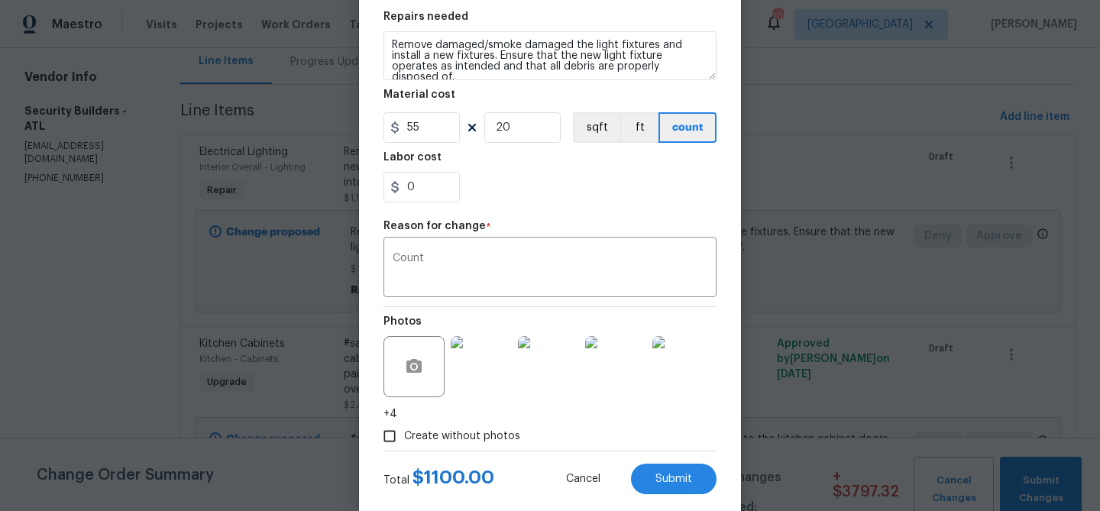
scroll to position [257, 0]
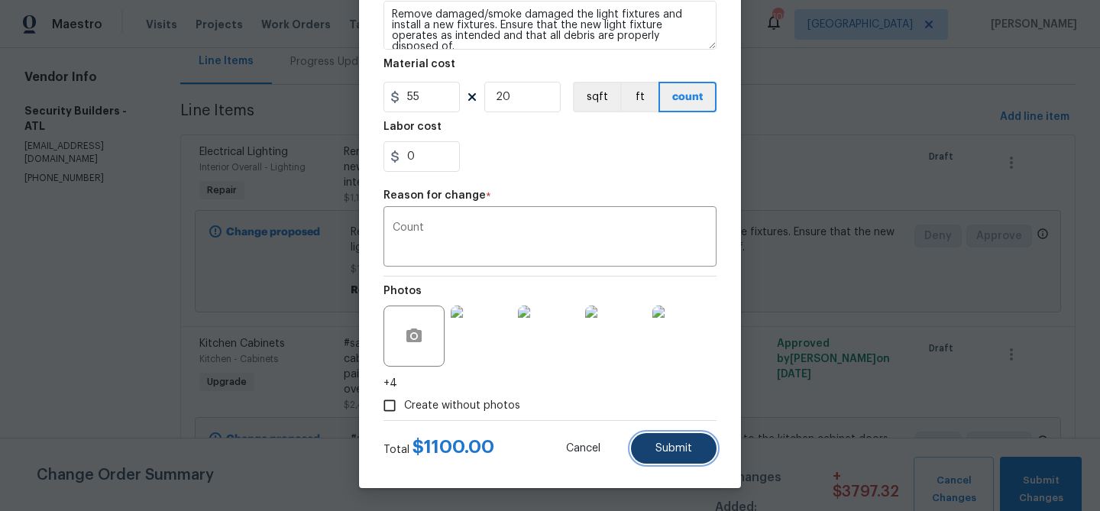
click at [674, 443] on span "Submit" at bounding box center [673, 448] width 37 height 11
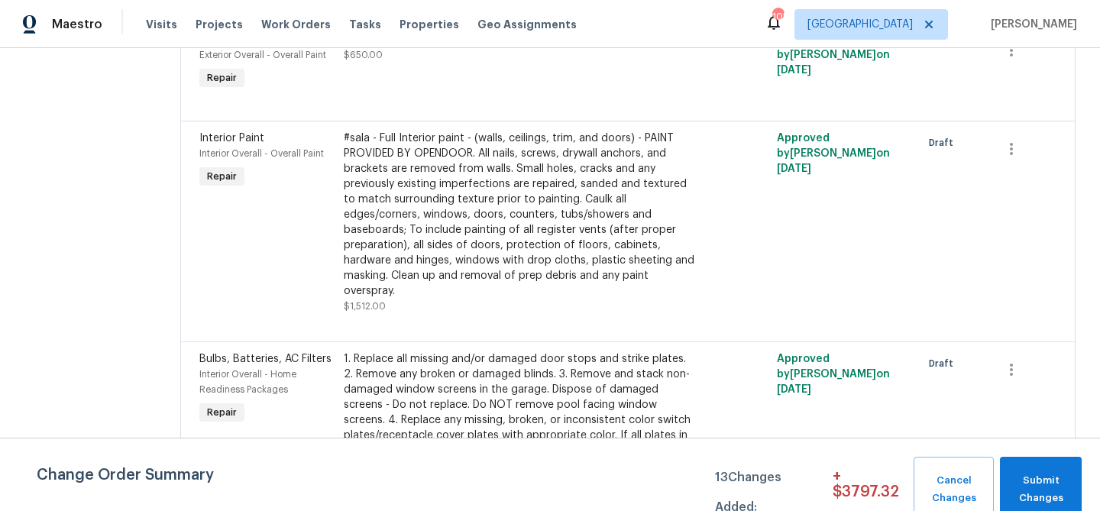
scroll to position [3091, 0]
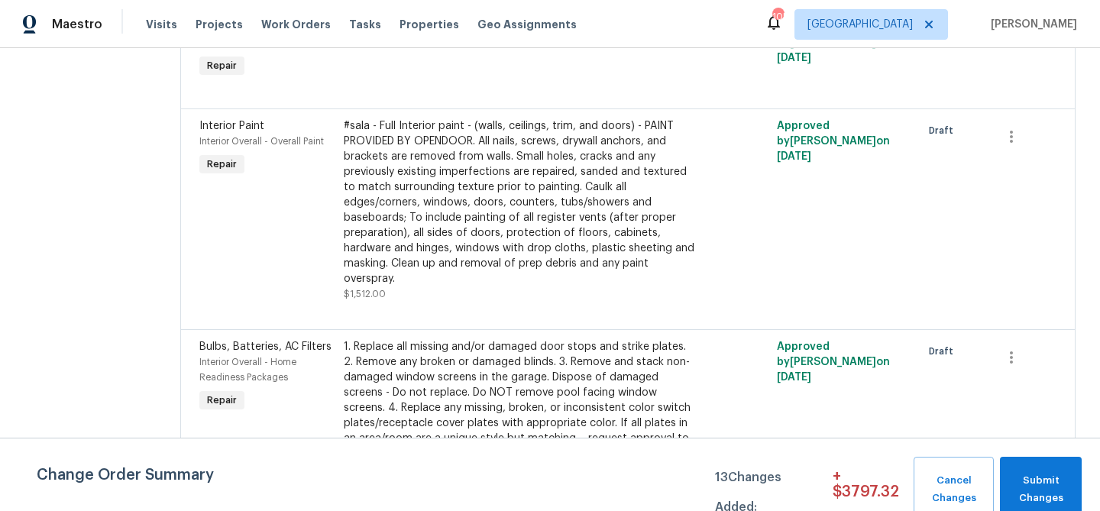
click at [513, 224] on div "#sala - Full Interior paint - (walls, ceilings, trim, and doors) - PAINT PROVID…" at bounding box center [520, 202] width 352 height 168
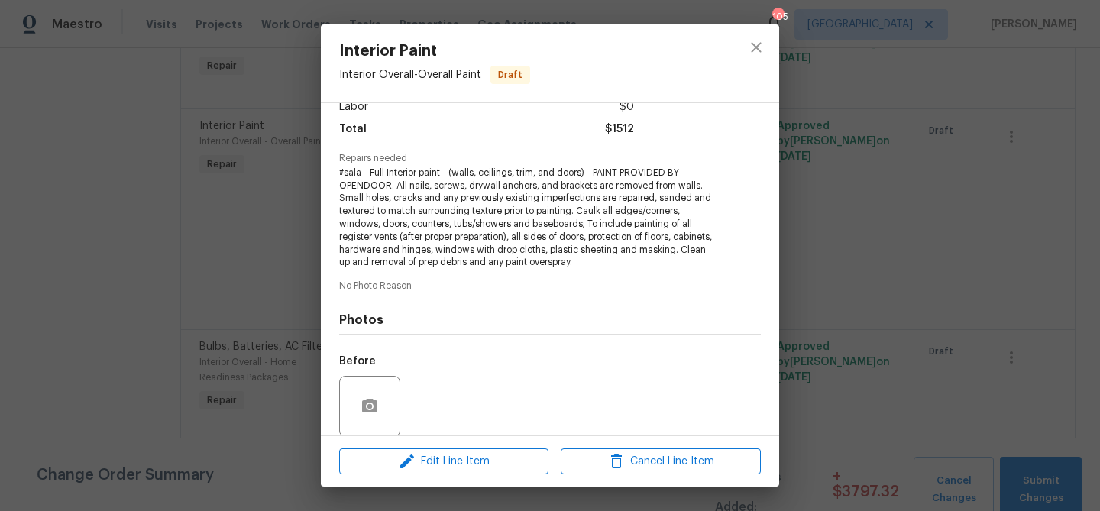
scroll to position [141, 0]
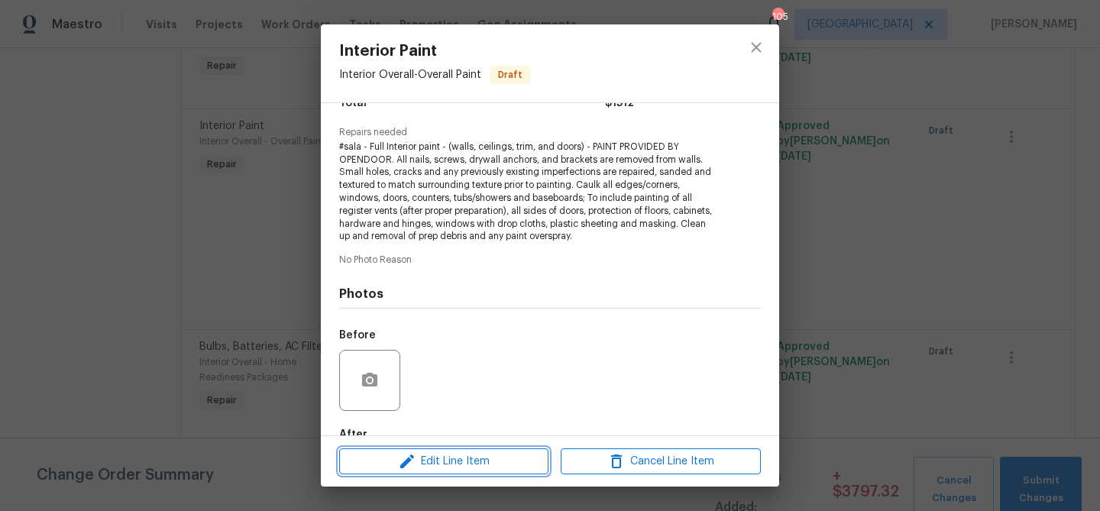
click at [470, 449] on button "Edit Line Item" at bounding box center [443, 461] width 209 height 27
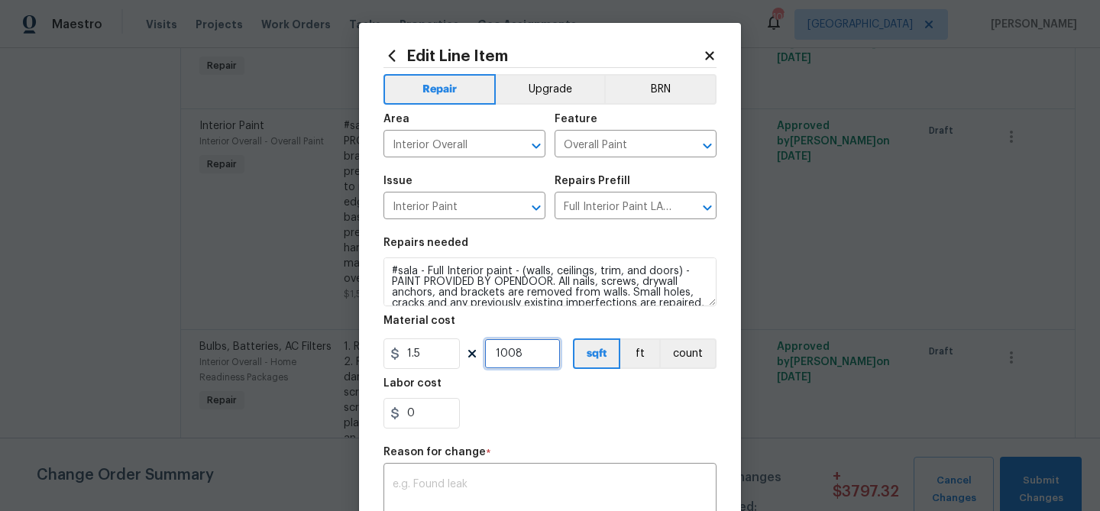
click at [512, 354] on input "1008" at bounding box center [522, 353] width 76 height 31
type input "1500"
click at [555, 393] on div "Labor cost" at bounding box center [549, 388] width 333 height 20
click at [512, 489] on textarea at bounding box center [550, 495] width 315 height 32
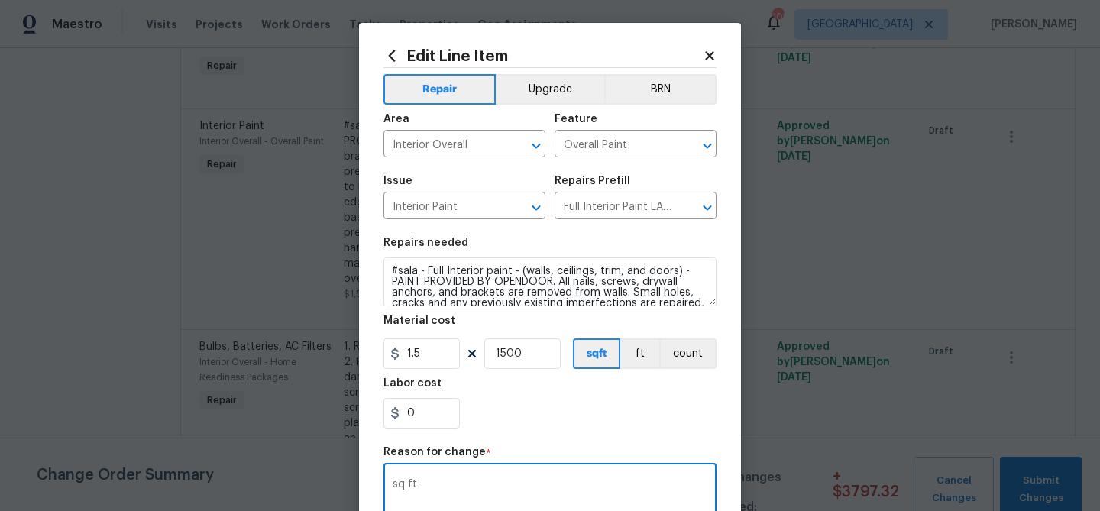
type textarea "sq ft"
click at [587, 438] on section "Repairs needed #sala - Full Interior paint - (walls, ceilings, trim, and doors)…" at bounding box center [549, 332] width 333 height 209
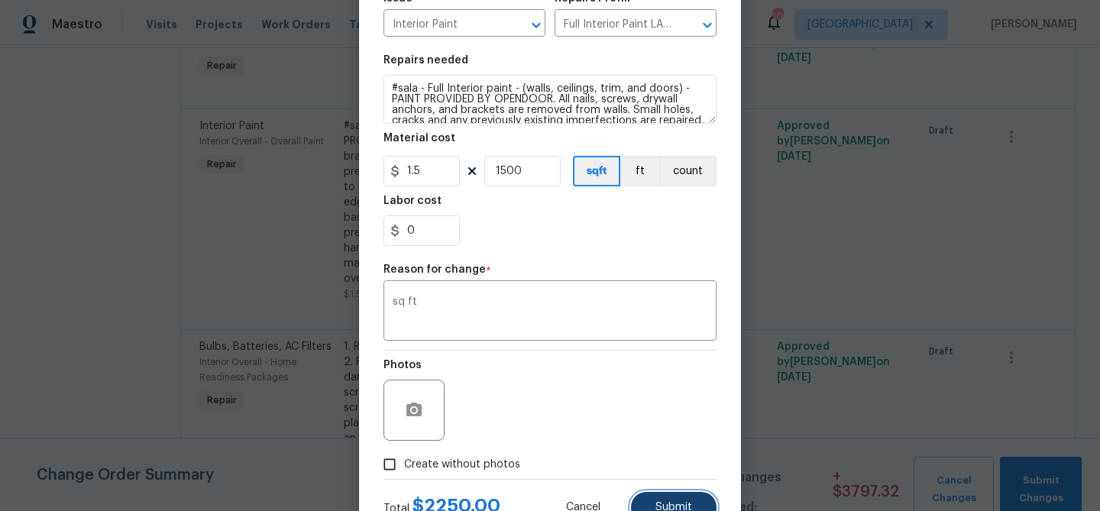
click at [658, 501] on button "Submit" at bounding box center [674, 507] width 86 height 31
type input "1008"
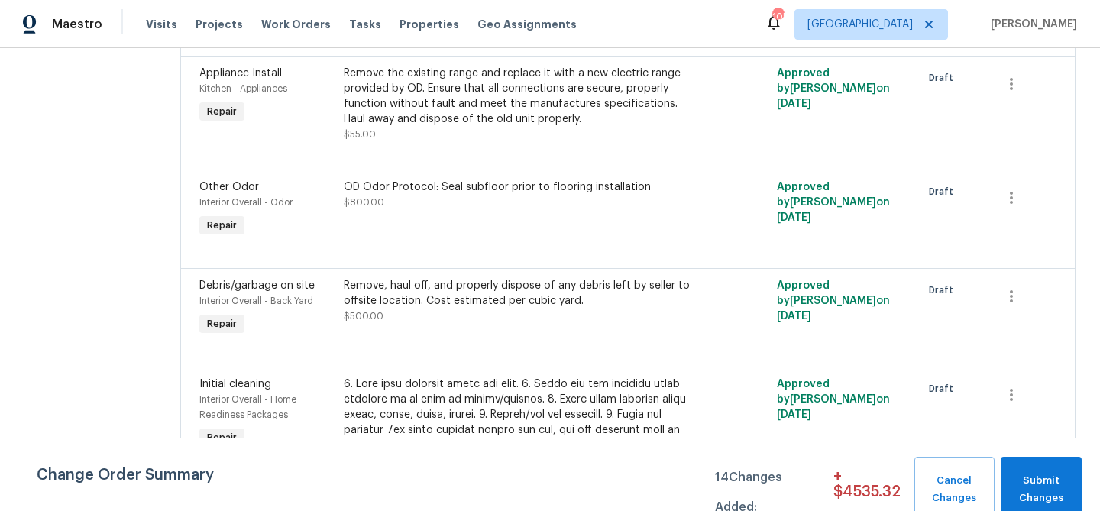
scroll to position [0, 0]
